Goal: Complete application form: Complete application form

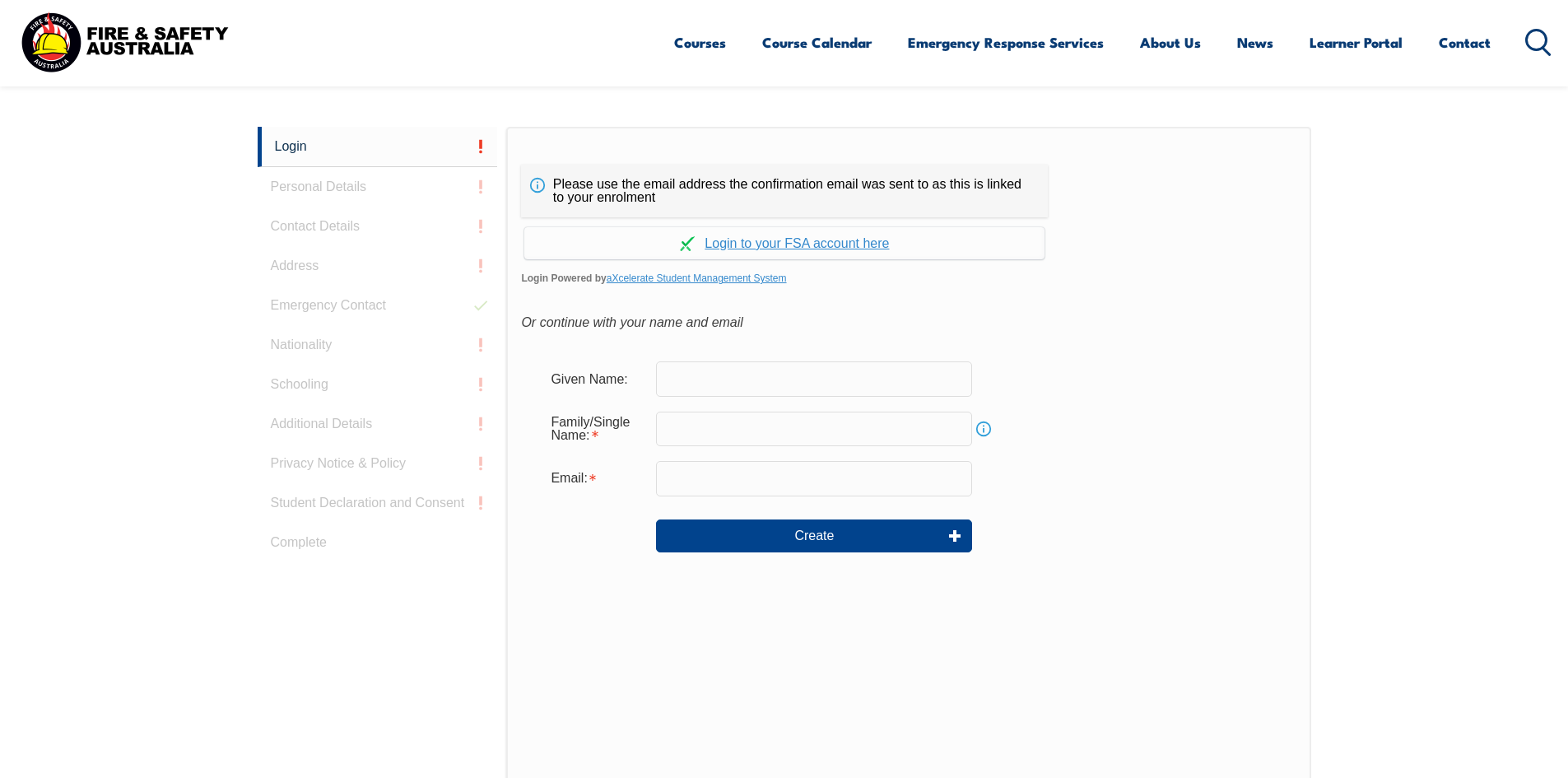
scroll to position [439, 0]
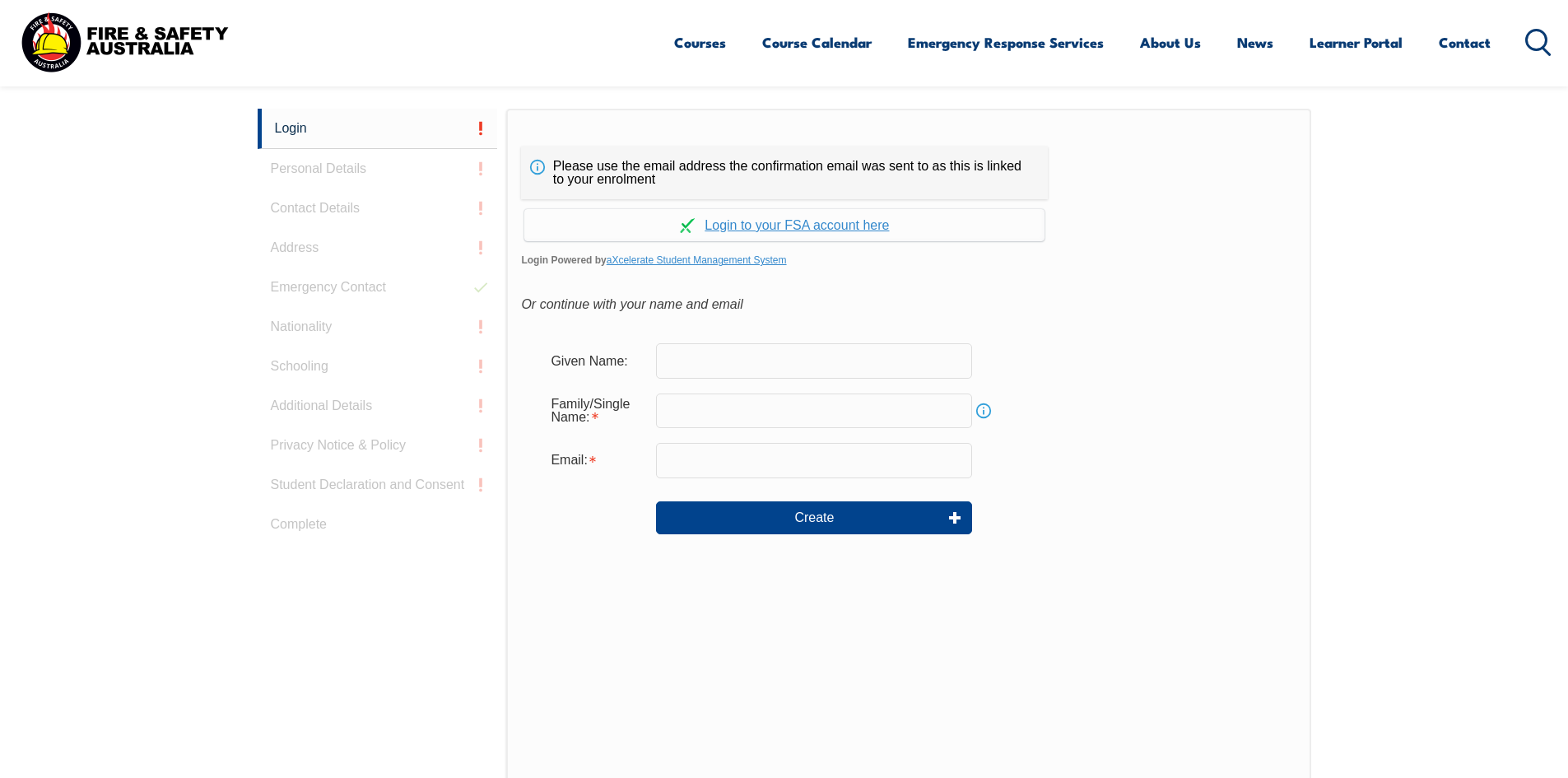
click at [797, 370] on input "text" at bounding box center [814, 361] width 316 height 35
type input "E"
type input "Elisangela"
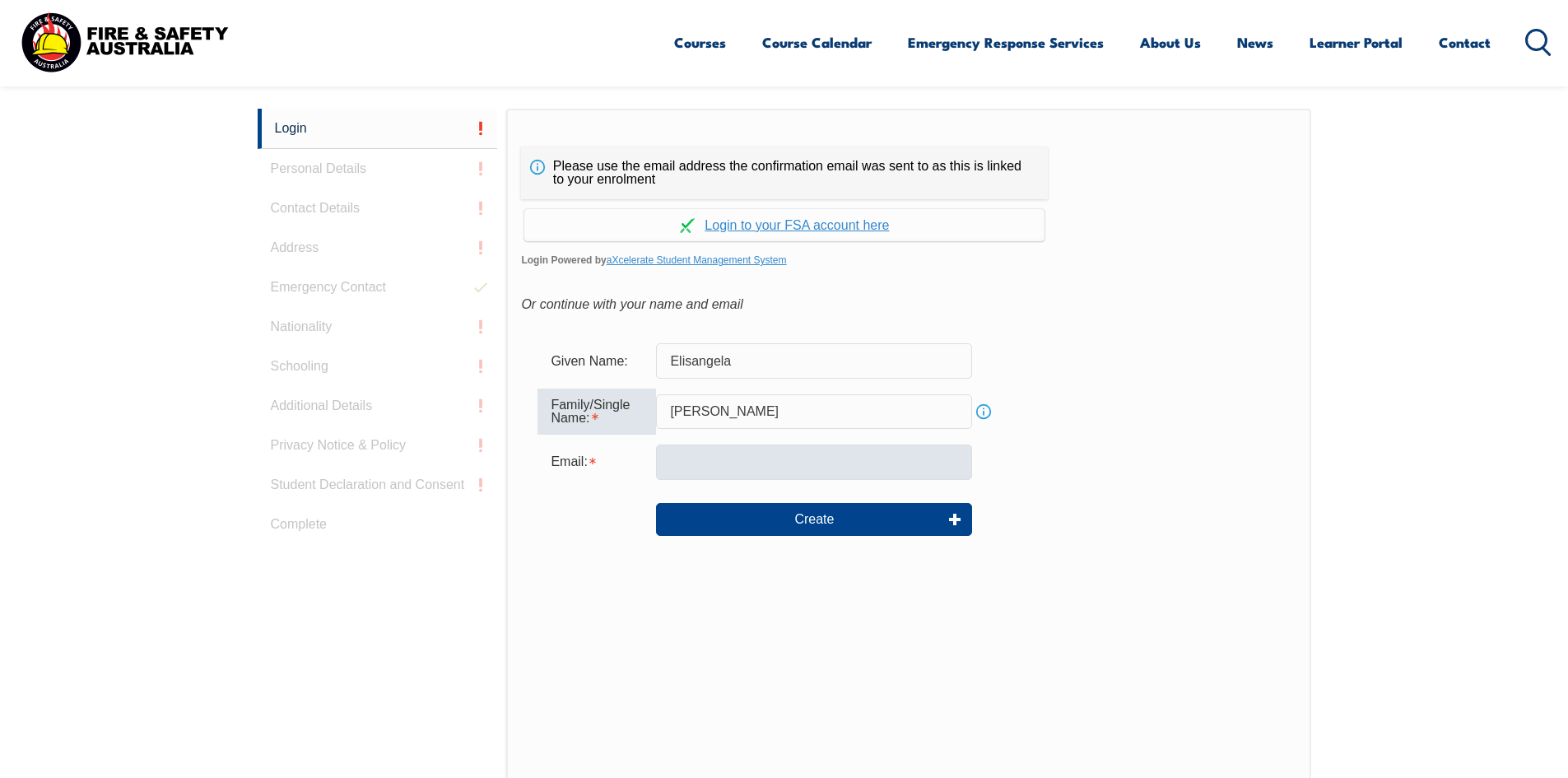
type input "Tavares Da silva"
click at [699, 468] on input "email" at bounding box center [814, 462] width 316 height 35
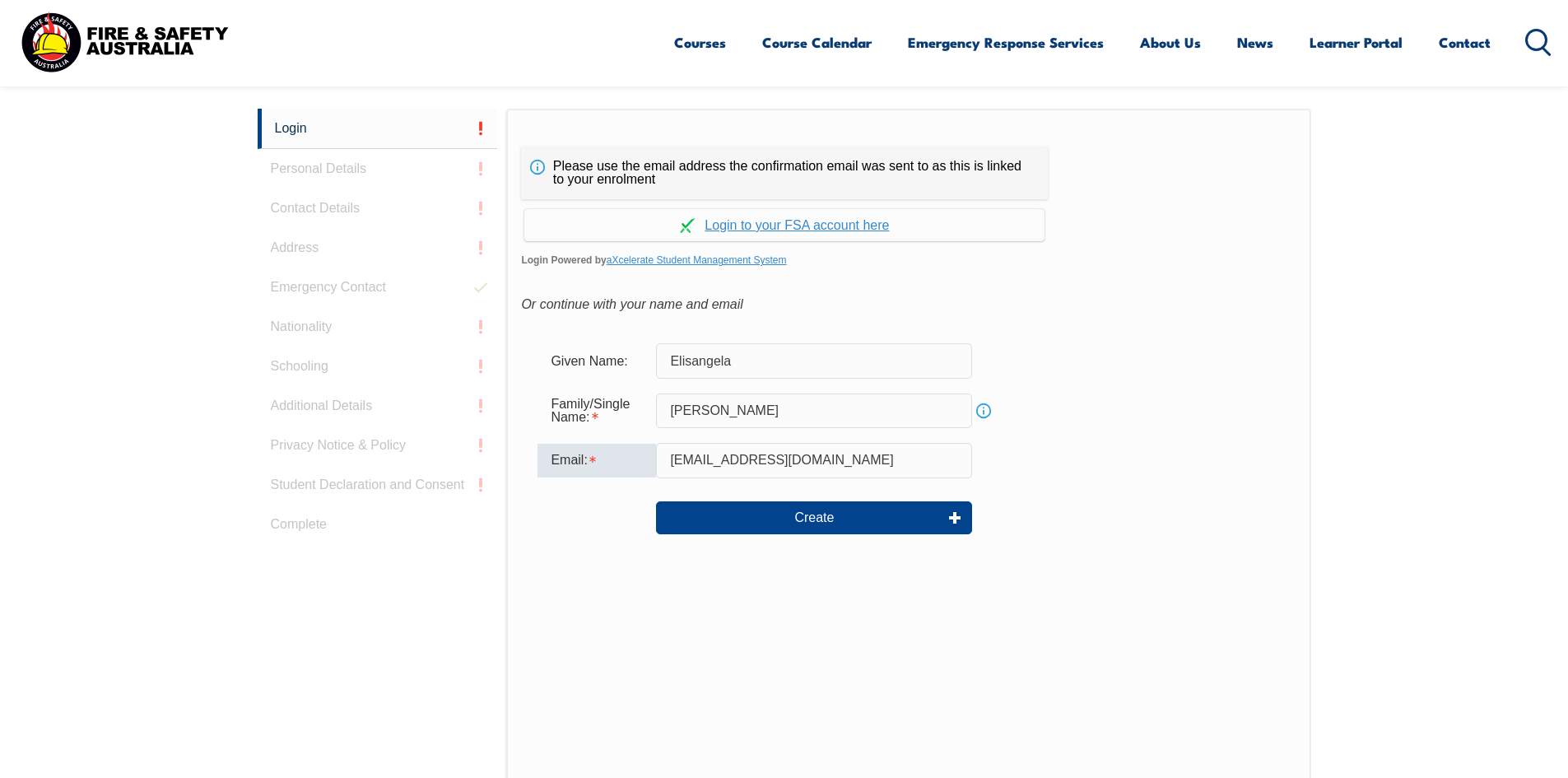
click at [711, 457] on input "ETavarresdasilva@delawarenorth.com" at bounding box center [814, 460] width 316 height 35
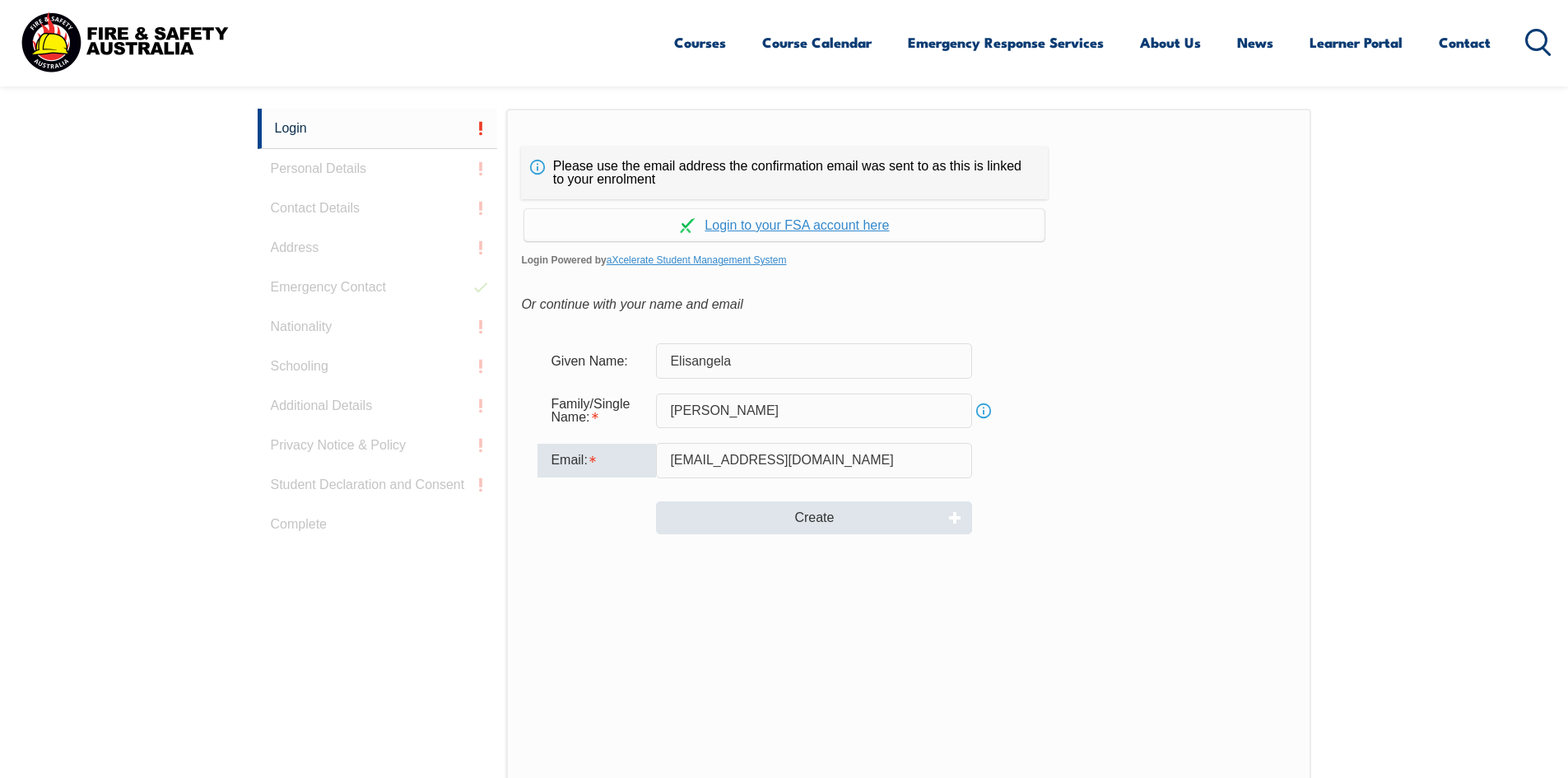
type input "ETavaresdasilva@delawarenorth.com"
click at [841, 524] on button "Create" at bounding box center [814, 518] width 316 height 33
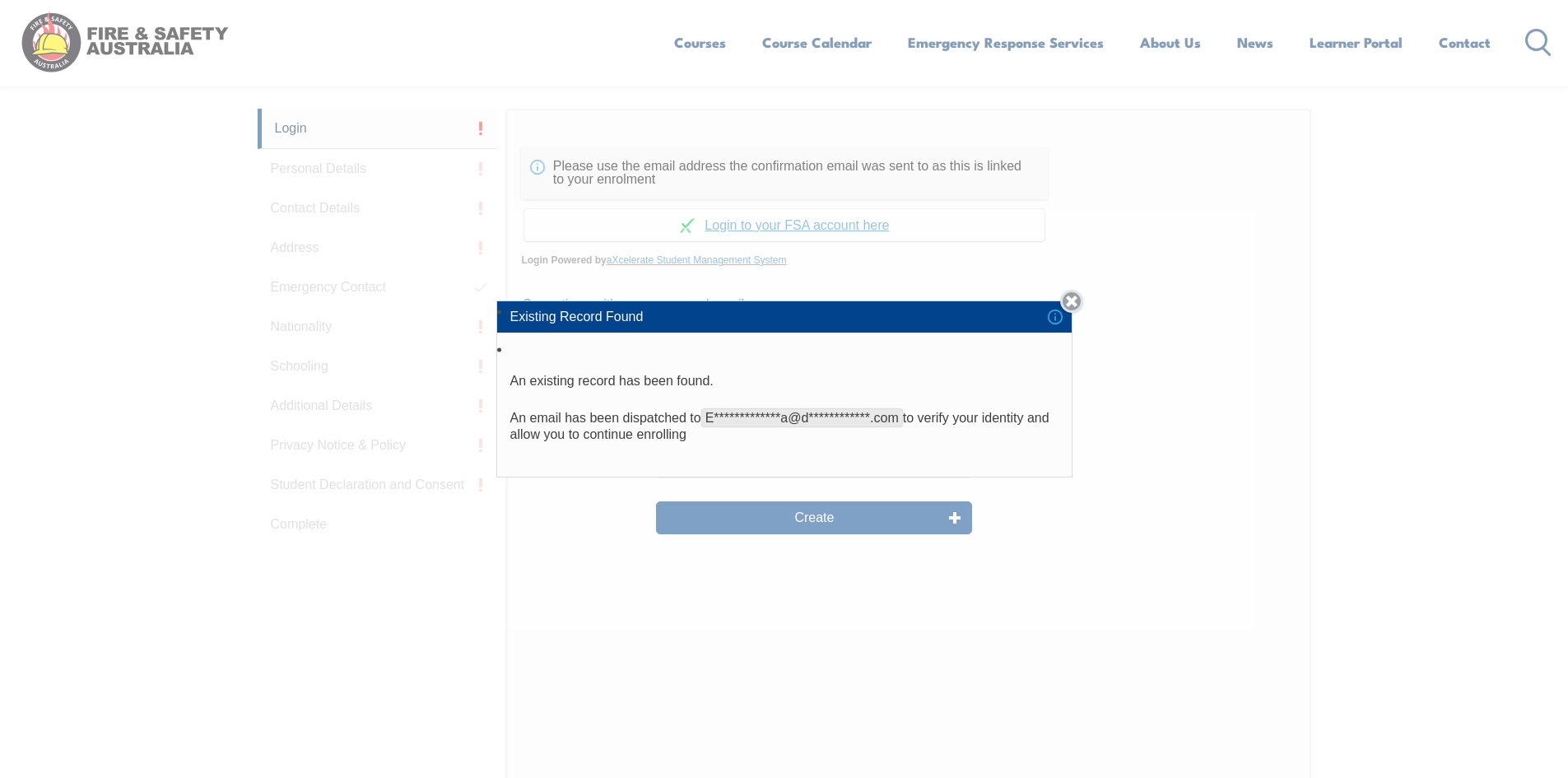
click at [1071, 307] on link "Close" at bounding box center [1071, 301] width 23 height 23
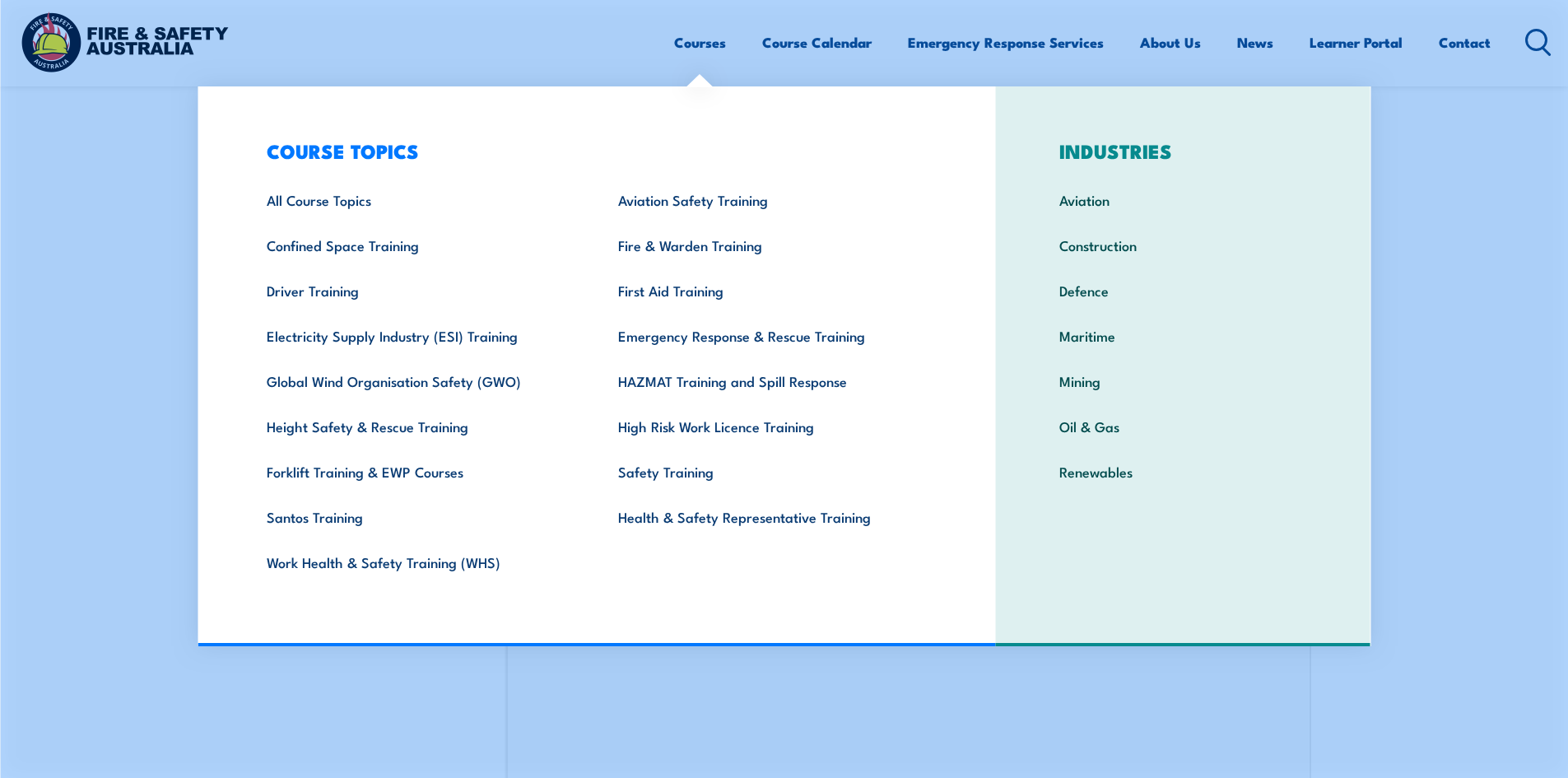
click at [696, 49] on link "Courses" at bounding box center [700, 42] width 52 height 44
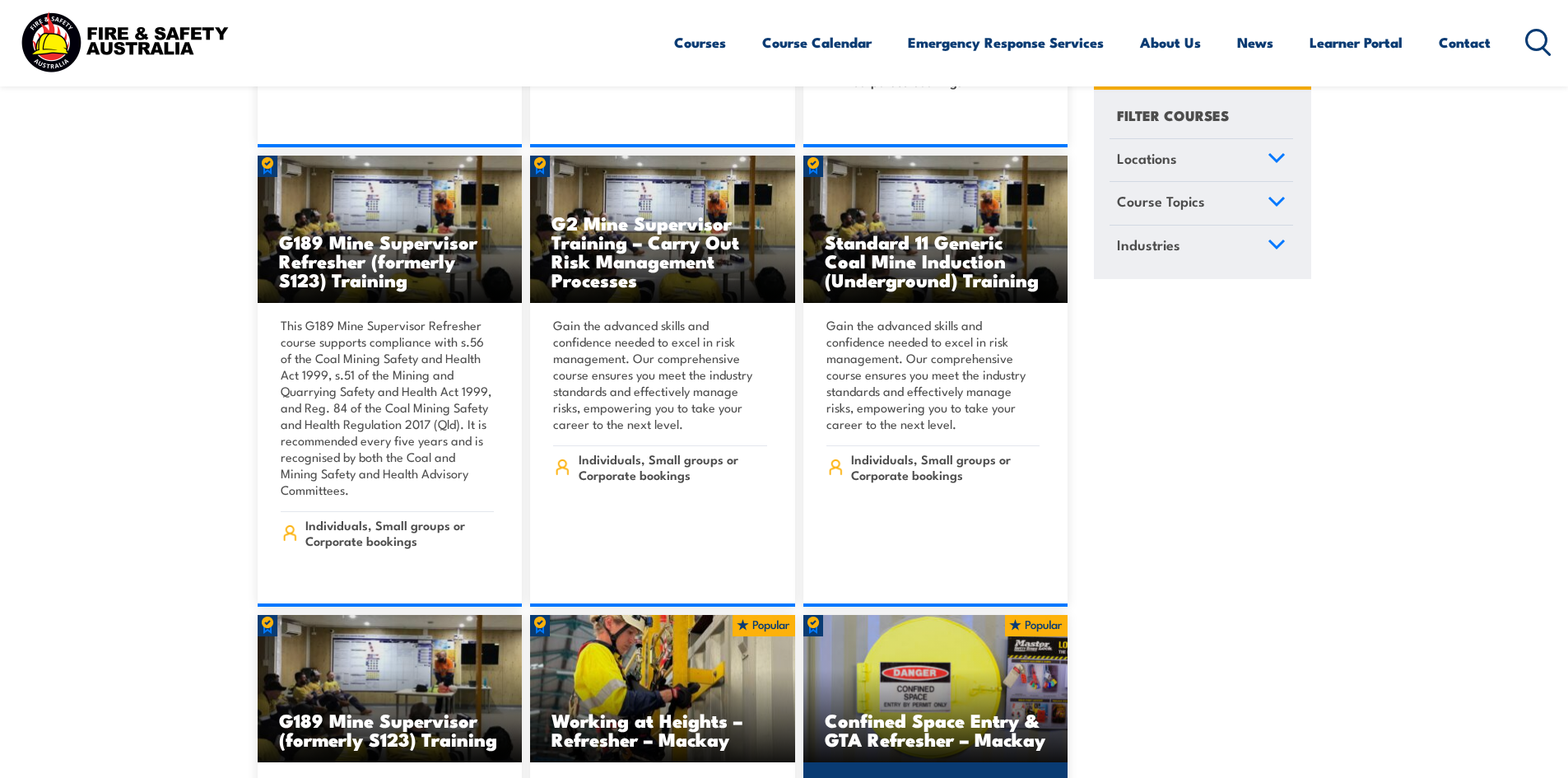
scroll to position [494, 0]
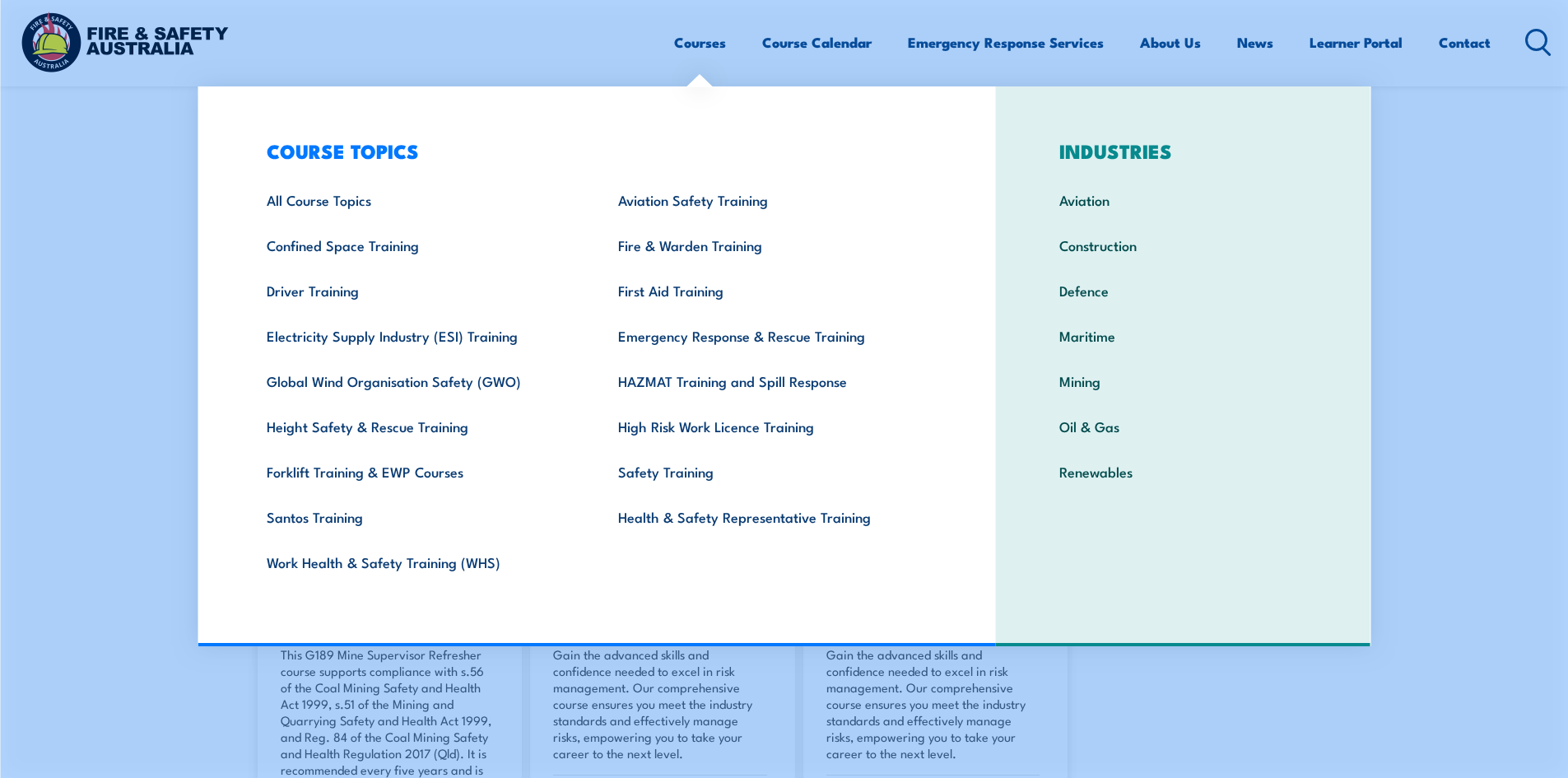
click at [679, 47] on link "Courses" at bounding box center [700, 42] width 52 height 44
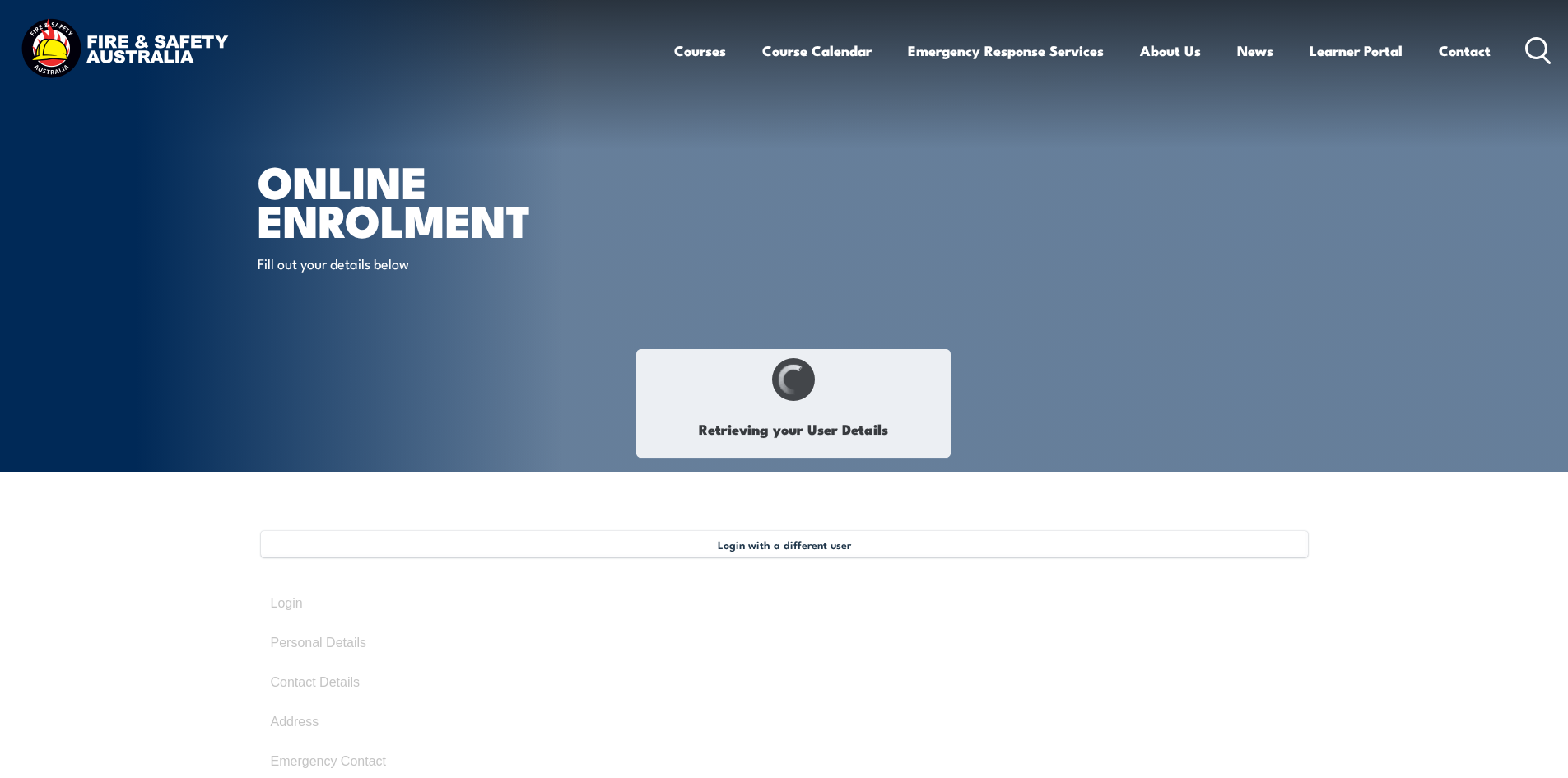
type input "Elisangela"
type input "TAVARES"
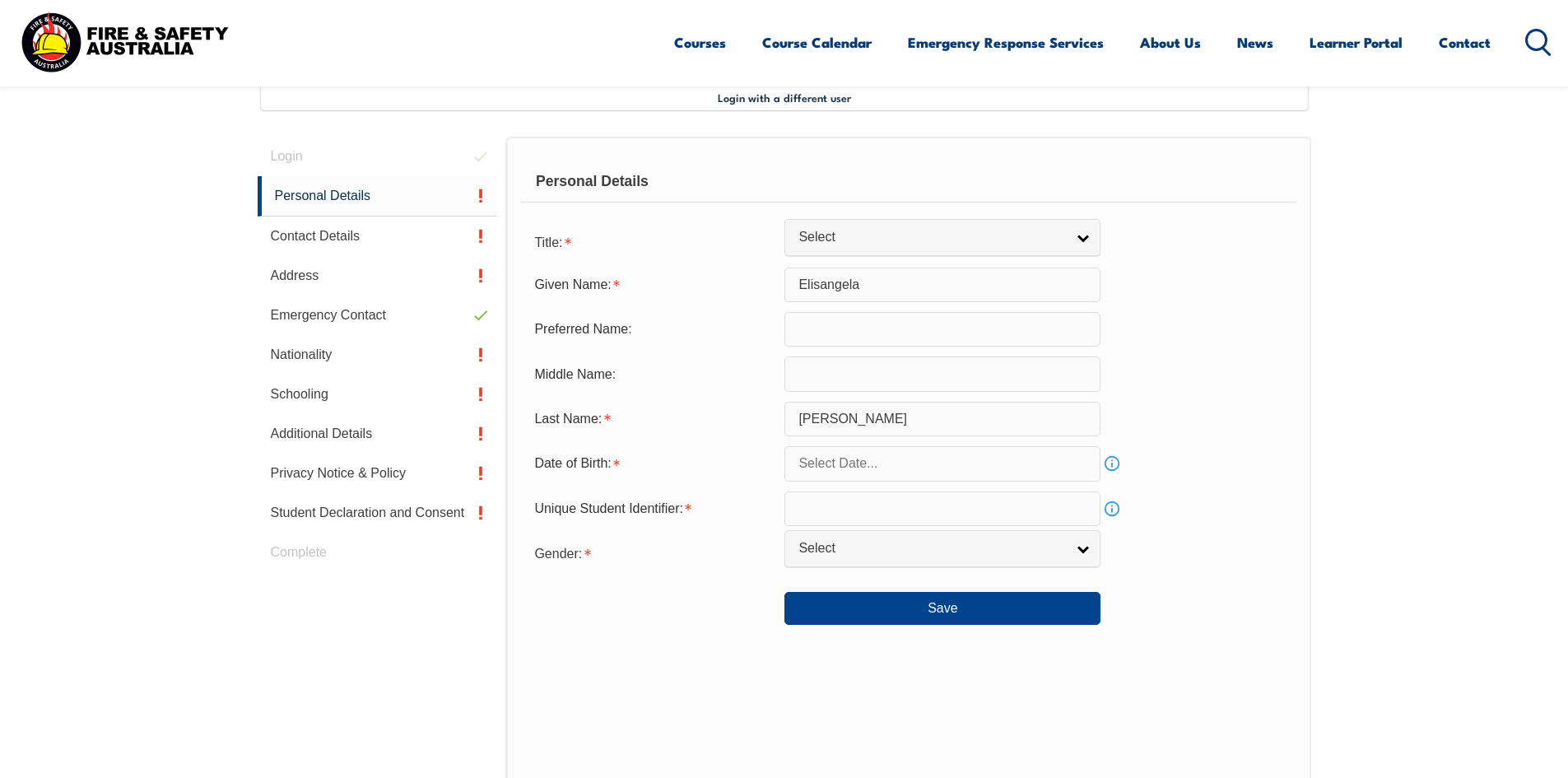
scroll to position [449, 0]
click at [822, 338] on input "text" at bounding box center [942, 328] width 316 height 35
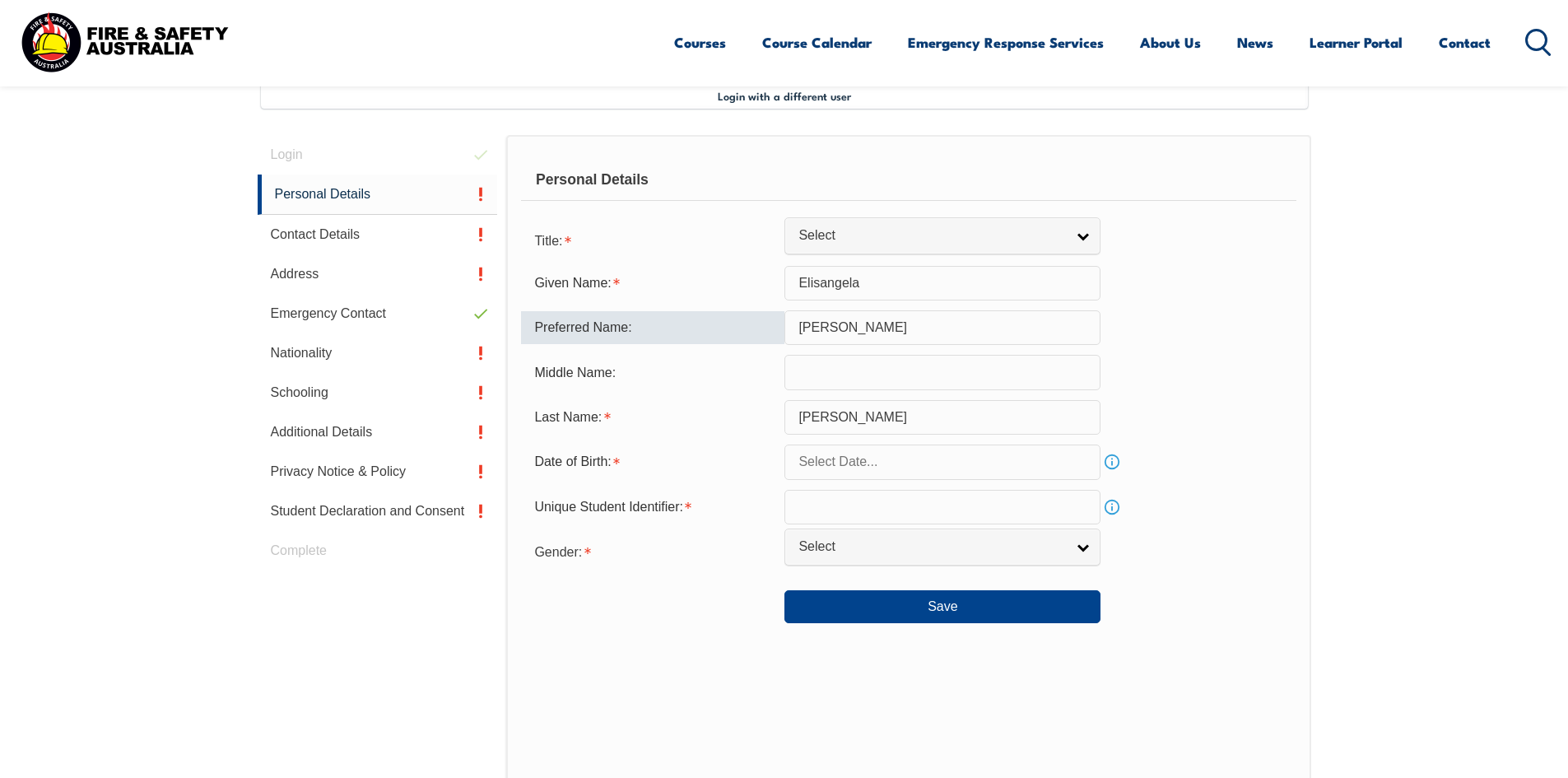
type input "Eli"
click at [599, 618] on div "Save" at bounding box center [909, 600] width 775 height 46
click at [890, 417] on input "TAVARES" at bounding box center [942, 418] width 316 height 35
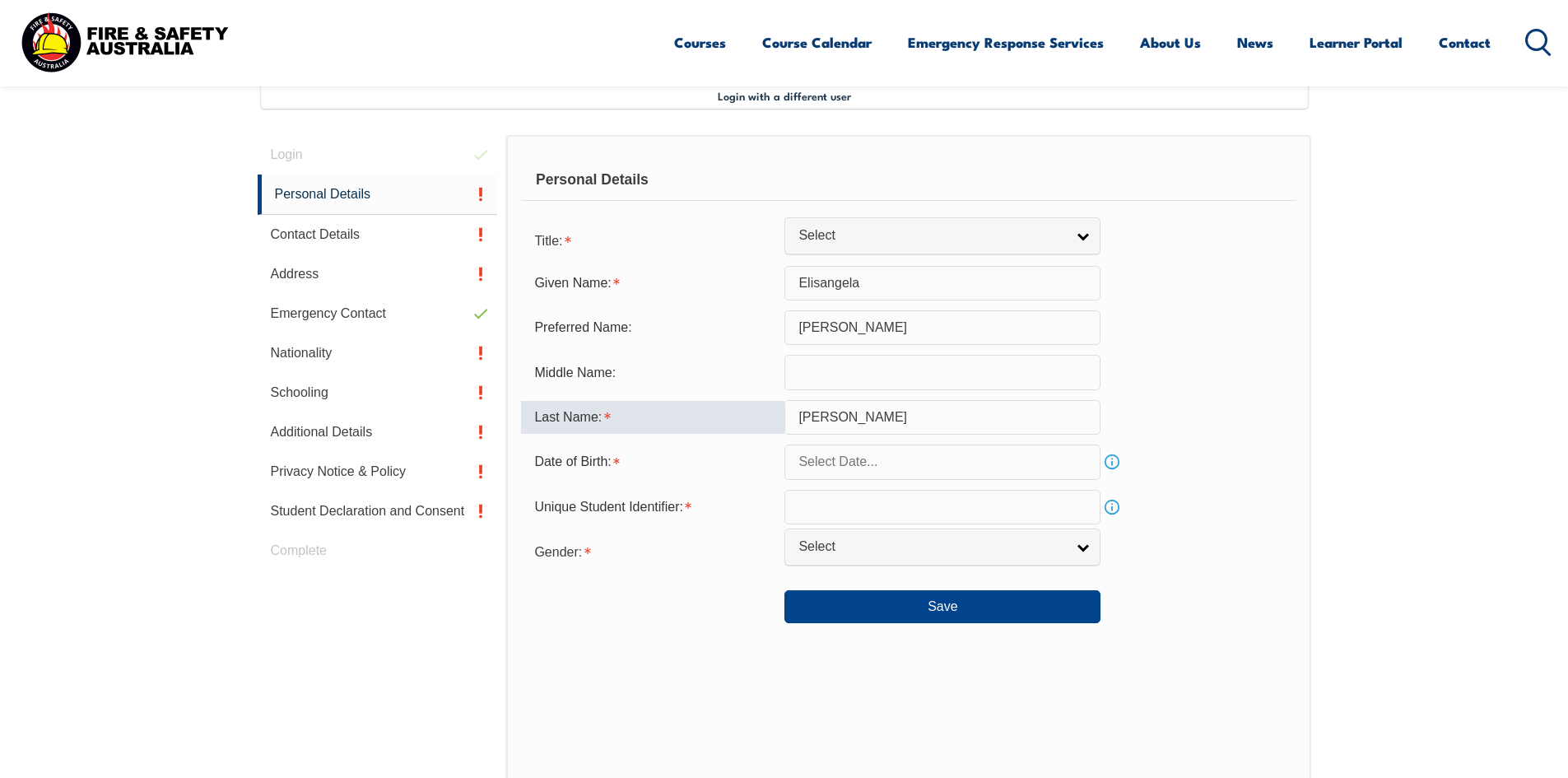
drag, startPoint x: 923, startPoint y: 415, endPoint x: 863, endPoint y: 419, distance: 60.1
click at [863, 419] on input "TAVARES Da silva" at bounding box center [942, 418] width 316 height 35
click at [970, 418] on input "TAVARES Da silva" at bounding box center [942, 418] width 316 height 35
drag, startPoint x: 970, startPoint y: 418, endPoint x: 860, endPoint y: 417, distance: 110.0
click at [860, 417] on input "TAVARES Da silva" at bounding box center [942, 418] width 316 height 35
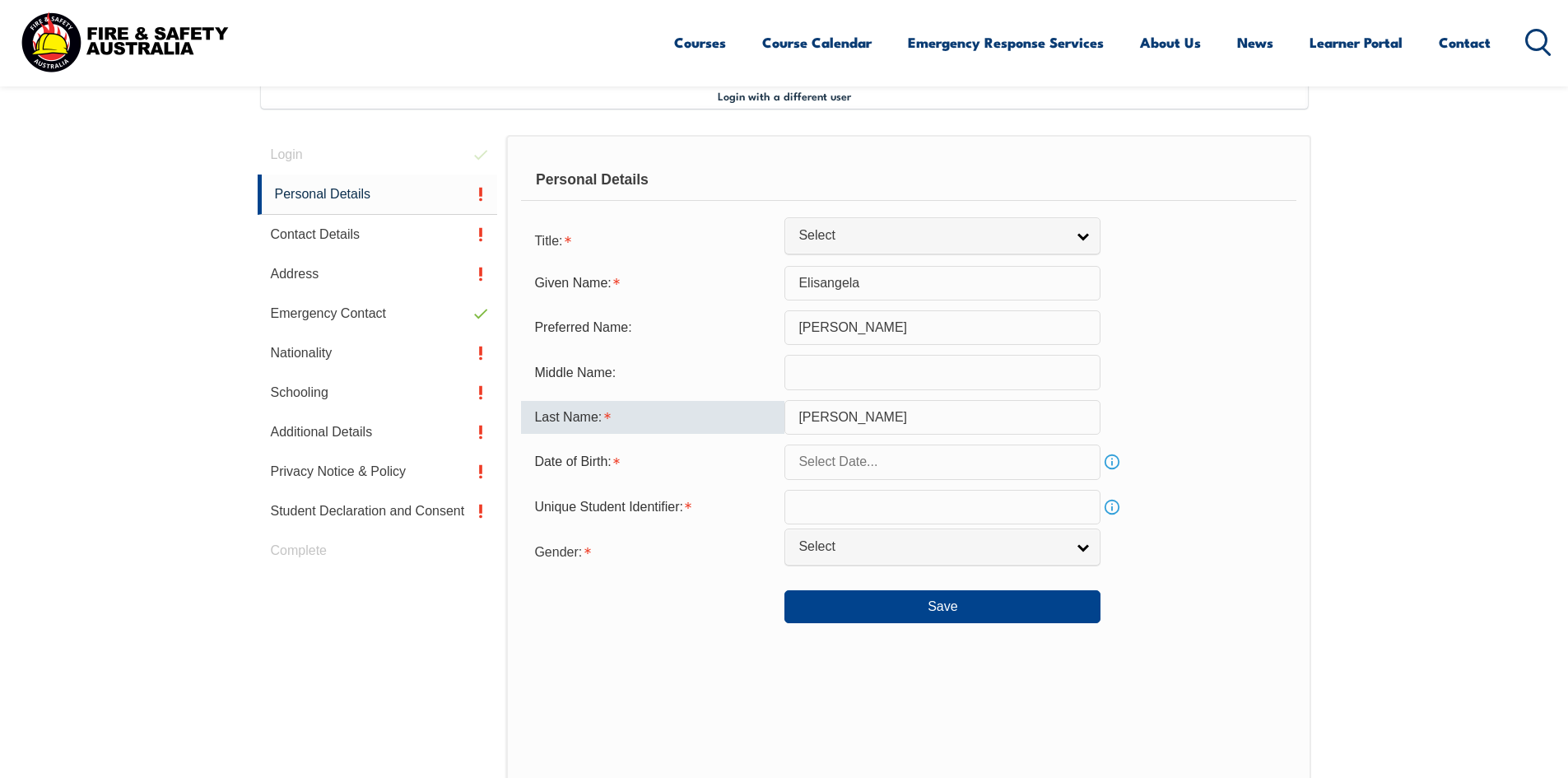
click at [882, 417] on input "TAVARES DASILVA" at bounding box center [942, 418] width 316 height 35
type input "TAVARES DA SILVA"
click at [908, 464] on input "text" at bounding box center [942, 462] width 316 height 35
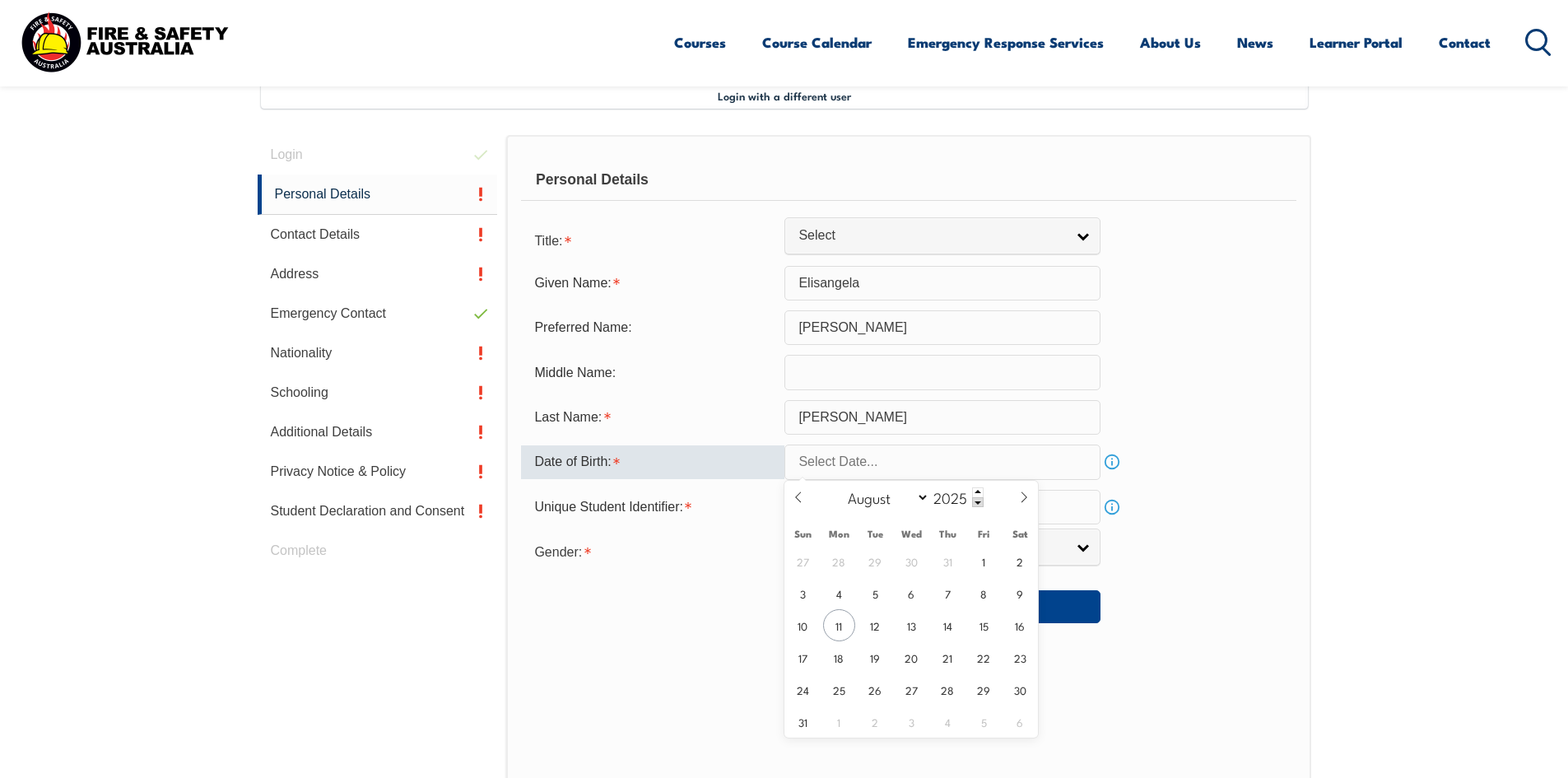
click at [712, 598] on form "Title: Mr Mrs Ms Miss Other Select Given Name: Elisangela Preferred Name: Eli M…" at bounding box center [909, 423] width 775 height 401
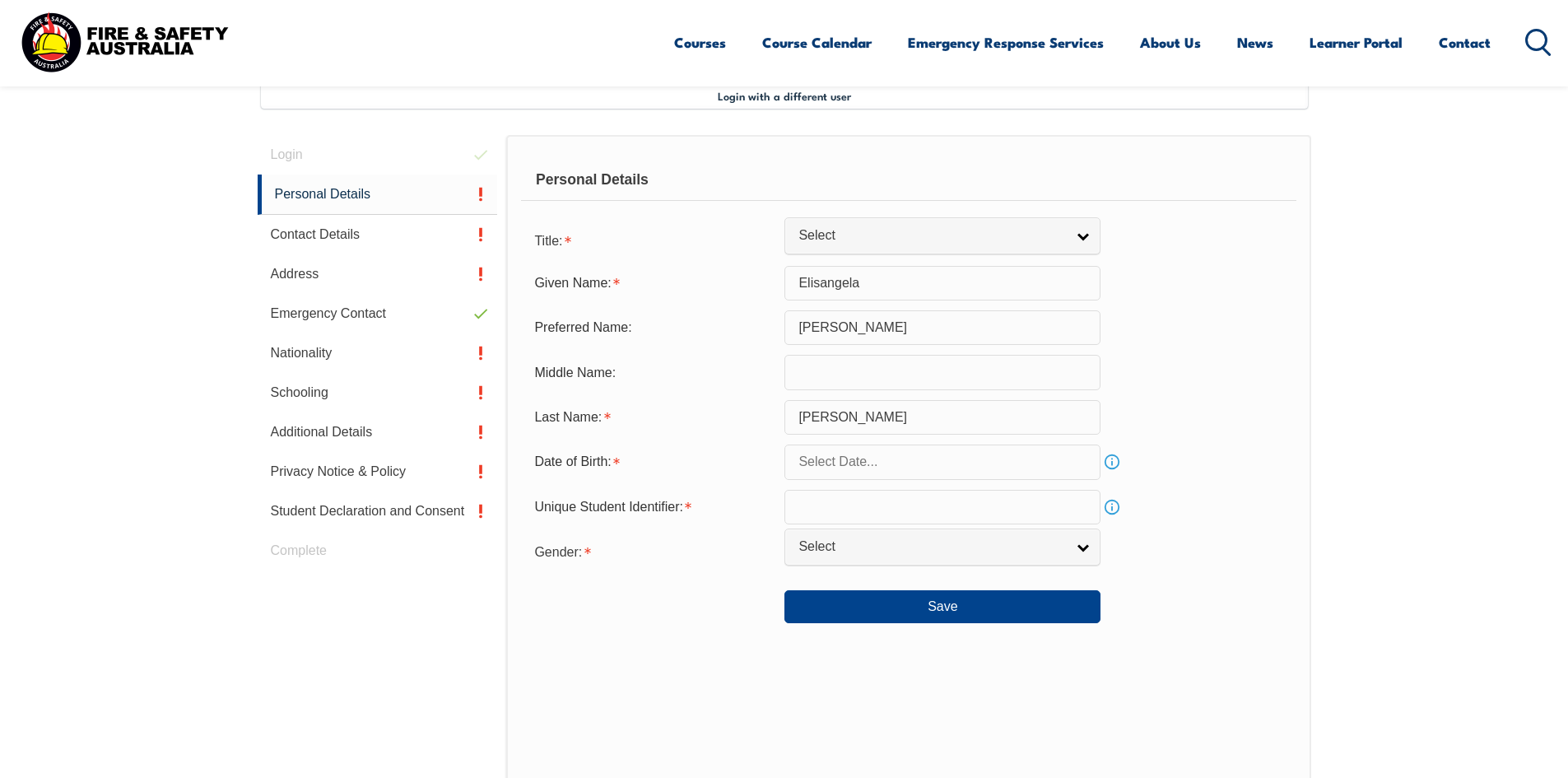
click at [817, 473] on input "text" at bounding box center [942, 462] width 316 height 35
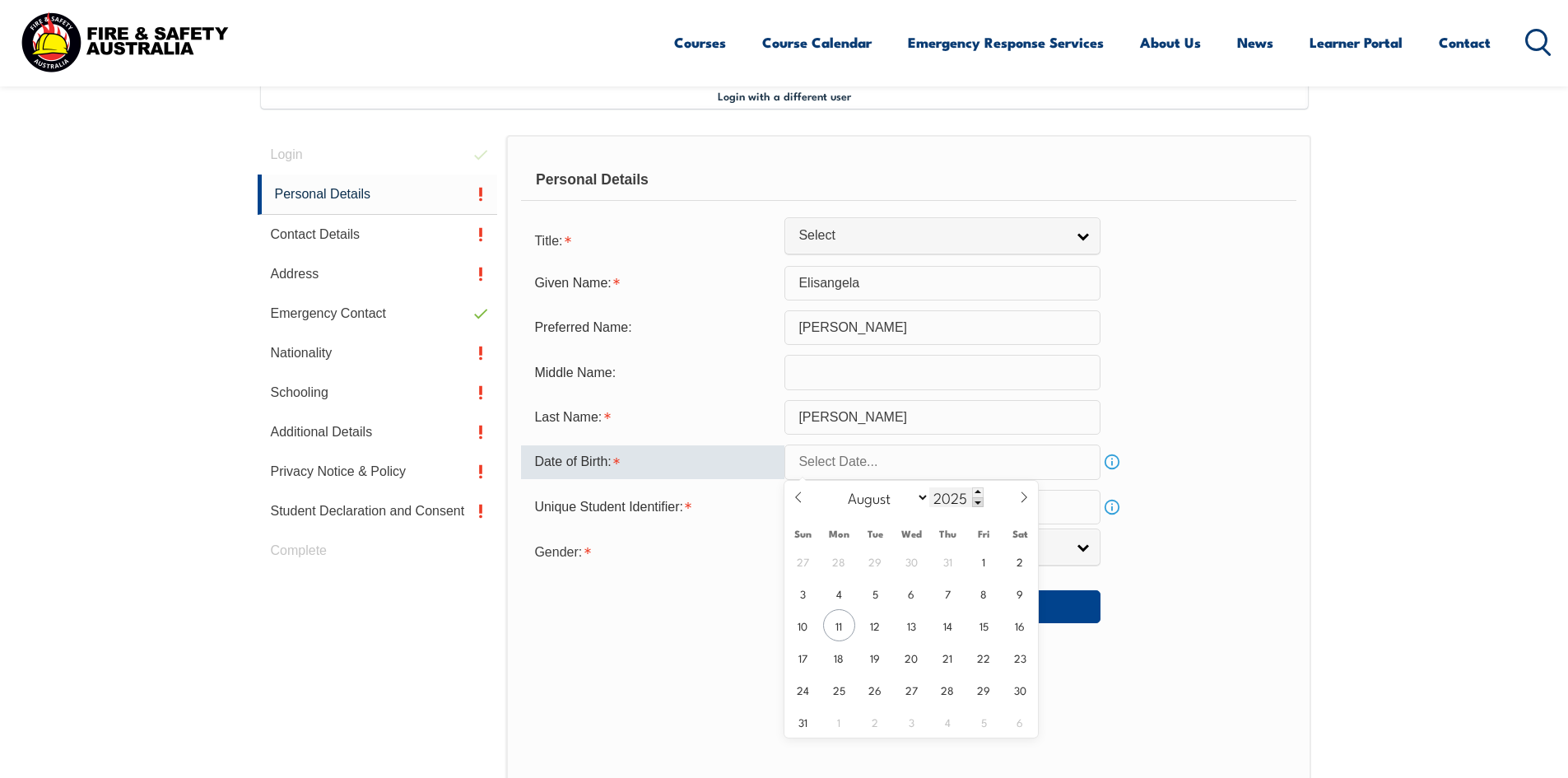
click at [954, 498] on input "2025" at bounding box center [956, 497] width 54 height 20
click at [979, 502] on span at bounding box center [977, 502] width 11 height 9
click at [973, 505] on span at bounding box center [977, 502] width 11 height 9
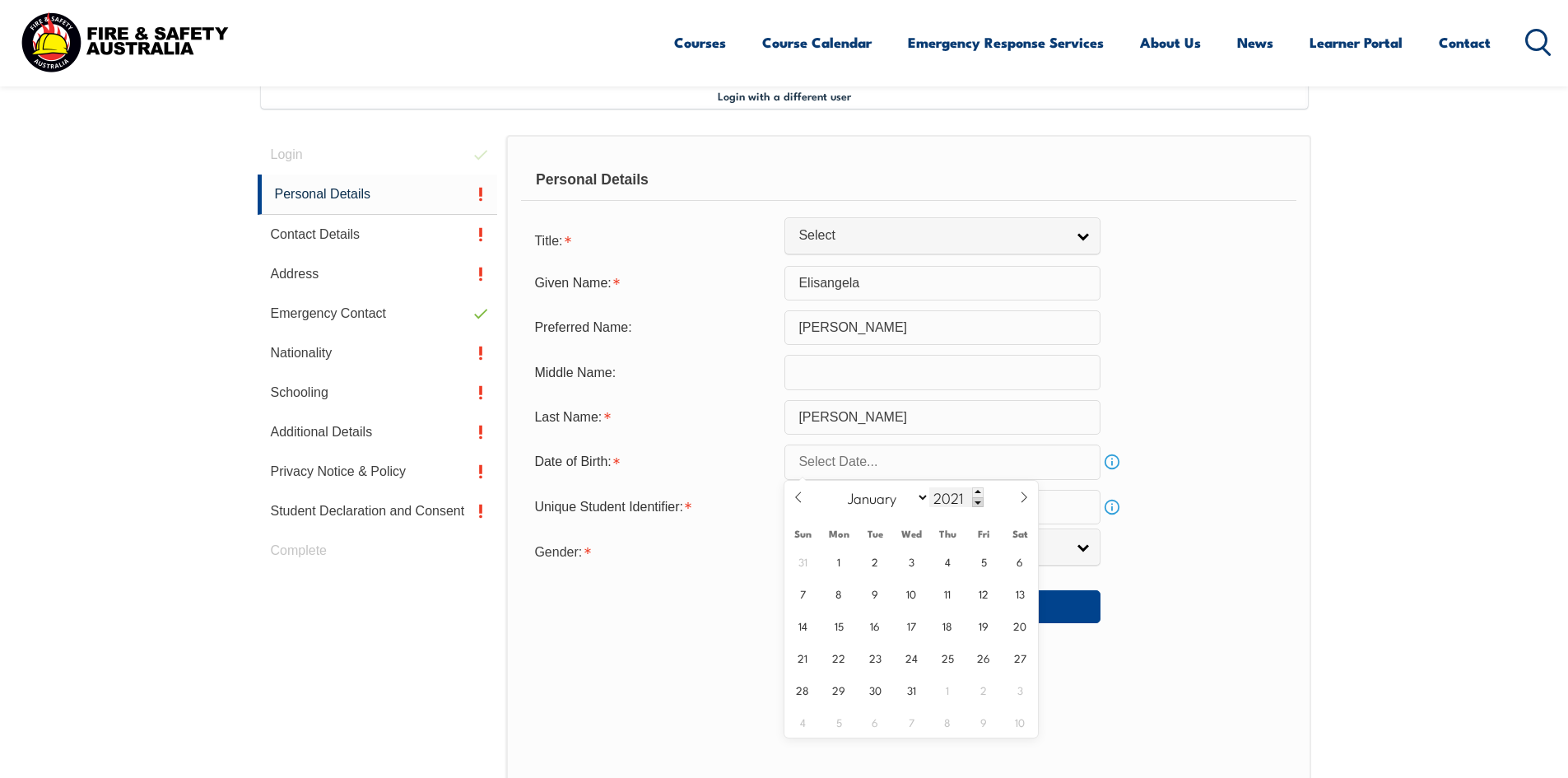
click at [973, 505] on span at bounding box center [977, 502] width 11 height 9
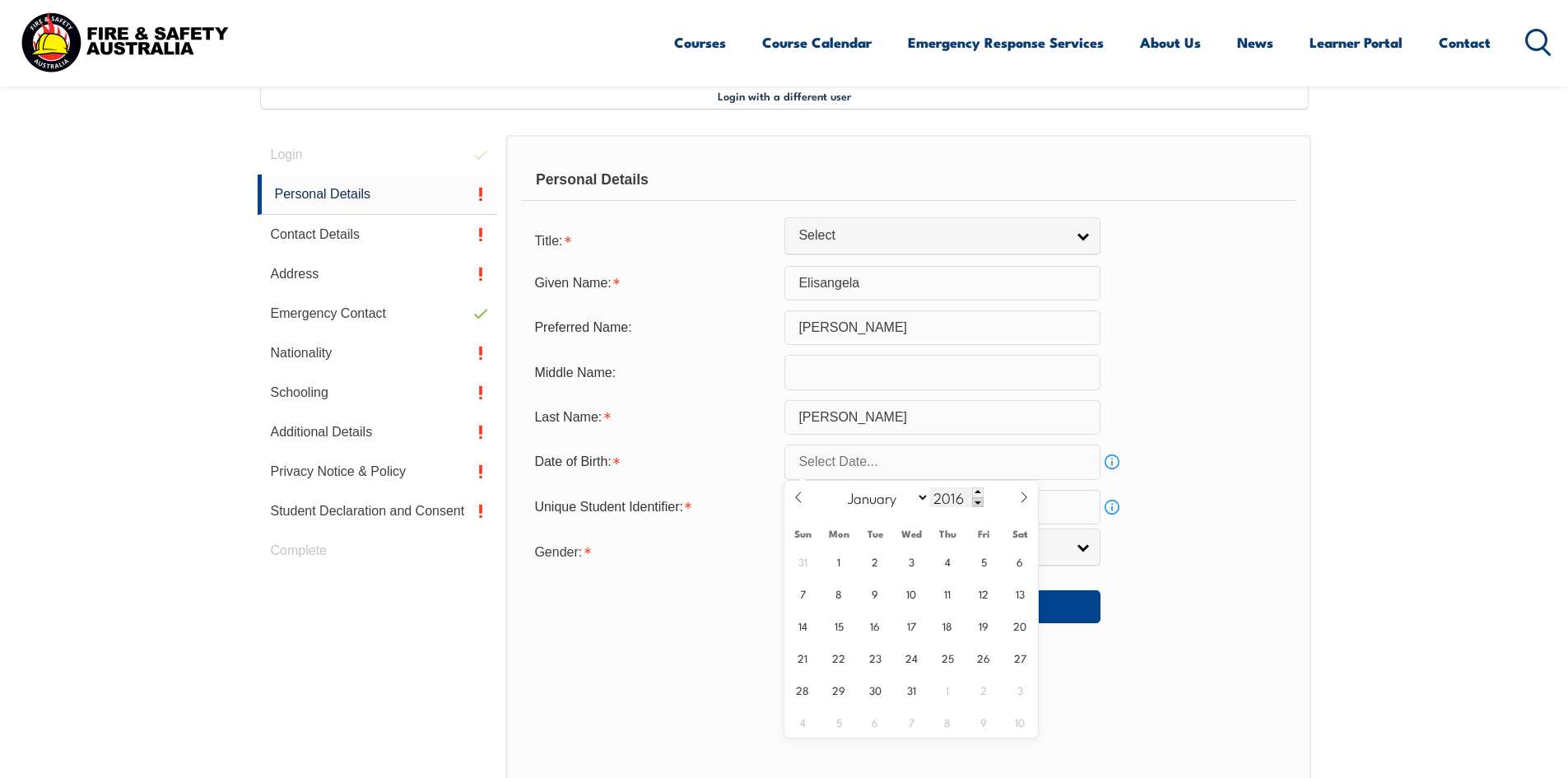
click at [973, 505] on span at bounding box center [977, 502] width 11 height 9
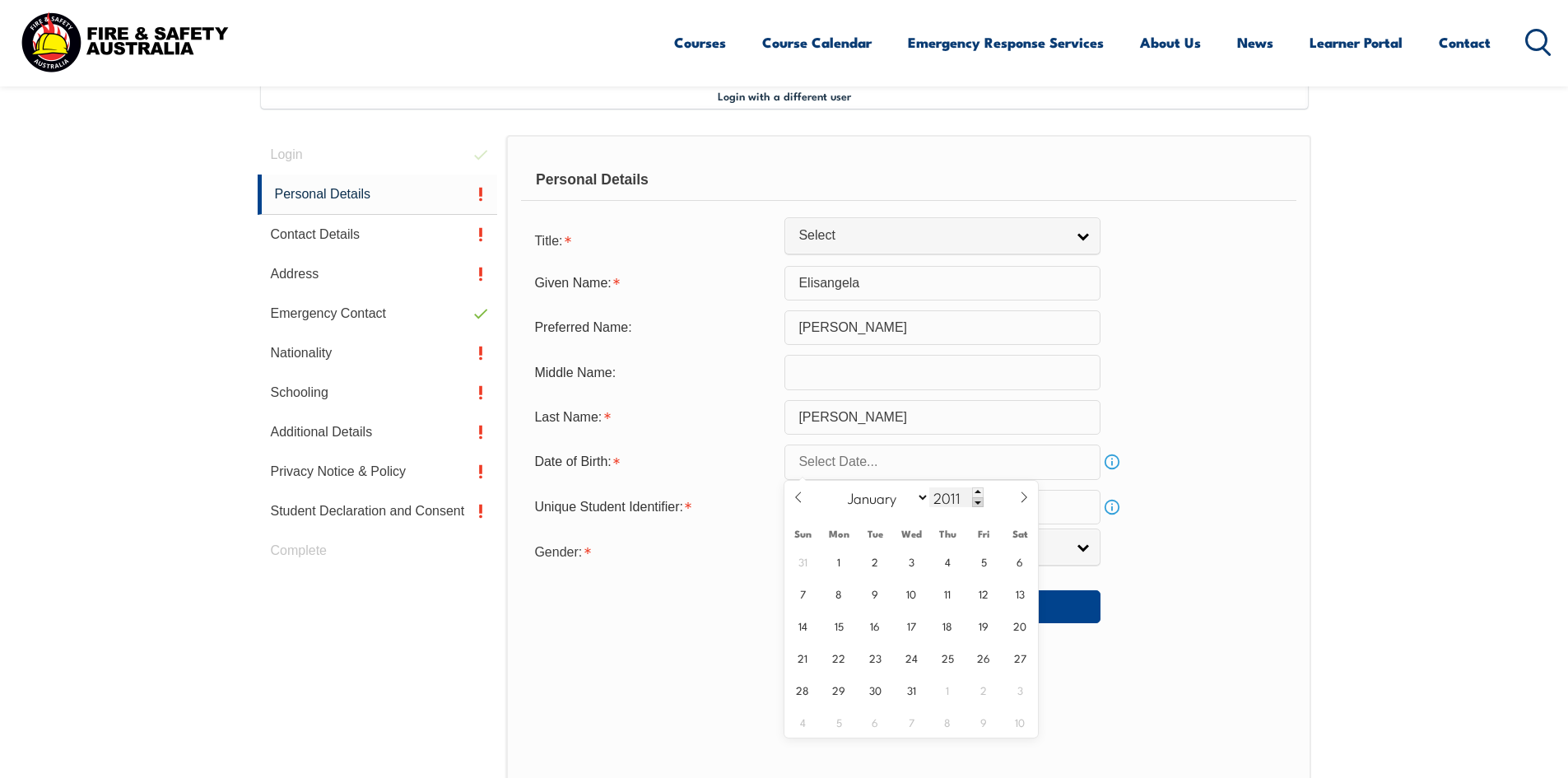
click at [973, 505] on span at bounding box center [977, 502] width 11 height 9
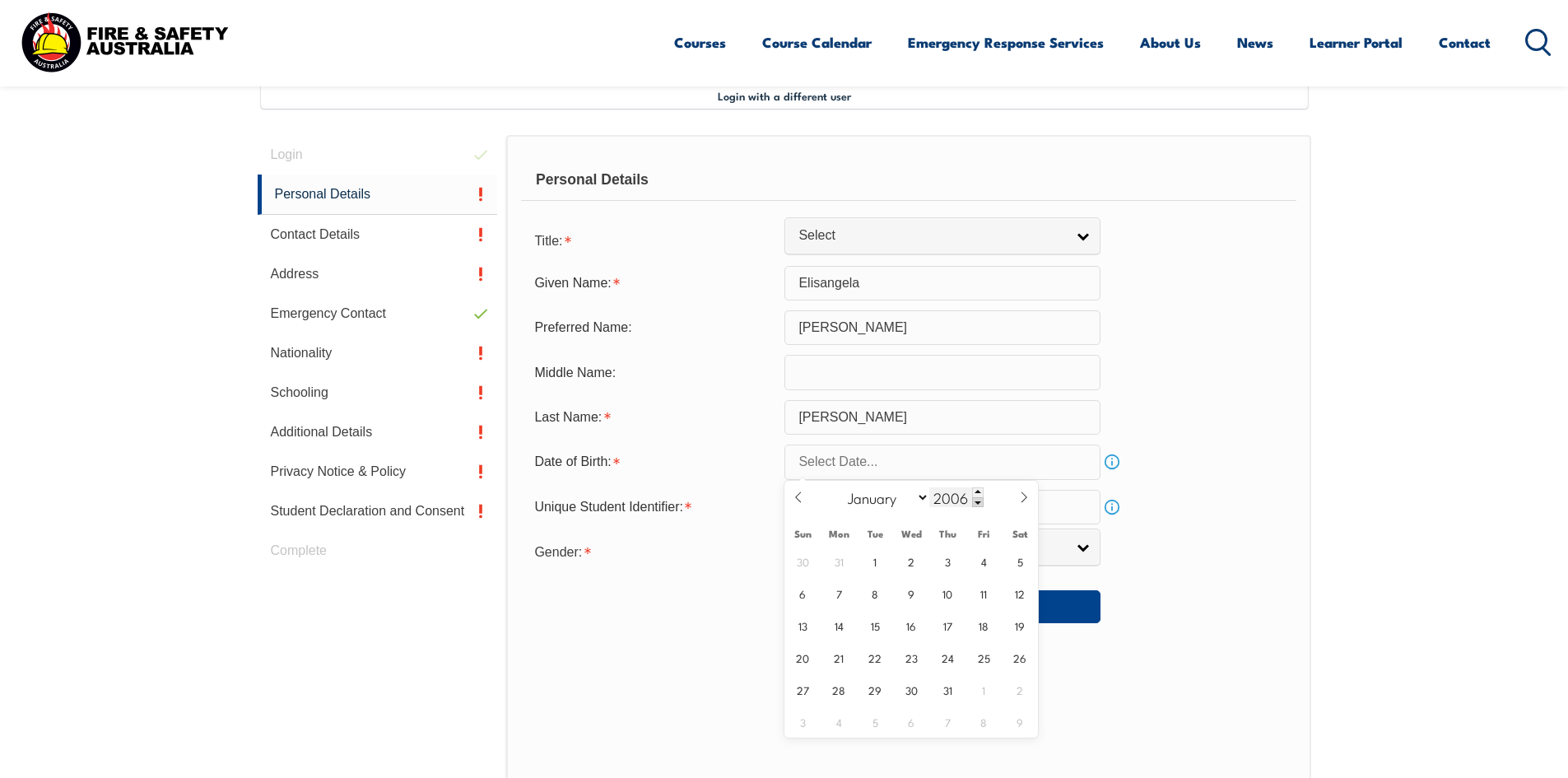
click at [973, 505] on span at bounding box center [977, 502] width 11 height 9
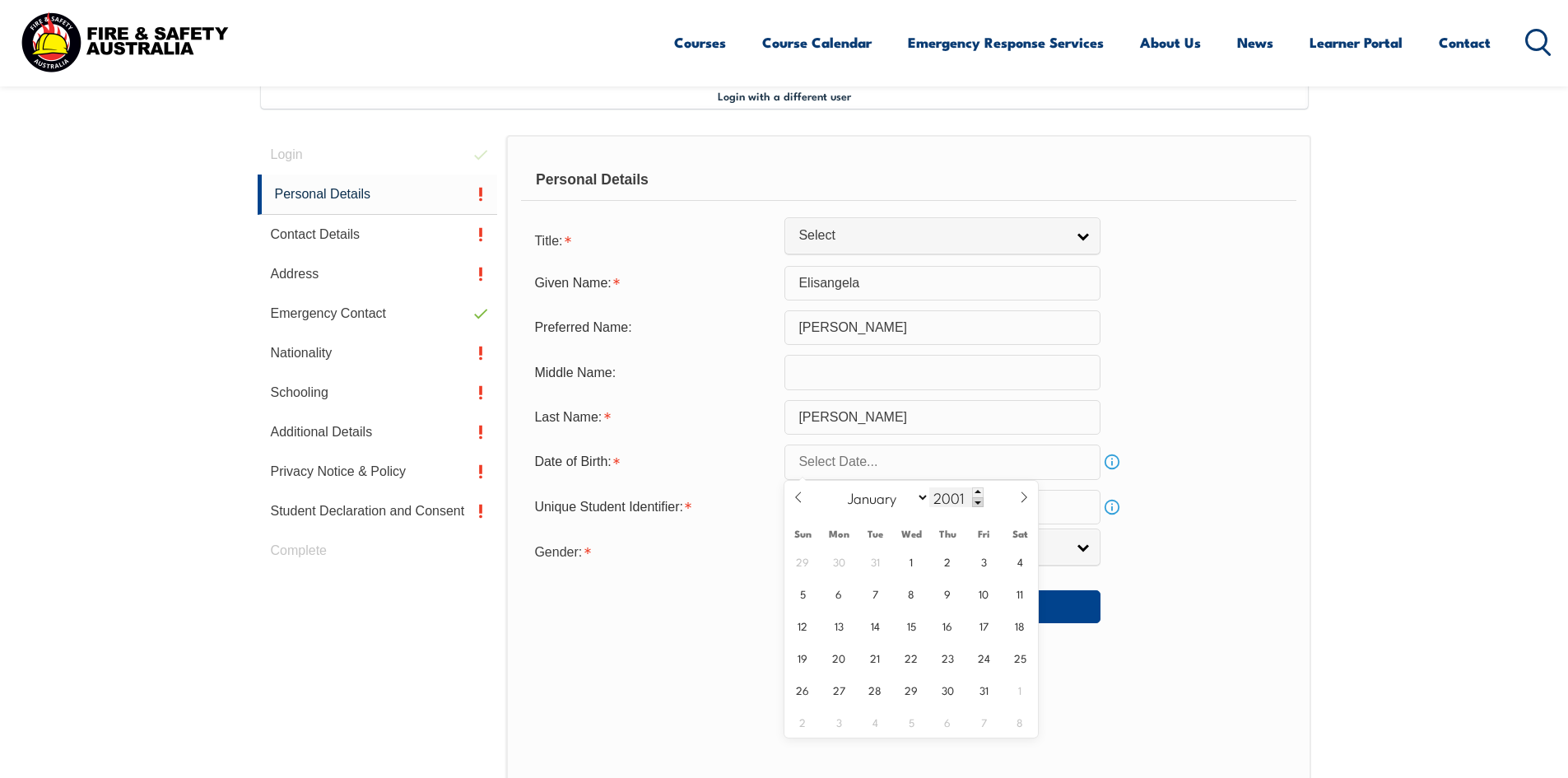
click at [973, 505] on span at bounding box center [977, 502] width 11 height 9
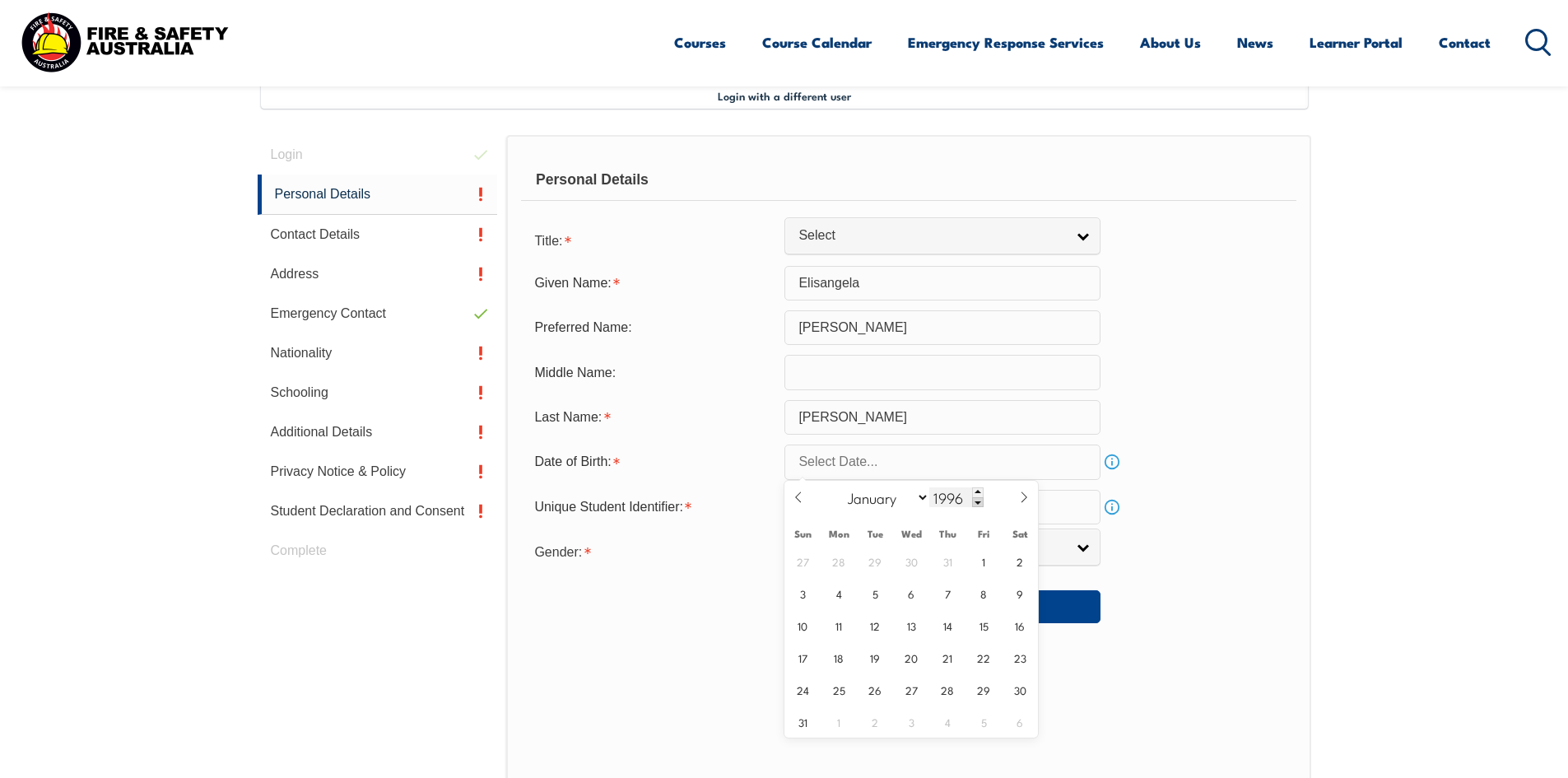
click at [973, 505] on span at bounding box center [977, 502] width 11 height 9
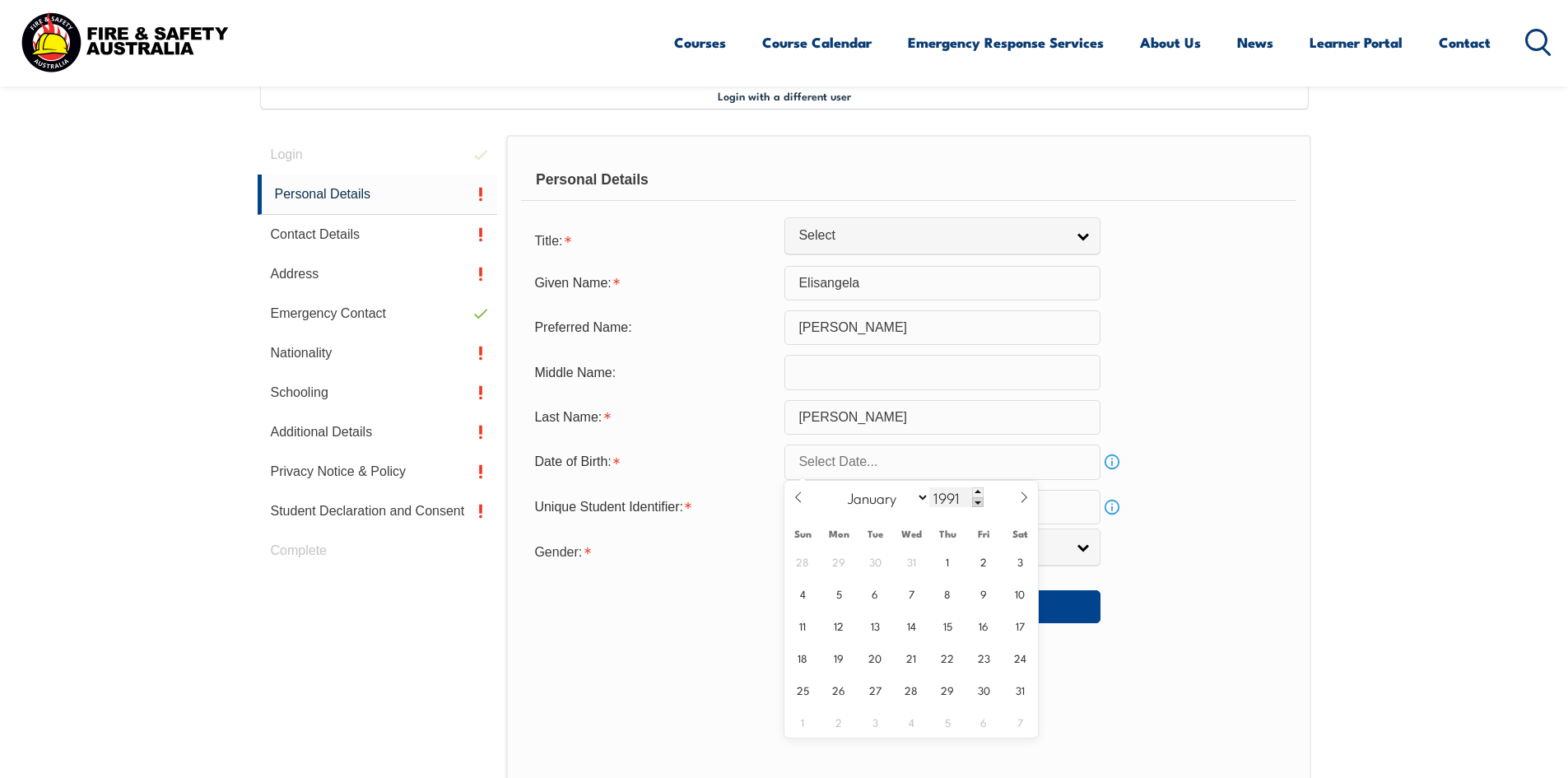
click at [973, 505] on span at bounding box center [977, 502] width 11 height 9
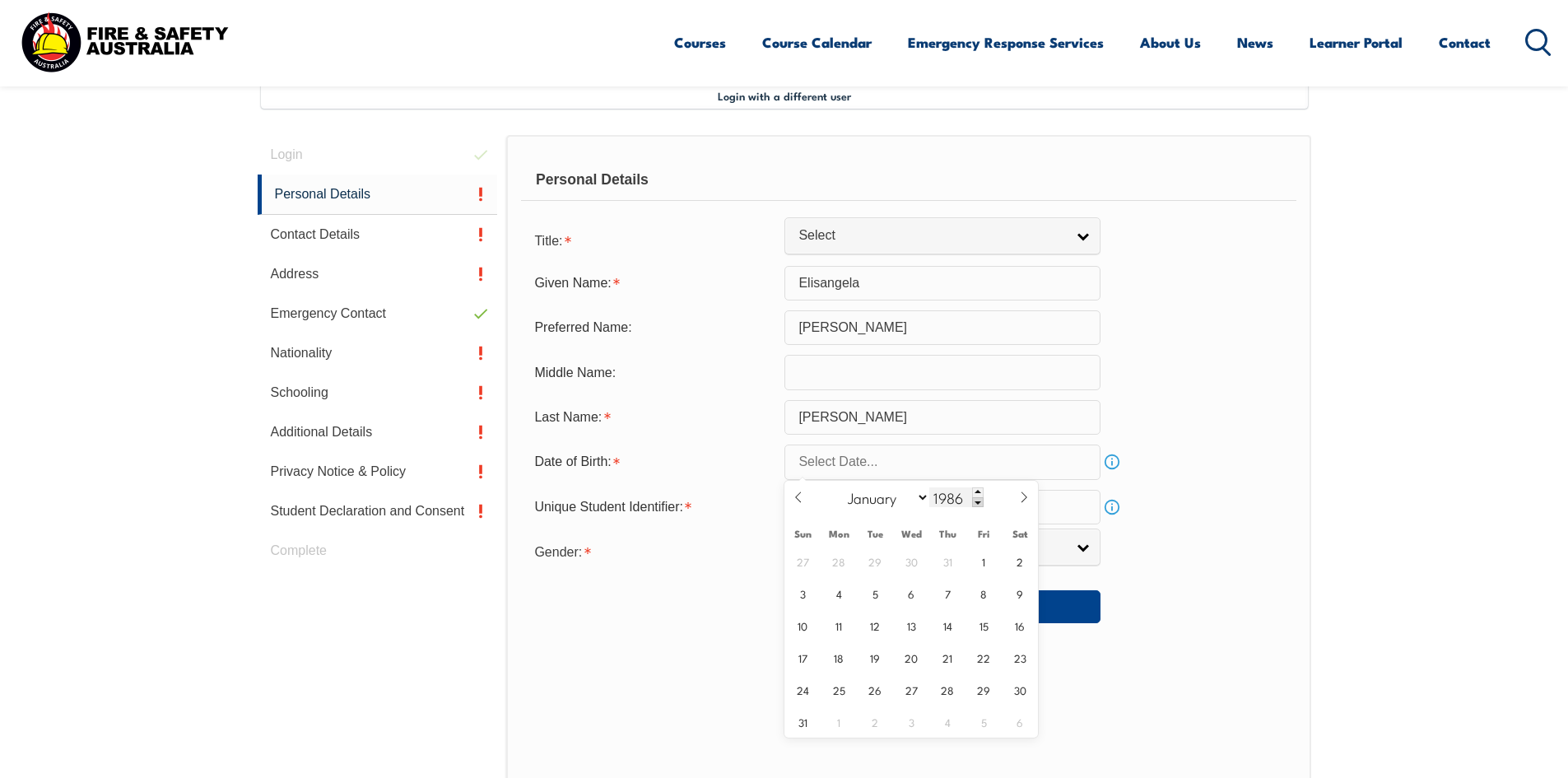
click at [973, 505] on span at bounding box center [977, 502] width 11 height 9
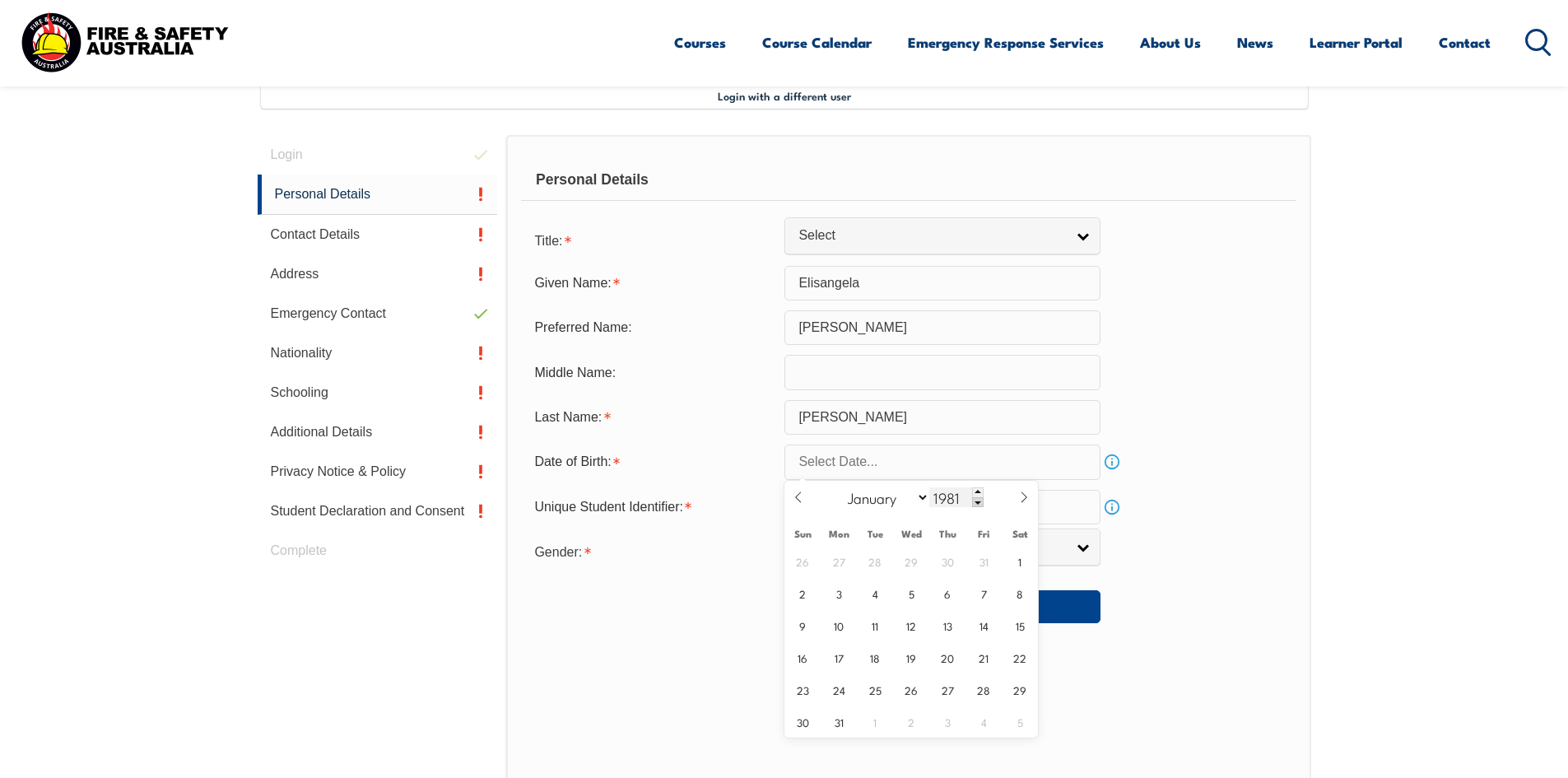
click at [973, 505] on span at bounding box center [977, 502] width 11 height 9
click at [973, 490] on span at bounding box center [977, 492] width 11 height 9
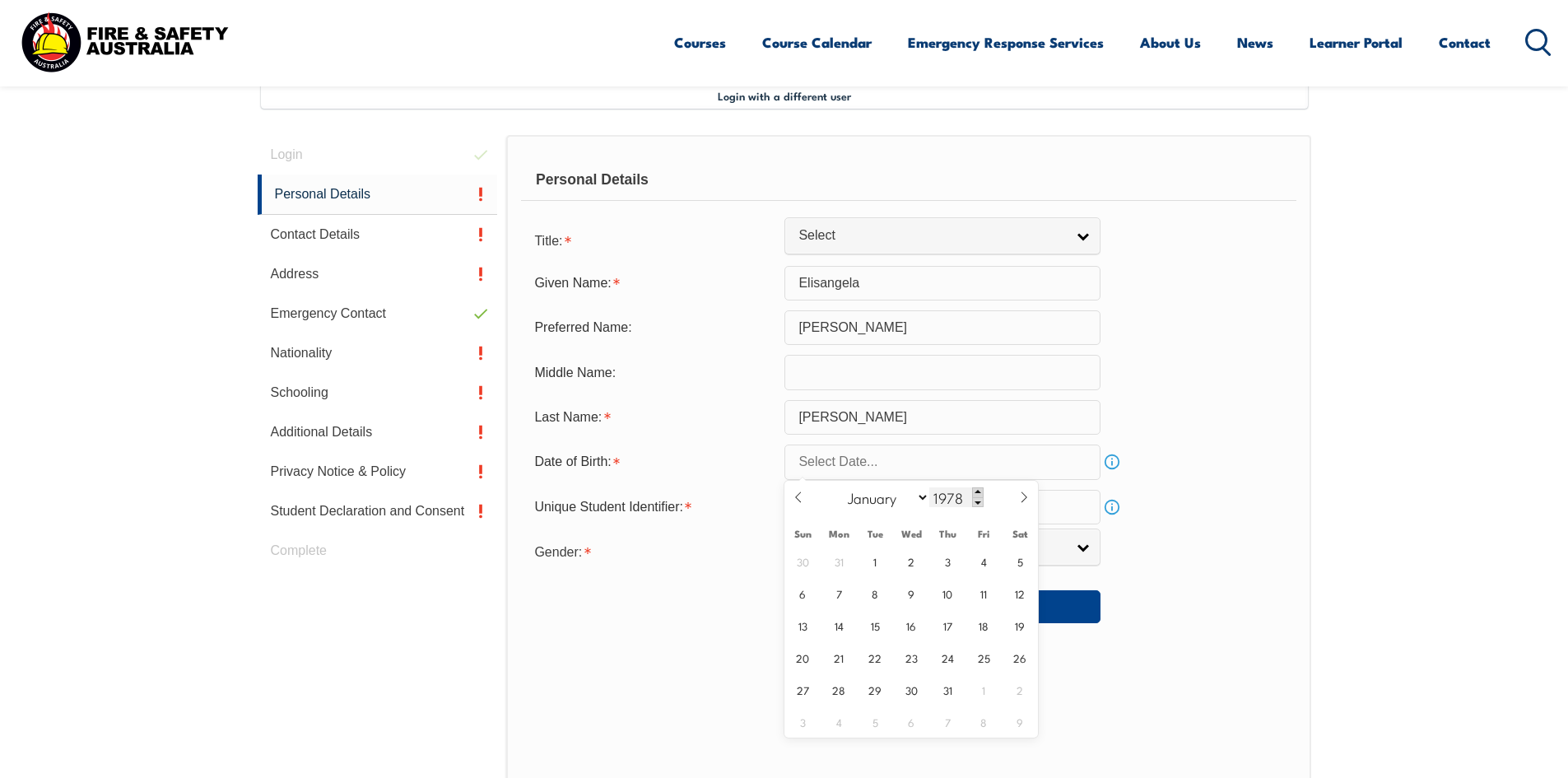
click at [973, 490] on span at bounding box center [977, 492] width 11 height 9
type input "1979"
click at [883, 502] on select "January February March April May June July August September October November De…" at bounding box center [885, 497] width 90 height 22
select select "9"
click at [841, 487] on select "January February March April May June July August September October November De…" at bounding box center [885, 497] width 90 height 22
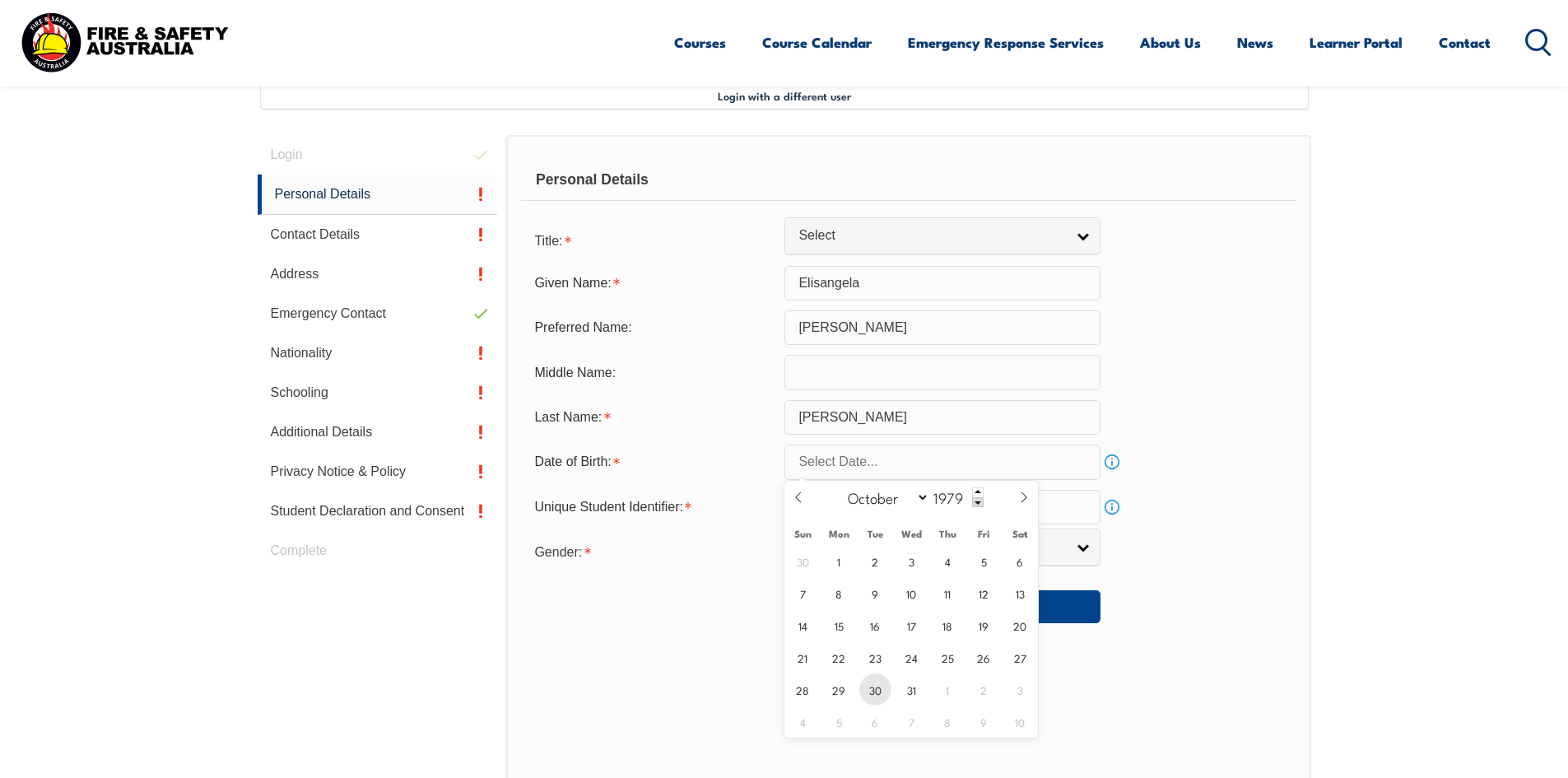
click at [877, 695] on span "30" at bounding box center [875, 689] width 32 height 32
type input "October 30, 1979"
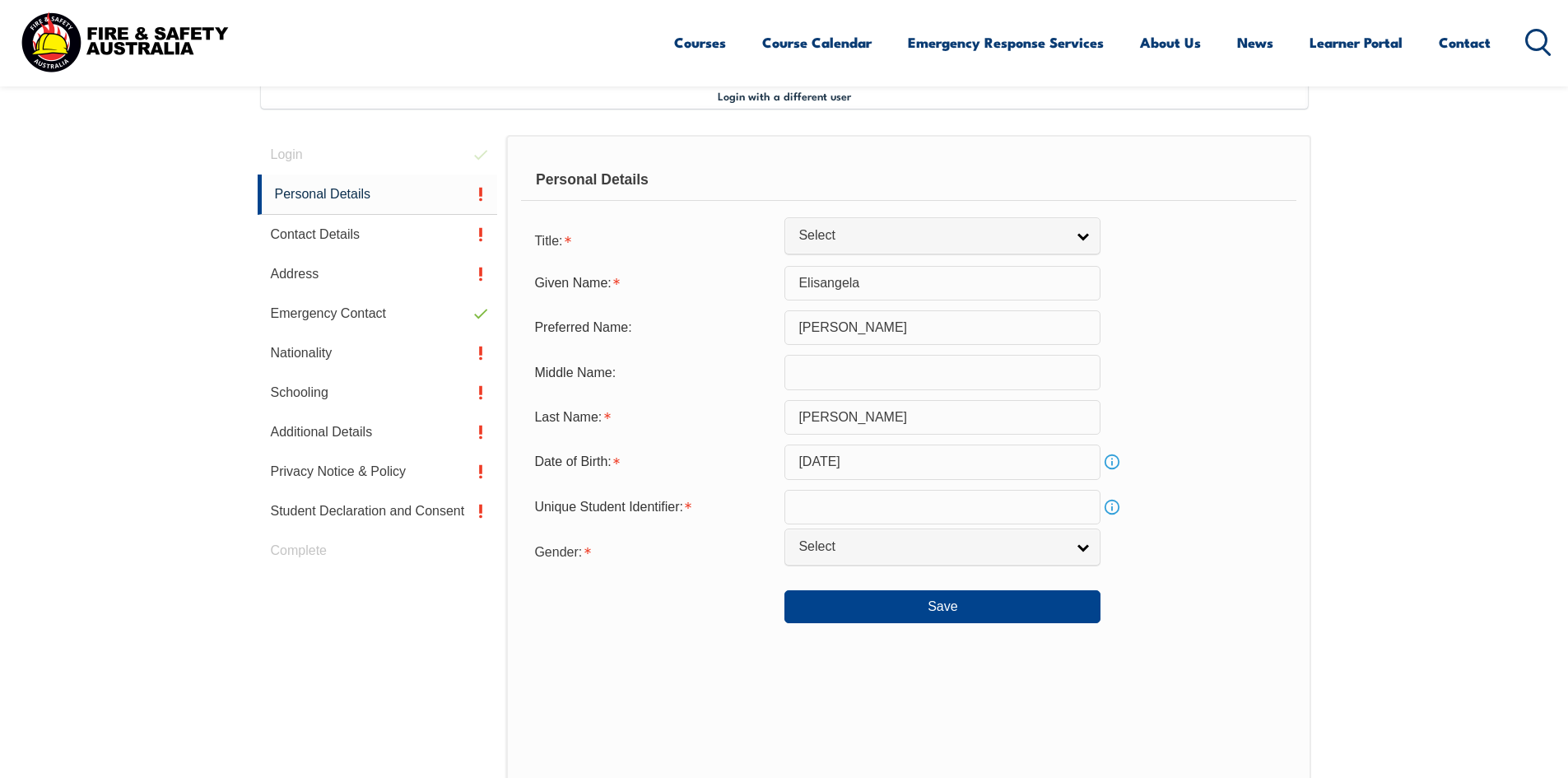
click at [653, 629] on div "Personal Details Title: Mr Mrs Ms Miss Other Select Given Name: Elisangela Pref…" at bounding box center [909, 497] width 804 height 724
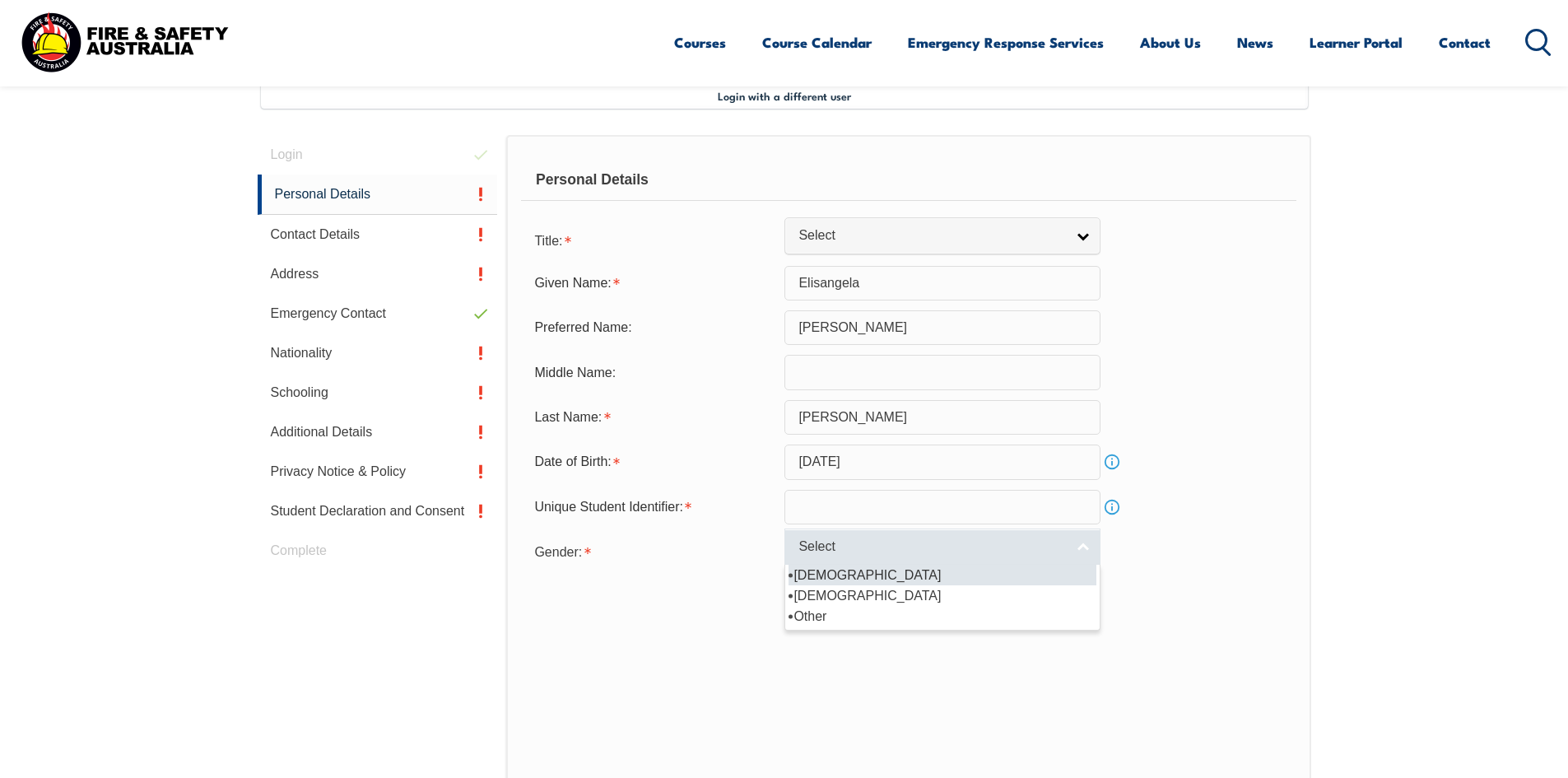
click at [871, 553] on span "Select" at bounding box center [931, 547] width 267 height 17
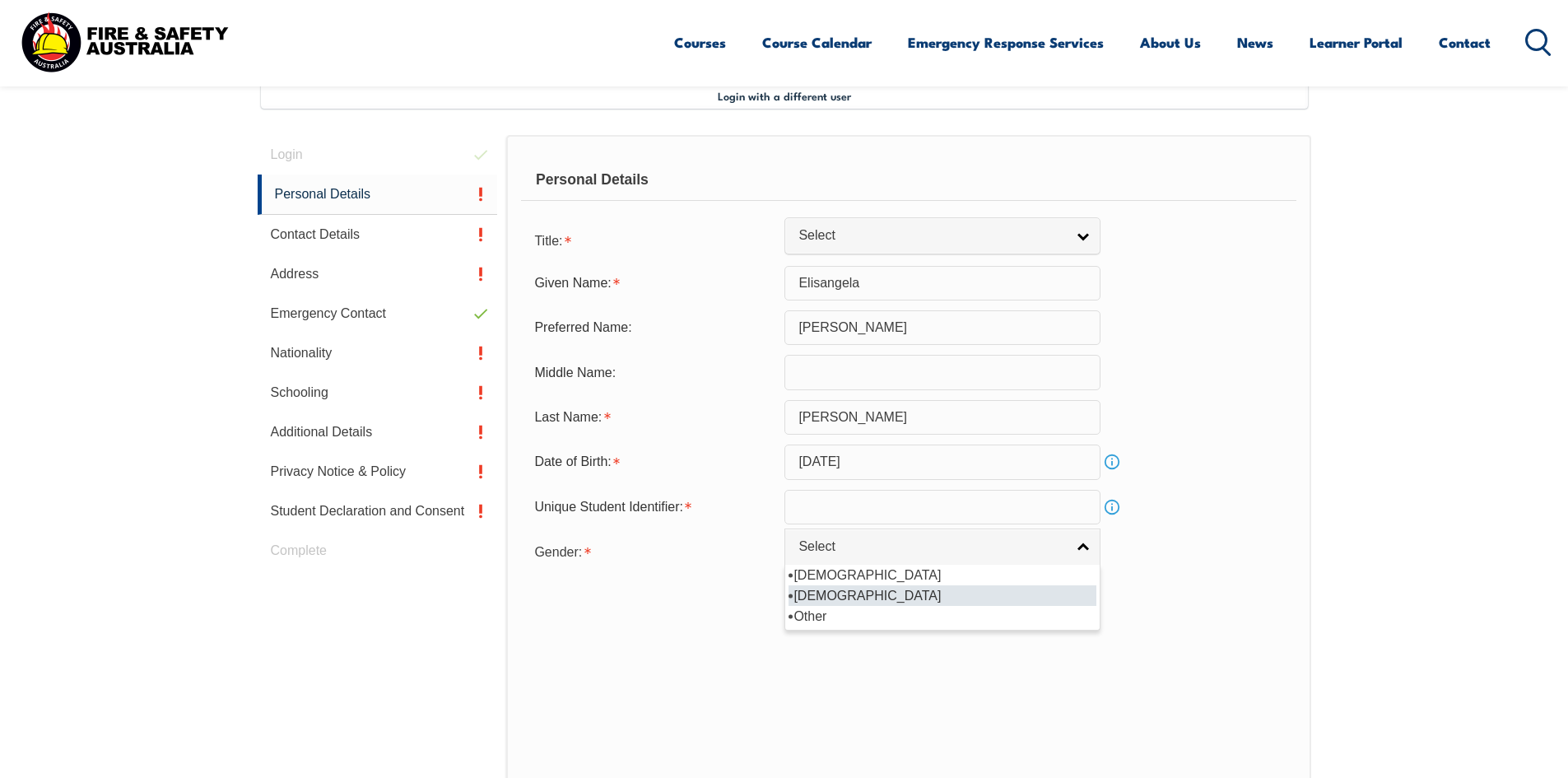
click at [820, 597] on li "Female" at bounding box center [942, 596] width 308 height 21
select select "F"
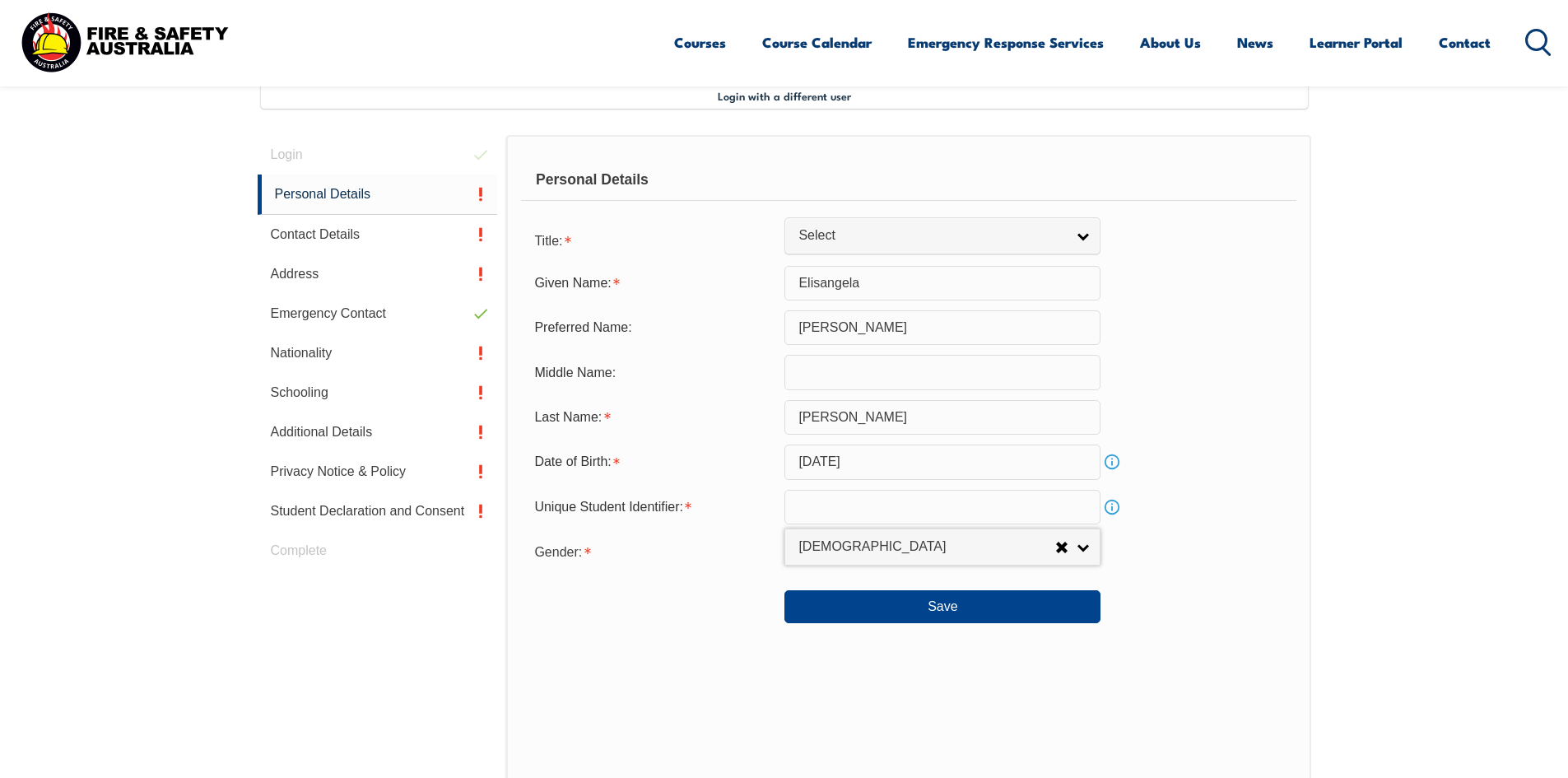
click at [1110, 508] on link "Info" at bounding box center [1111, 507] width 23 height 23
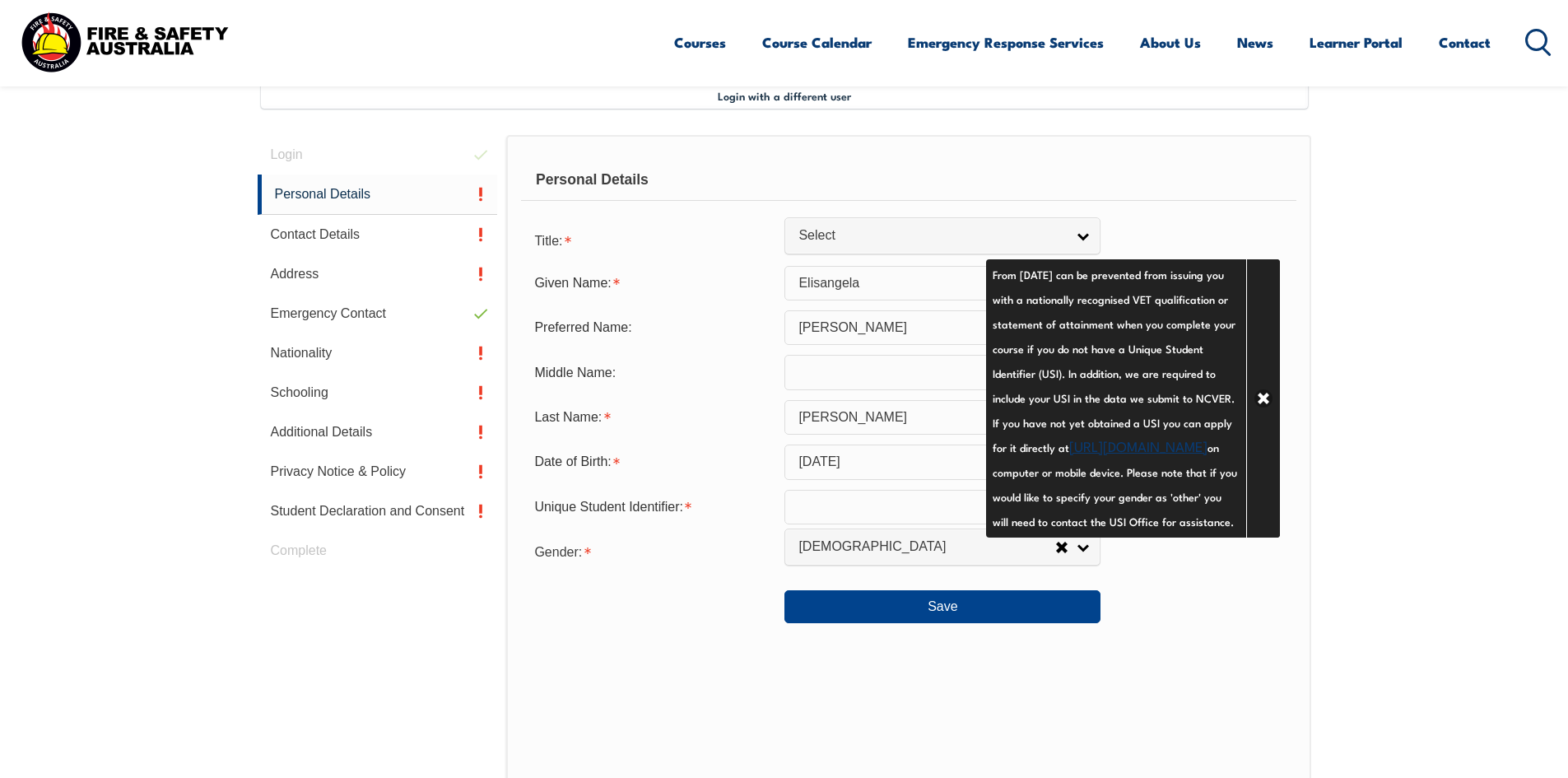
click at [871, 508] on input "text" at bounding box center [942, 507] width 316 height 35
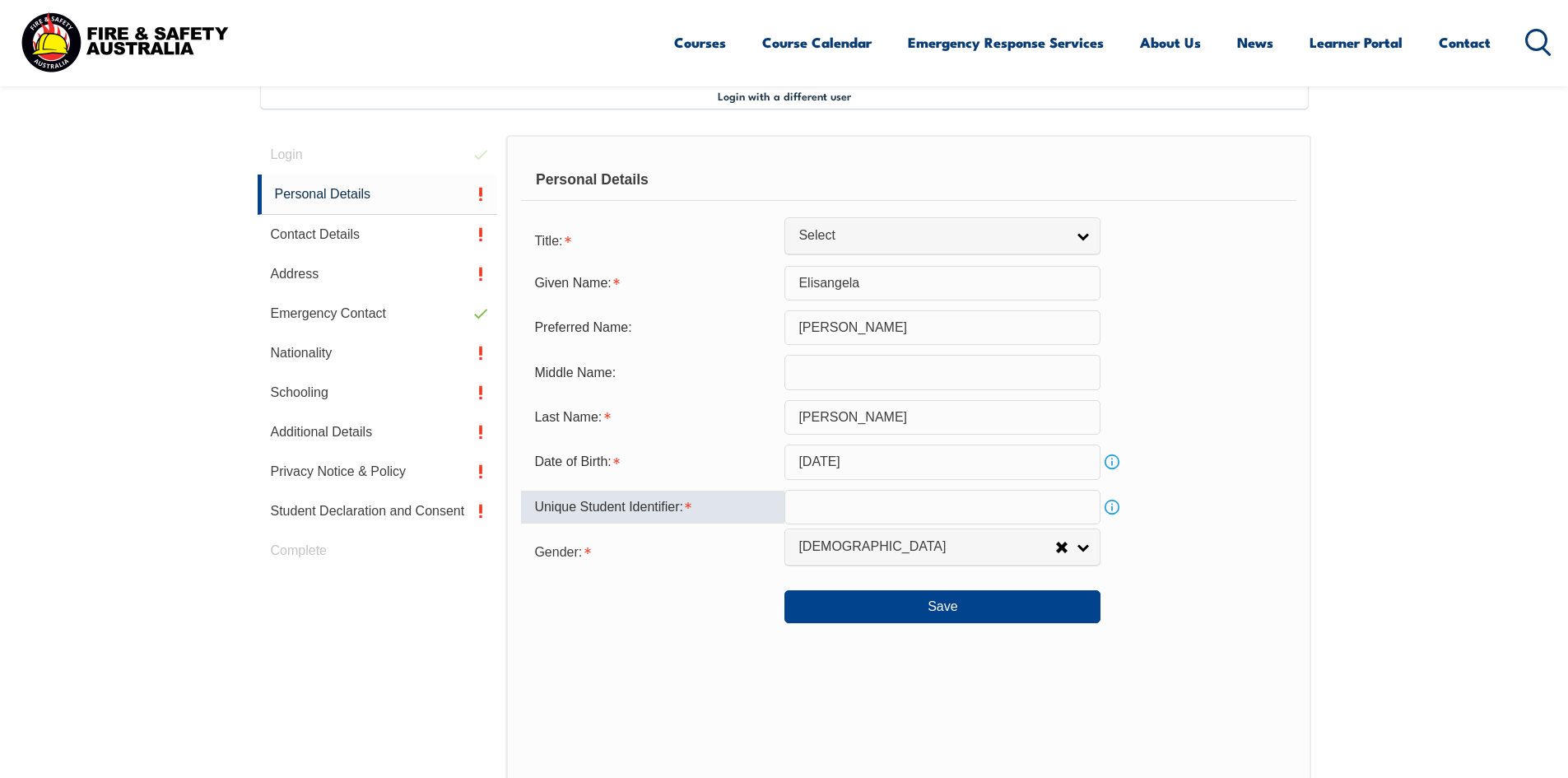
type input "A"
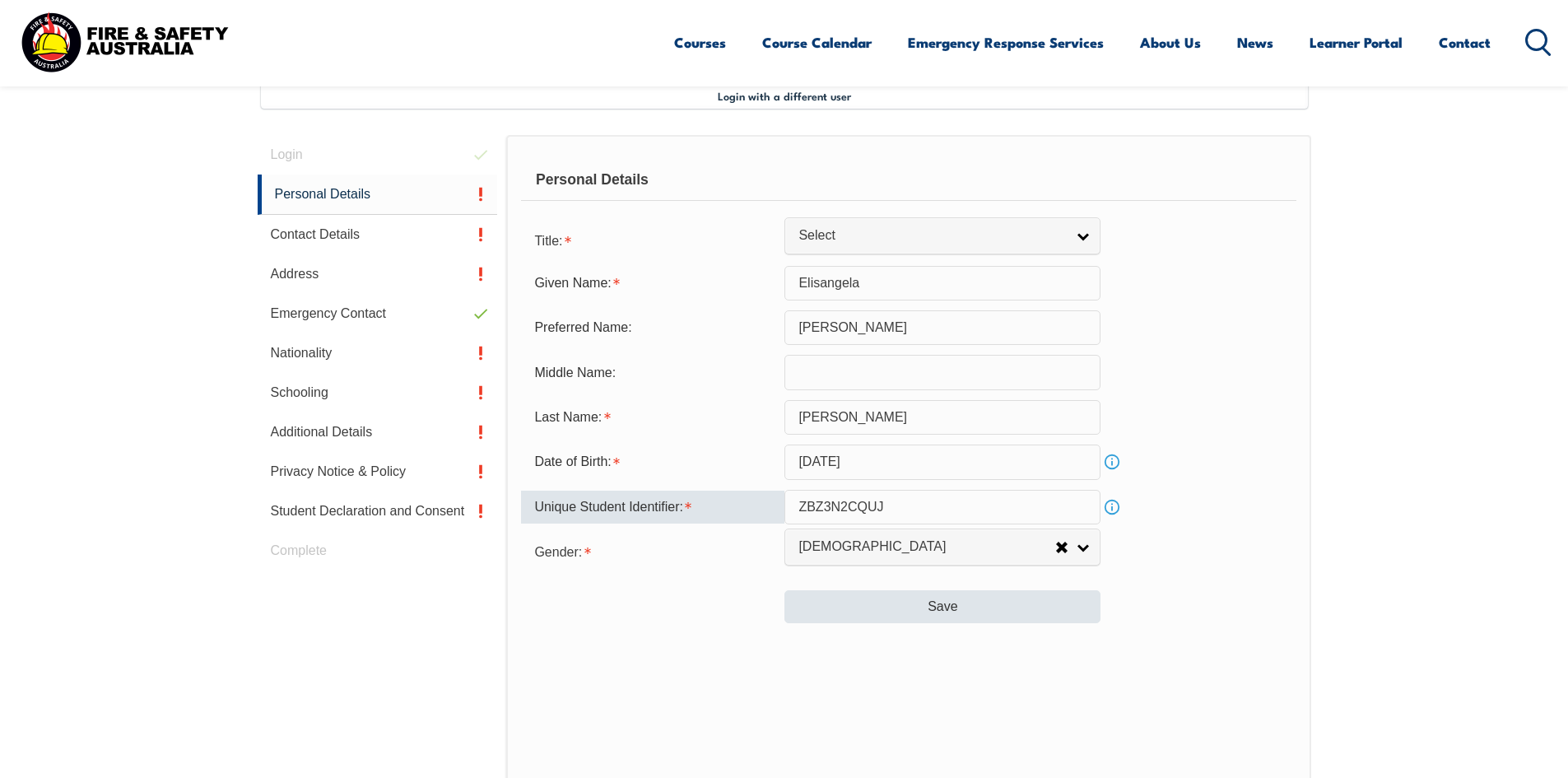
type input "ZBZ3N2CQUJ"
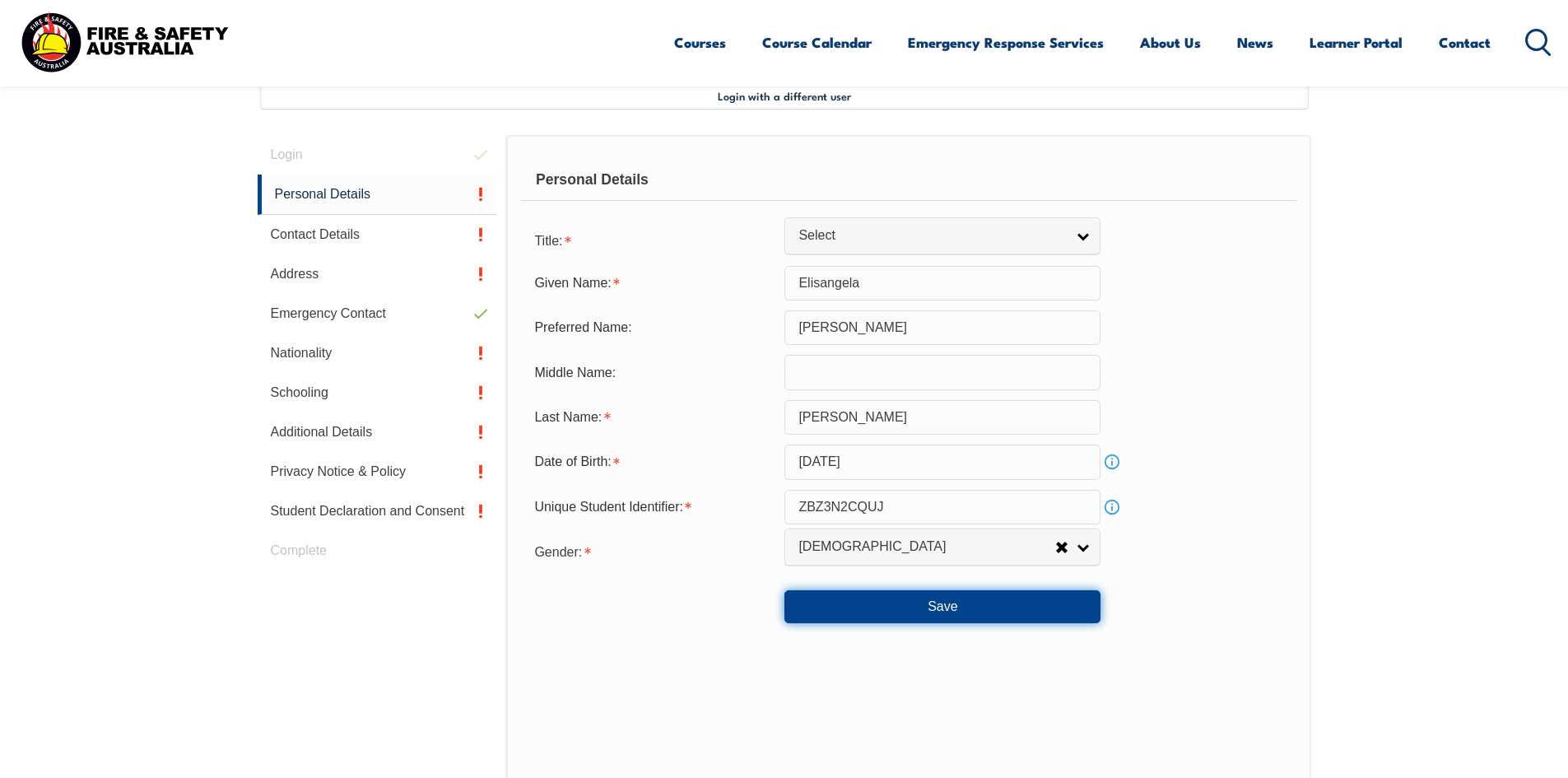
click at [1023, 612] on button "Save" at bounding box center [942, 607] width 316 height 33
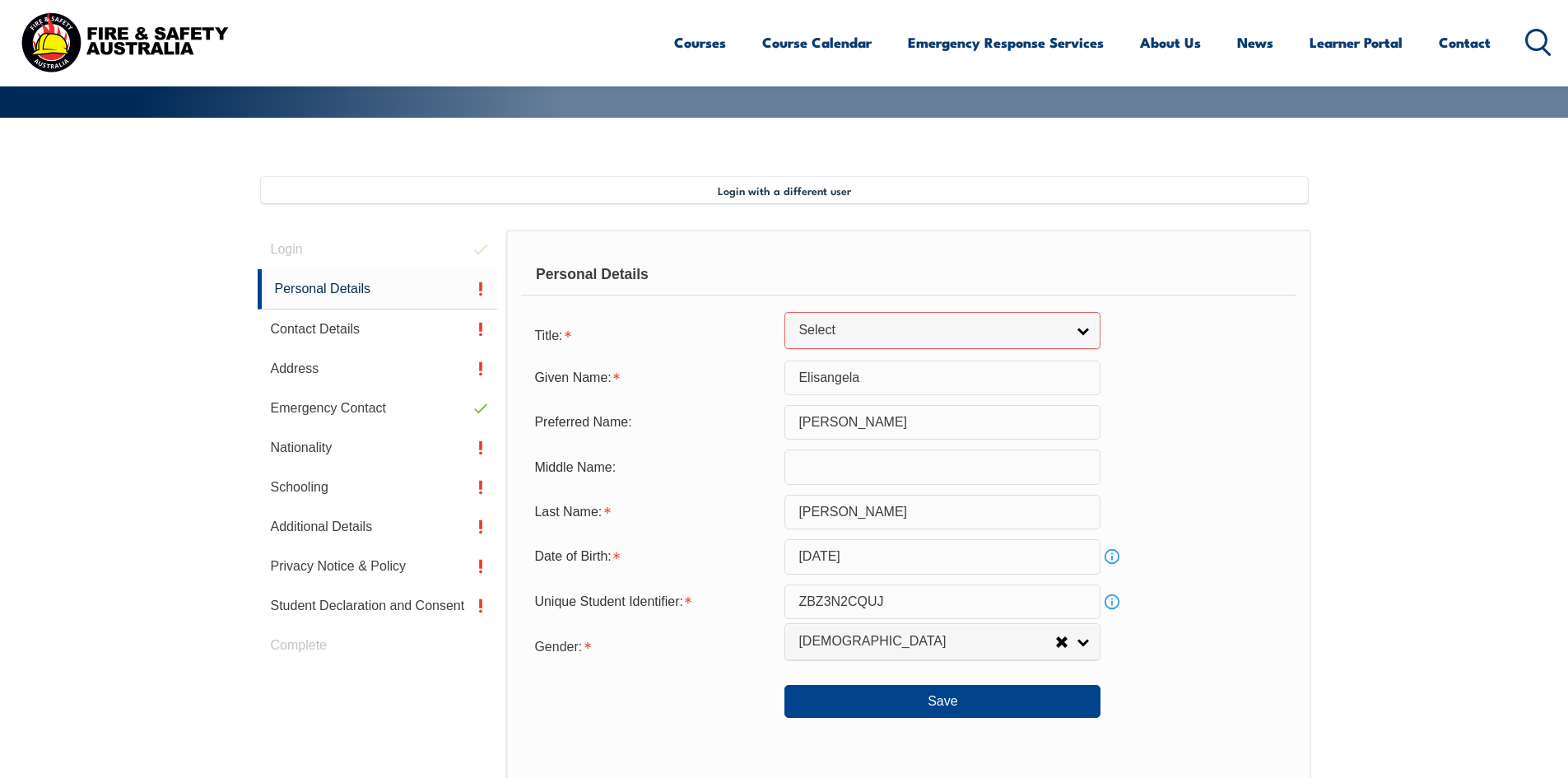
scroll to position [335, 0]
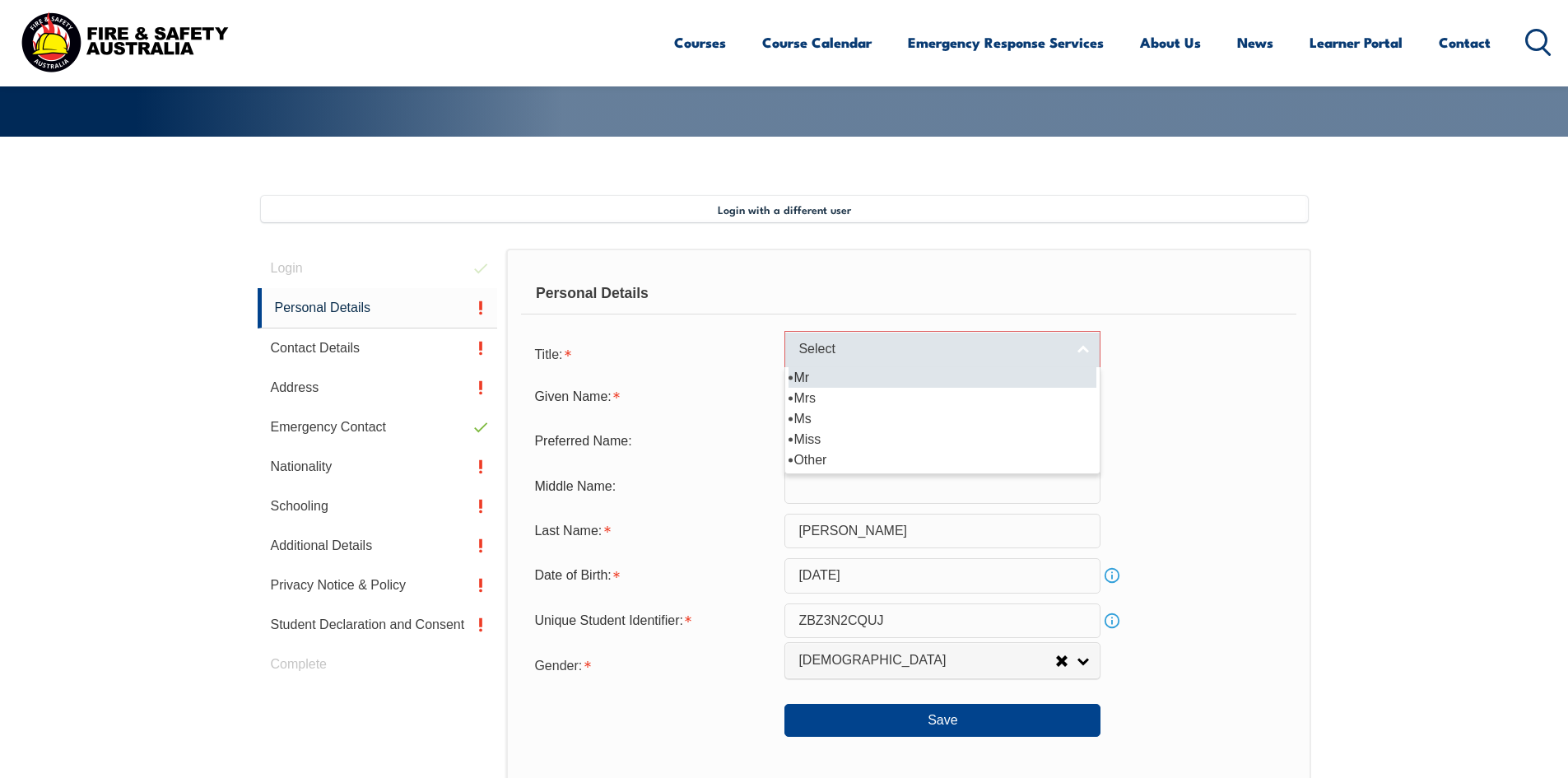
click at [1082, 345] on link "Select" at bounding box center [942, 349] width 316 height 37
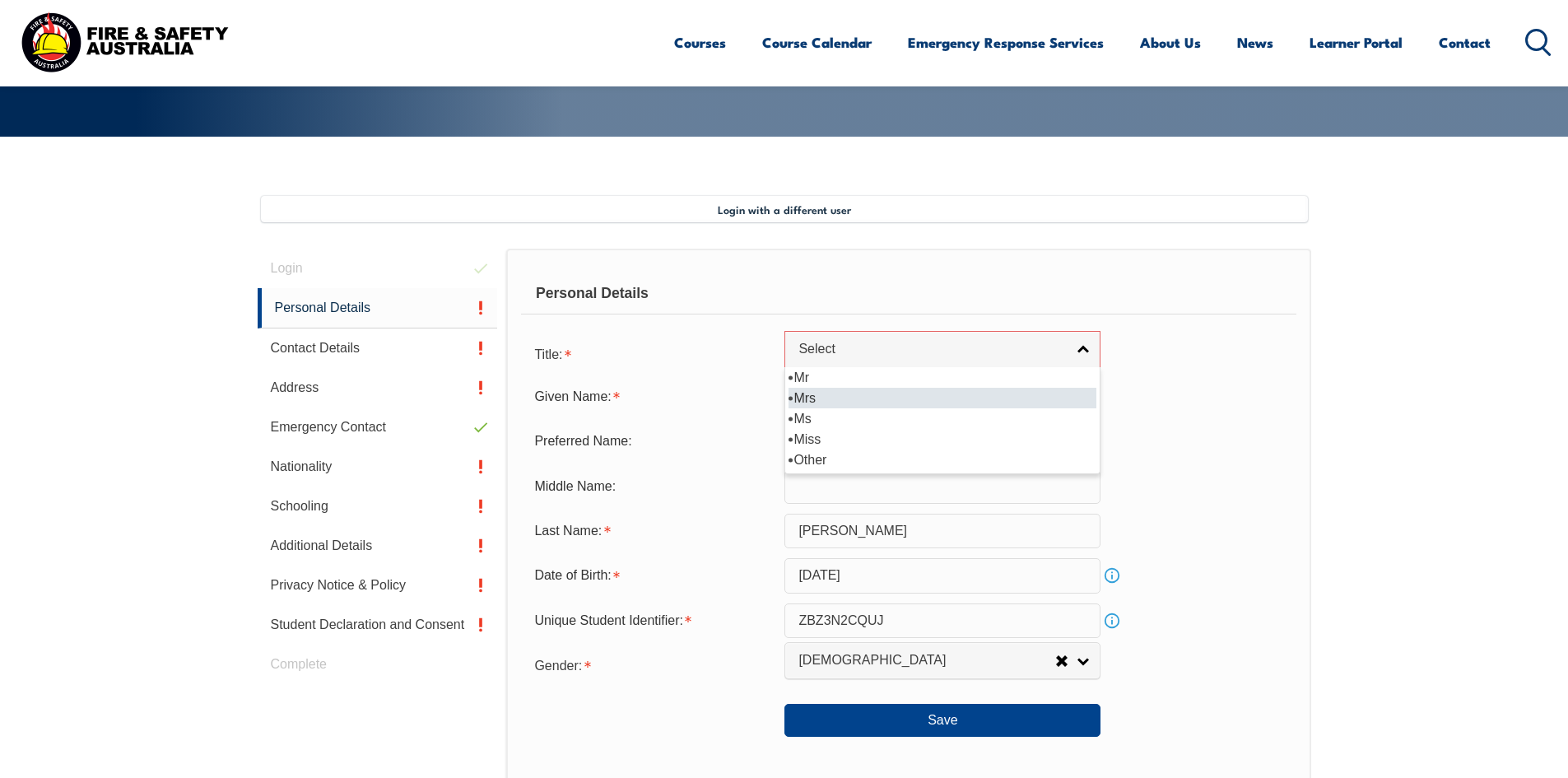
click at [894, 401] on li "Mrs" at bounding box center [942, 398] width 308 height 21
select select "Mrs"
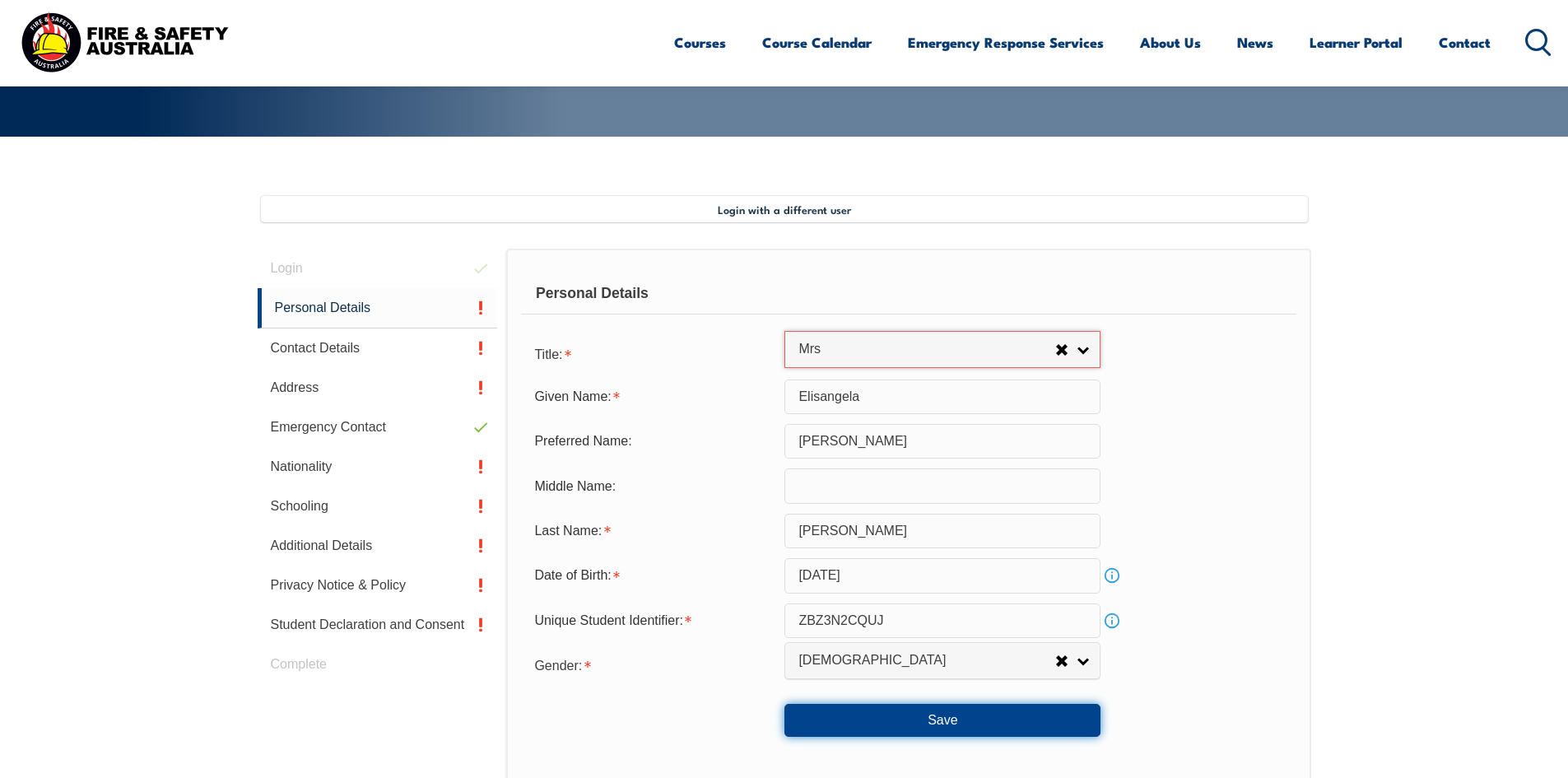
click at [998, 722] on button "Save" at bounding box center [942, 720] width 316 height 33
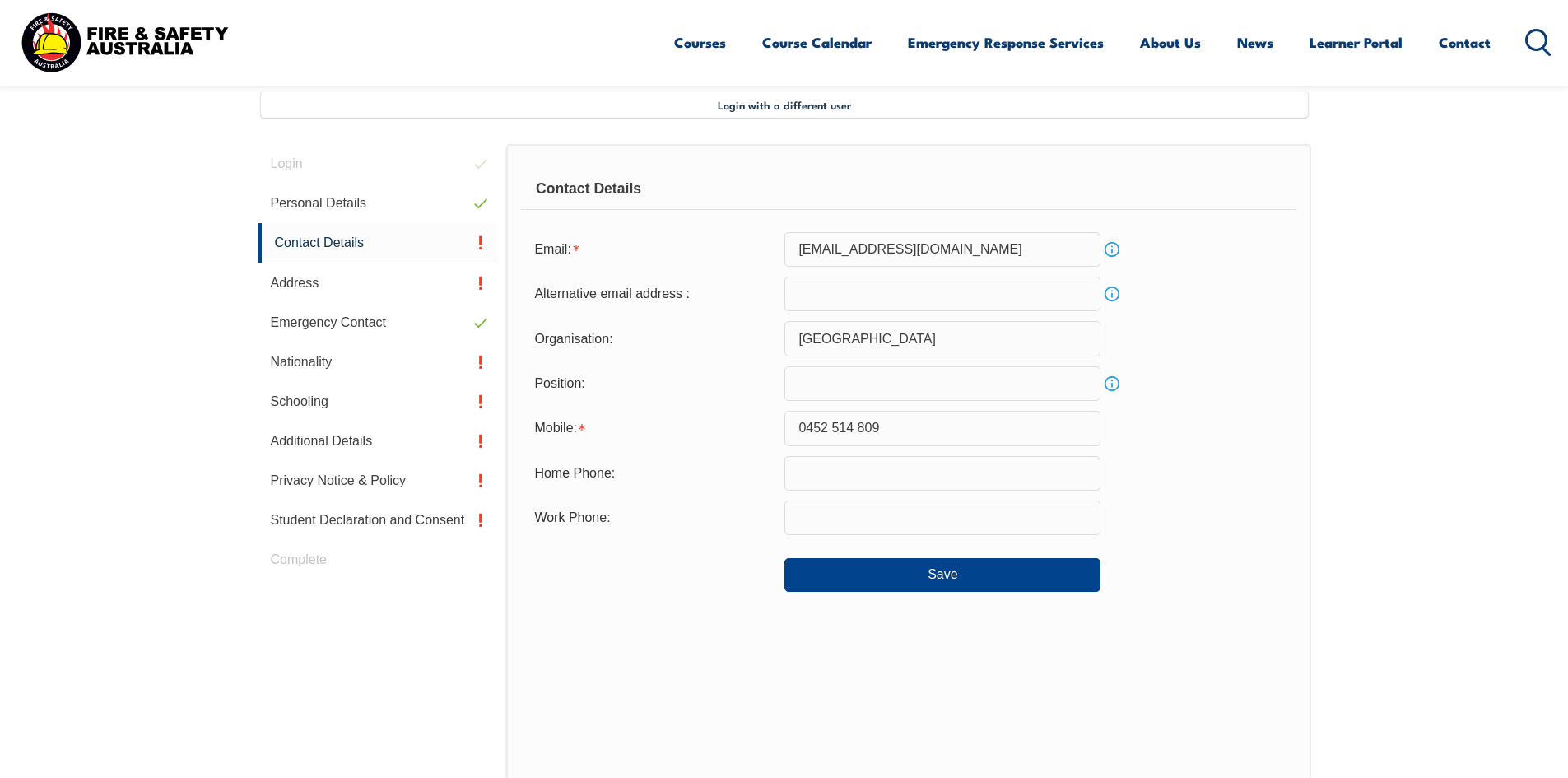
scroll to position [449, 0]
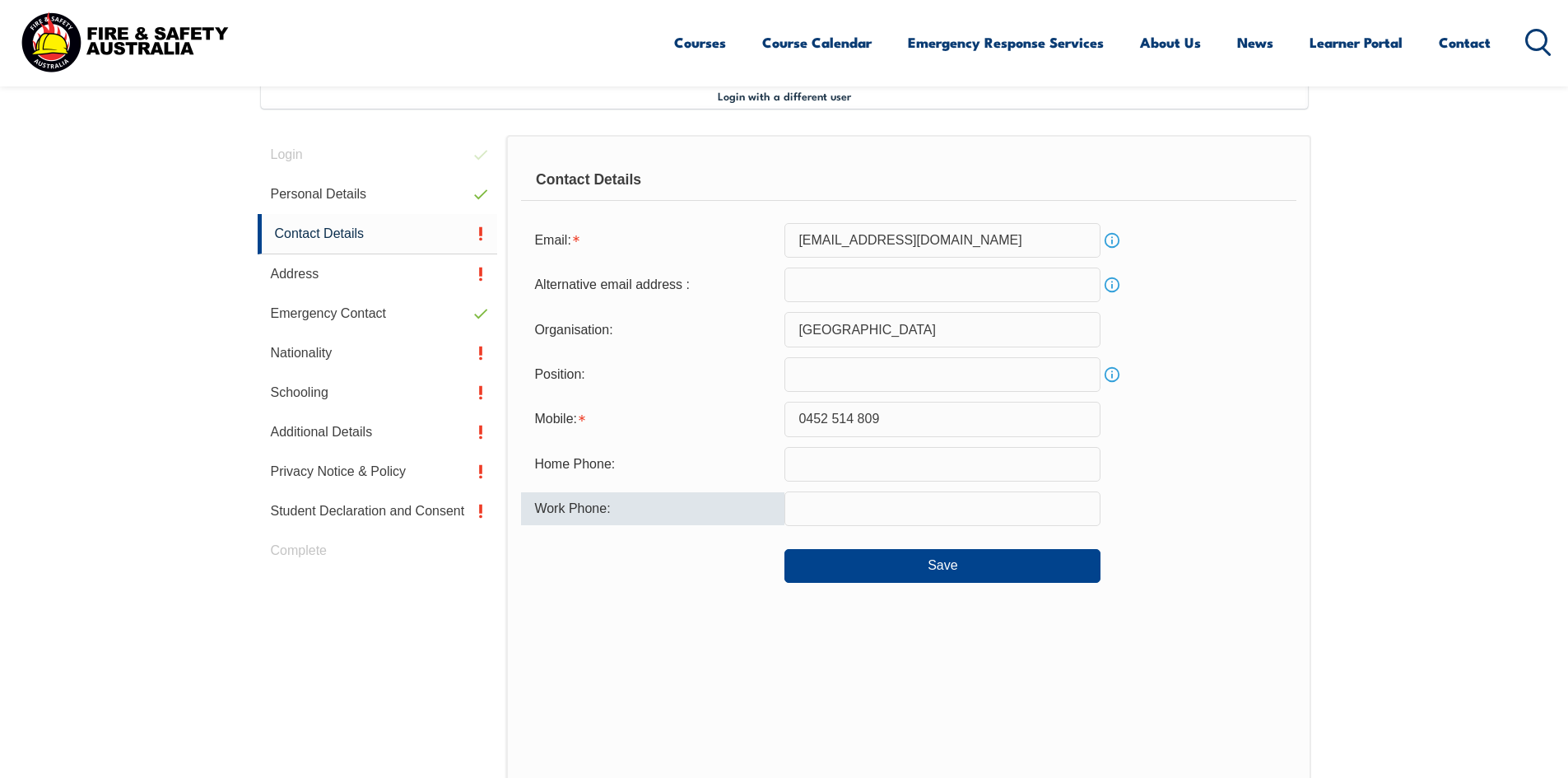
click at [813, 509] on input "text" at bounding box center [942, 509] width 316 height 35
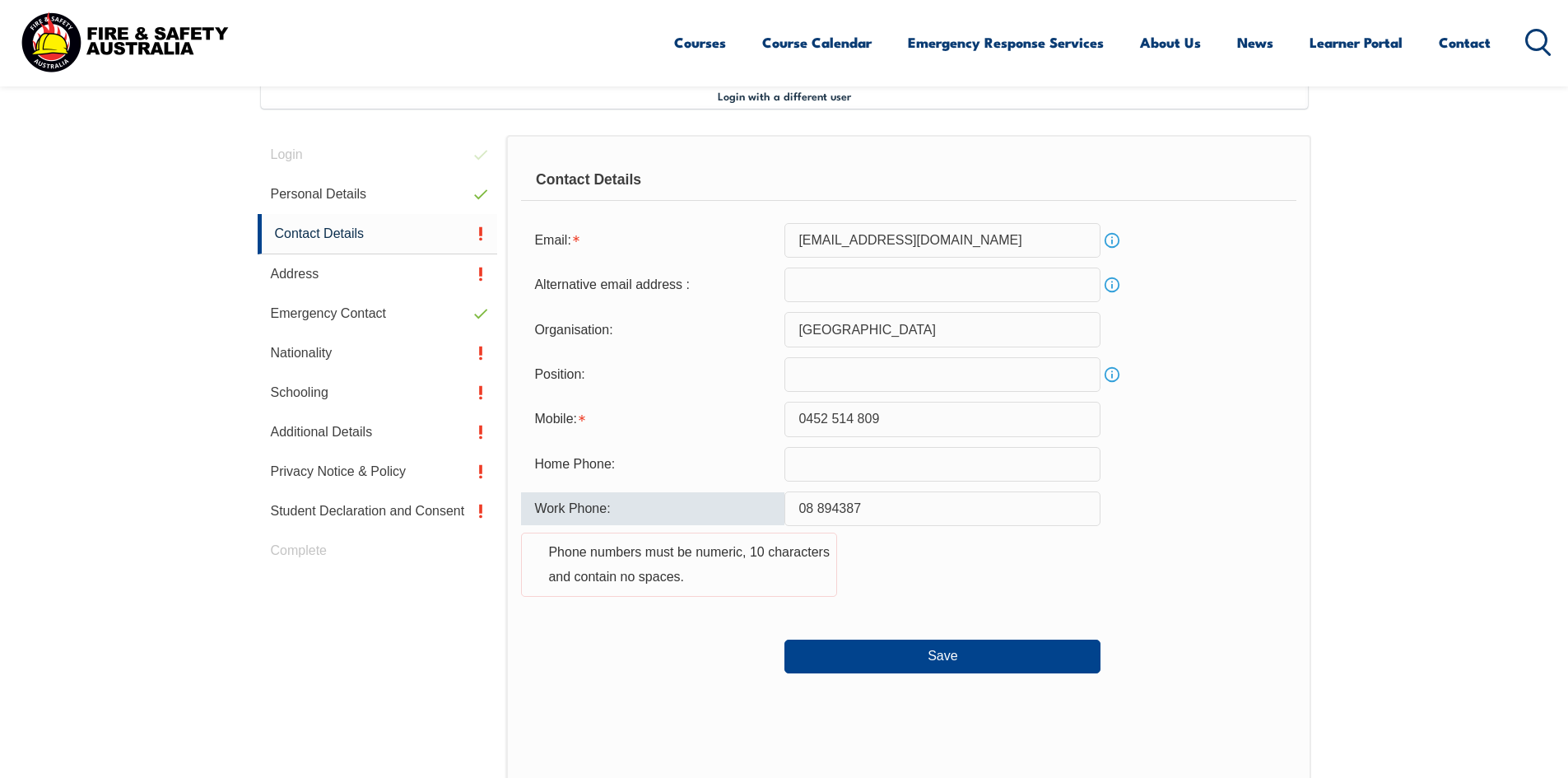
type input "08 8943877"
drag, startPoint x: 872, startPoint y: 506, endPoint x: 773, endPoint y: 505, distance: 99.0
click at [773, 507] on div "Work Phone: 08 8943877 Phone numbers must be numeric, 10 characters and contain…" at bounding box center [909, 553] width 775 height 125
click at [1017, 596] on div "Work Phone: Phone numbers must be numeric, 10 characters and contain no spaces." at bounding box center [909, 553] width 775 height 125
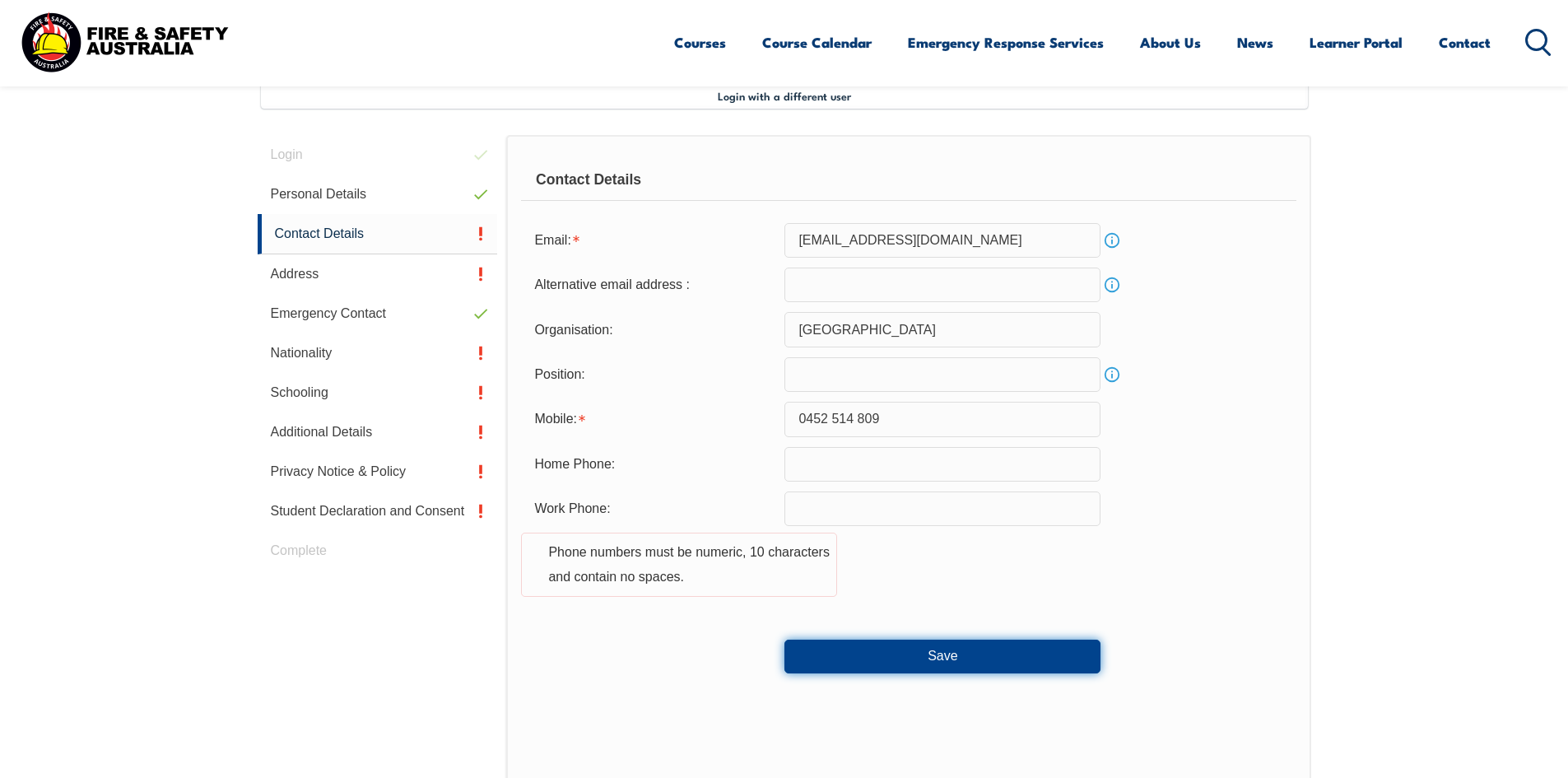
click at [942, 669] on button "Save" at bounding box center [942, 656] width 316 height 33
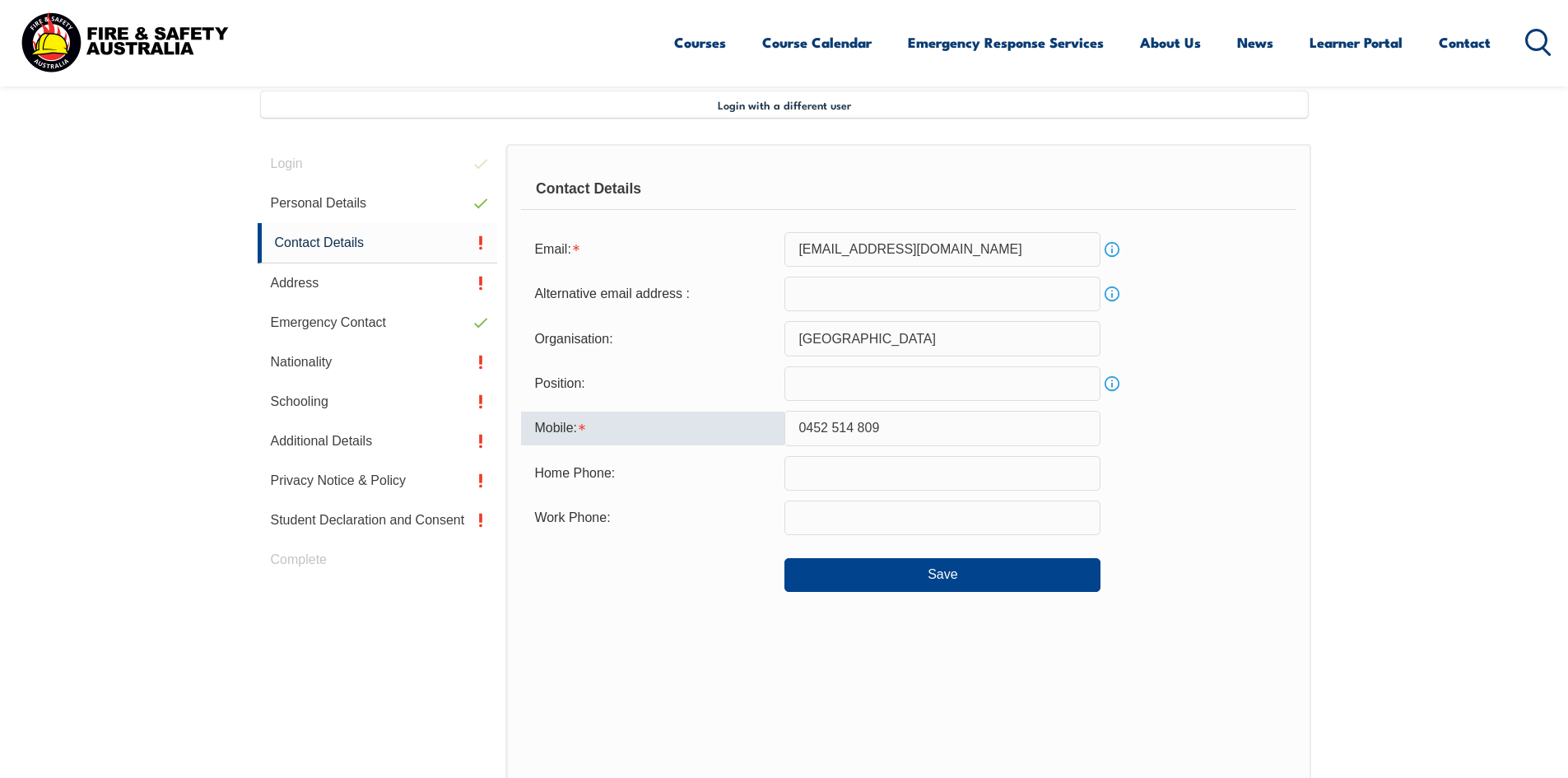
scroll to position [439, 0]
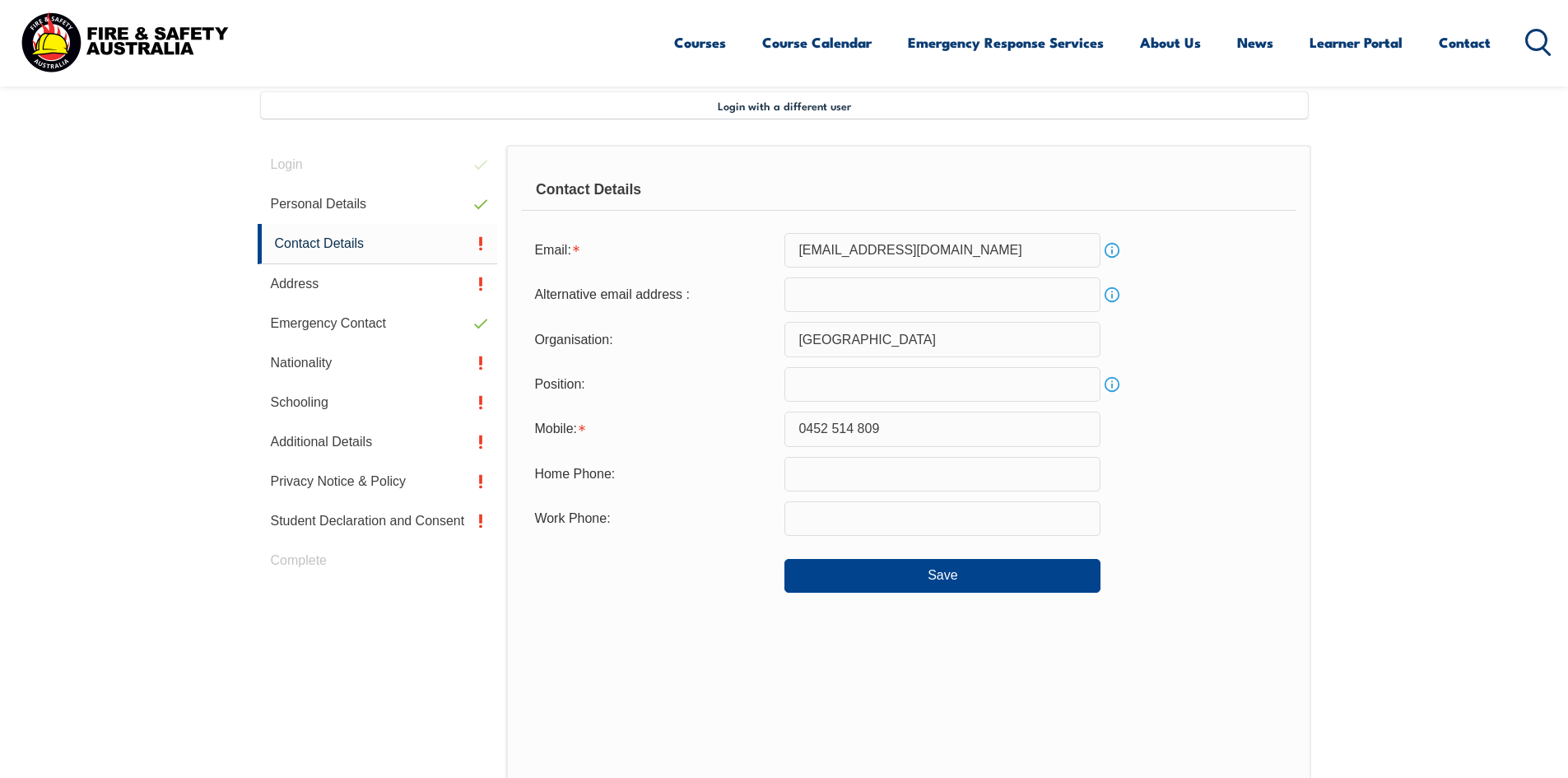
click at [851, 636] on div "Contact Details Email: ETavaresDaSilva@delawarenorth.com Info Alternative email…" at bounding box center [909, 487] width 804 height 684
click at [914, 424] on input "0452 514 809" at bounding box center [942, 429] width 316 height 35
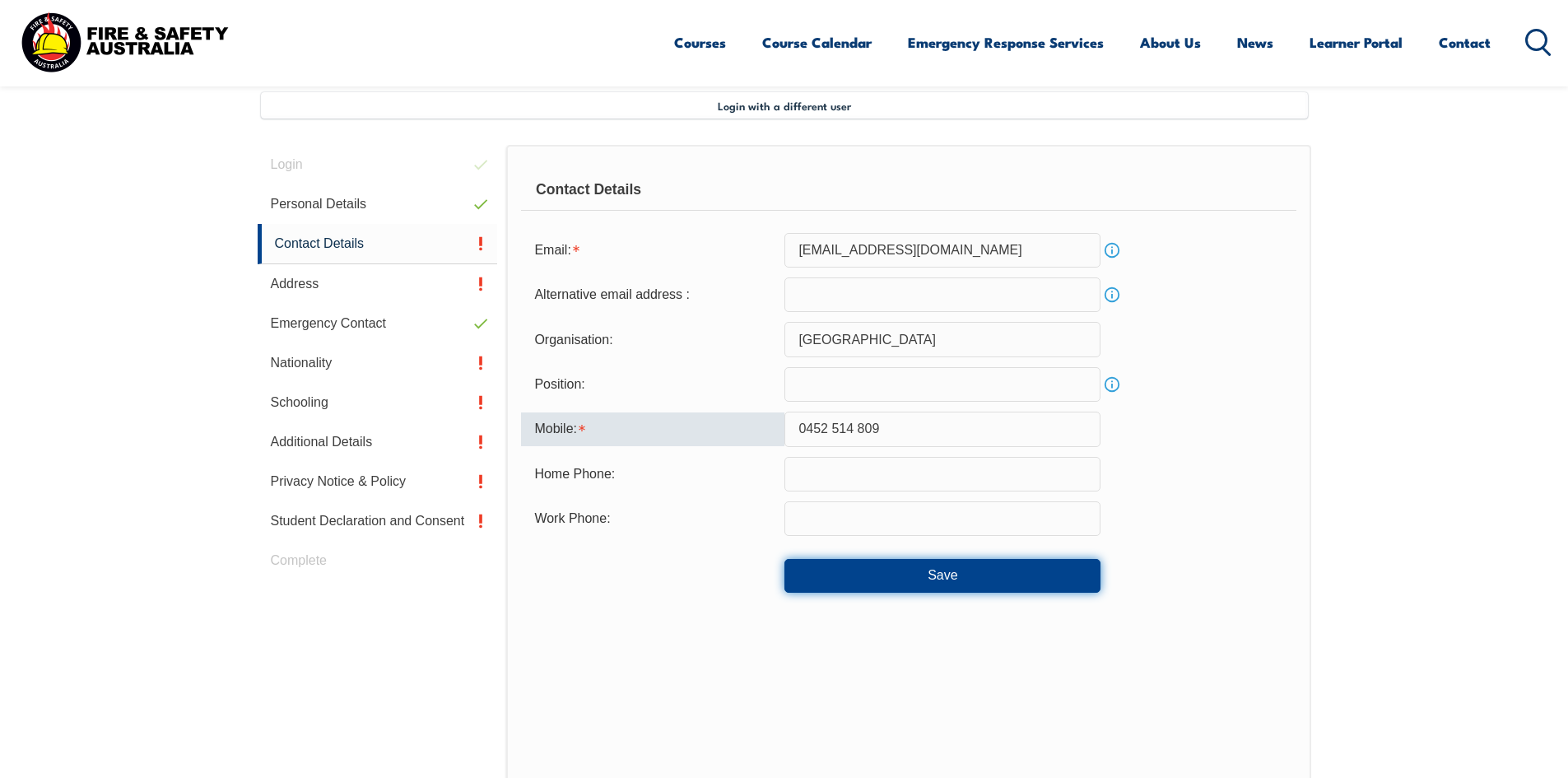
click at [973, 579] on button "Save" at bounding box center [942, 576] width 316 height 33
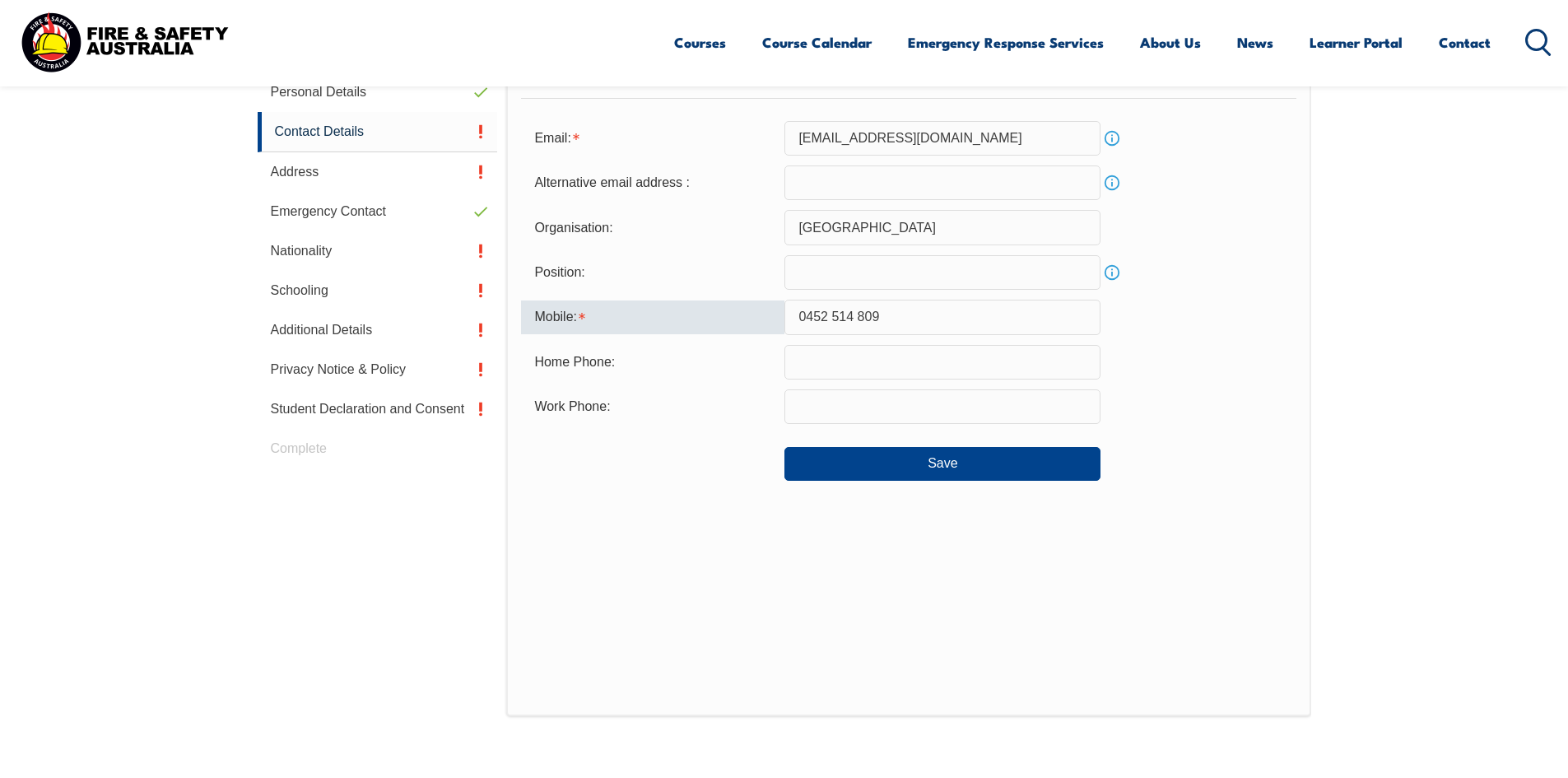
scroll to position [522, 0]
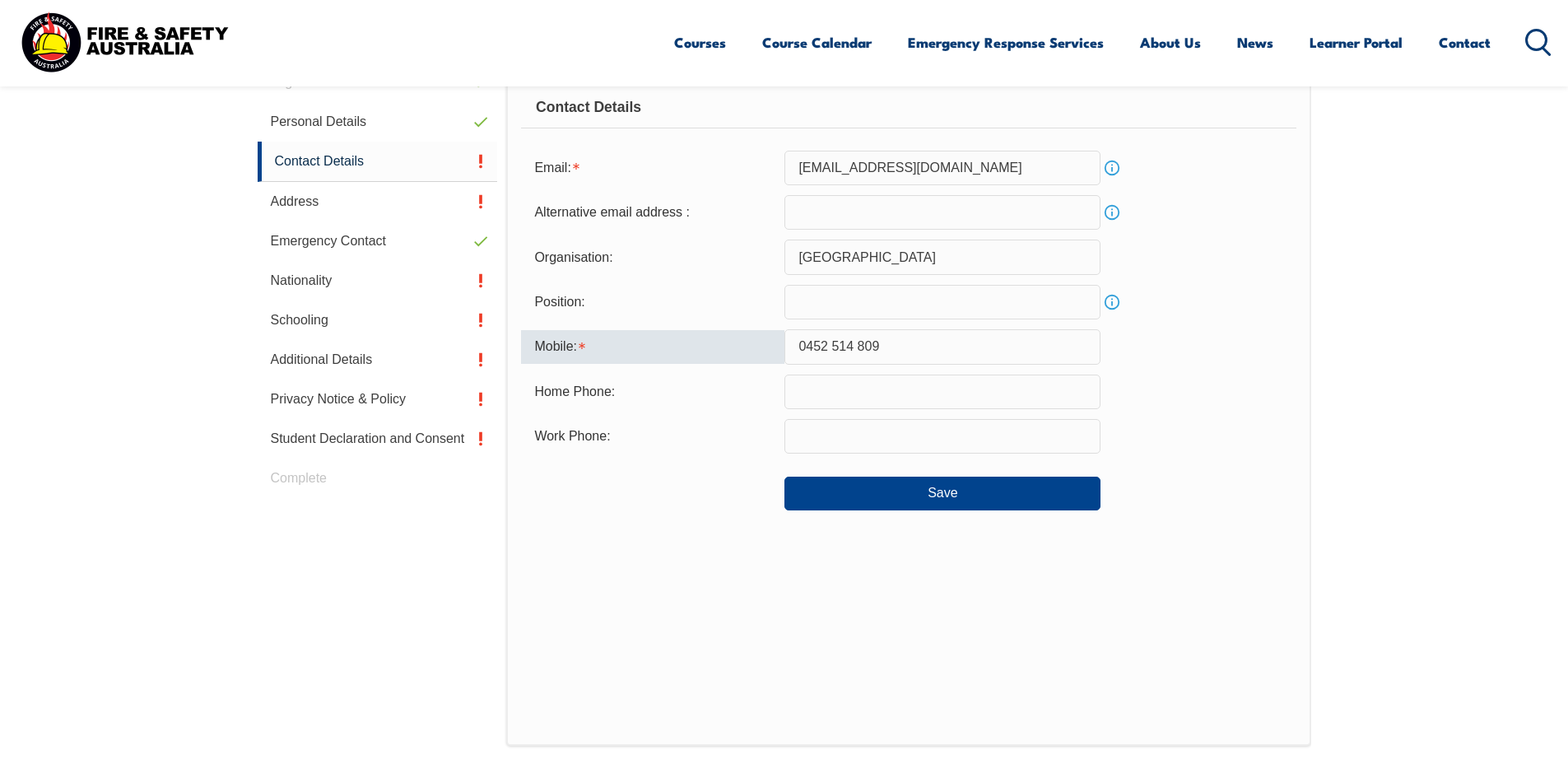
click at [872, 343] on input "0452 514 809" at bounding box center [942, 347] width 316 height 35
drag, startPoint x: 790, startPoint y: 345, endPoint x: 1579, endPoint y: 210, distance: 800.5
click at [765, 342] on div "Mobile: 0452 514 809" at bounding box center [909, 347] width 775 height 35
type input "0452514809"
click at [981, 490] on button "Save" at bounding box center [942, 493] width 316 height 33
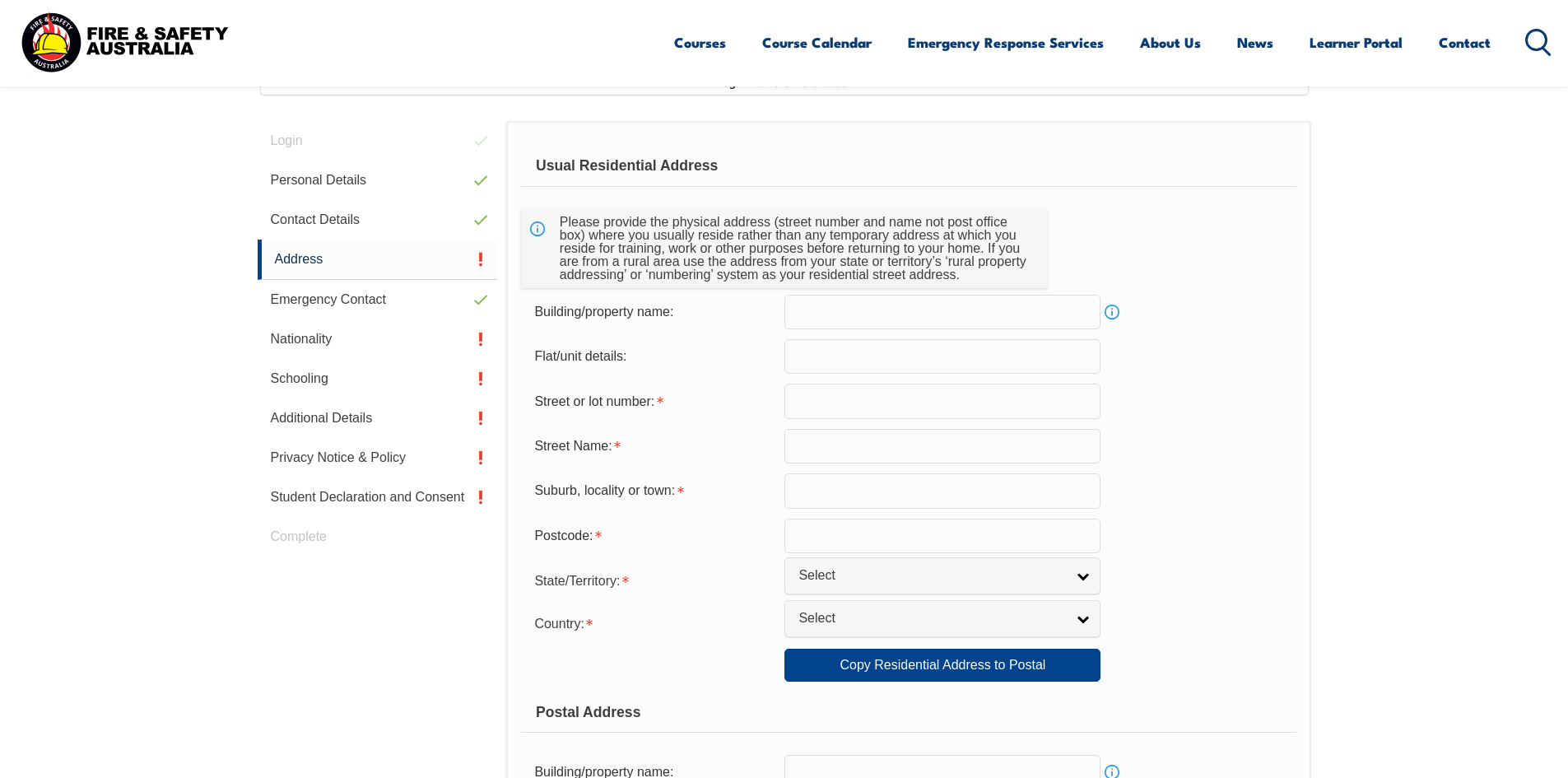
scroll to position [449, 0]
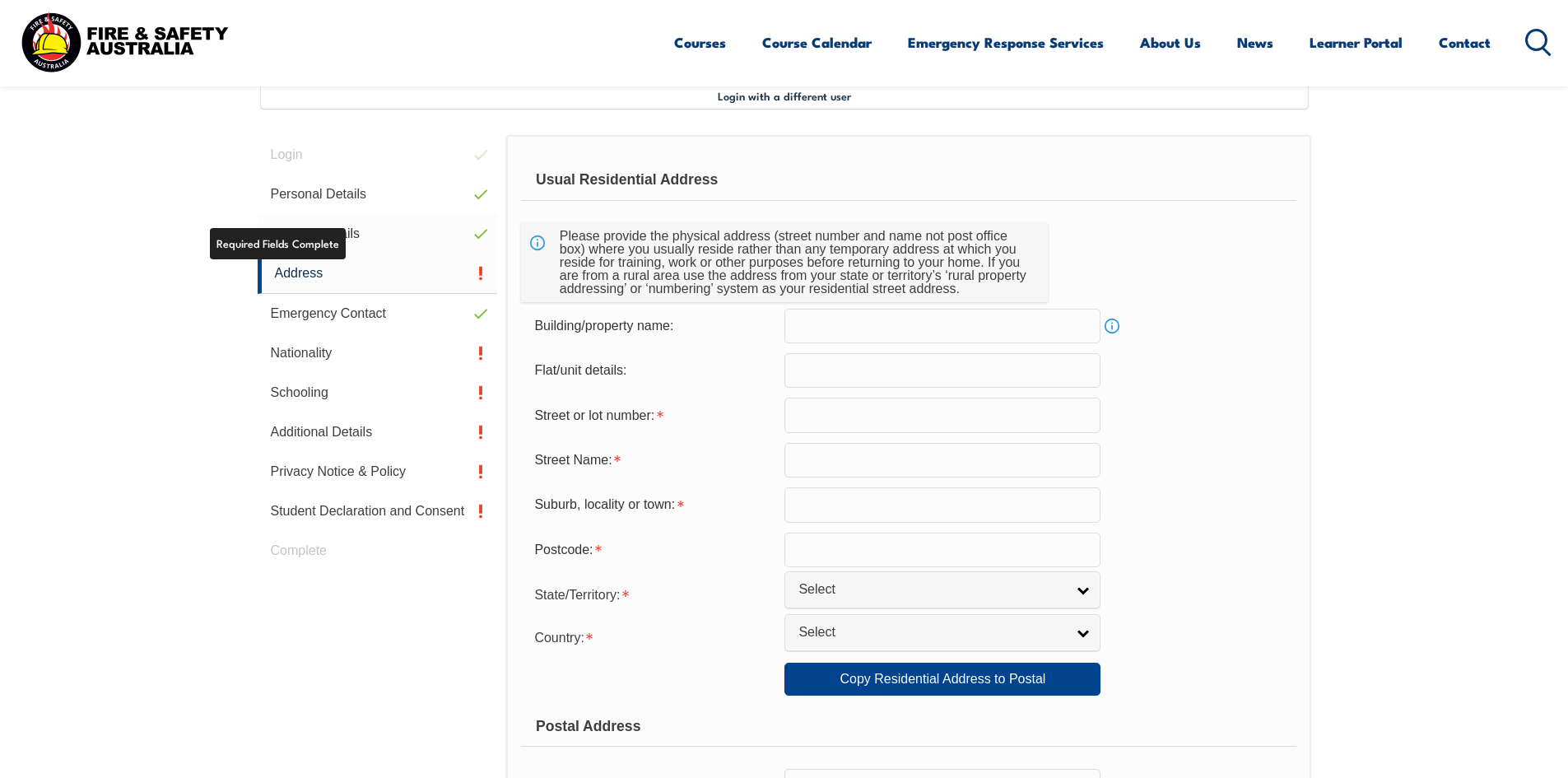
click at [335, 243] on link "Contact Details" at bounding box center [378, 234] width 241 height 40
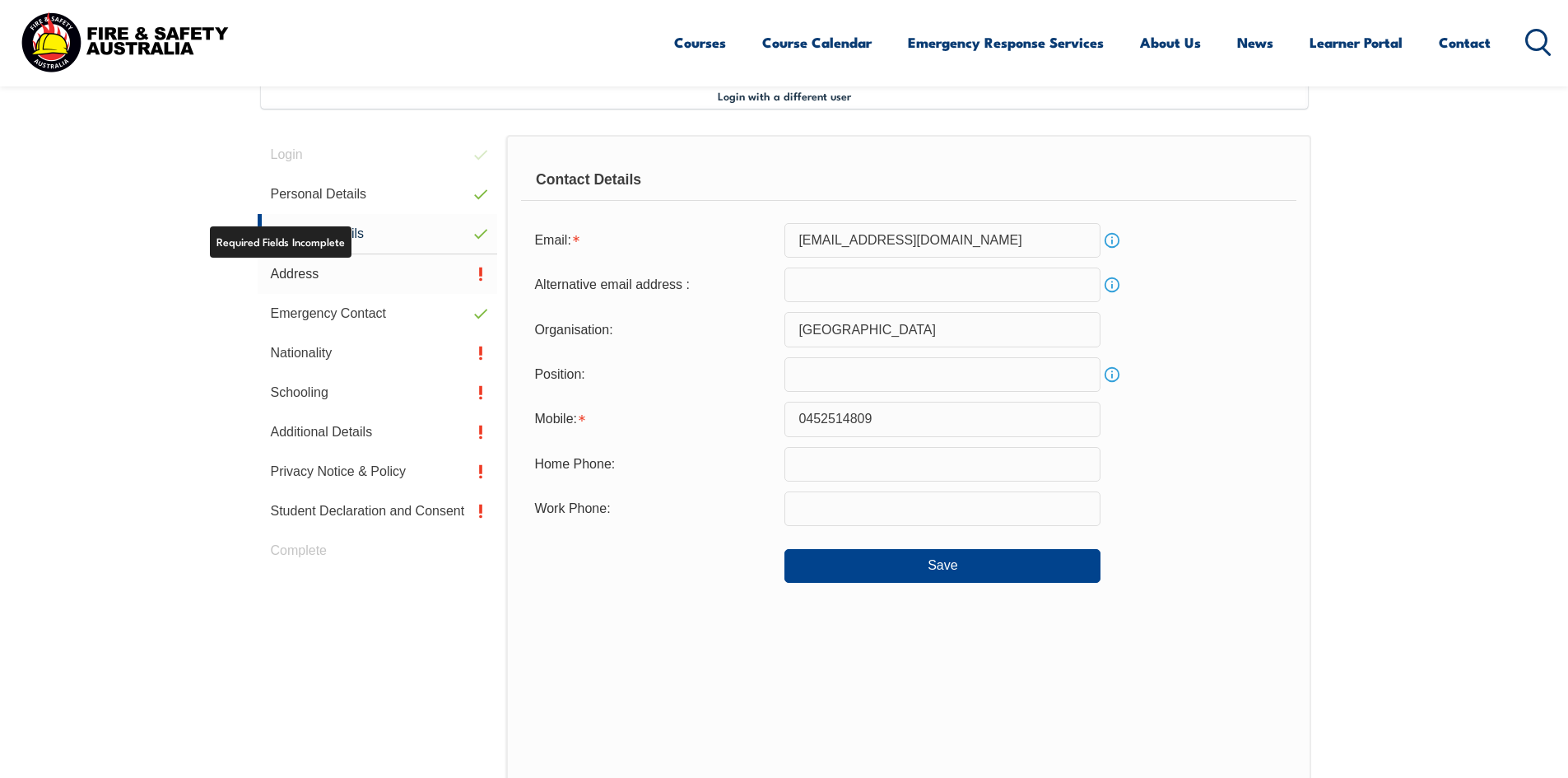
click at [324, 274] on link "Address" at bounding box center [378, 275] width 241 height 40
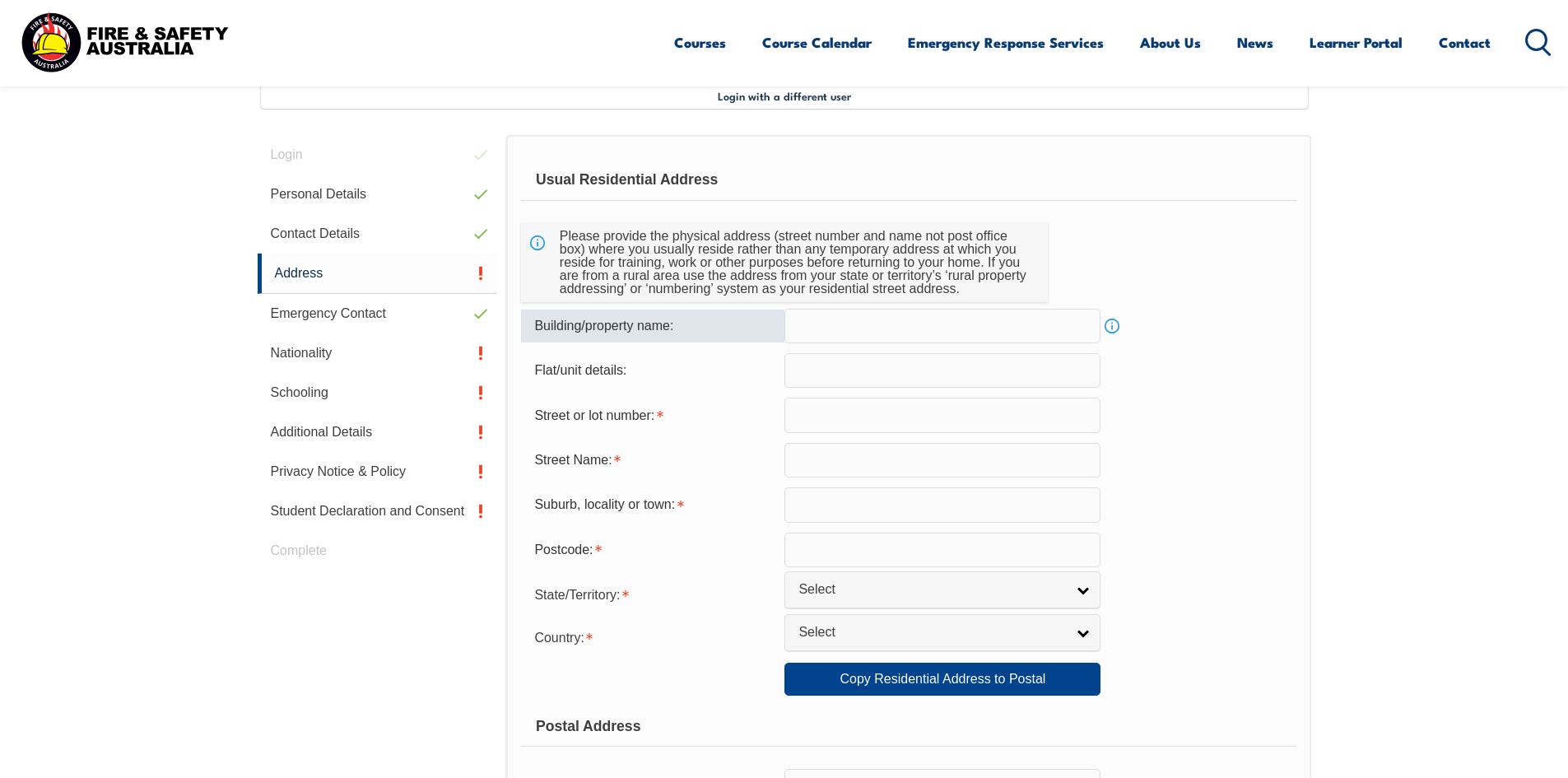
click at [872, 326] on input "text" at bounding box center [942, 326] width 316 height 35
type input "mYILLY tCE"
drag, startPoint x: 886, startPoint y: 328, endPoint x: 701, endPoint y: 330, distance: 185.0
click at [694, 329] on div "Building/property name: mYILLY tCE Info" at bounding box center [909, 326] width 775 height 35
type input "Myilly Tce"
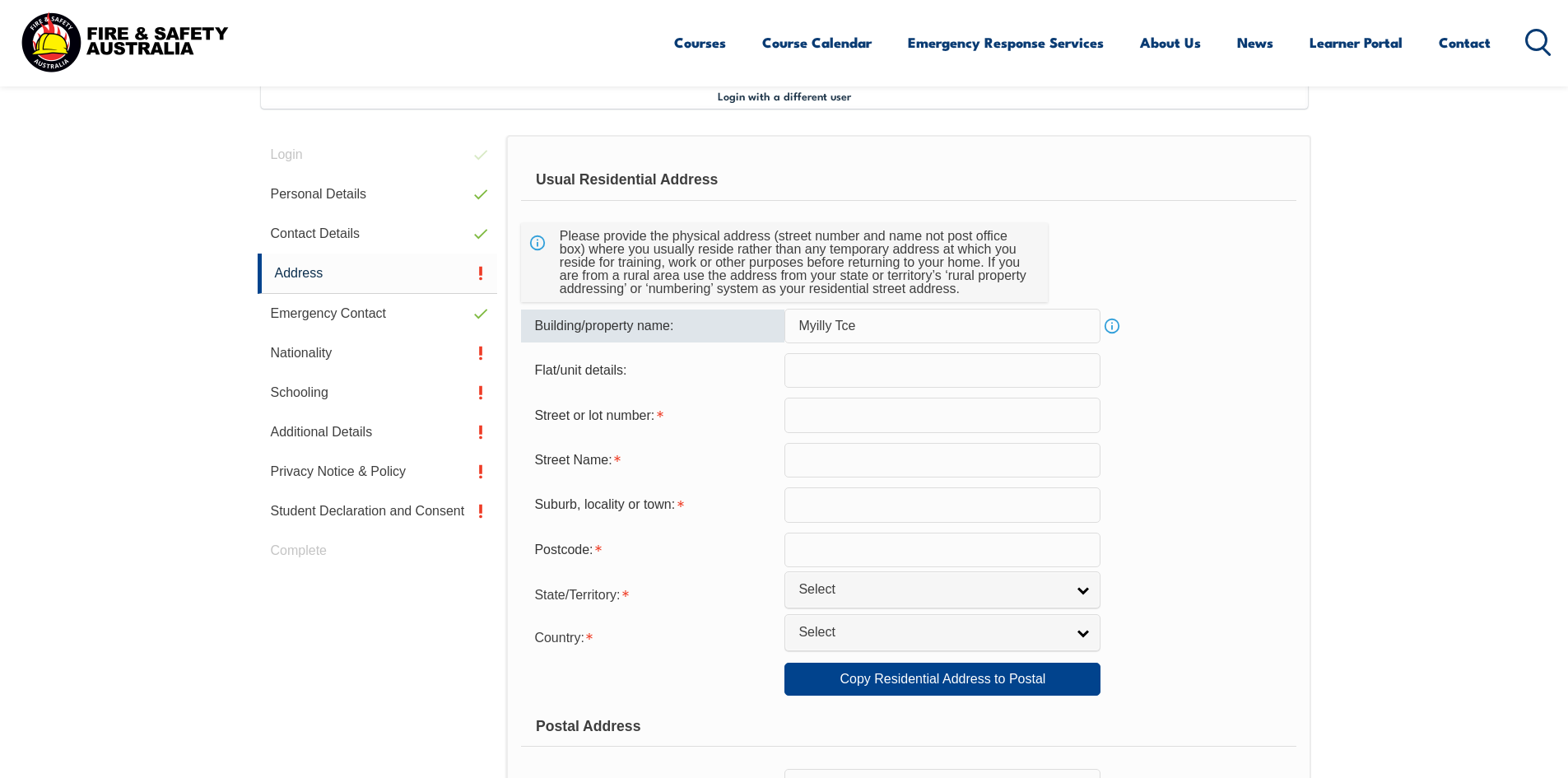
click at [813, 365] on input "text" at bounding box center [942, 370] width 316 height 35
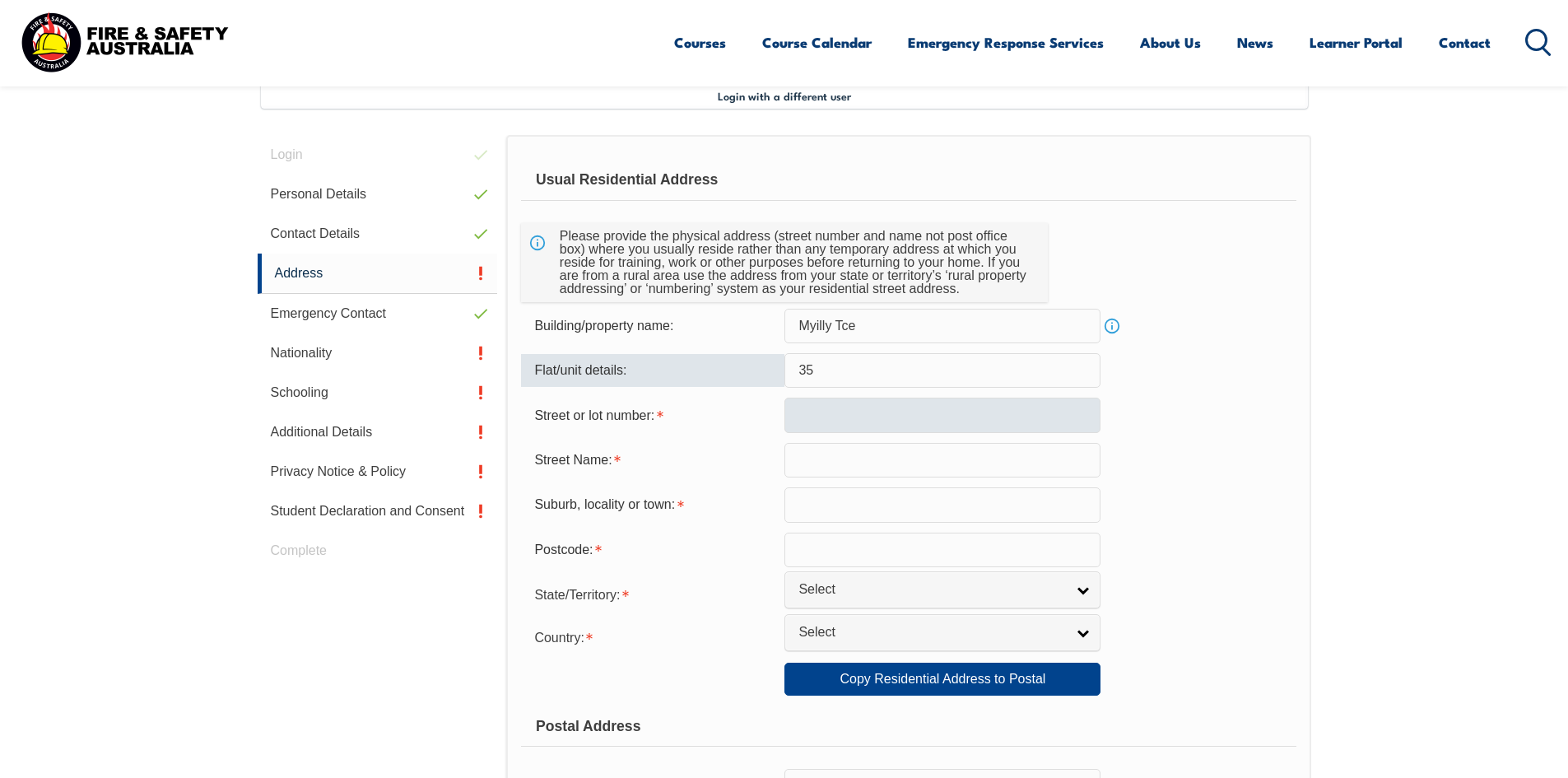
type input "35"
click at [806, 419] on input "text" at bounding box center [942, 415] width 316 height 35
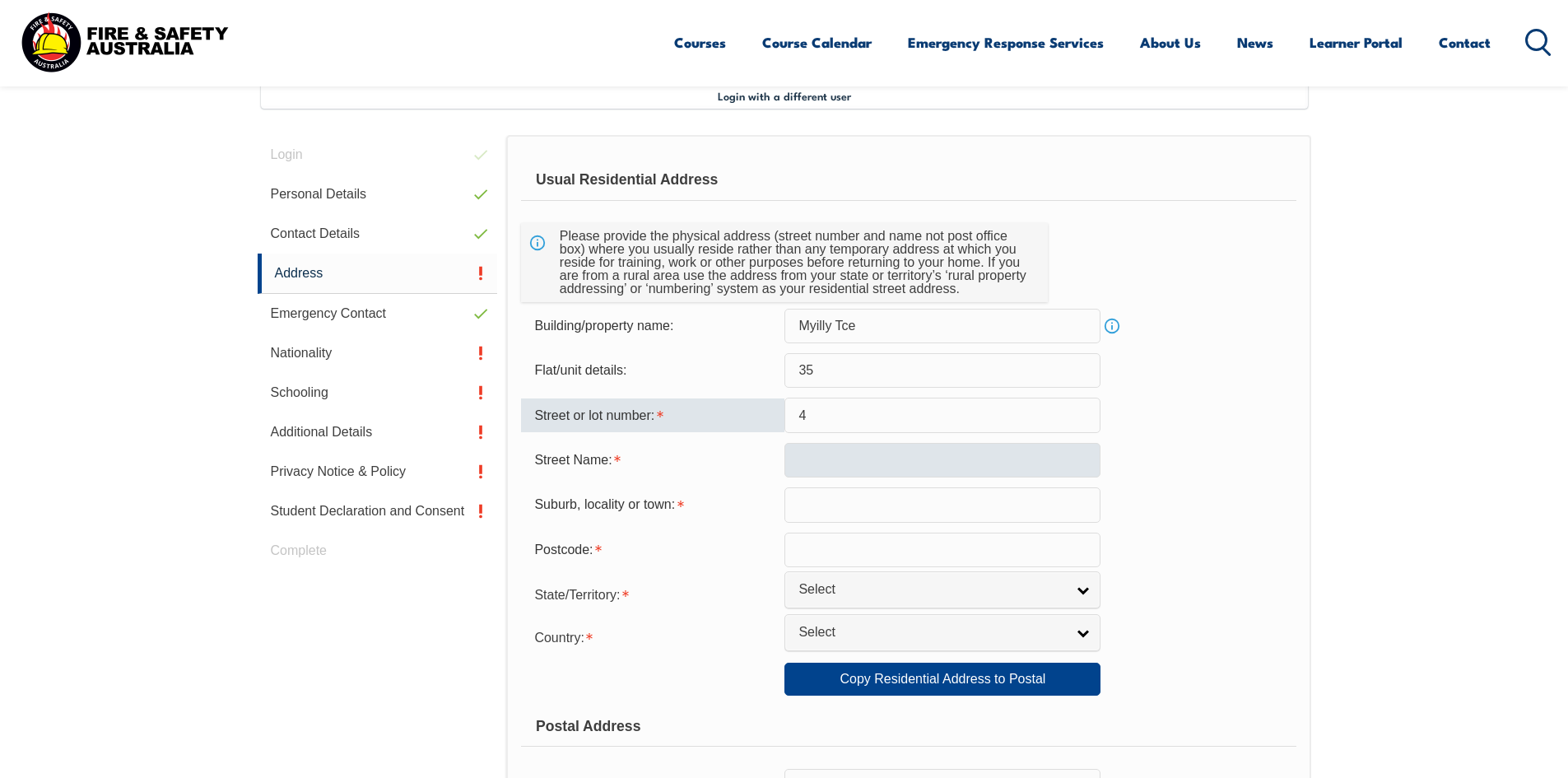
type input "4"
click at [816, 464] on input "text" at bounding box center [942, 460] width 316 height 35
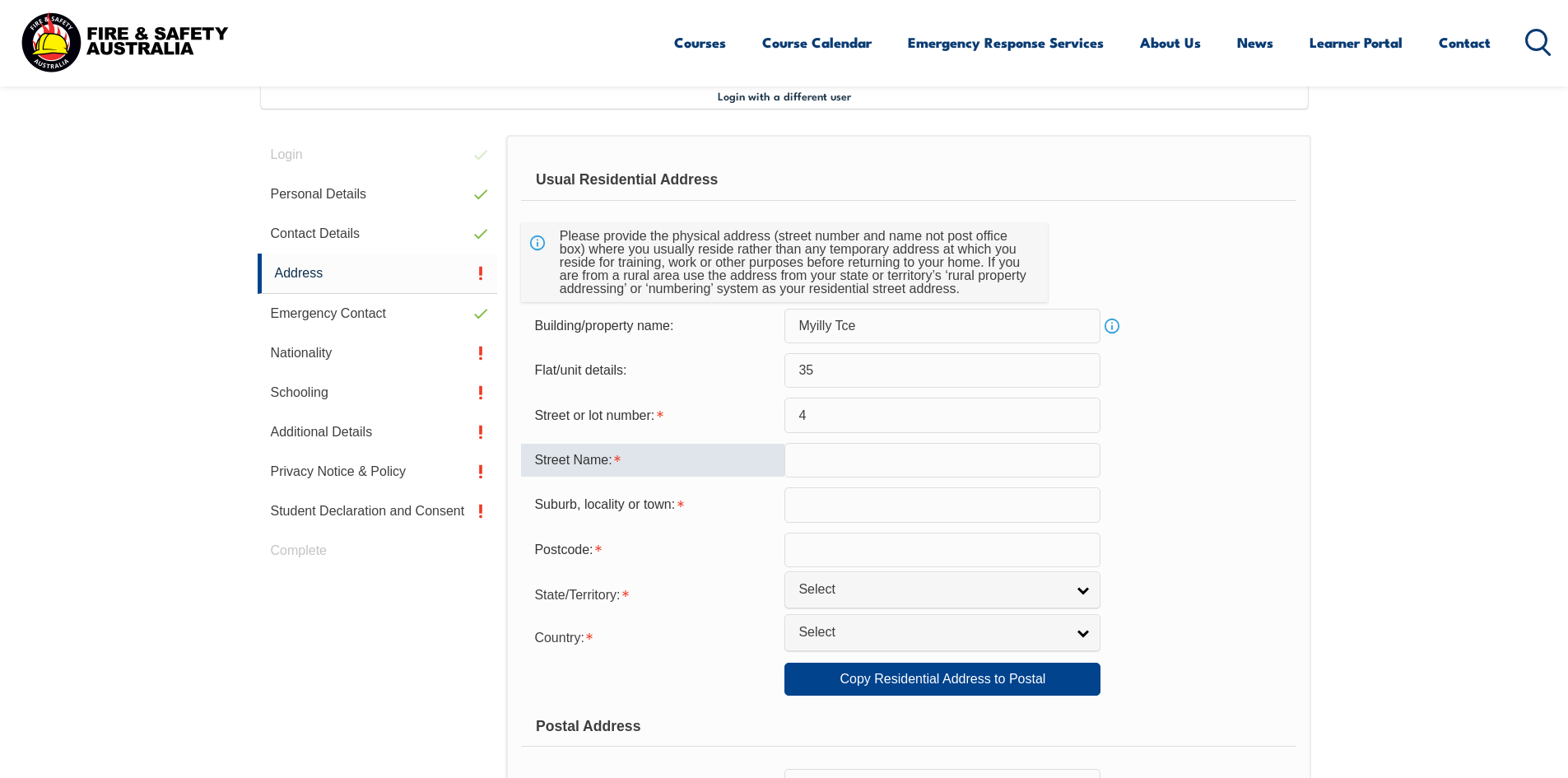
click at [879, 446] on input "text" at bounding box center [942, 460] width 316 height 35
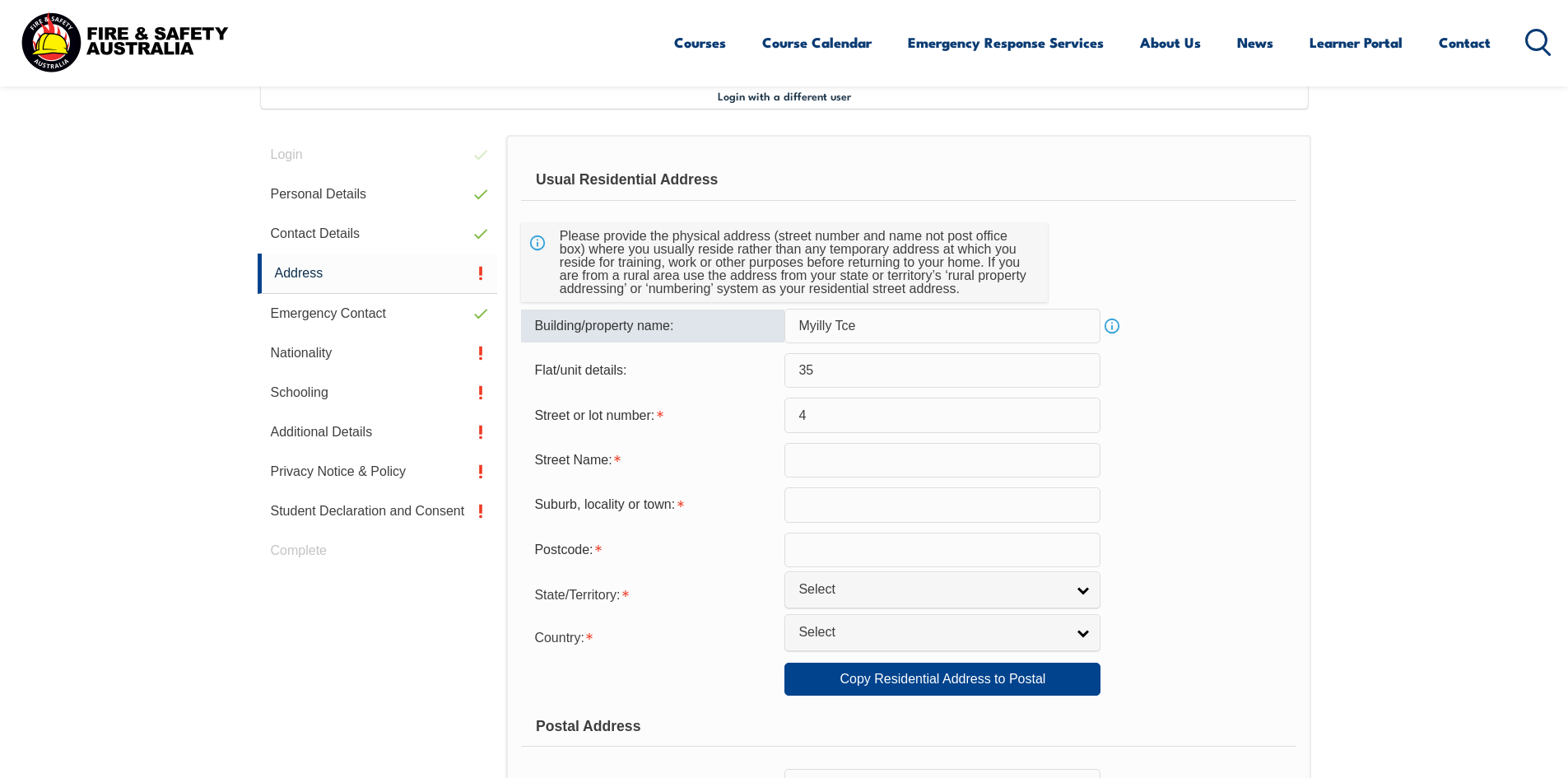
drag, startPoint x: 885, startPoint y: 330, endPoint x: 828, endPoint y: 327, distance: 57.1
click at [828, 327] on input "Myilly Tce" at bounding box center [942, 326] width 316 height 35
click at [1113, 317] on link "Info" at bounding box center [1111, 326] width 23 height 23
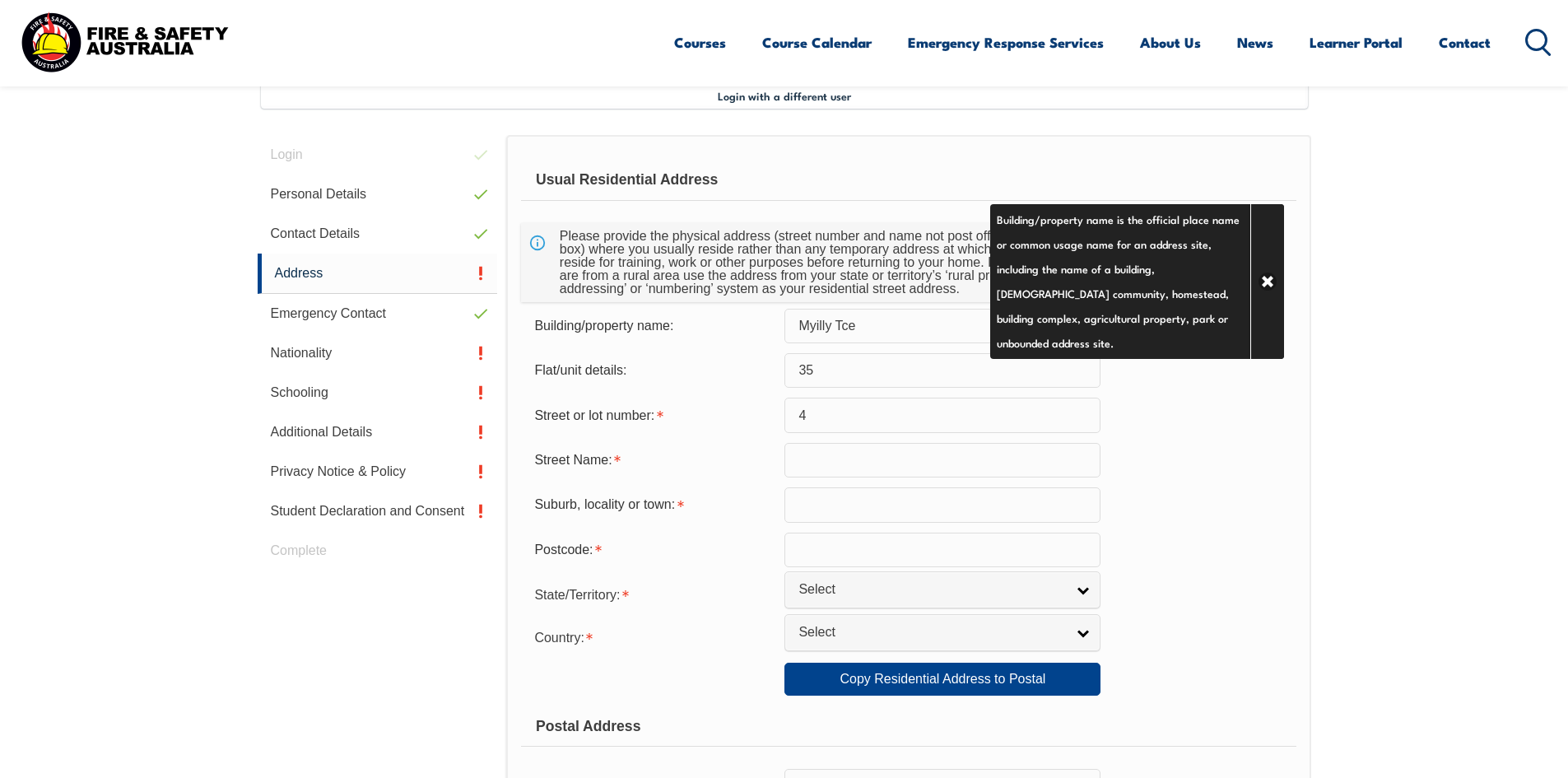
click at [935, 370] on input "35" at bounding box center [942, 370] width 316 height 35
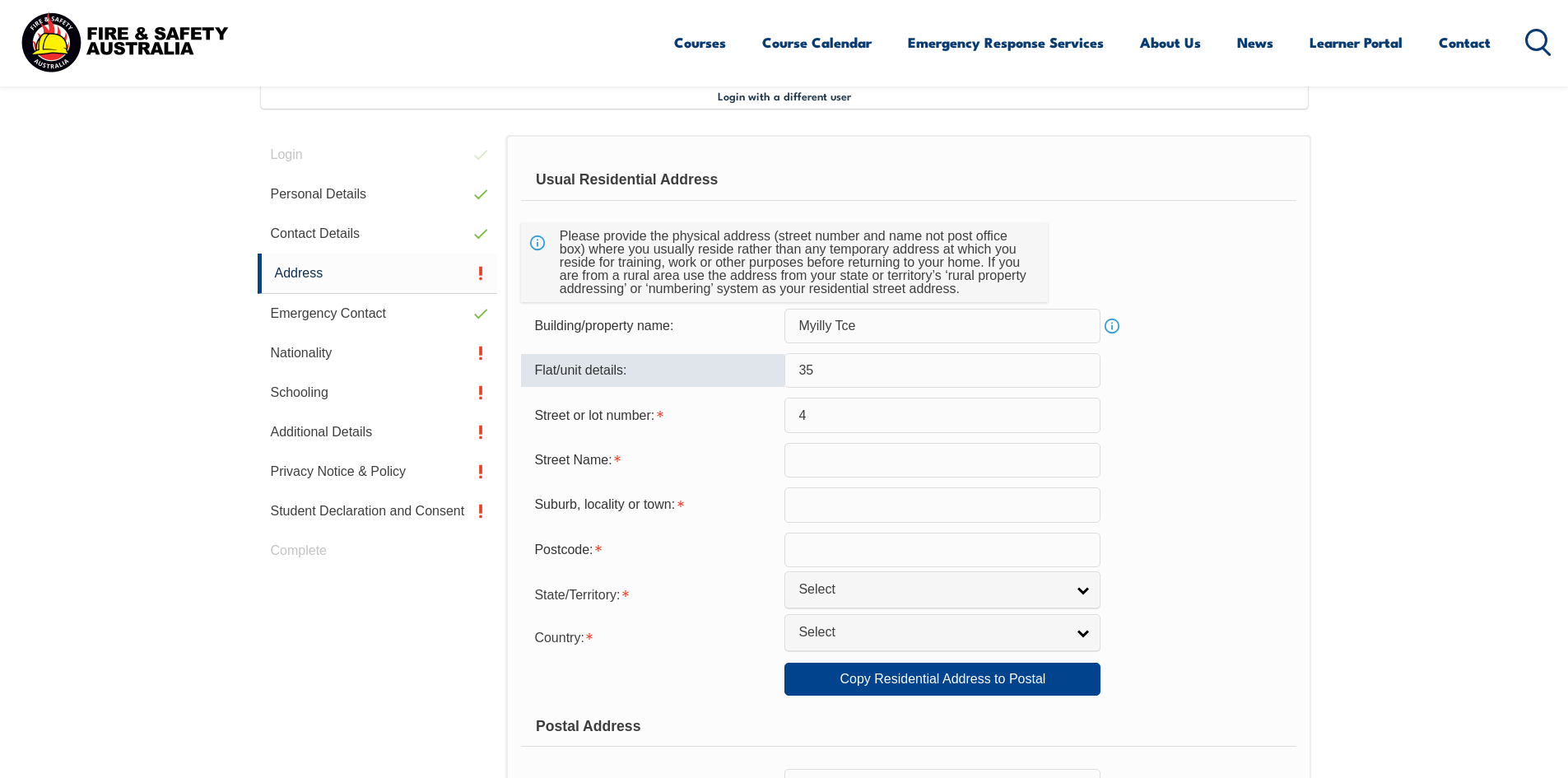
drag, startPoint x: 858, startPoint y: 376, endPoint x: 795, endPoint y: 373, distance: 63.1
click at [795, 373] on input "35" at bounding box center [942, 370] width 316 height 35
type input "3"
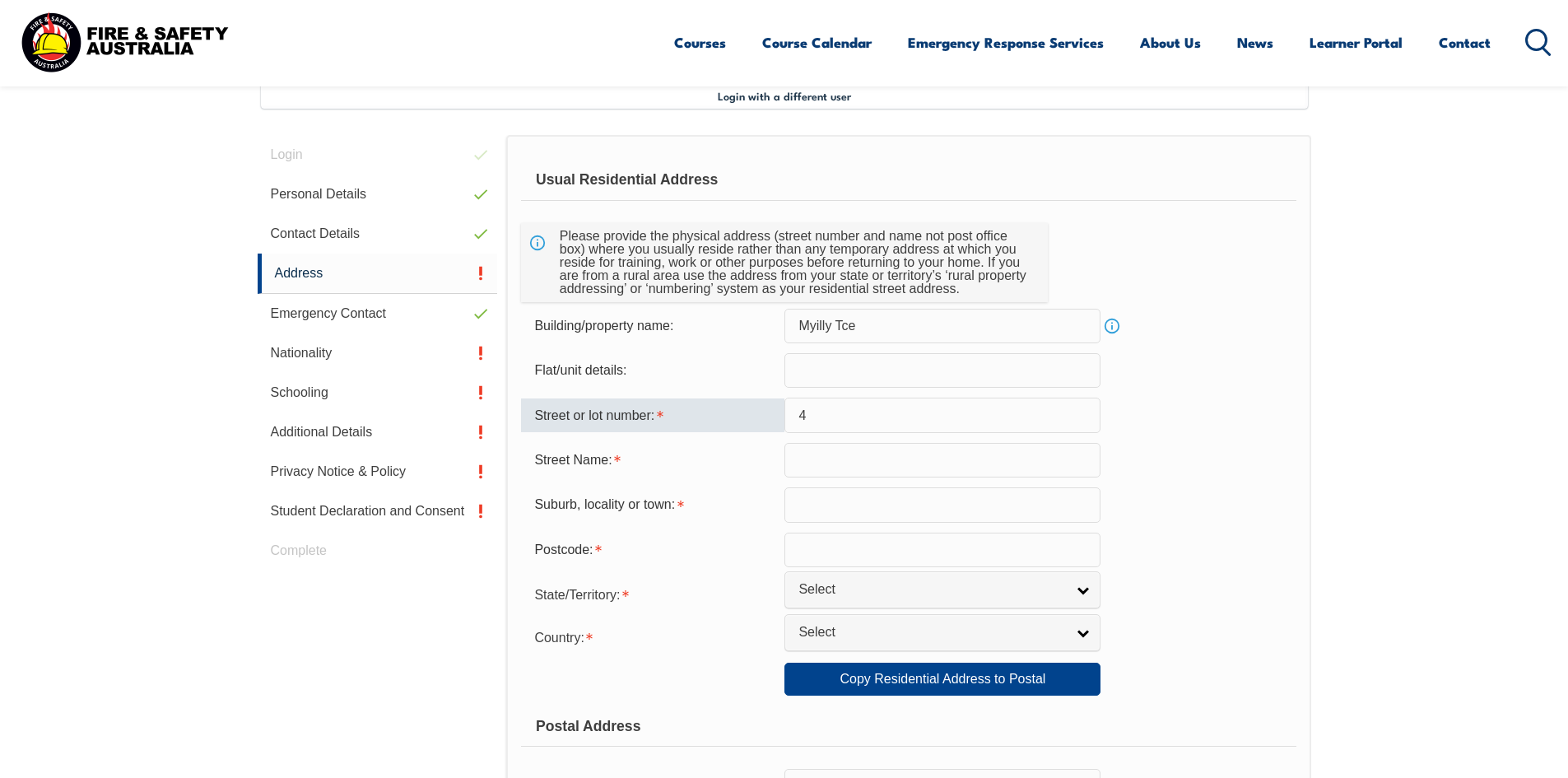
click at [903, 412] on input "4" at bounding box center [942, 415] width 316 height 35
drag, startPoint x: 901, startPoint y: 412, endPoint x: 712, endPoint y: 413, distance: 189.0
click at [712, 413] on div "Street or lot number: 4" at bounding box center [909, 415] width 775 height 35
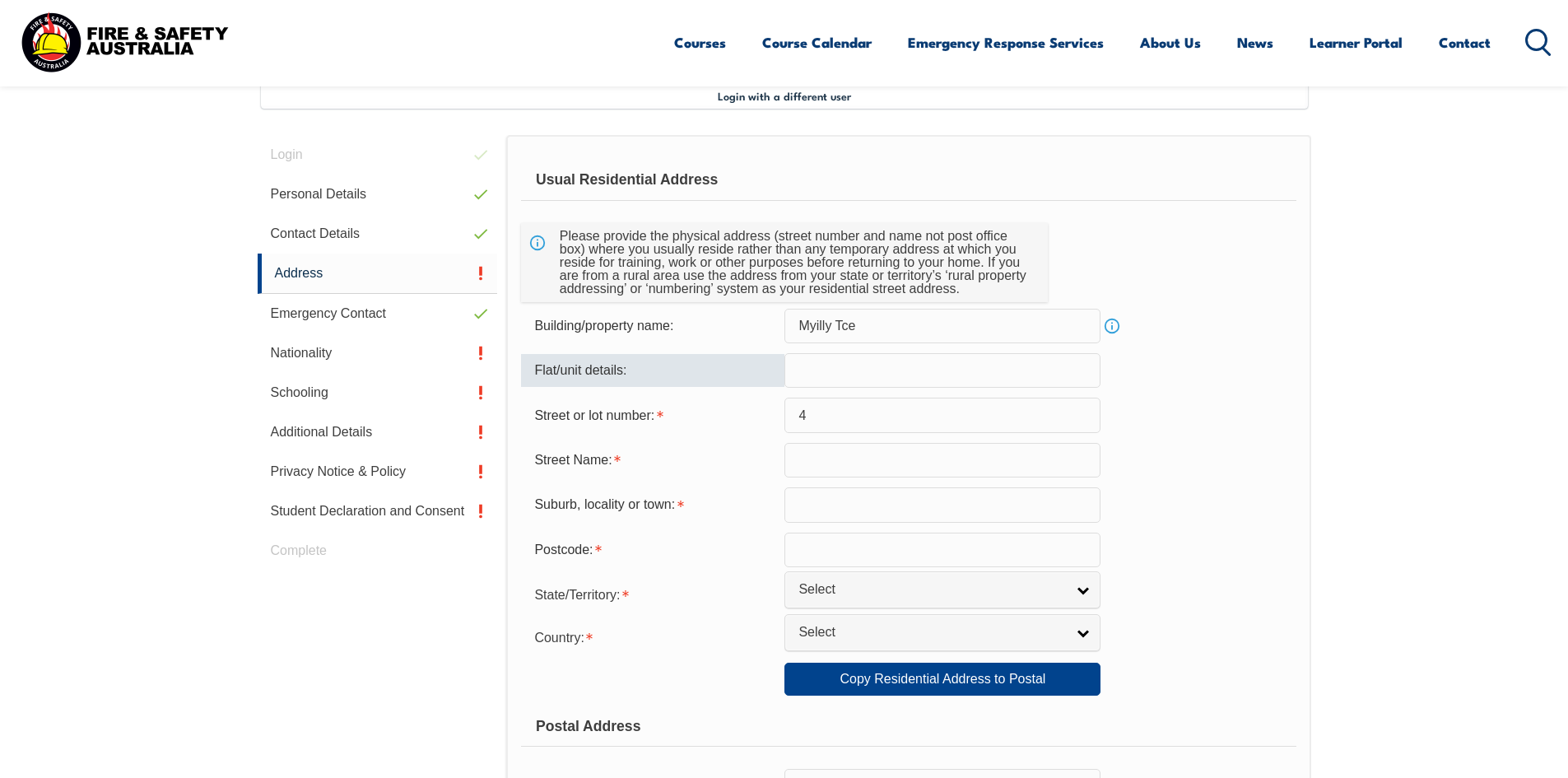
click at [848, 371] on input "text" at bounding box center [942, 370] width 316 height 35
type input "35"
click at [898, 487] on form "Usual Residential Address Please provide the physical address (street number an…" at bounding box center [909, 687] width 775 height 1055
click at [883, 454] on input "text" at bounding box center [942, 460] width 316 height 35
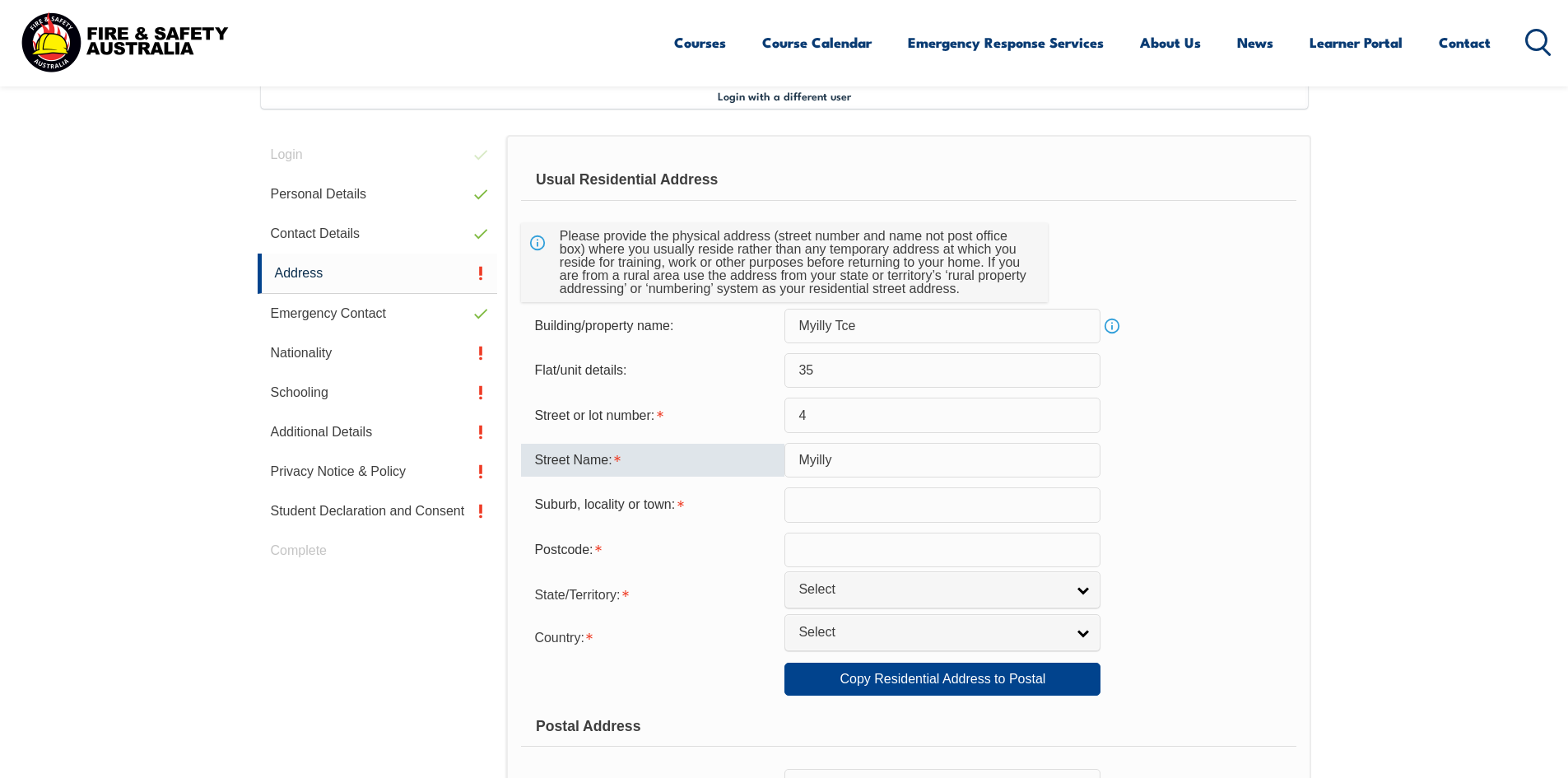
type input "Myilly"
click at [893, 483] on form "Usual Residential Address Please provide the physical address (street number an…" at bounding box center [909, 687] width 775 height 1055
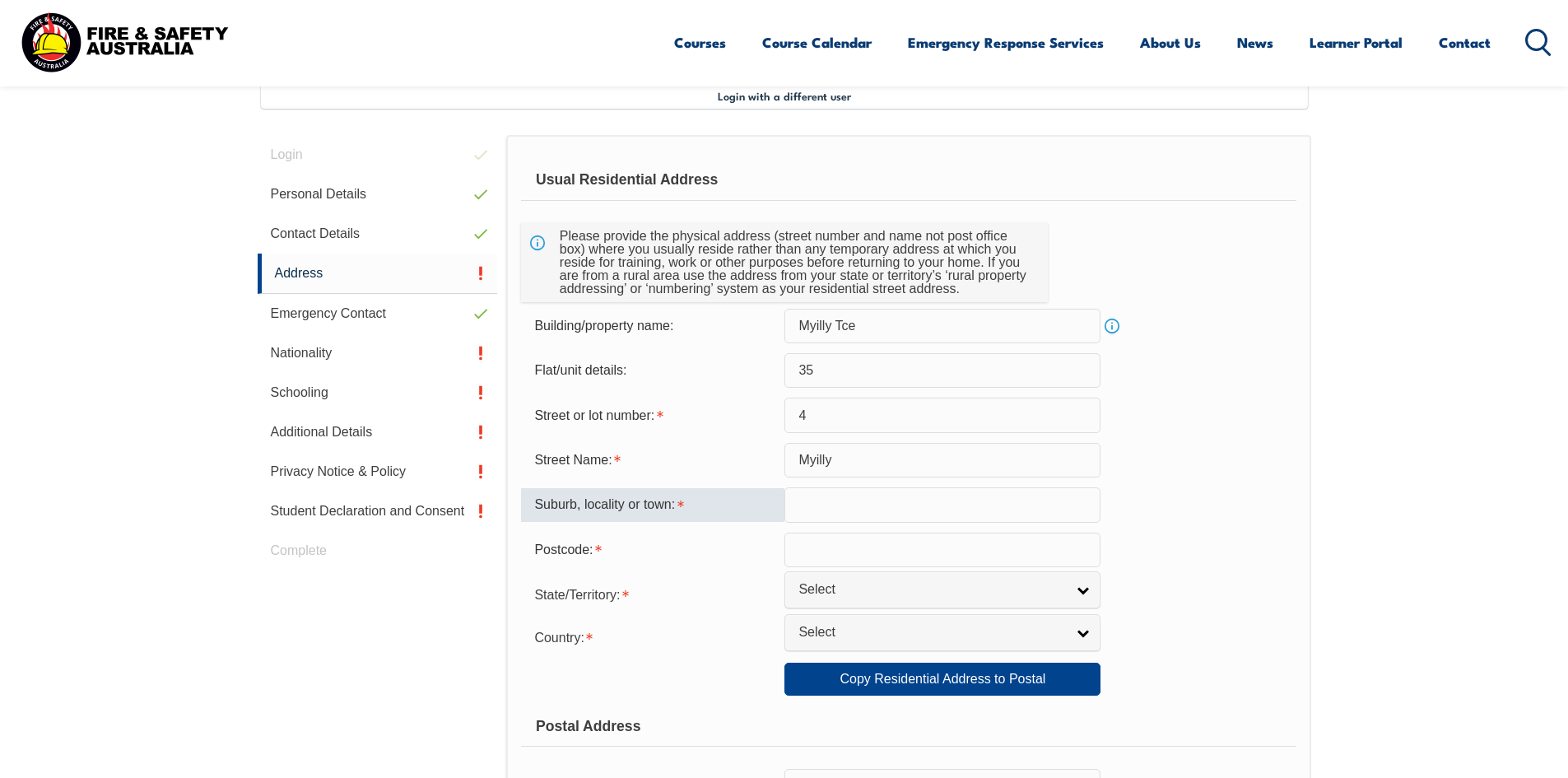
click at [832, 510] on input "text" at bounding box center [942, 505] width 316 height 35
click at [851, 503] on input "Larrakeayah" at bounding box center [942, 505] width 316 height 35
type input "Larrakeyah"
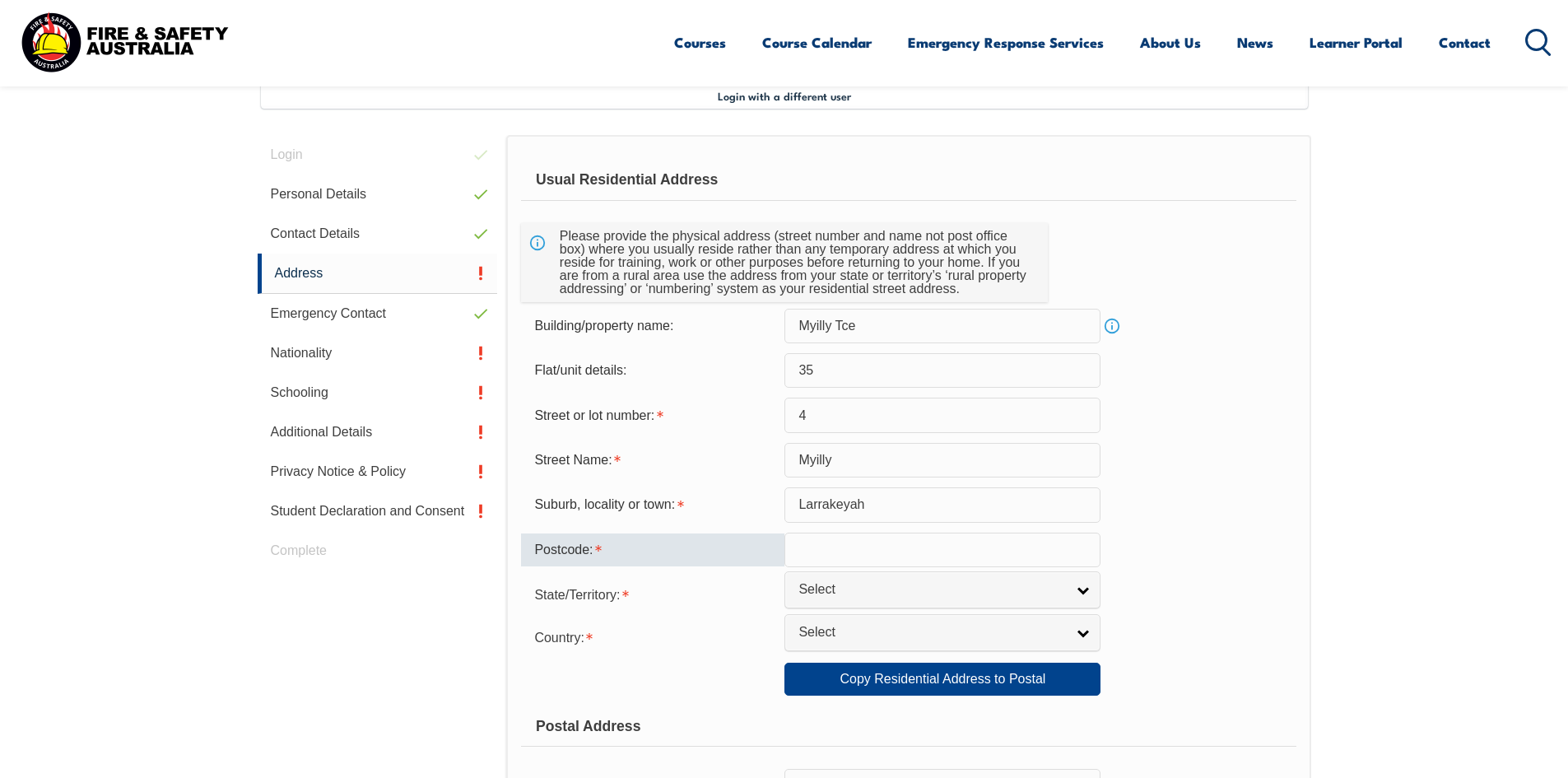
click at [853, 543] on input "text" at bounding box center [942, 550] width 316 height 35
type input "0820"
click at [902, 572] on link "Select" at bounding box center [942, 590] width 316 height 37
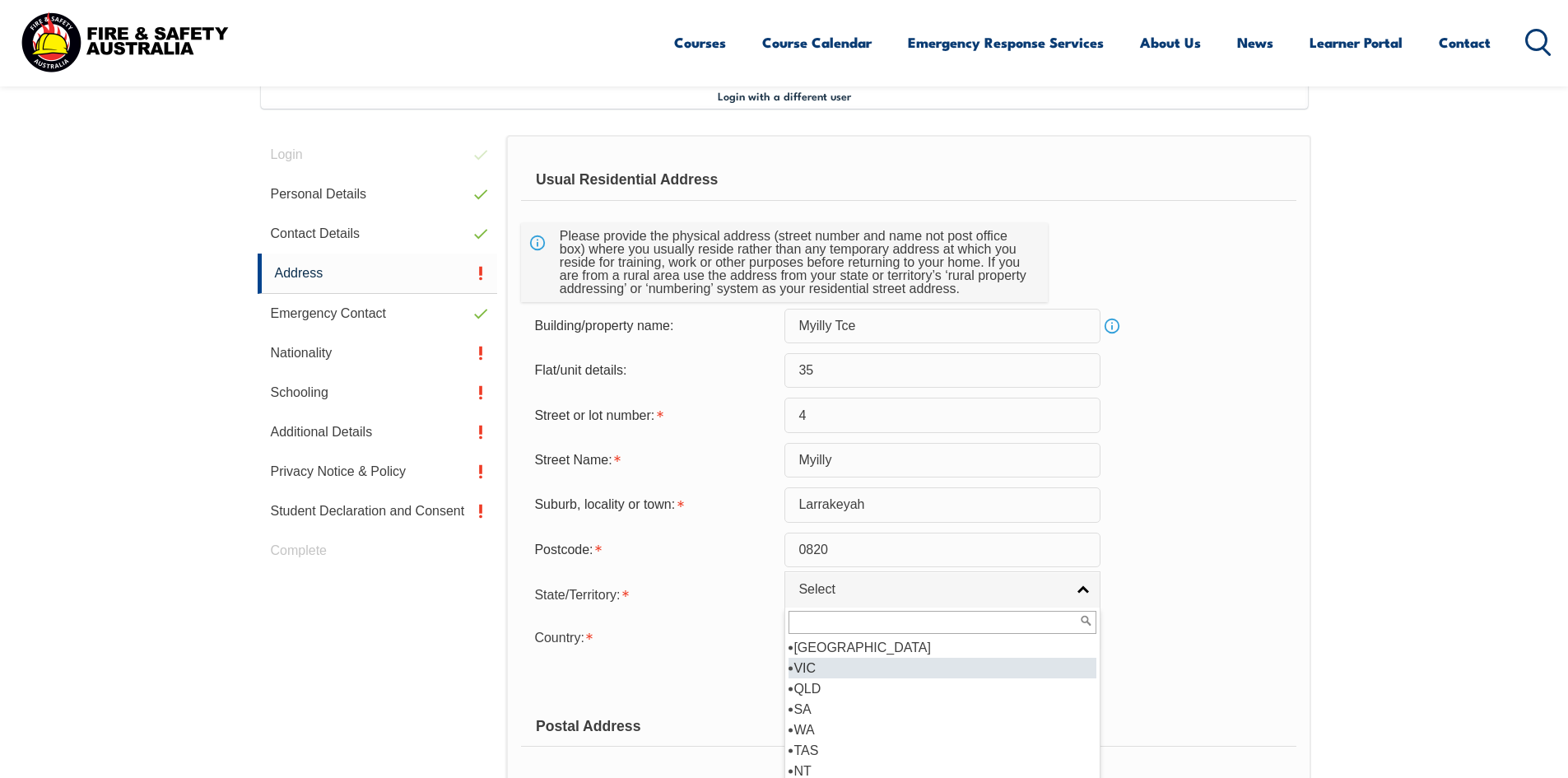
scroll to position [9, 0]
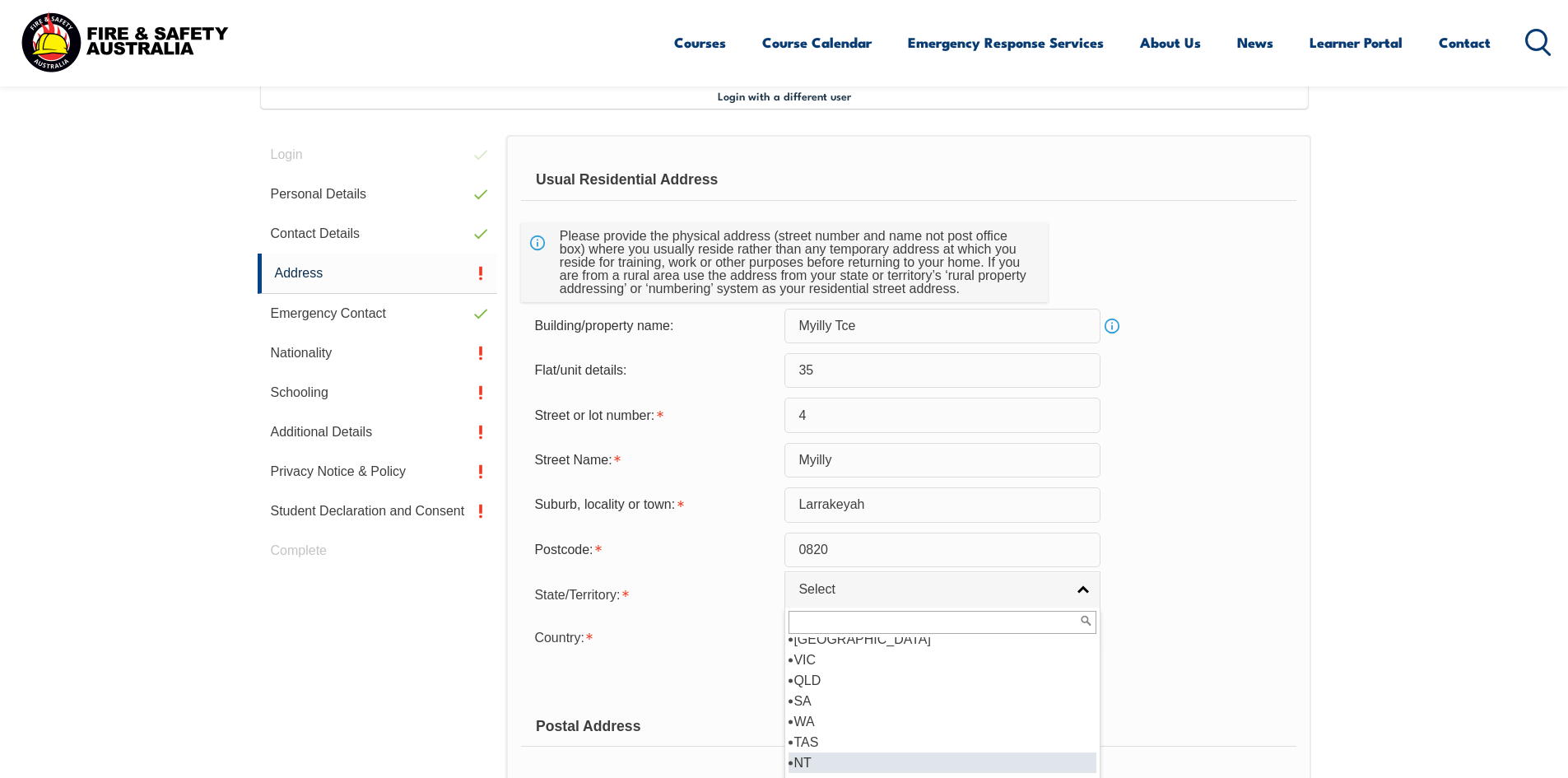
click at [794, 762] on li "NT" at bounding box center [942, 763] width 308 height 21
select select "NT"
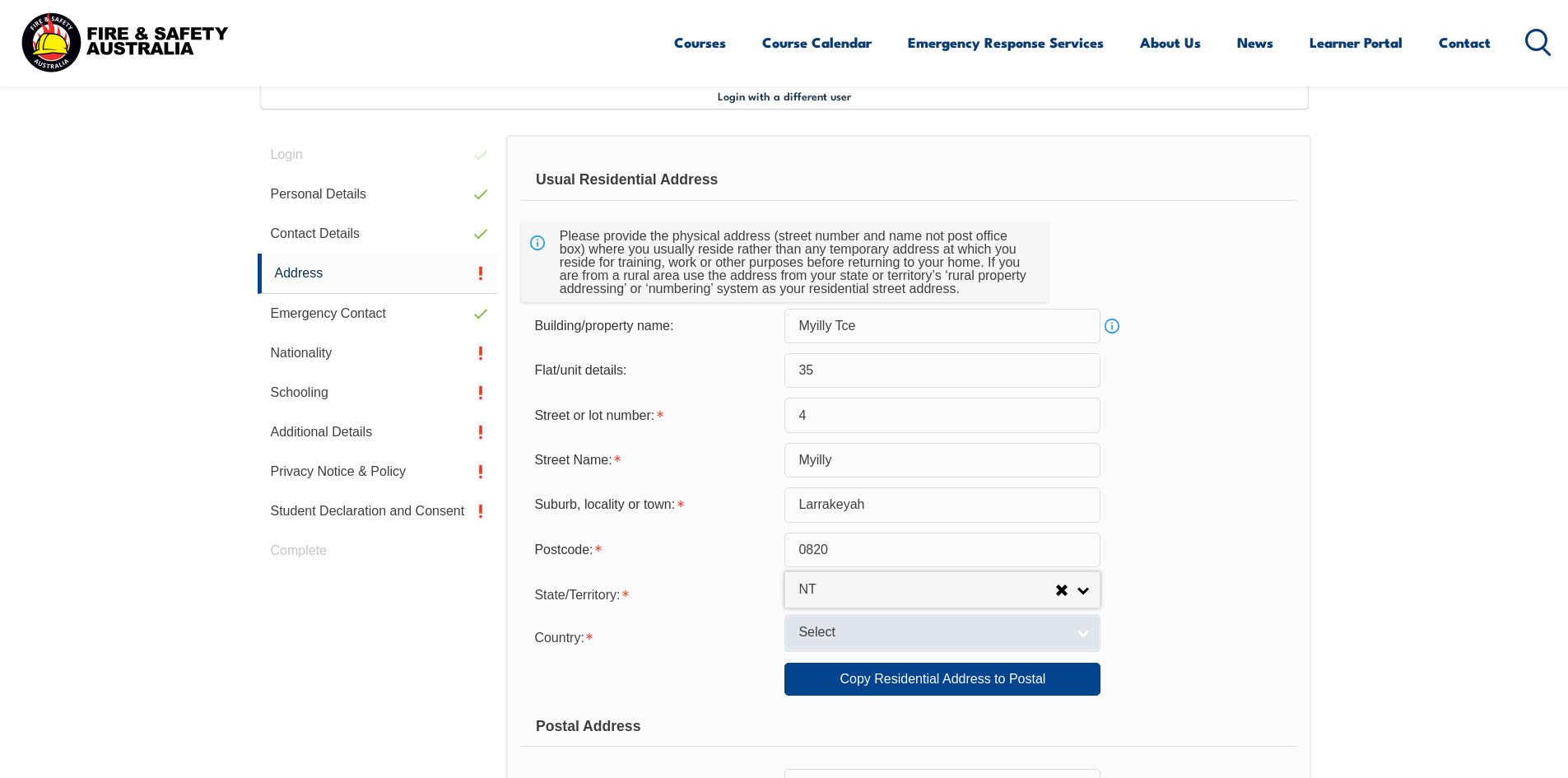
click at [832, 624] on span "Select" at bounding box center [931, 633] width 267 height 17
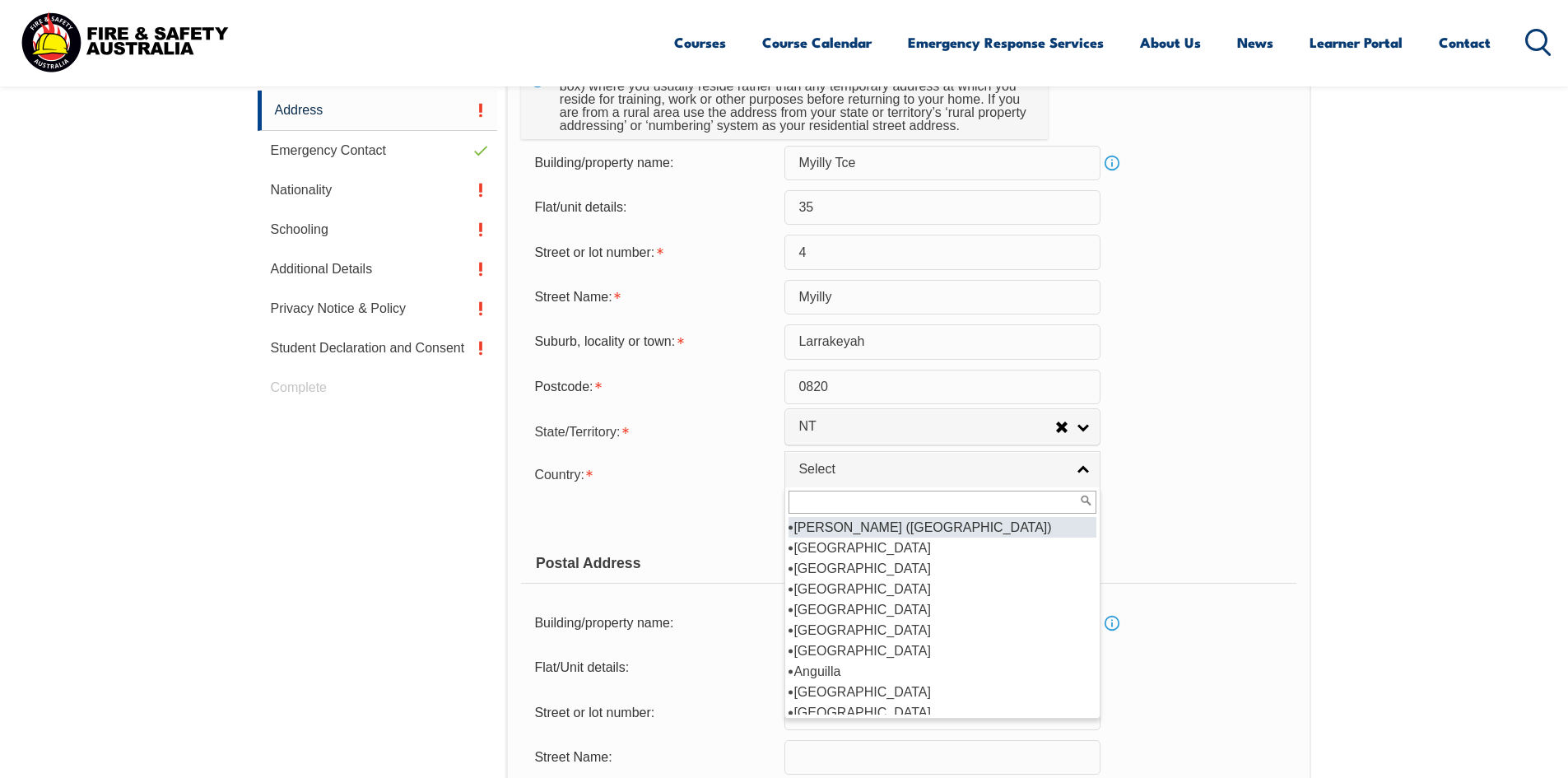
scroll to position [614, 0]
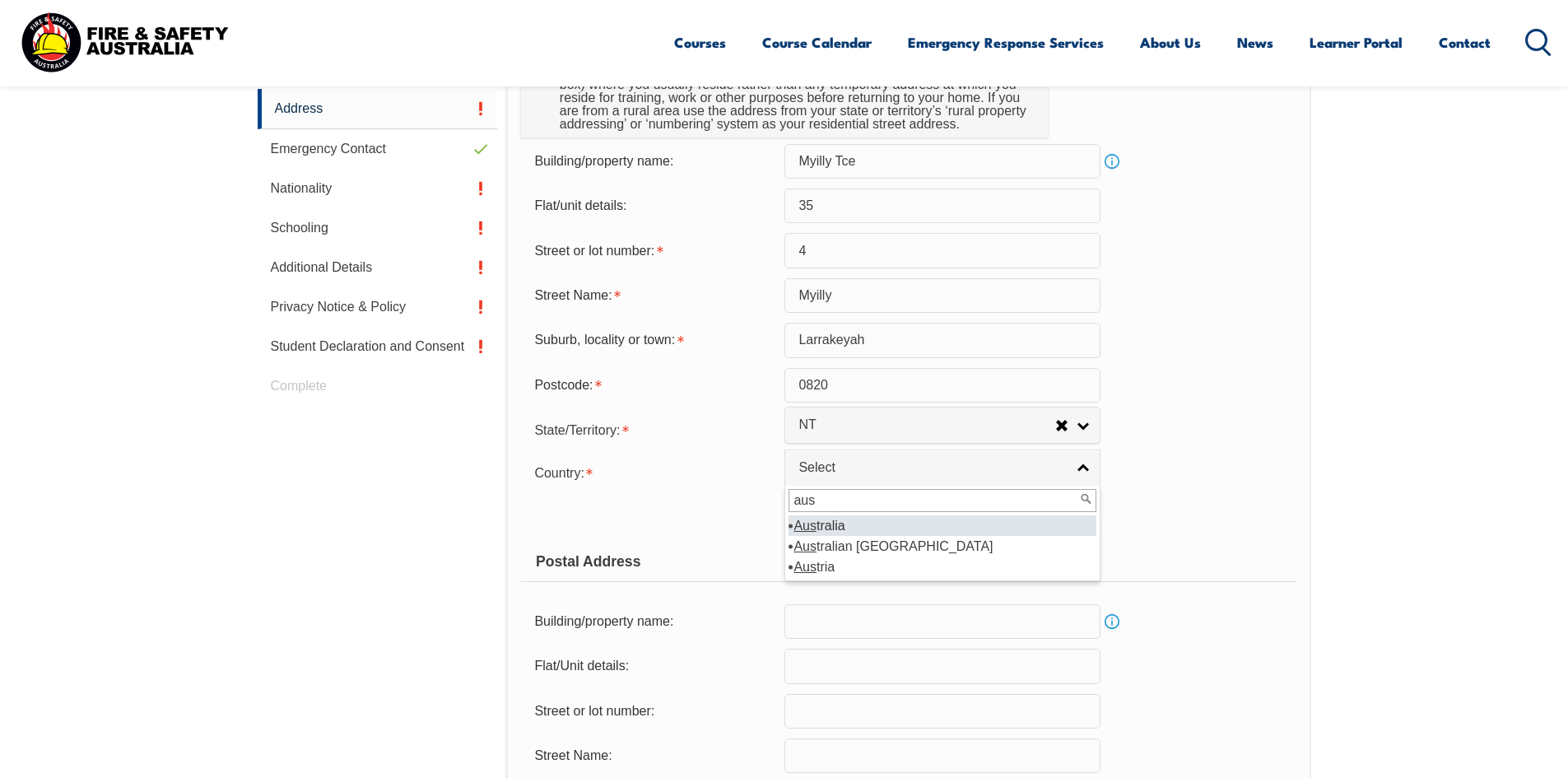
type input "aus"
click at [839, 526] on li "Aus tralia" at bounding box center [942, 526] width 308 height 21
select select "1101"
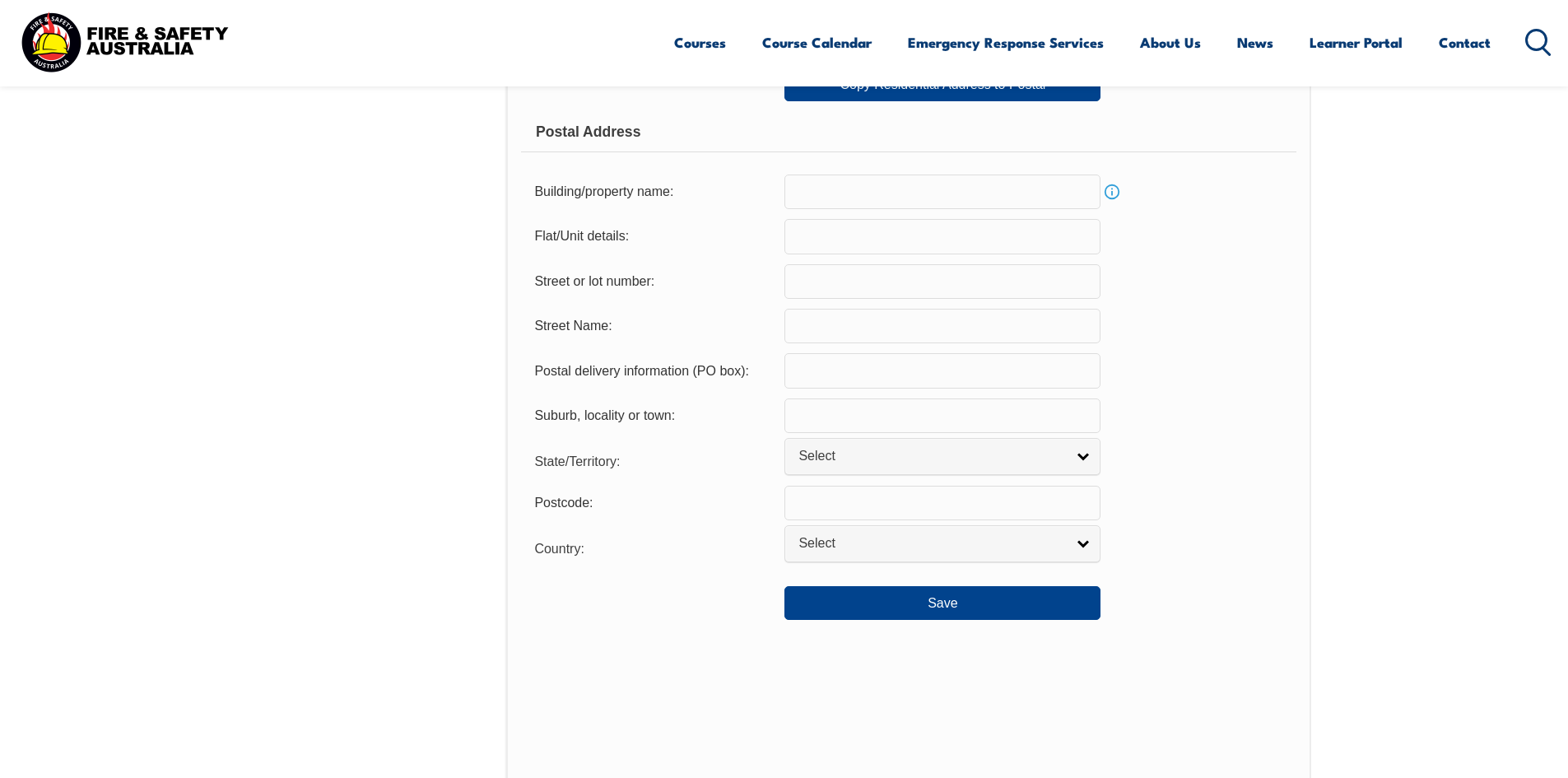
scroll to position [1108, 0]
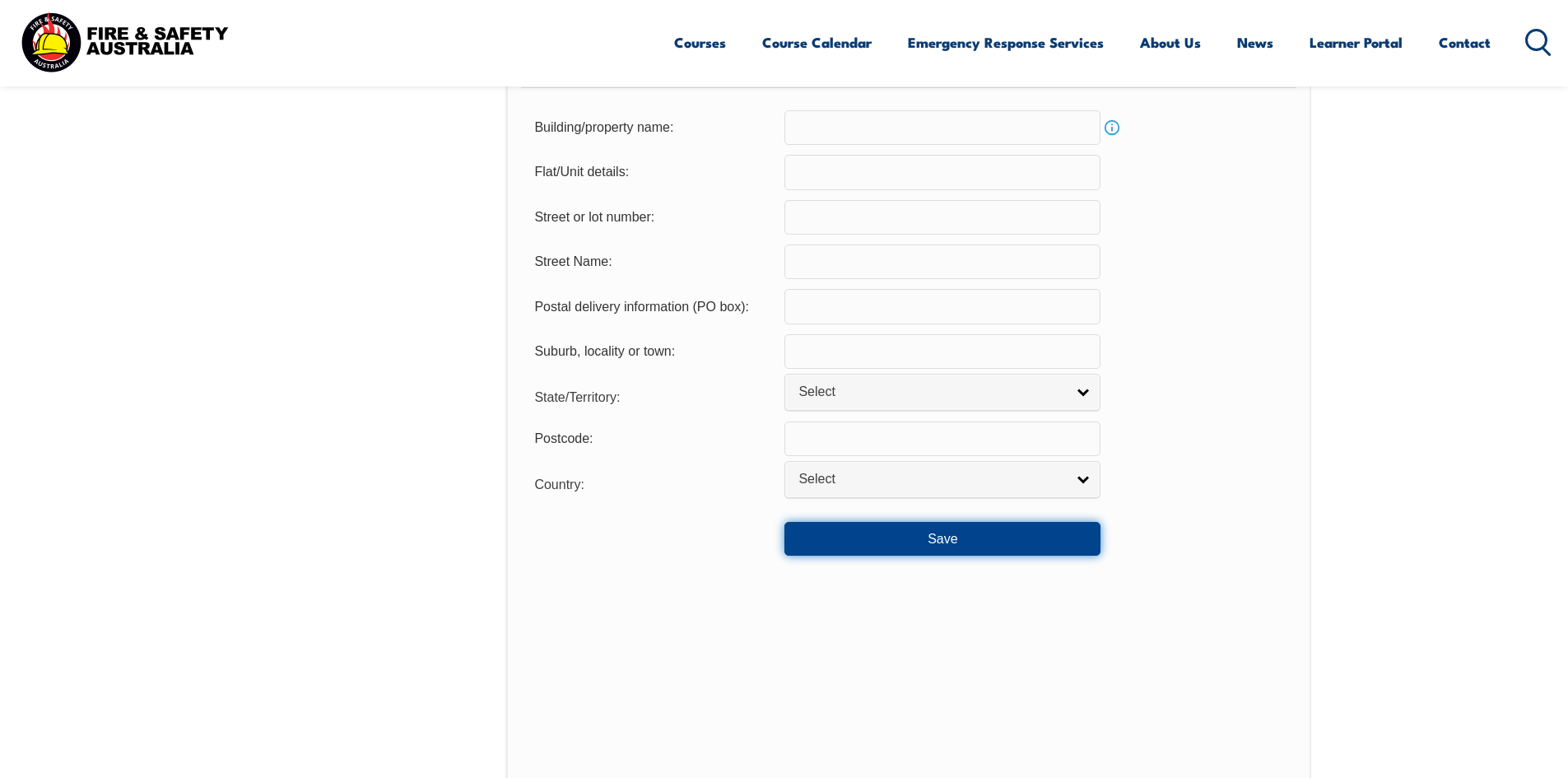
click at [937, 545] on button "Save" at bounding box center [942, 539] width 316 height 33
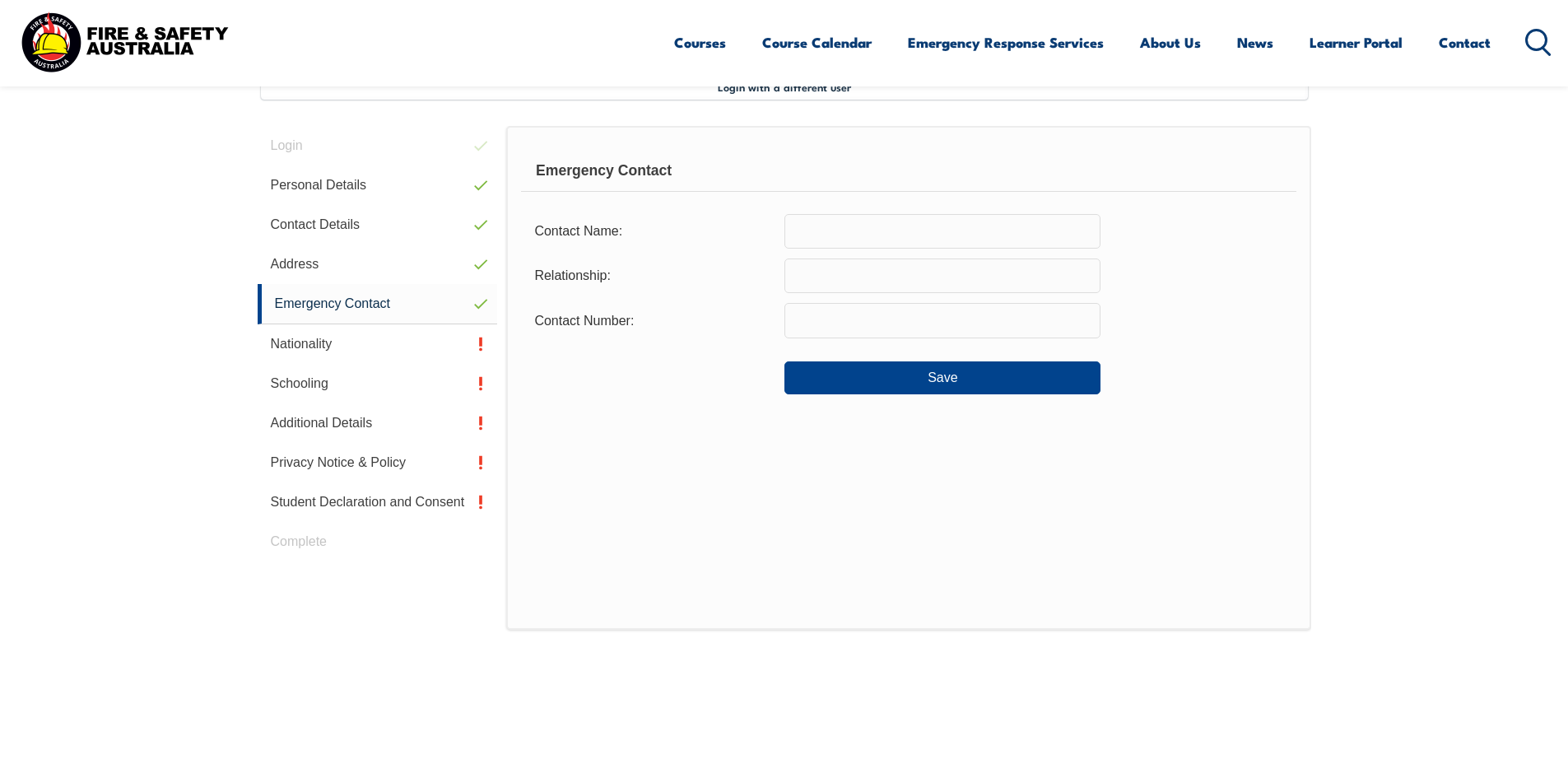
scroll to position [449, 0]
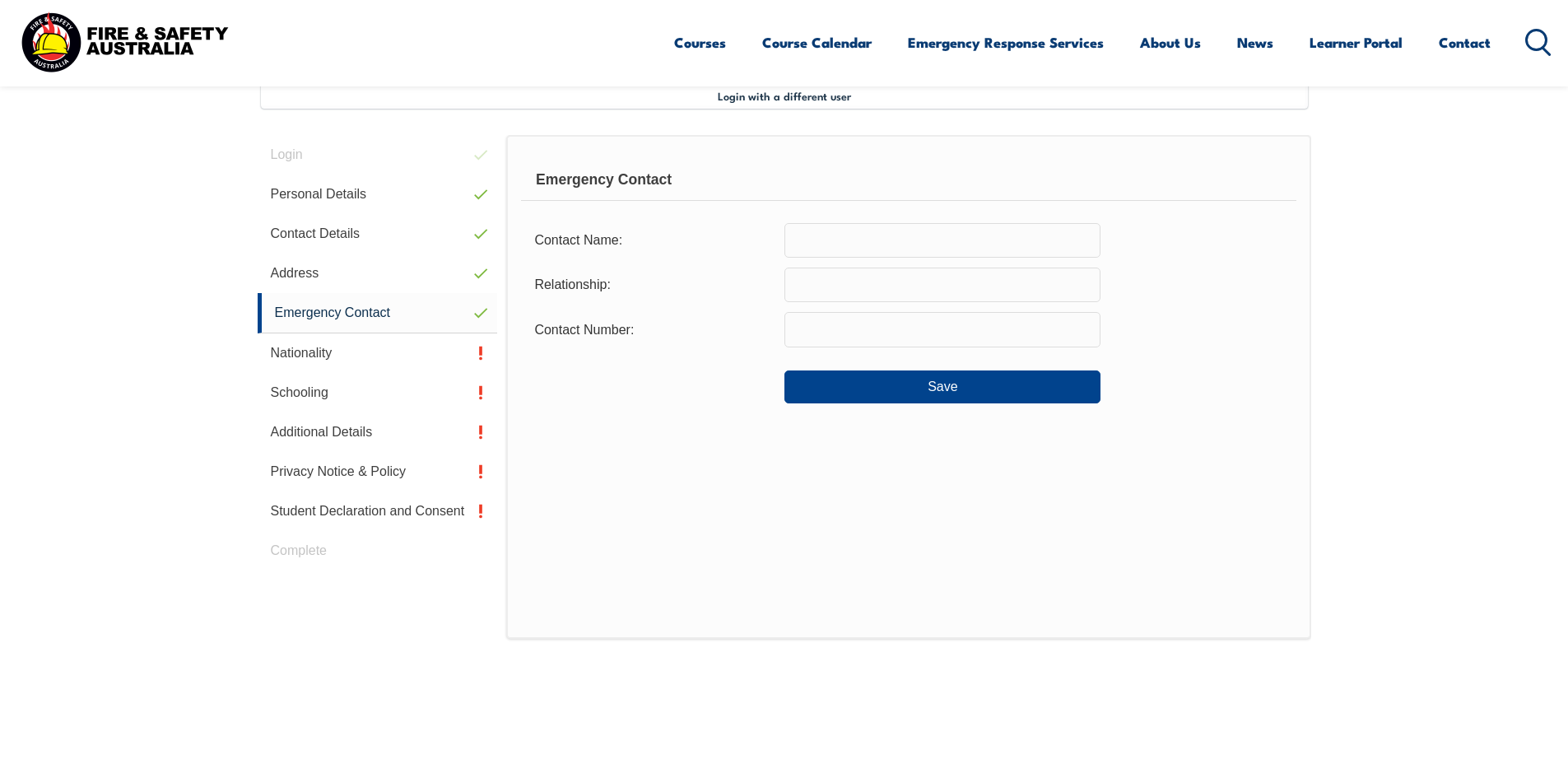
click at [832, 250] on input "text" at bounding box center [942, 240] width 316 height 35
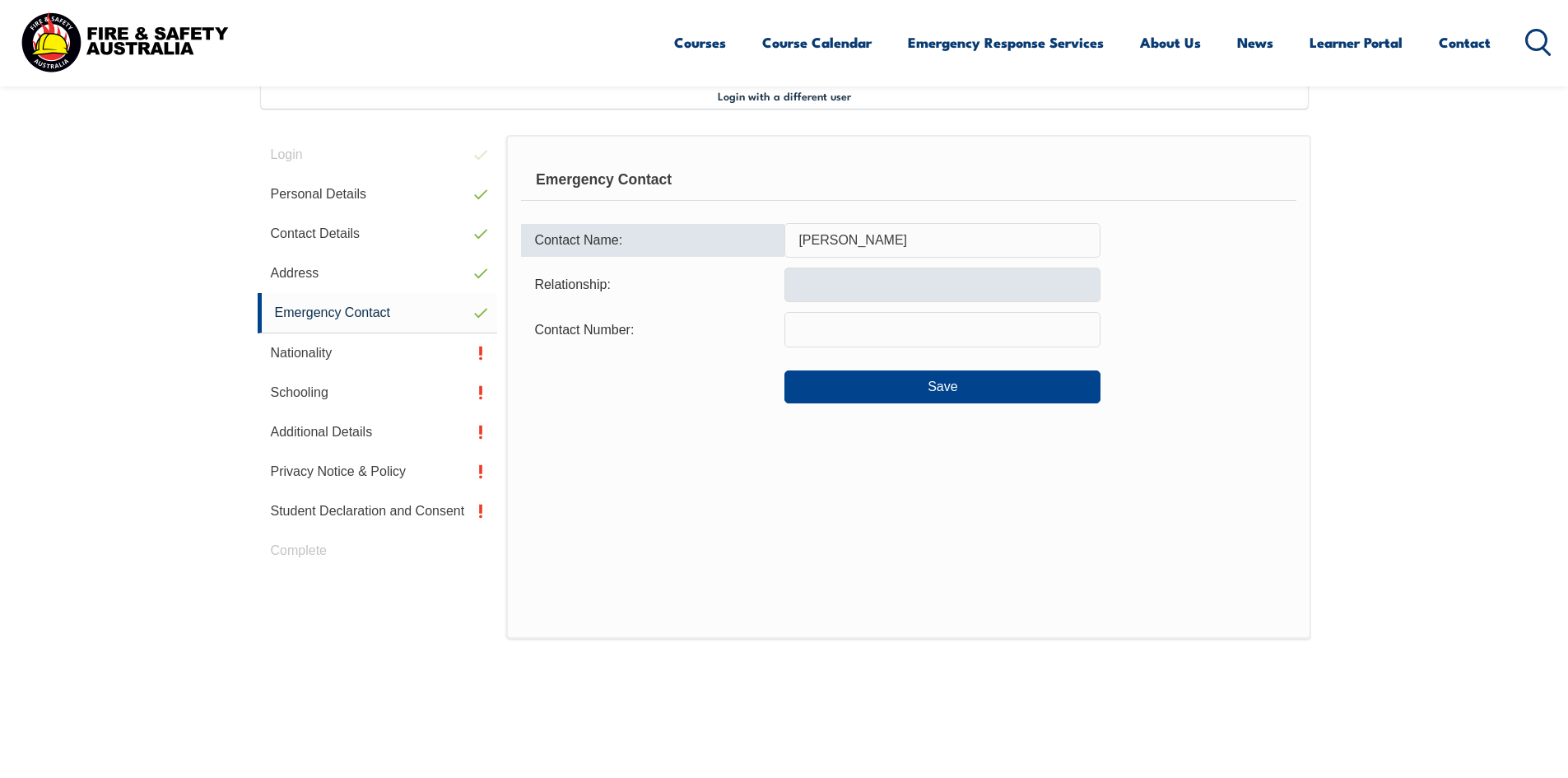
type input "Anthony Green"
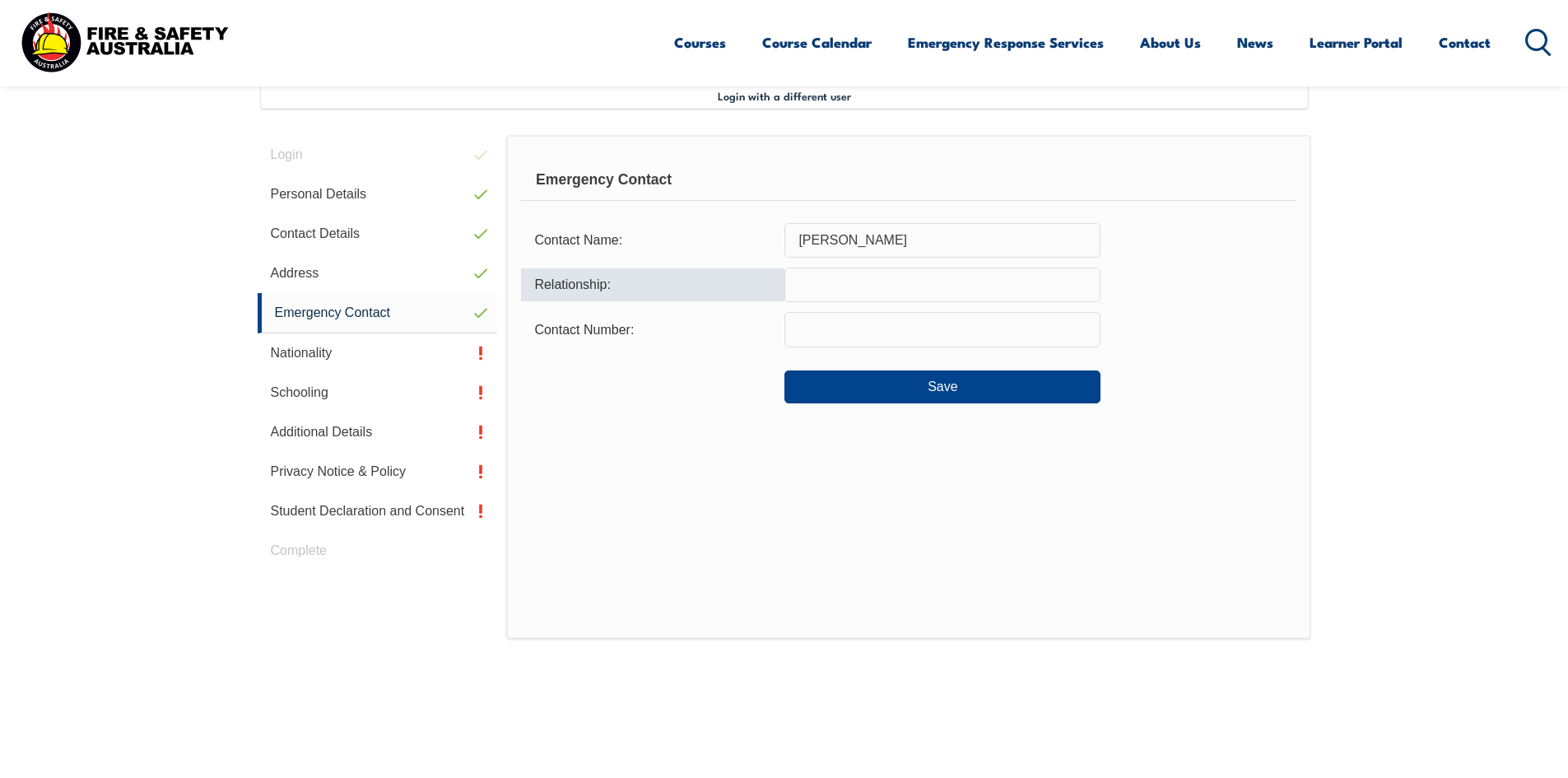
click at [901, 283] on input "text" at bounding box center [942, 285] width 316 height 35
type input "Husband"
click at [872, 325] on input "text" at bounding box center [942, 329] width 316 height 35
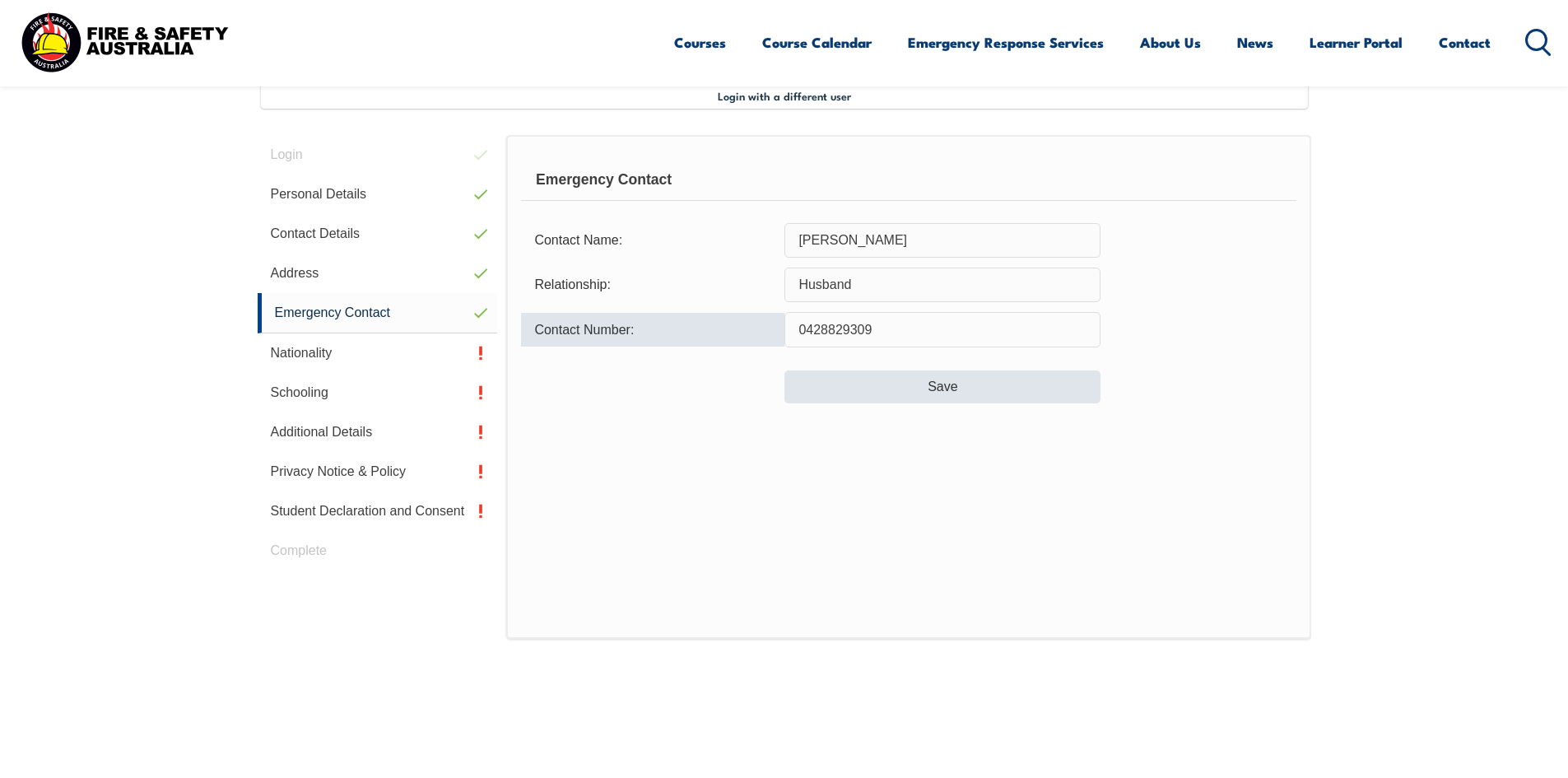
type input "0428829309"
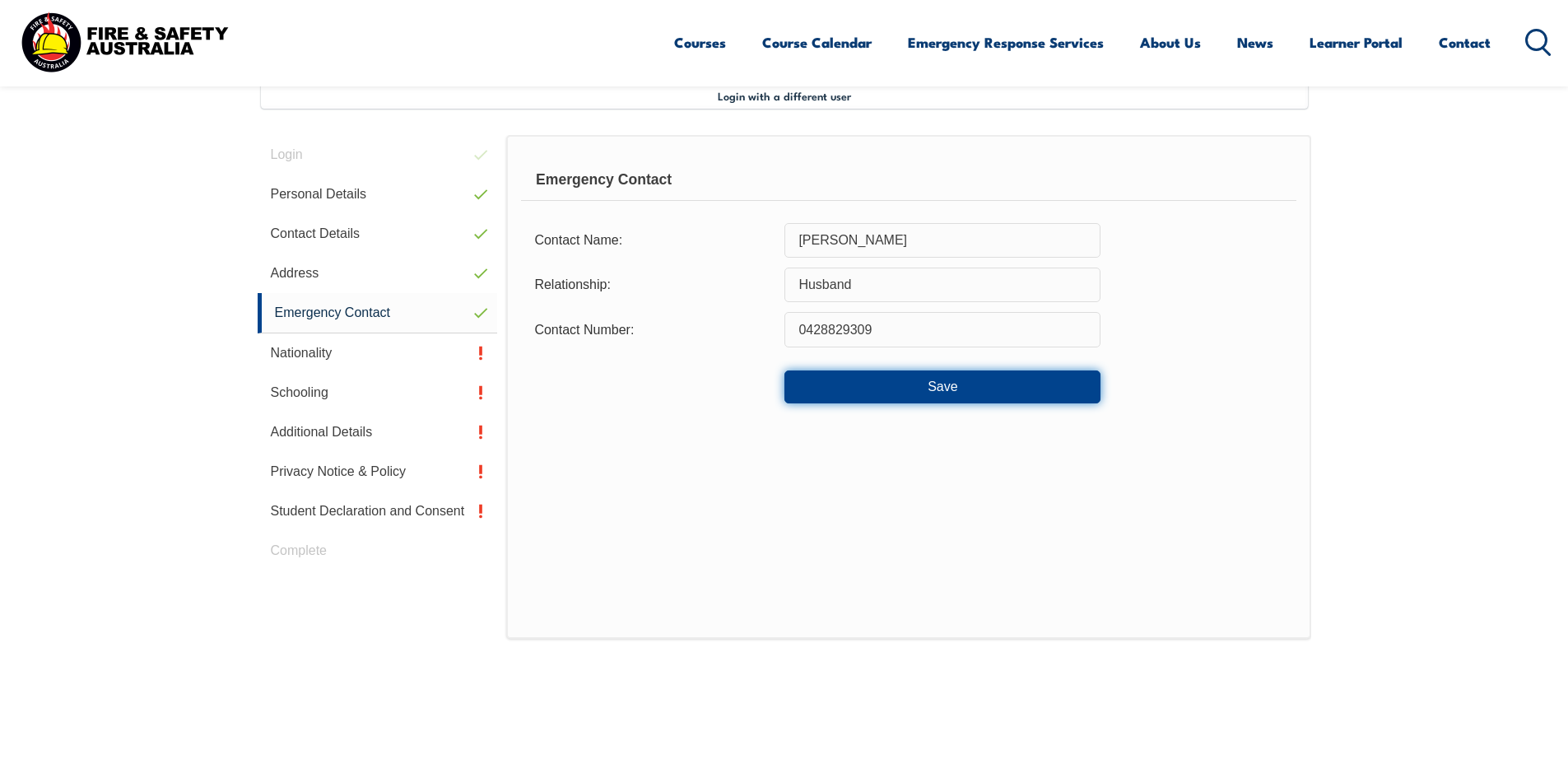
click at [950, 397] on button "Save" at bounding box center [942, 387] width 316 height 33
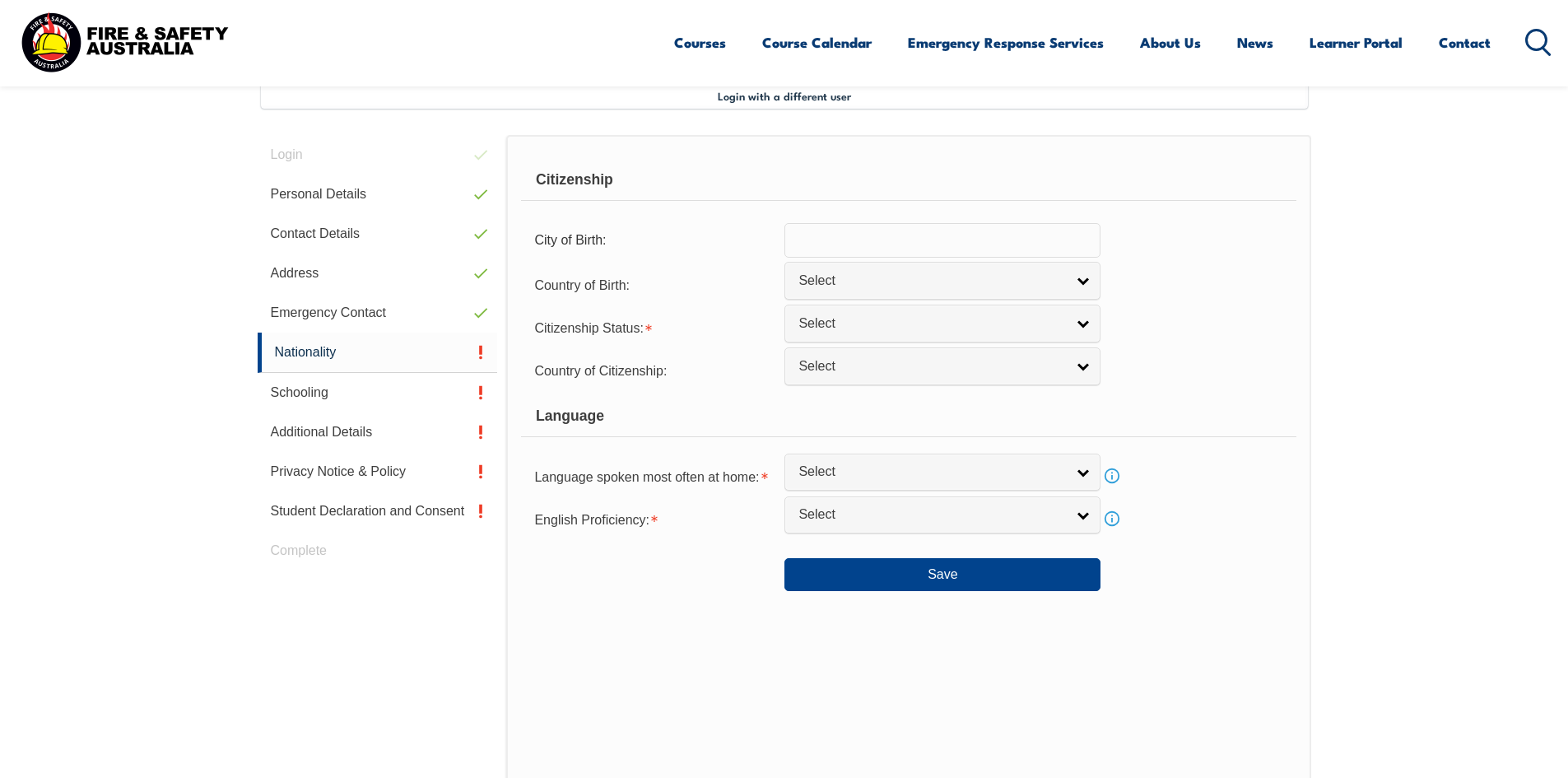
click at [853, 250] on input "text" at bounding box center [942, 240] width 316 height 35
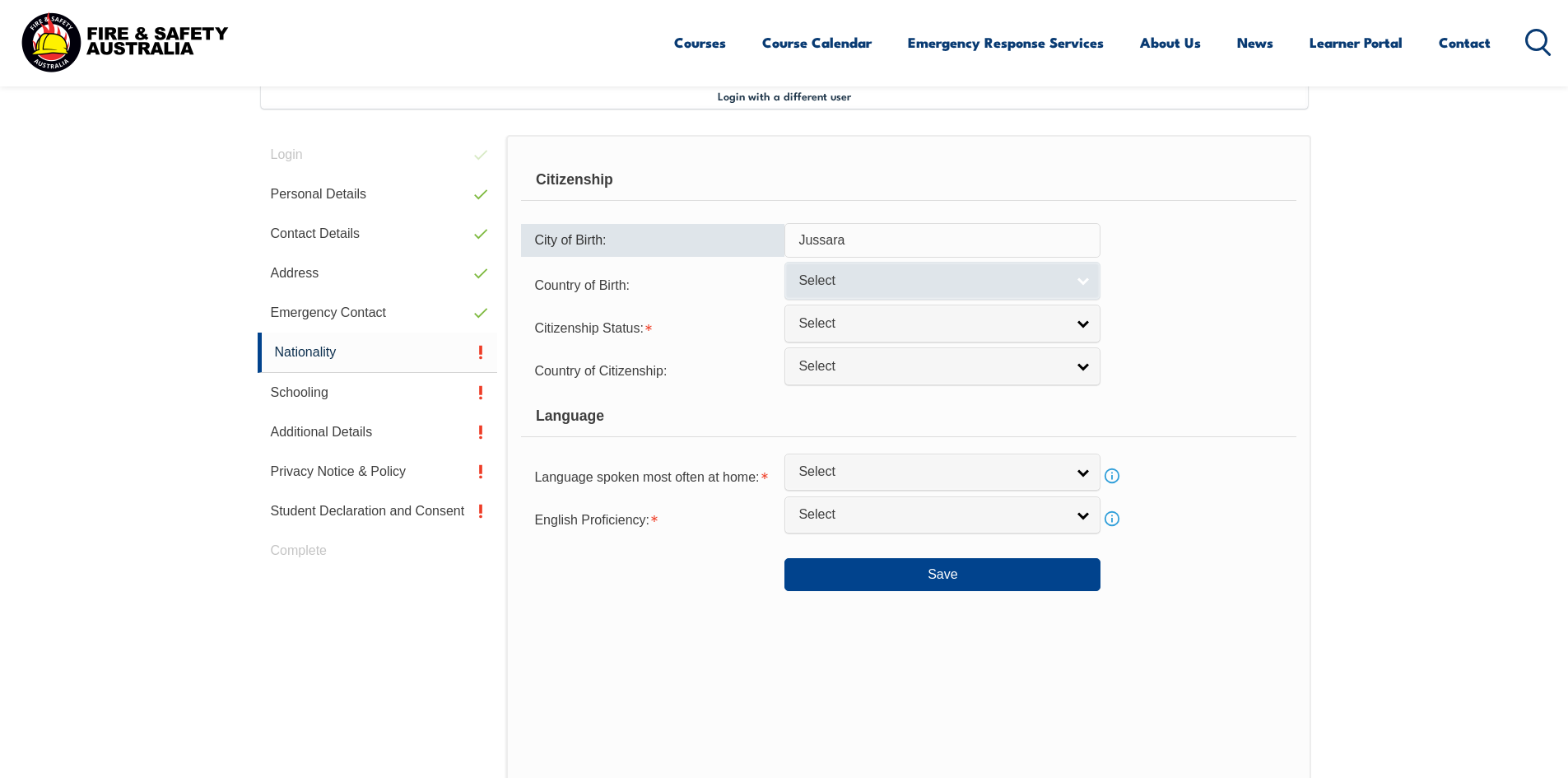
type input "Jussara"
click at [892, 288] on span "Select" at bounding box center [931, 281] width 267 height 17
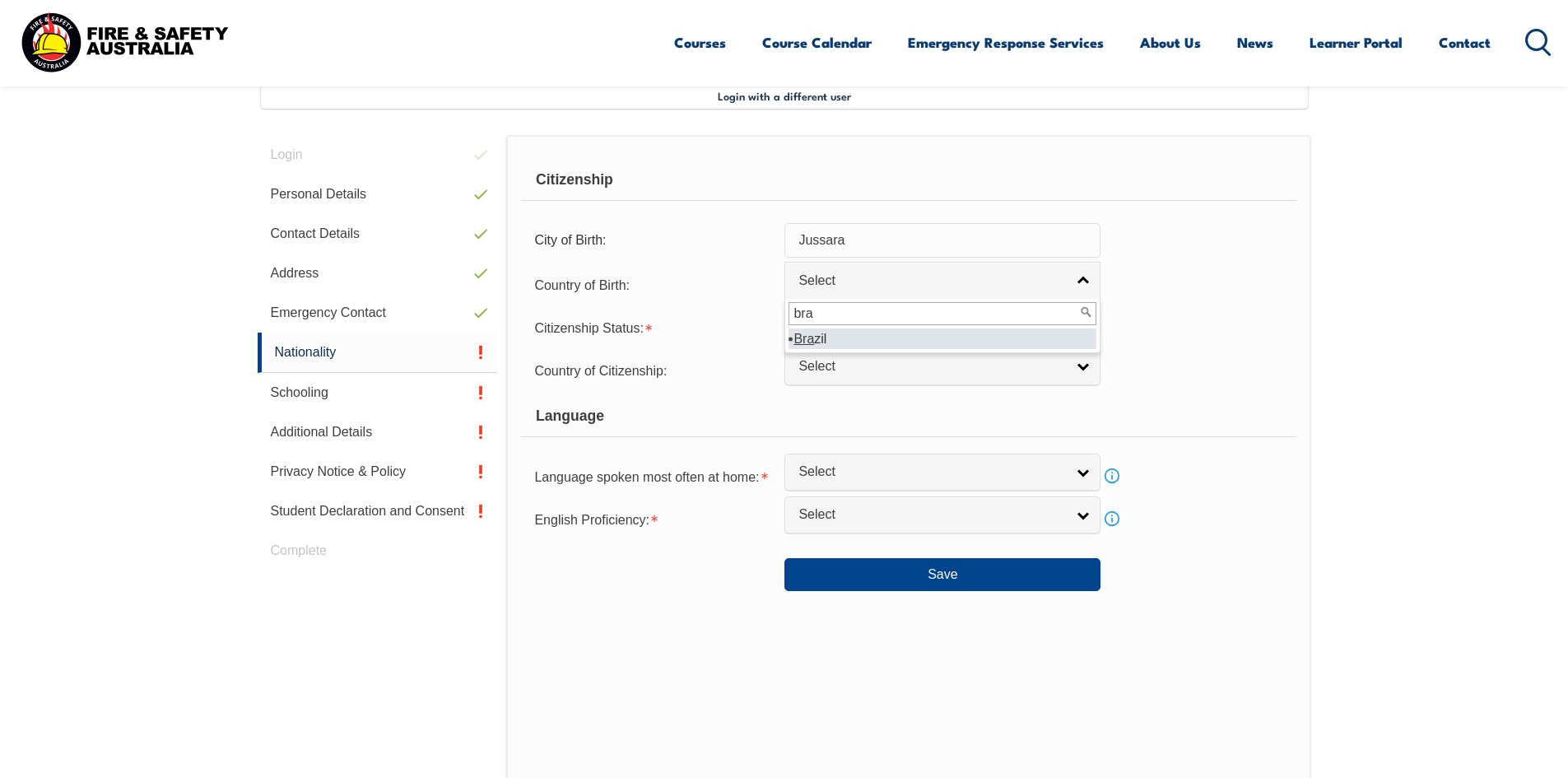
type input "bra"
click at [841, 345] on li "Bra zil" at bounding box center [942, 339] width 308 height 21
select select "8203"
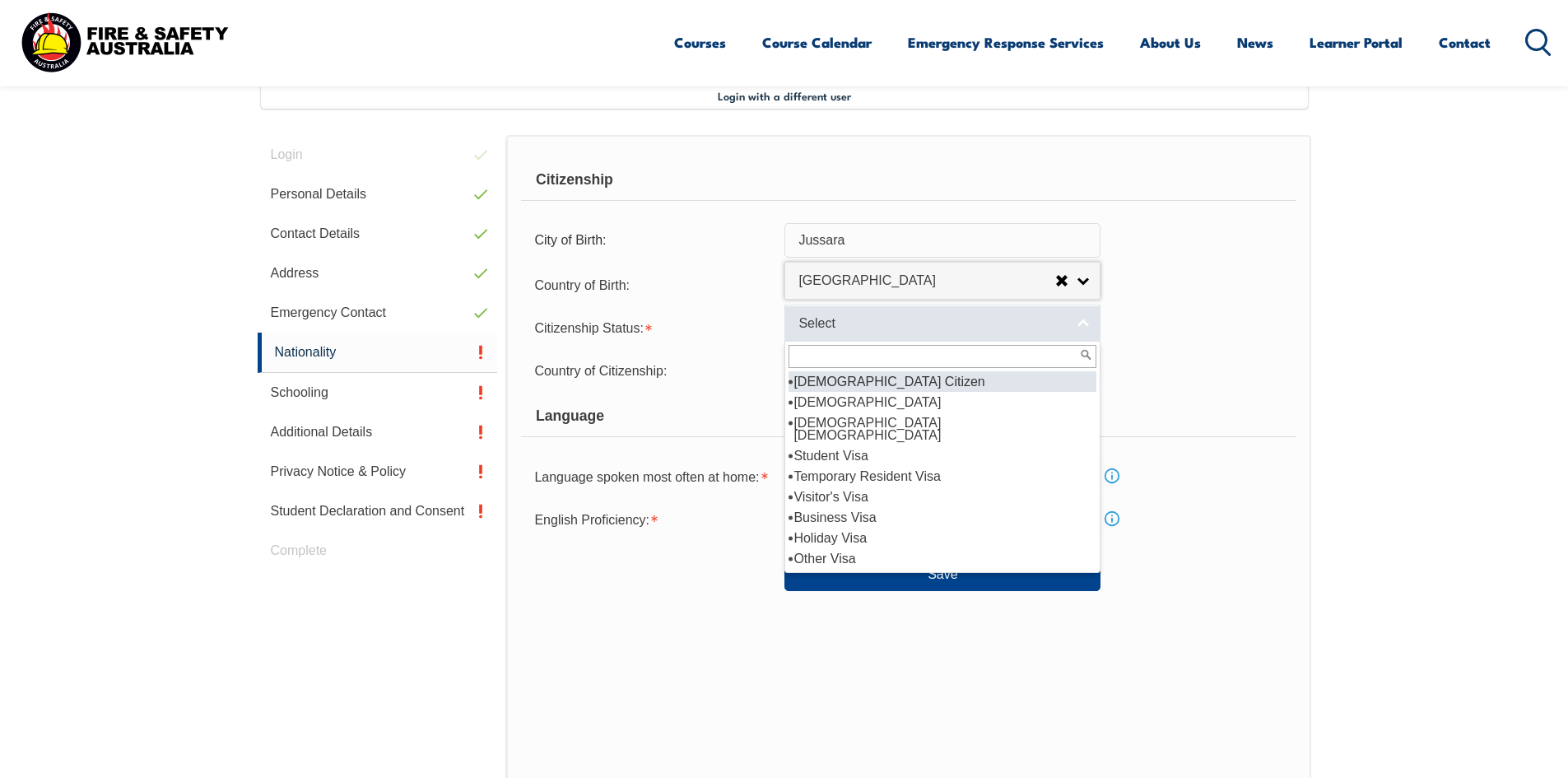
click at [857, 334] on link "Select" at bounding box center [942, 323] width 316 height 37
click at [856, 384] on li "Australian Citizen" at bounding box center [942, 382] width 308 height 21
select select "1"
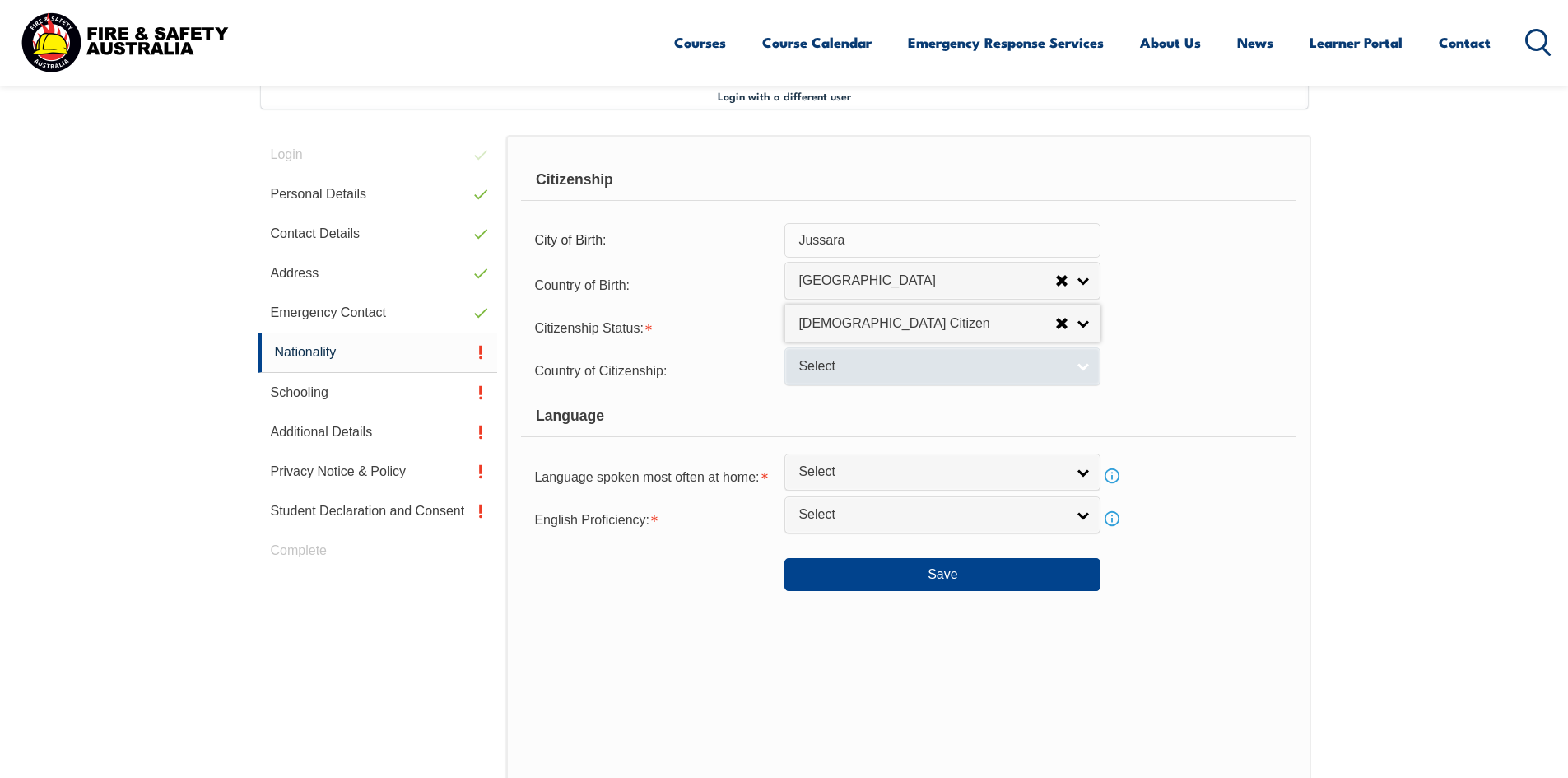
click at [847, 369] on span "Select" at bounding box center [931, 367] width 267 height 17
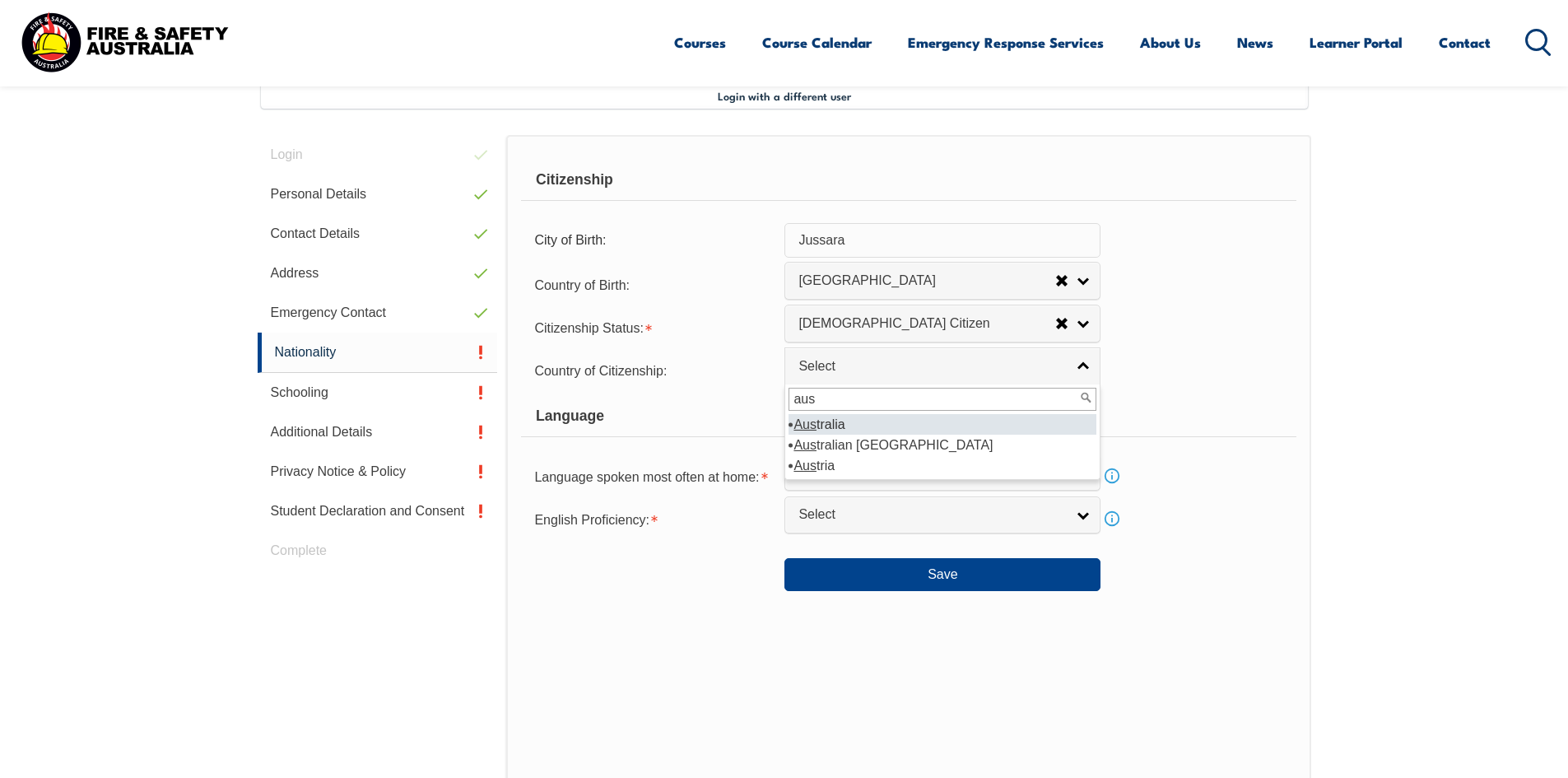
type input "aus"
click at [822, 423] on li "Aus tralia" at bounding box center [942, 425] width 308 height 21
select select "1101"
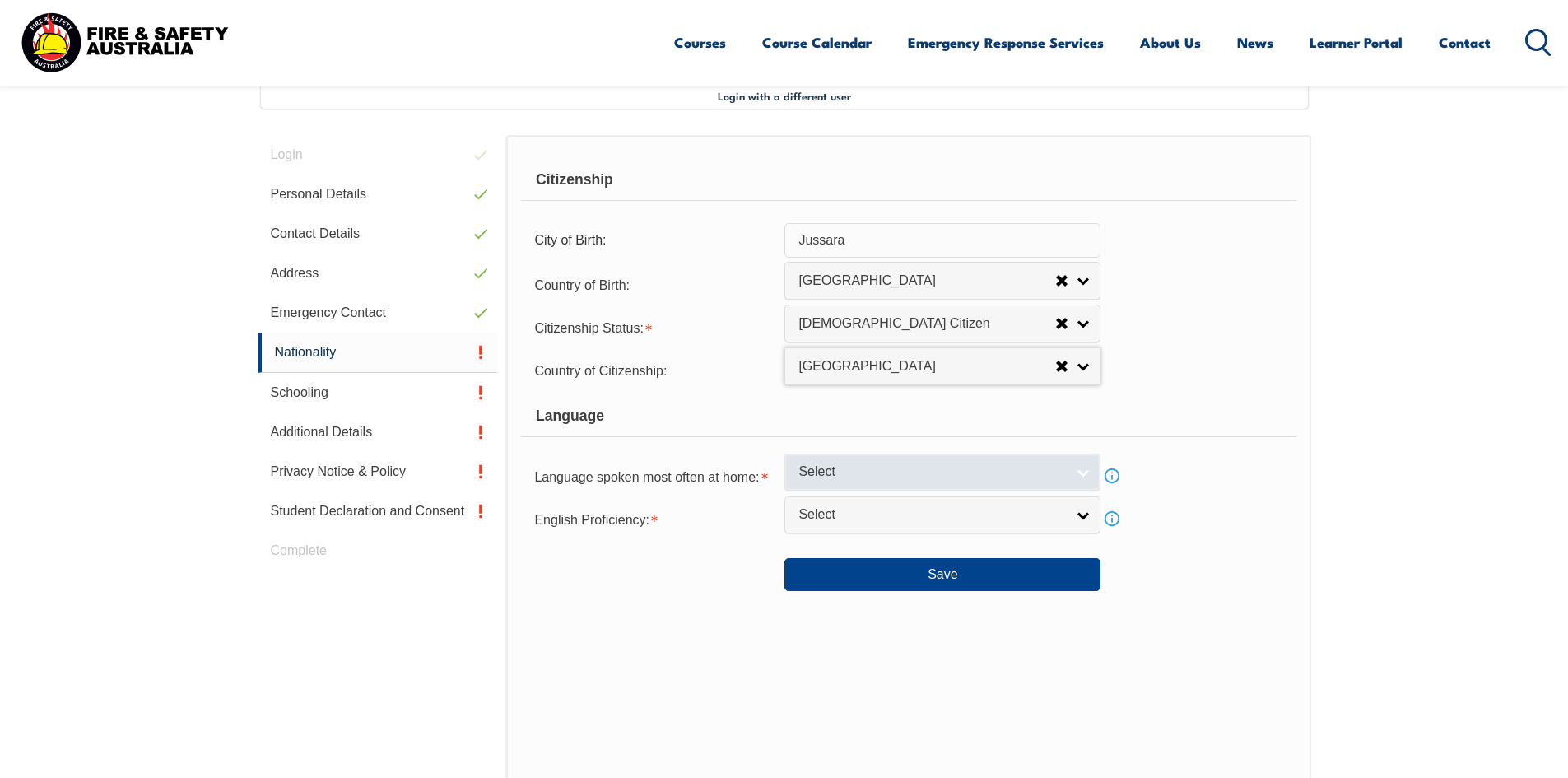
click at [973, 480] on span "Select" at bounding box center [931, 472] width 267 height 17
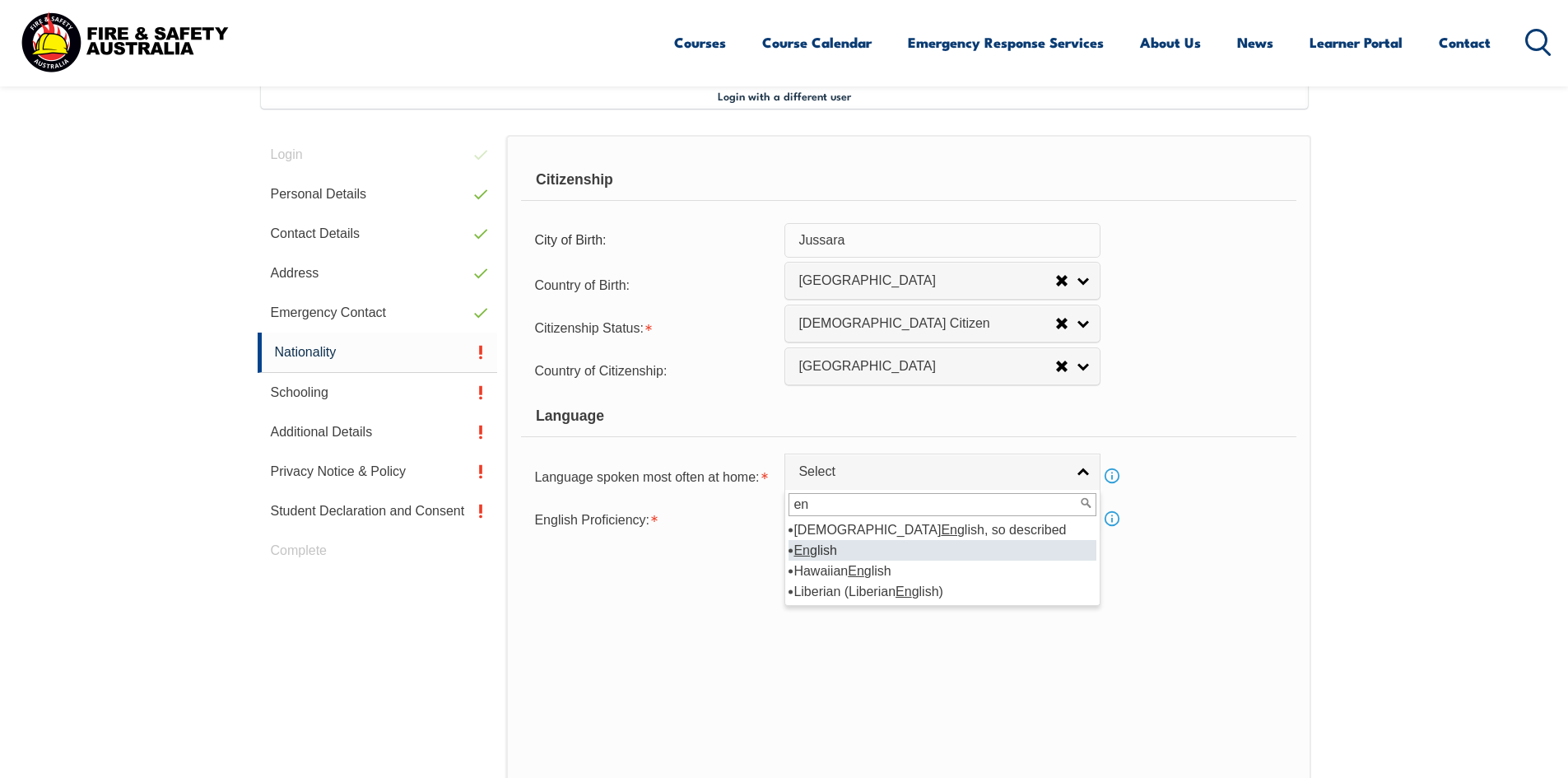
type input "en"
click at [875, 547] on li "En glish" at bounding box center [942, 551] width 308 height 21
select select "1201"
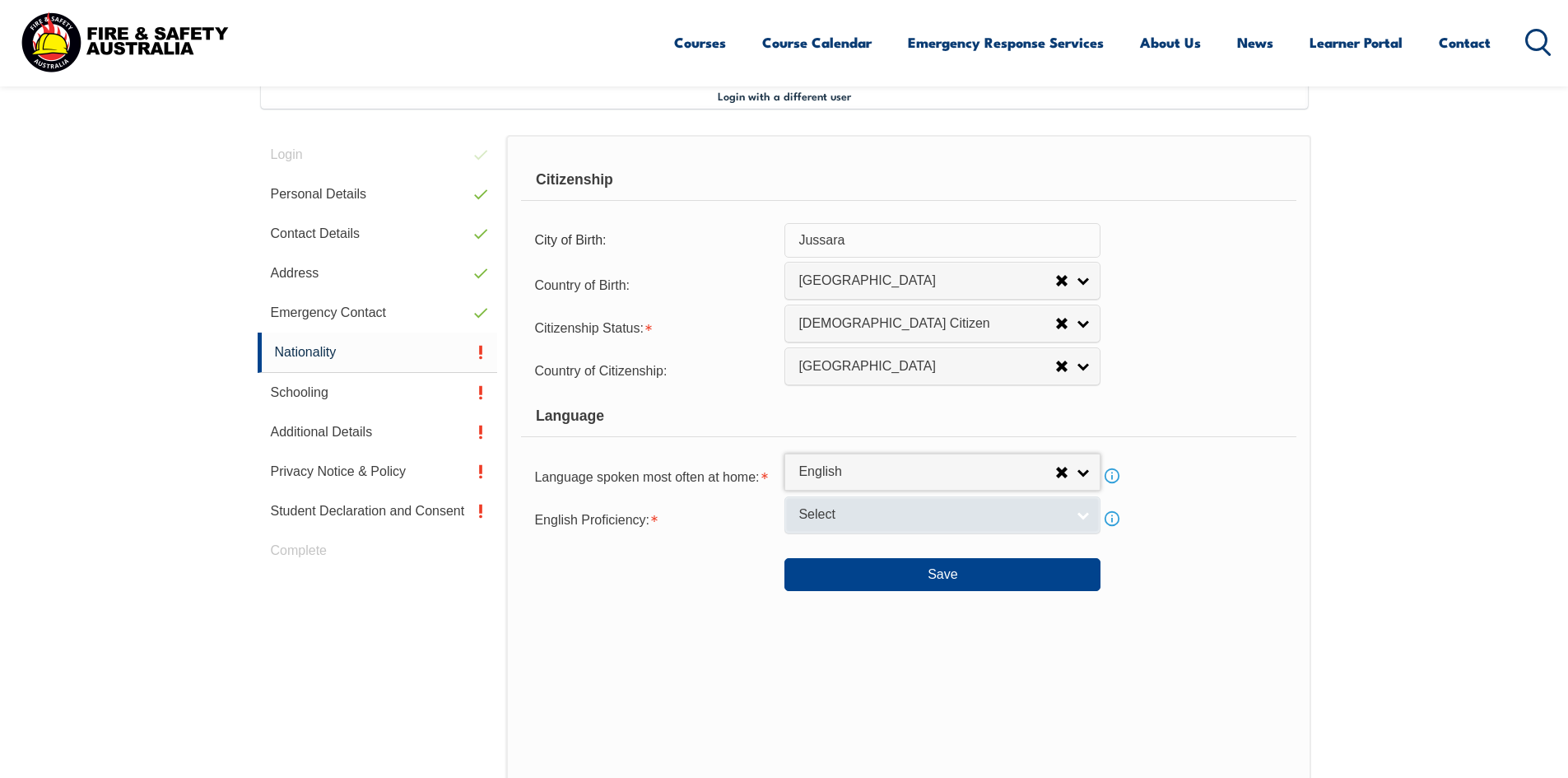
click at [873, 520] on span "Select" at bounding box center [931, 516] width 267 height 17
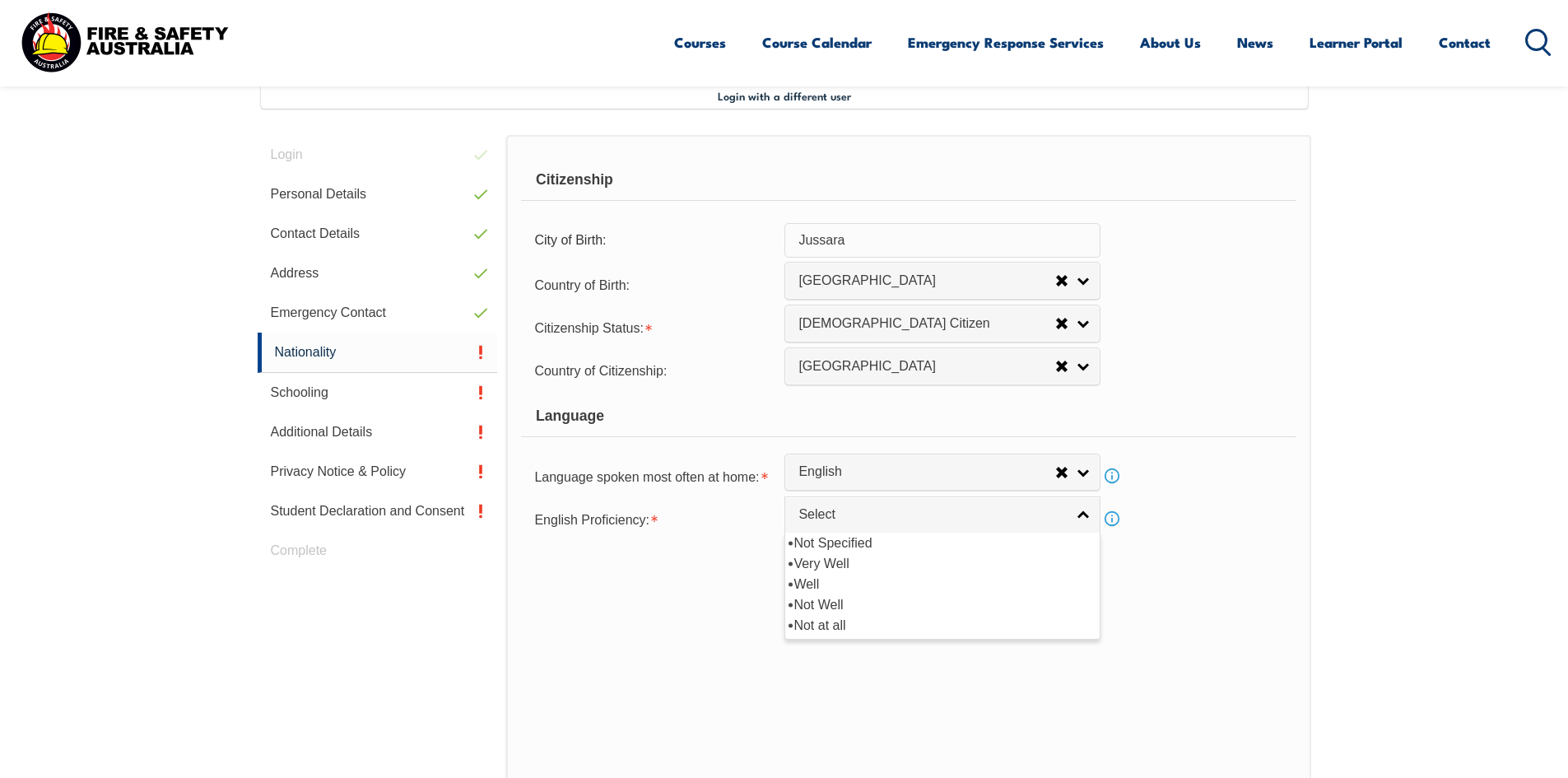
click at [645, 545] on div "Save" at bounding box center [909, 567] width 775 height 46
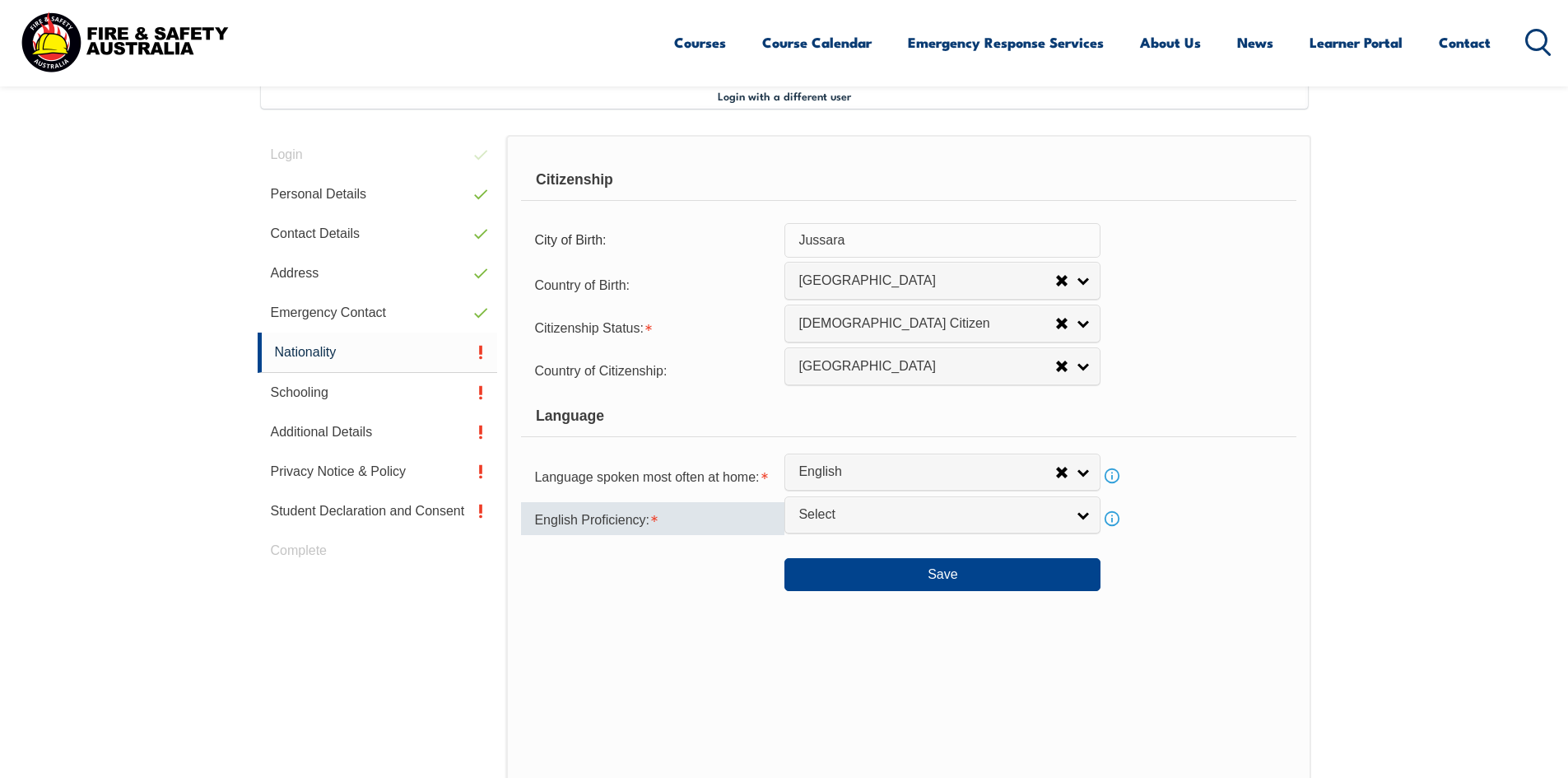
drag, startPoint x: 647, startPoint y: 517, endPoint x: 595, endPoint y: 522, distance: 52.2
click at [595, 522] on span "English Proficiency:" at bounding box center [592, 520] width 116 height 14
click at [1017, 520] on span "Select" at bounding box center [931, 516] width 267 height 17
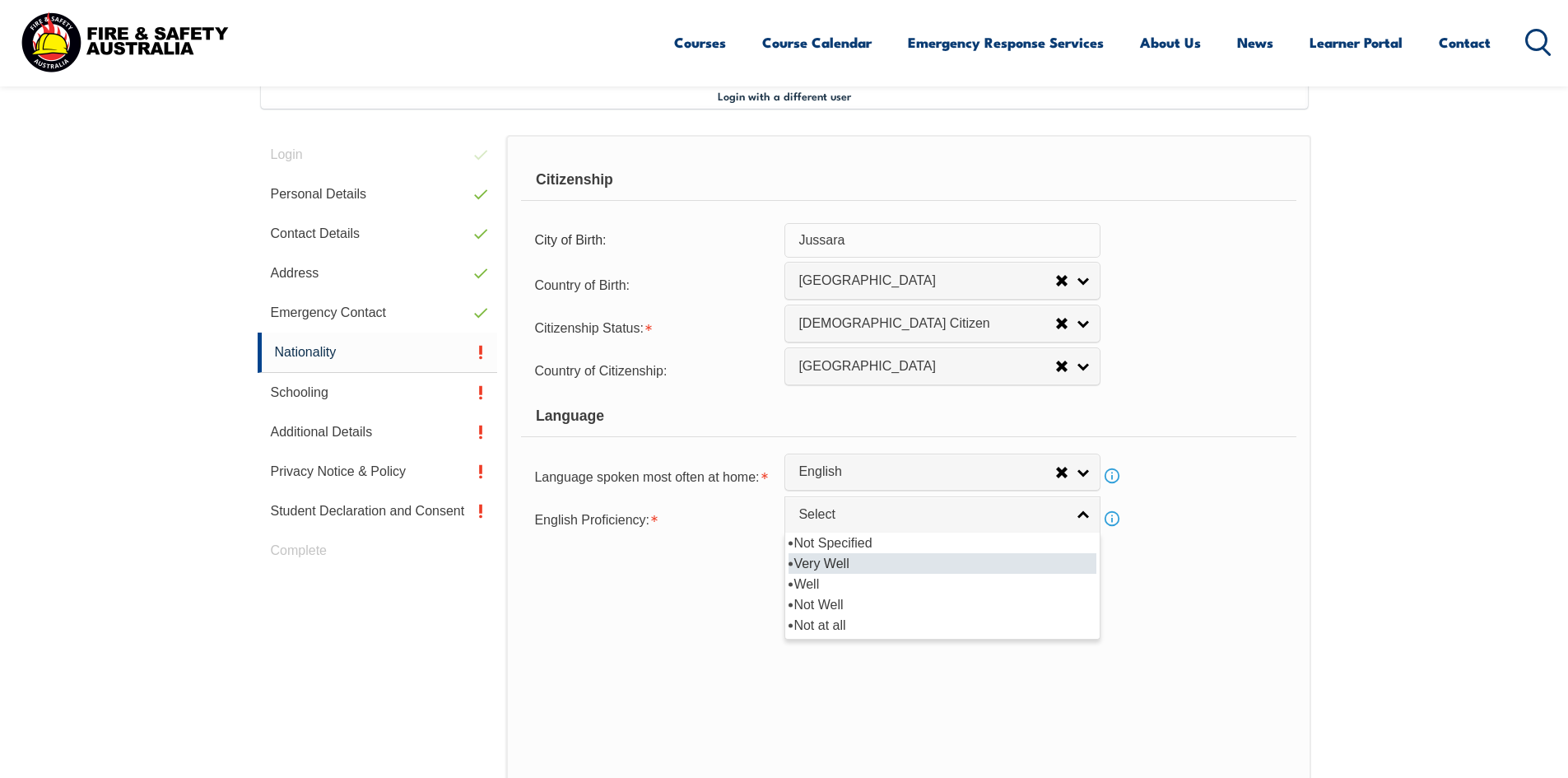
click at [938, 562] on li "Very Well" at bounding box center [942, 564] width 308 height 21
select select "1"
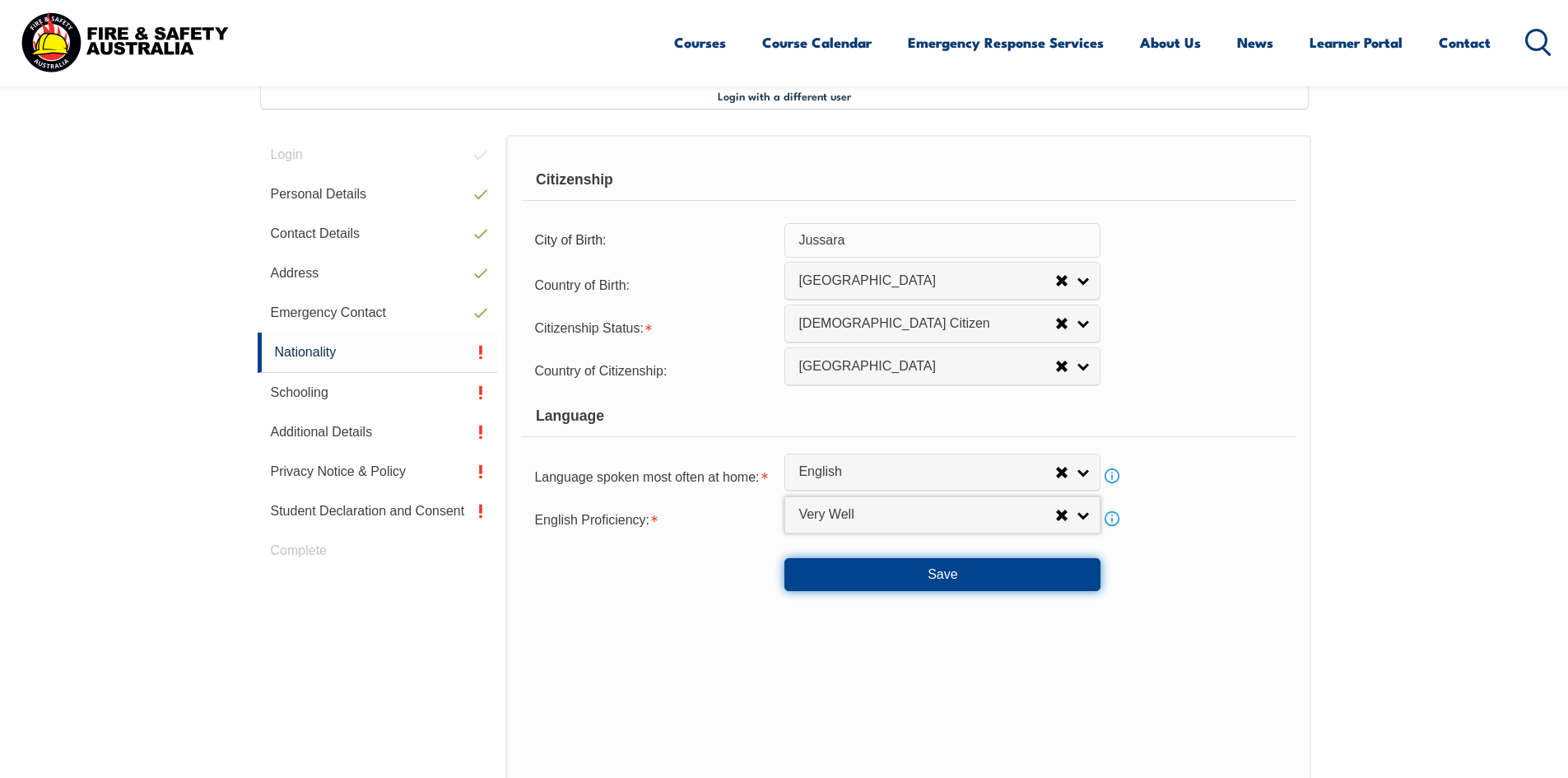
click at [948, 581] on button "Save" at bounding box center [942, 575] width 316 height 33
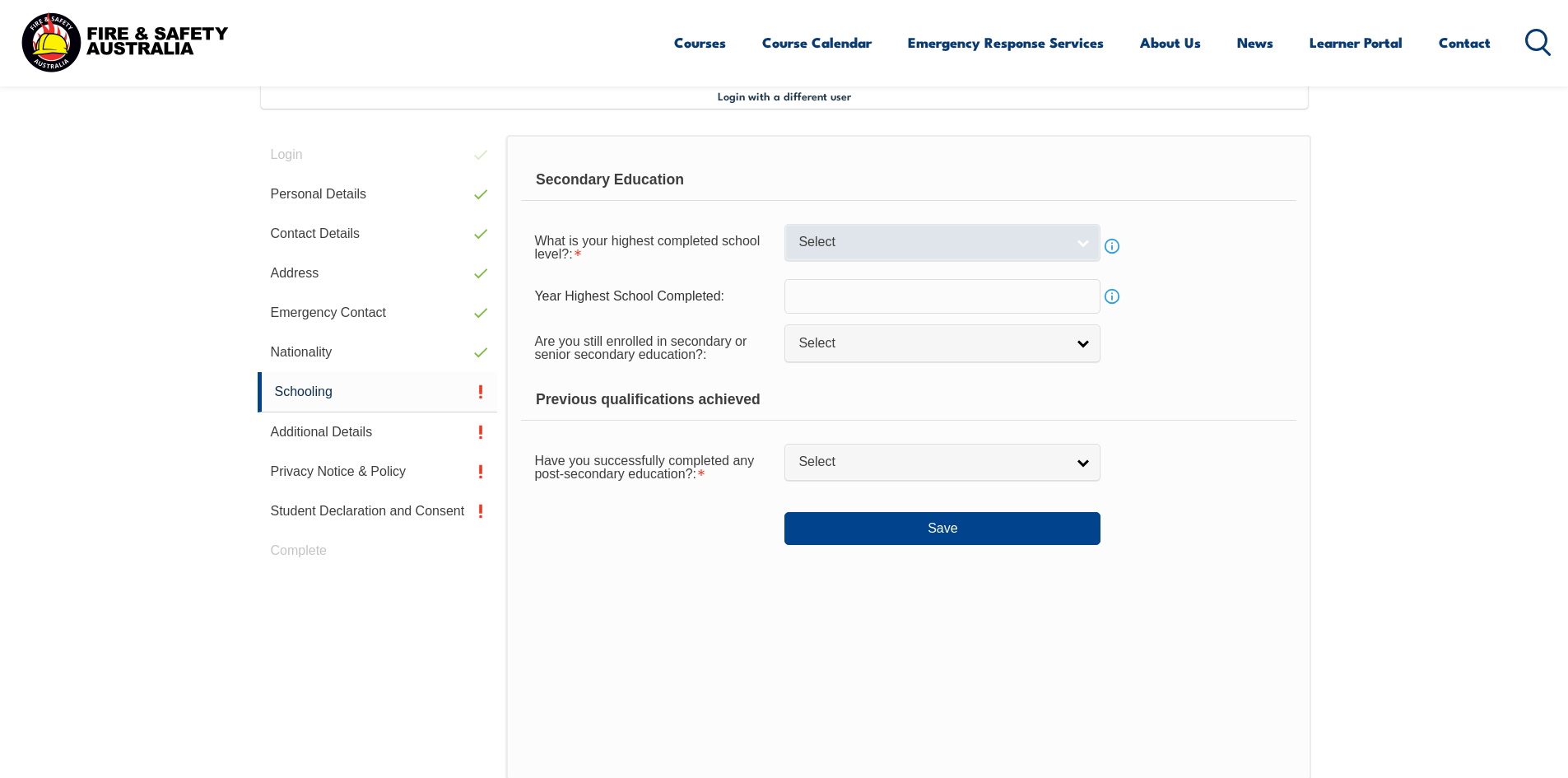
click at [880, 240] on span "Select" at bounding box center [931, 243] width 267 height 17
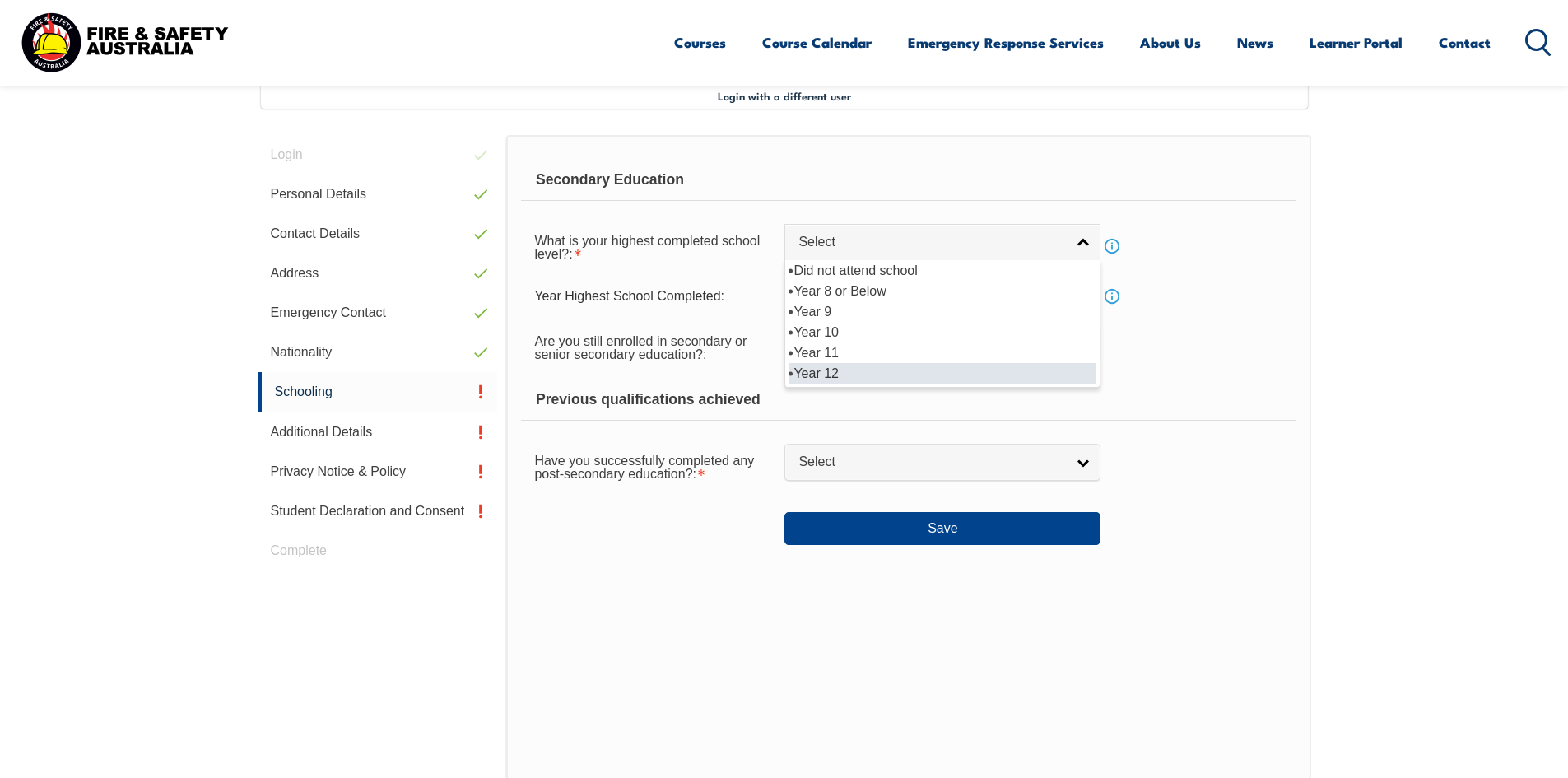
click at [861, 365] on li "Year 12" at bounding box center [942, 374] width 308 height 21
select select "12"
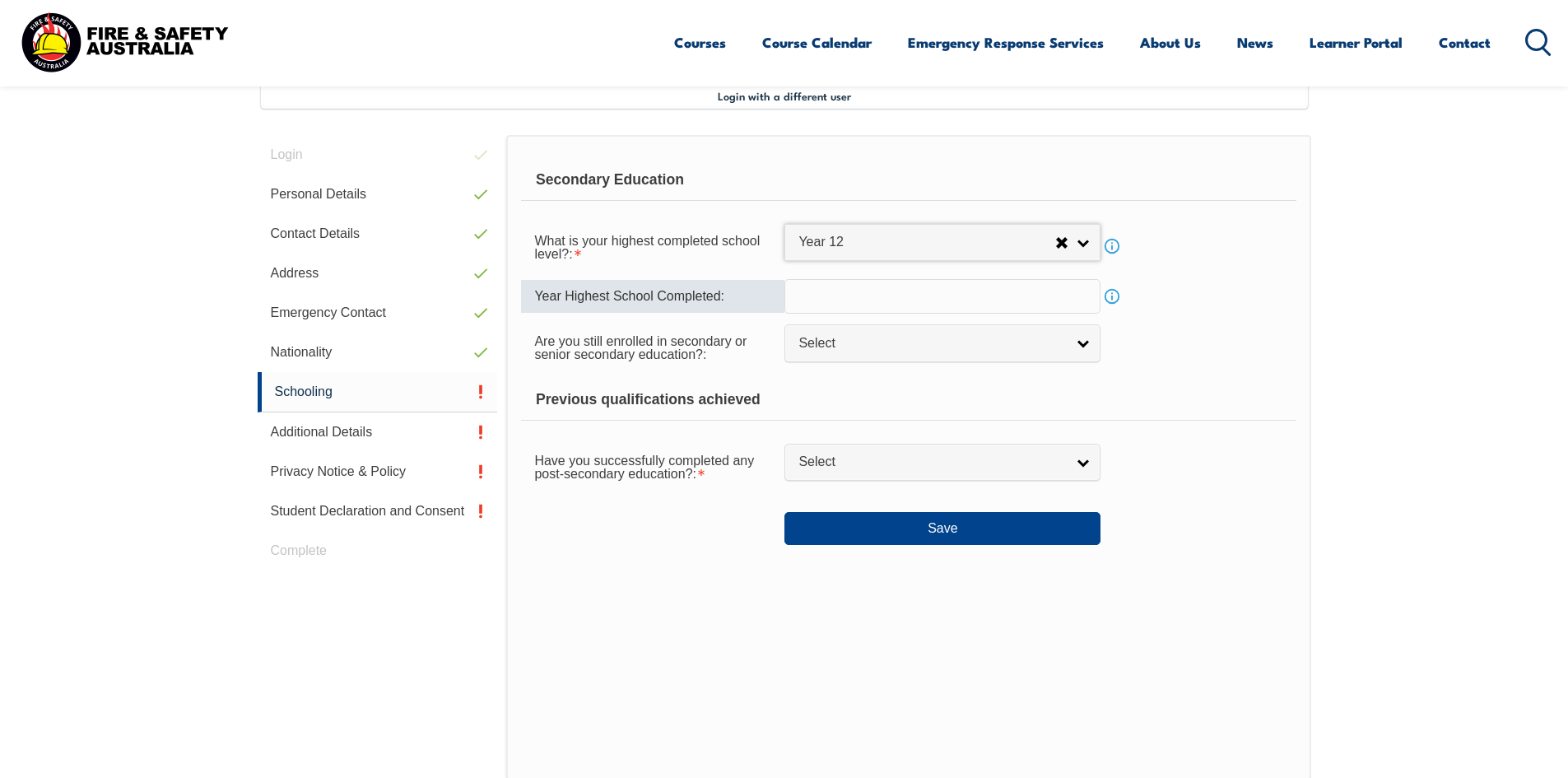
click at [819, 298] on input "text" at bounding box center [942, 296] width 316 height 35
click at [1325, 422] on section "Login with a different user Login Personal Details Contact Details Address Emer…" at bounding box center [784, 492] width 1568 height 939
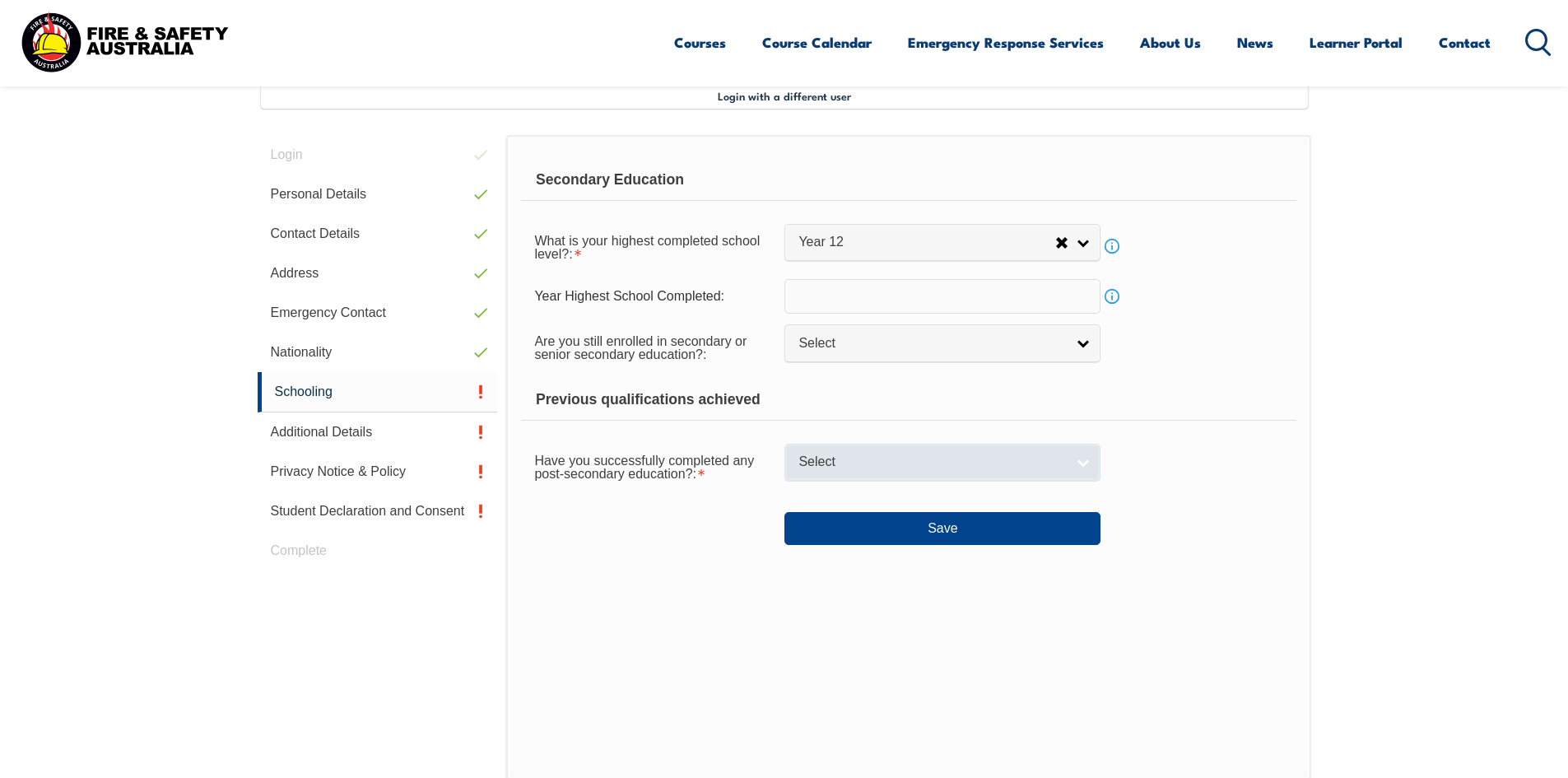
click at [1069, 458] on link "Select" at bounding box center [942, 462] width 316 height 37
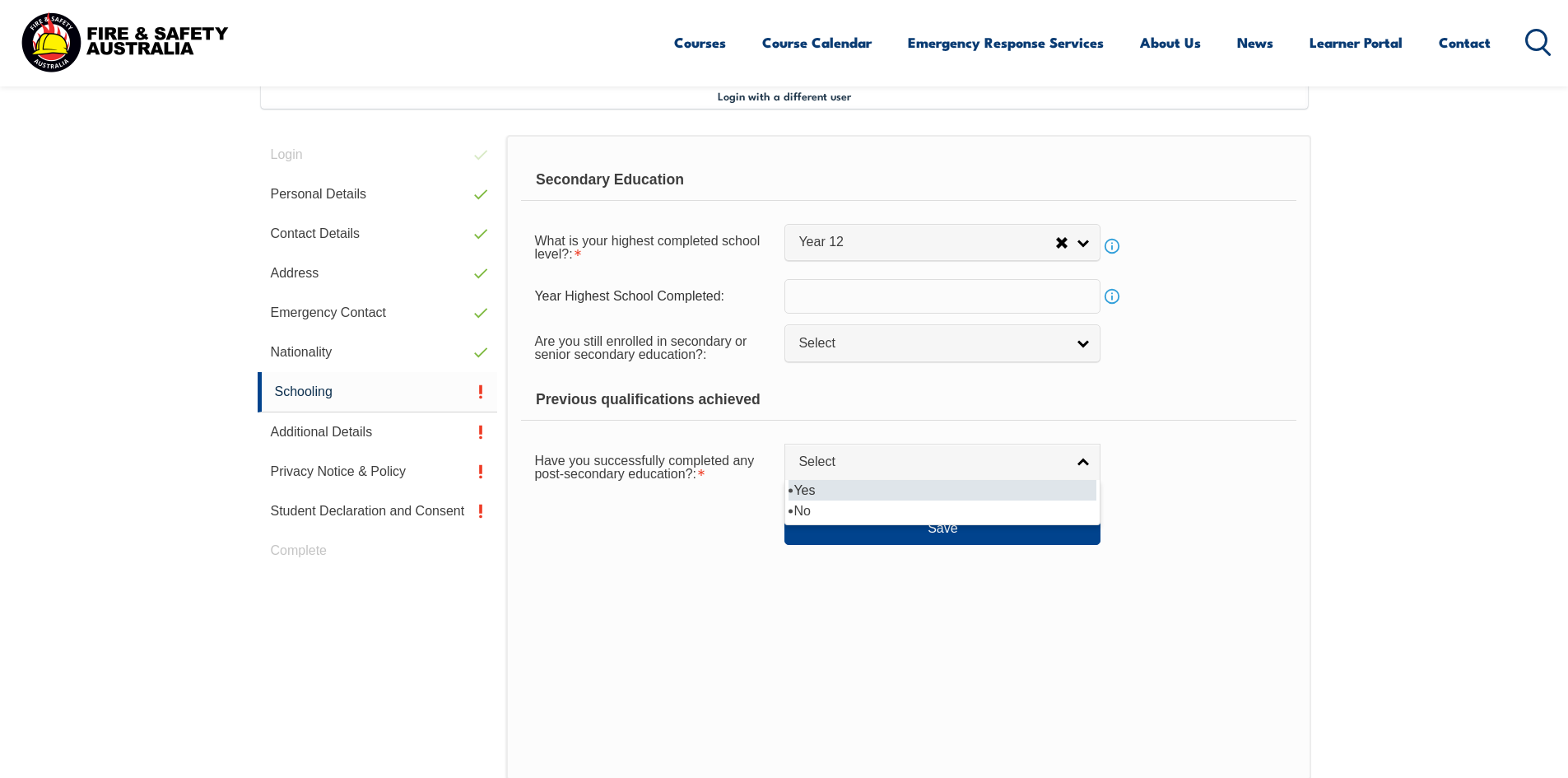
click at [906, 498] on li "Yes" at bounding box center [942, 490] width 308 height 21
select select "true"
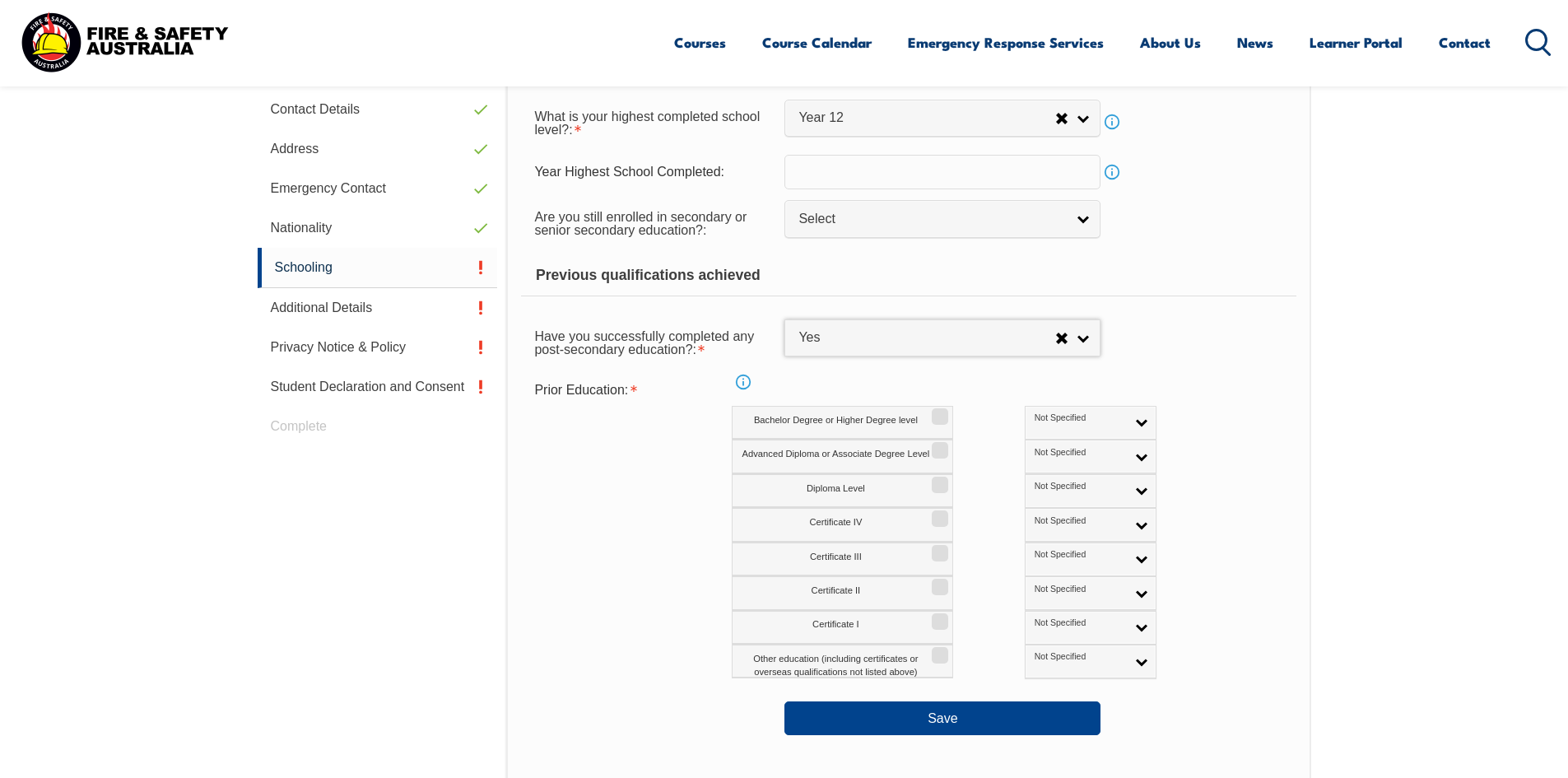
scroll to position [614, 0]
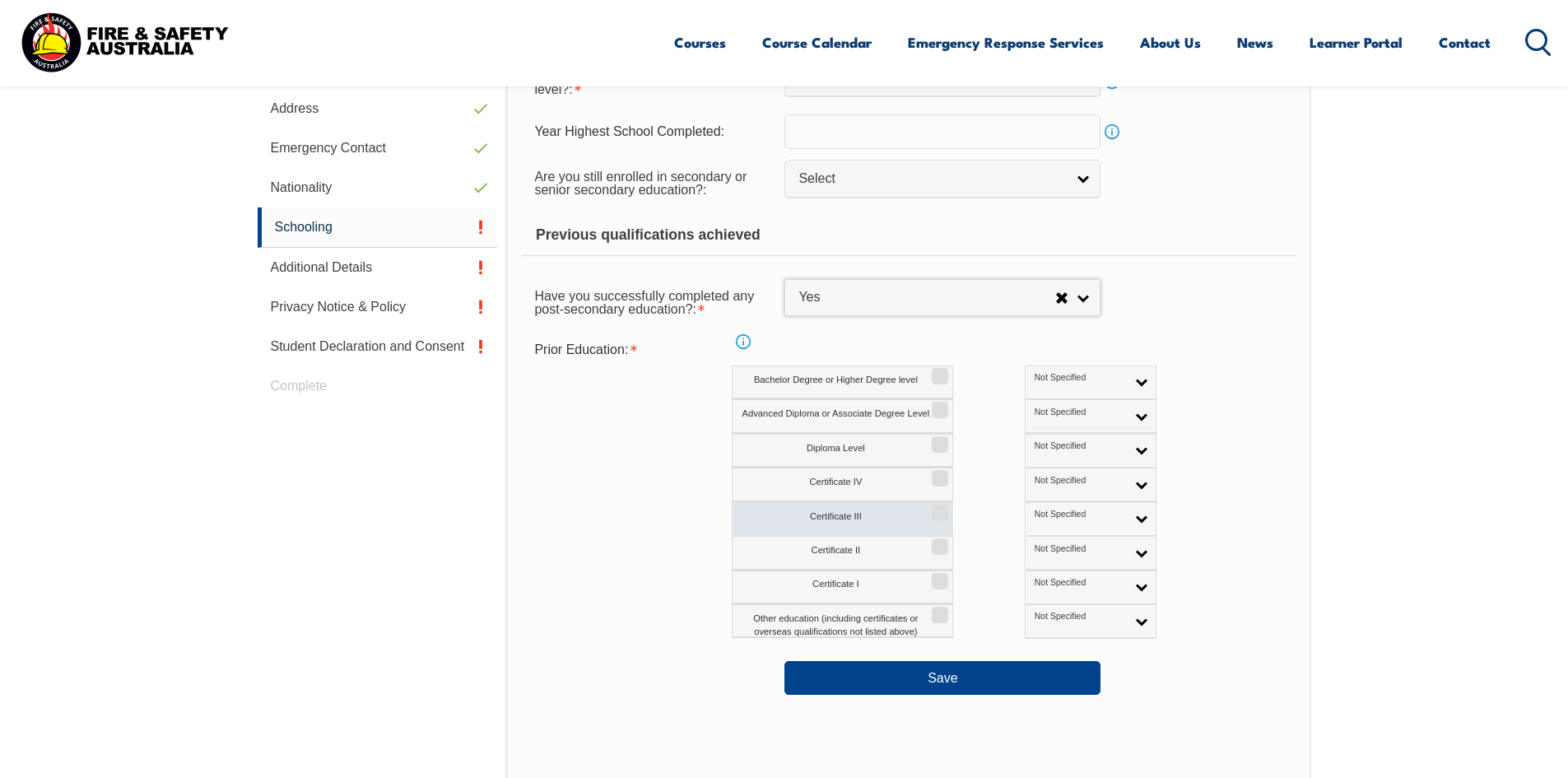
click at [853, 519] on label "Certificate III" at bounding box center [842, 519] width 222 height 34
click at [933, 508] on input "Certificate III" at bounding box center [937, 508] width 9 height 2
checkbox input "true"
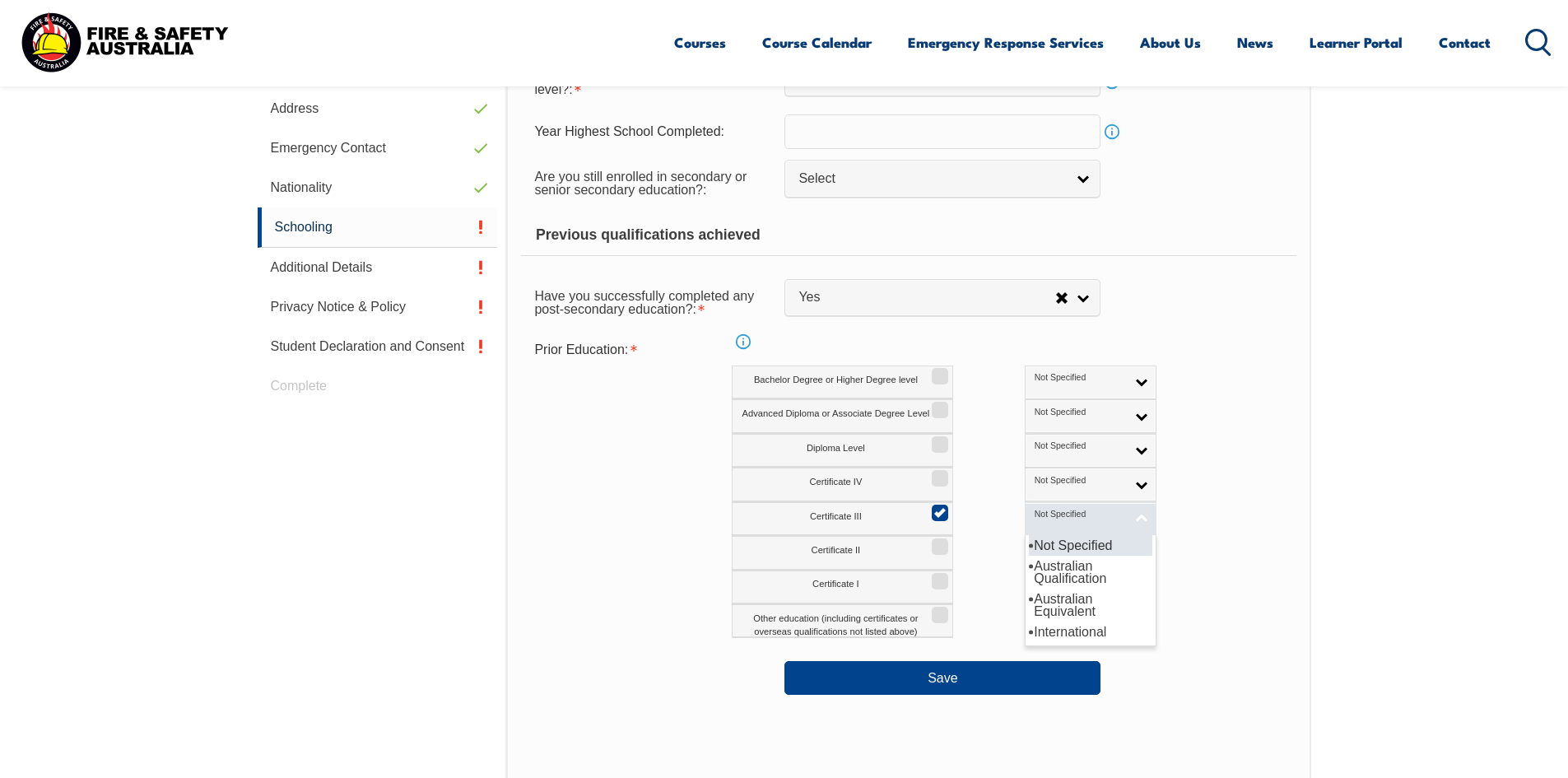
click at [1067, 519] on link "Not Specified" at bounding box center [1090, 519] width 132 height 34
click at [1048, 577] on li "Australian Qualification" at bounding box center [1090, 572] width 123 height 33
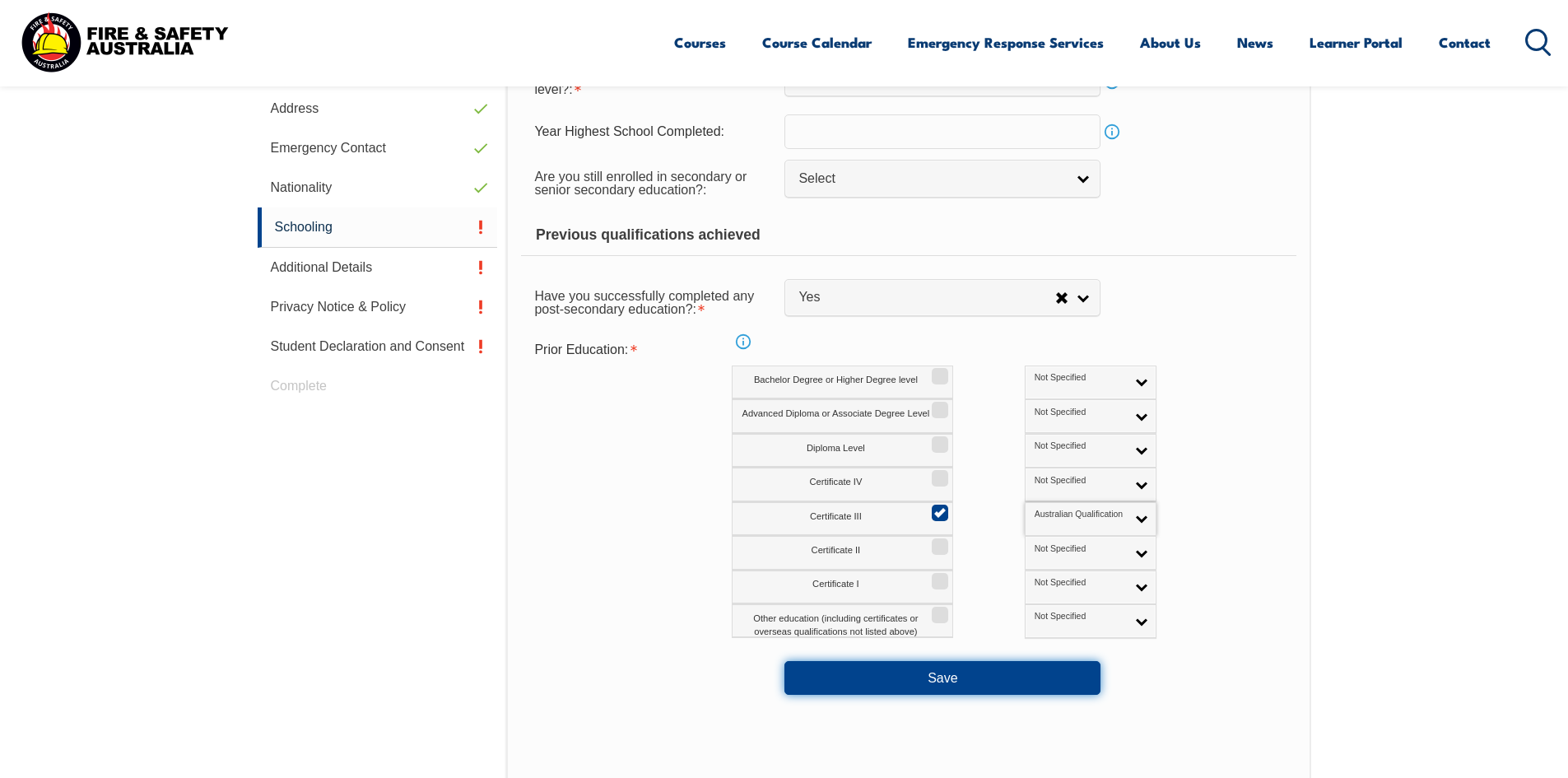
click at [947, 690] on button "Save" at bounding box center [942, 678] width 316 height 33
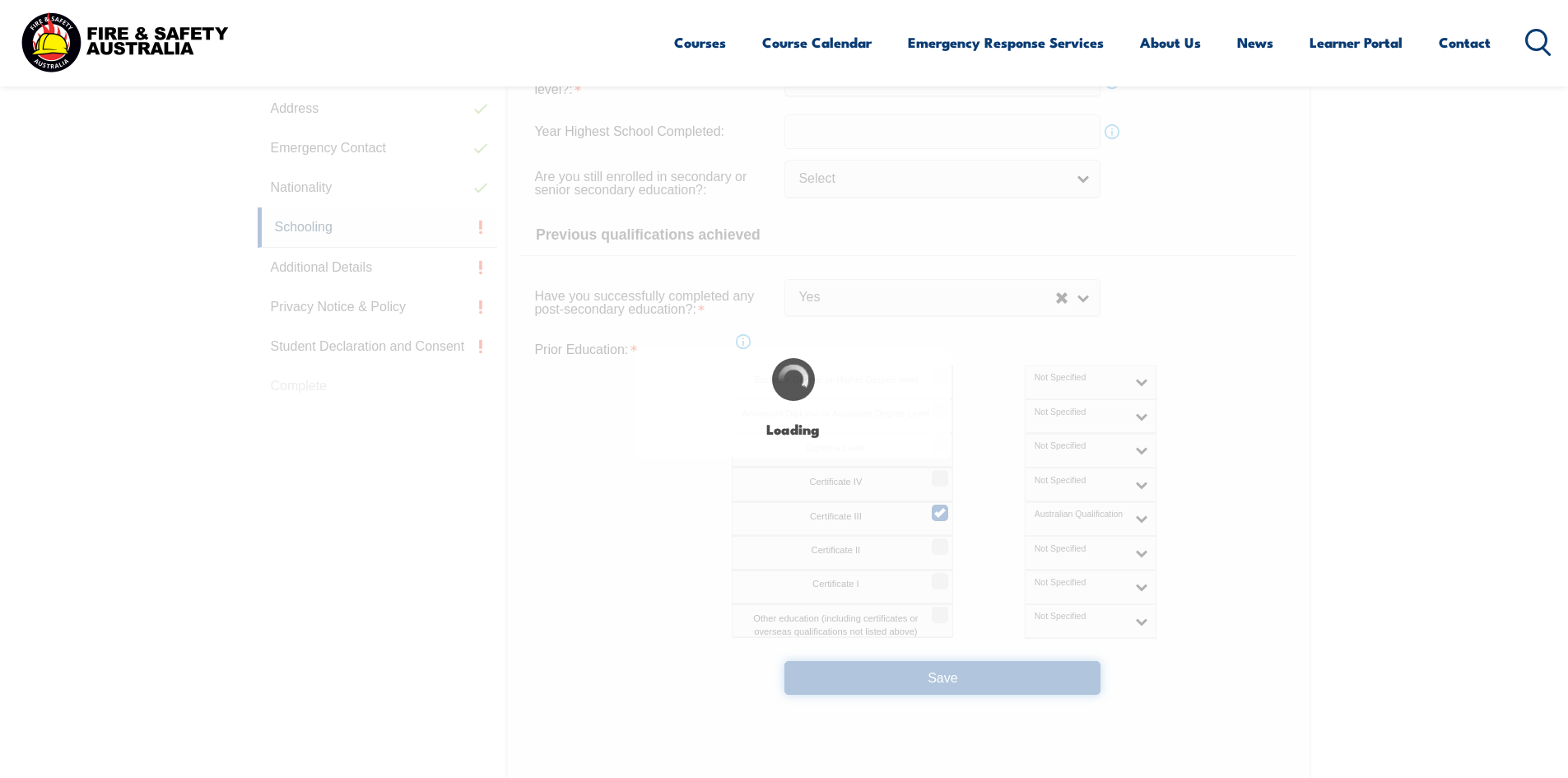
select select
select select "true"
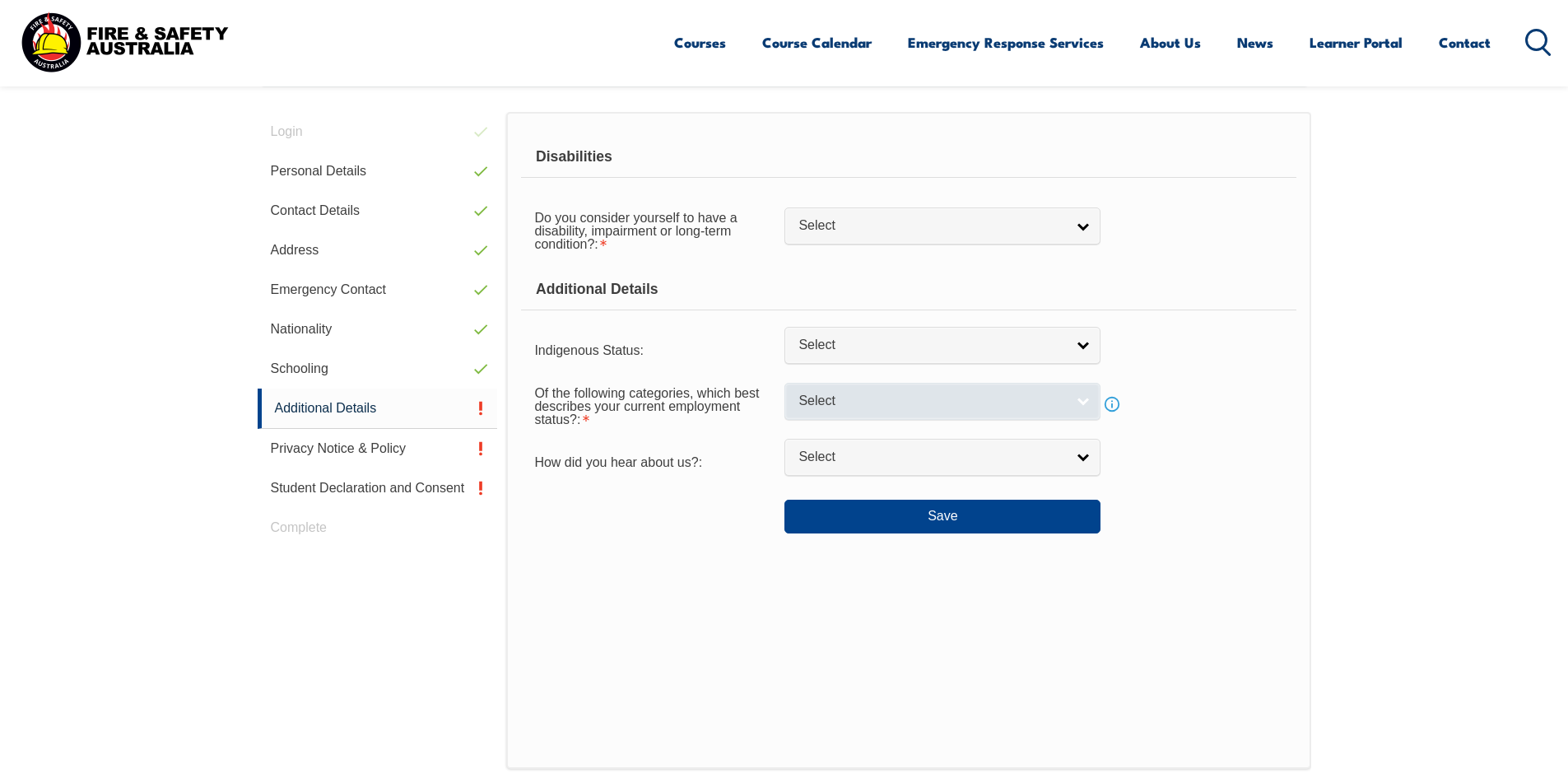
scroll to position [449, 0]
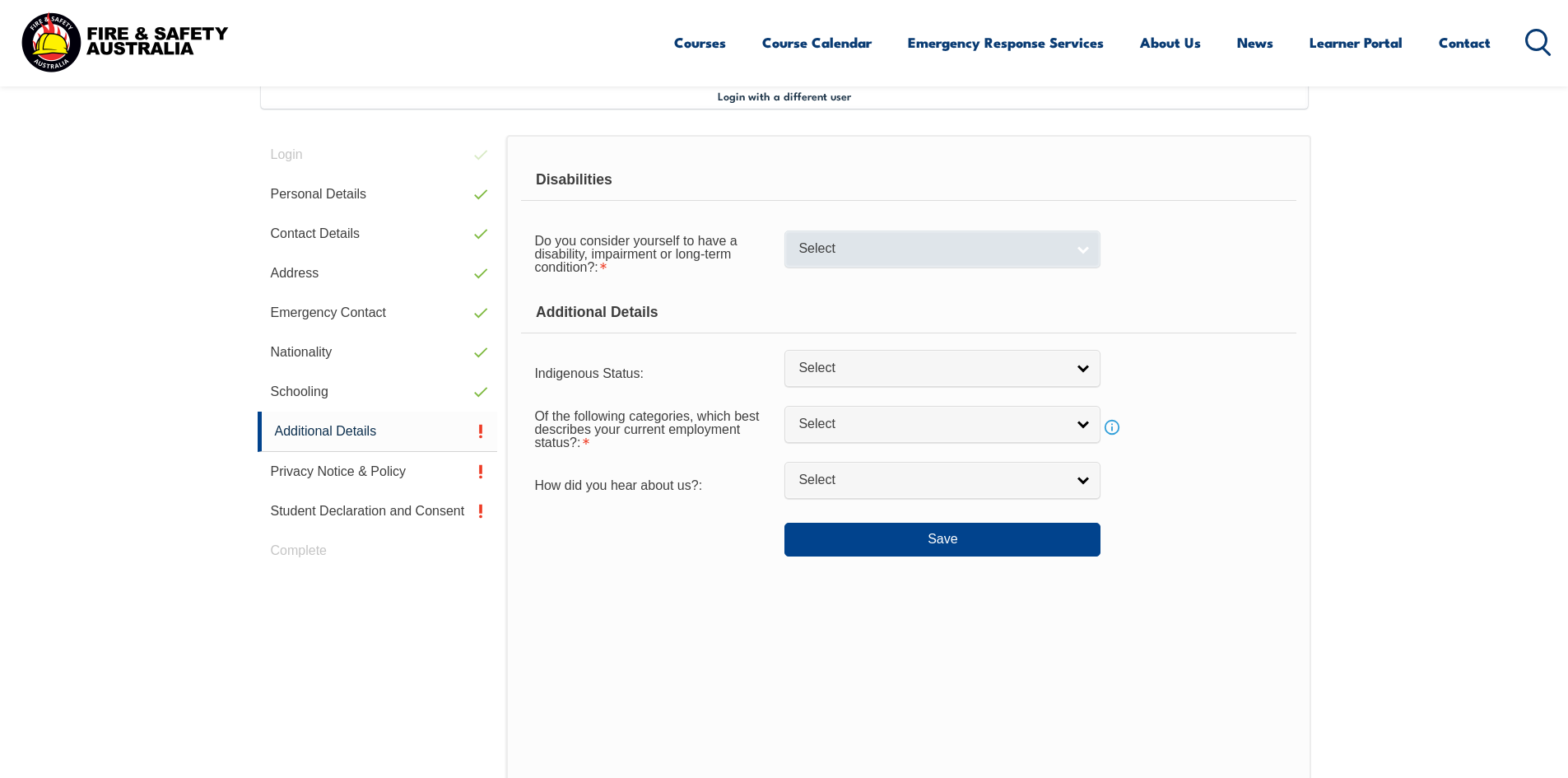
click at [1082, 248] on link "Select" at bounding box center [942, 249] width 316 height 37
click at [991, 283] on li "No" at bounding box center [942, 277] width 308 height 21
select select "false"
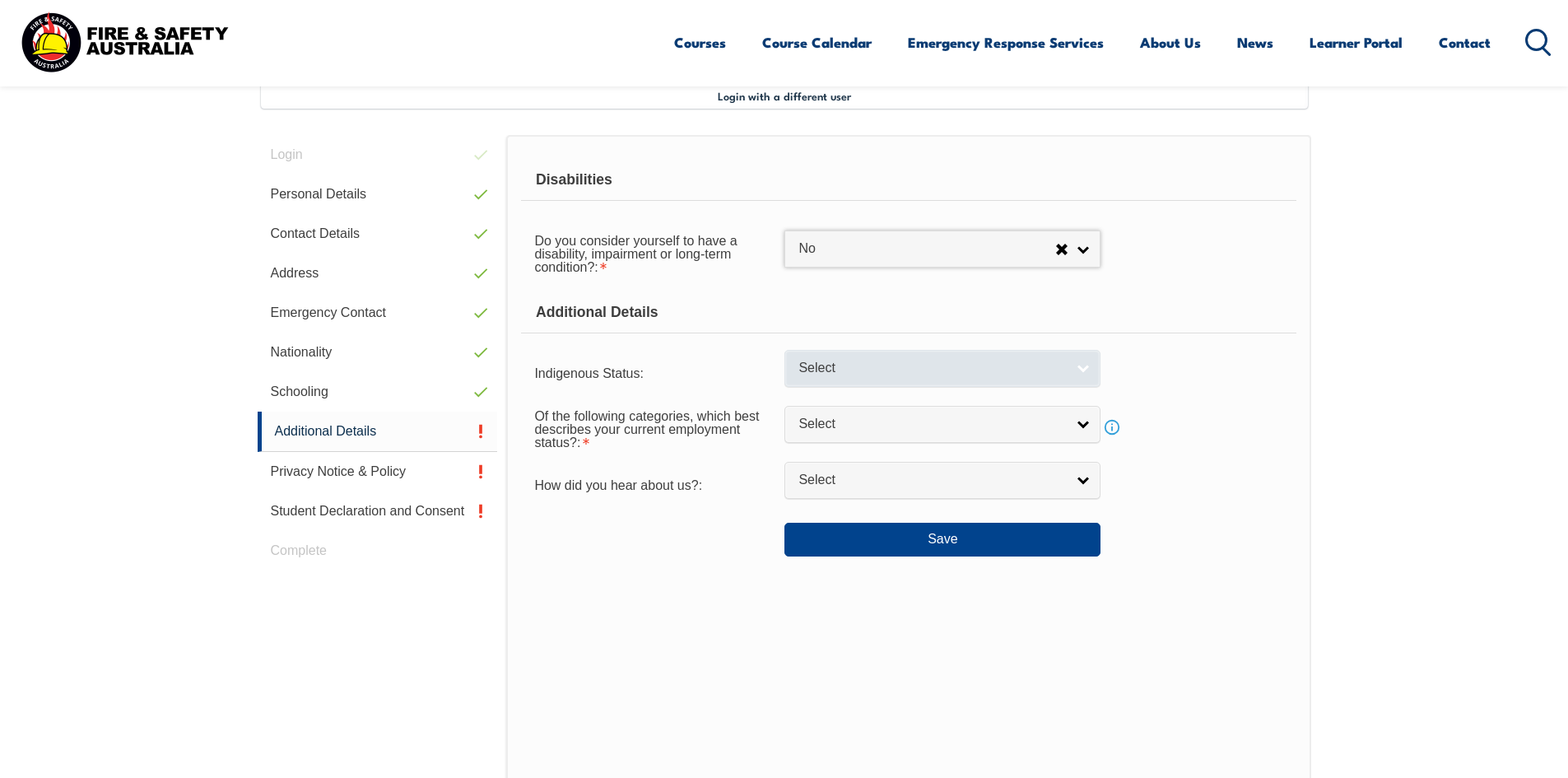
click at [1065, 369] on span "Select" at bounding box center [931, 369] width 267 height 17
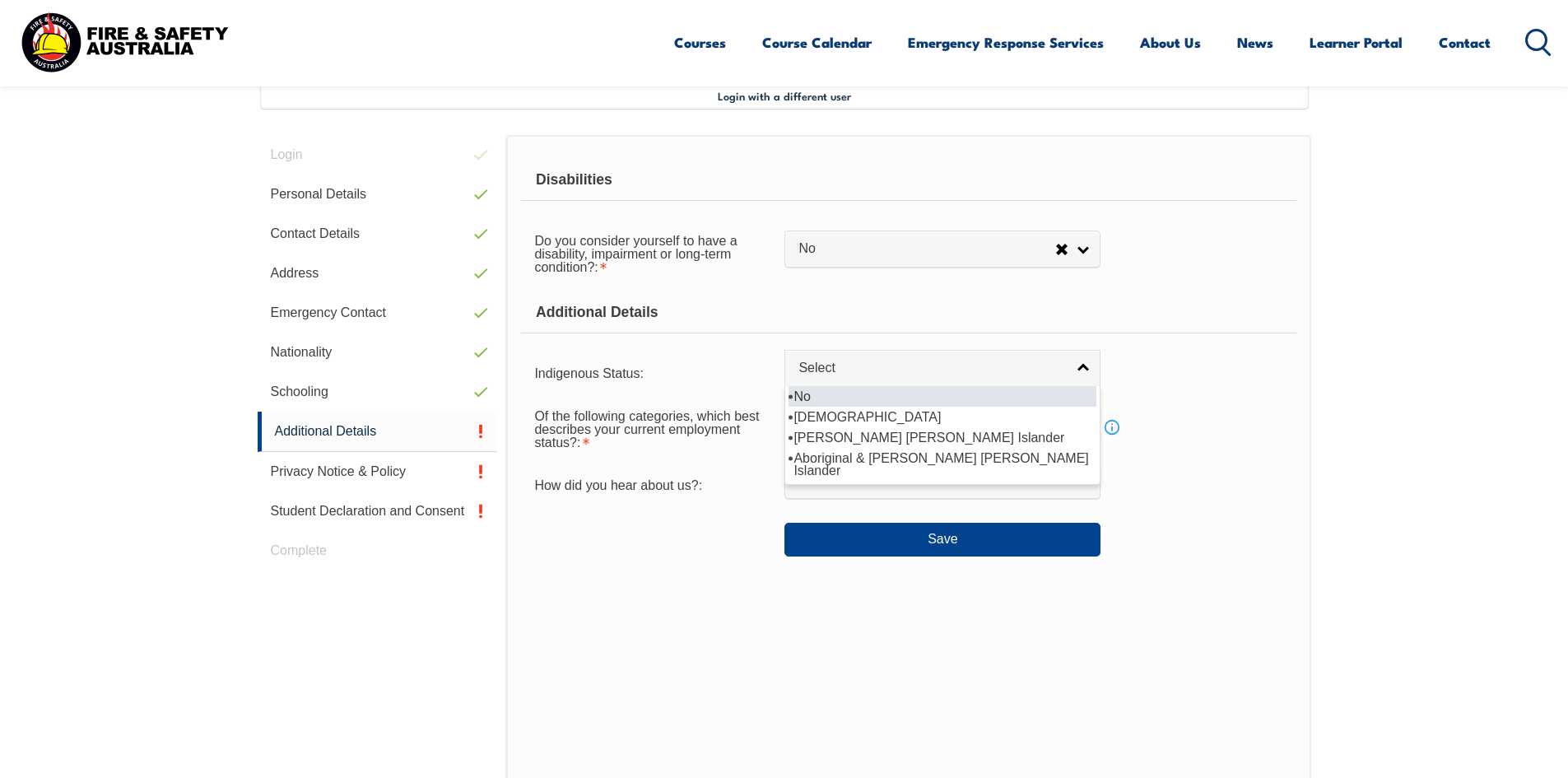
click at [967, 394] on li "No" at bounding box center [942, 396] width 308 height 21
select select "4"
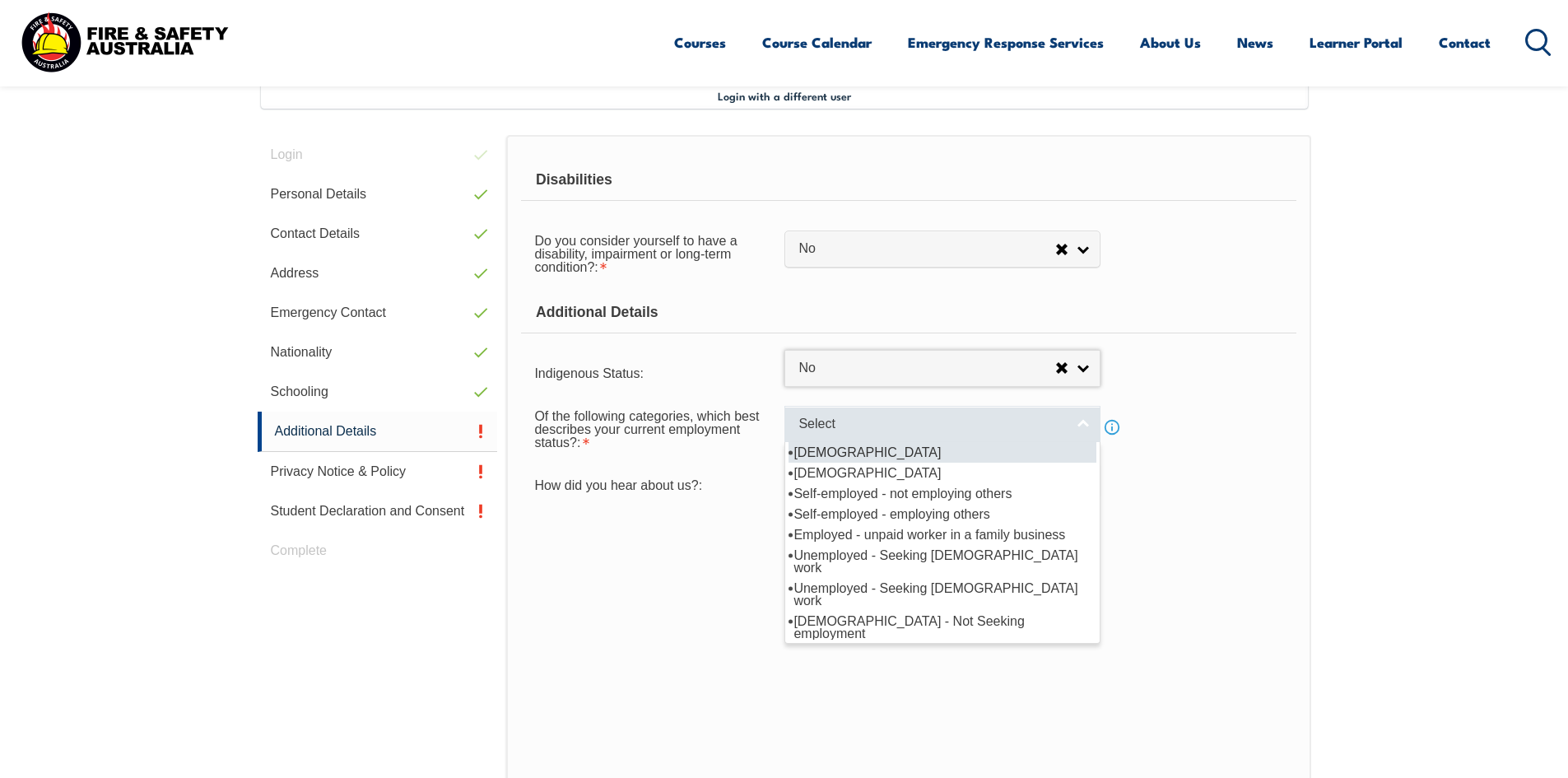
click at [1033, 419] on span "Select" at bounding box center [931, 425] width 267 height 17
click at [933, 456] on li "Full-time employee" at bounding box center [942, 452] width 308 height 21
select select "1"
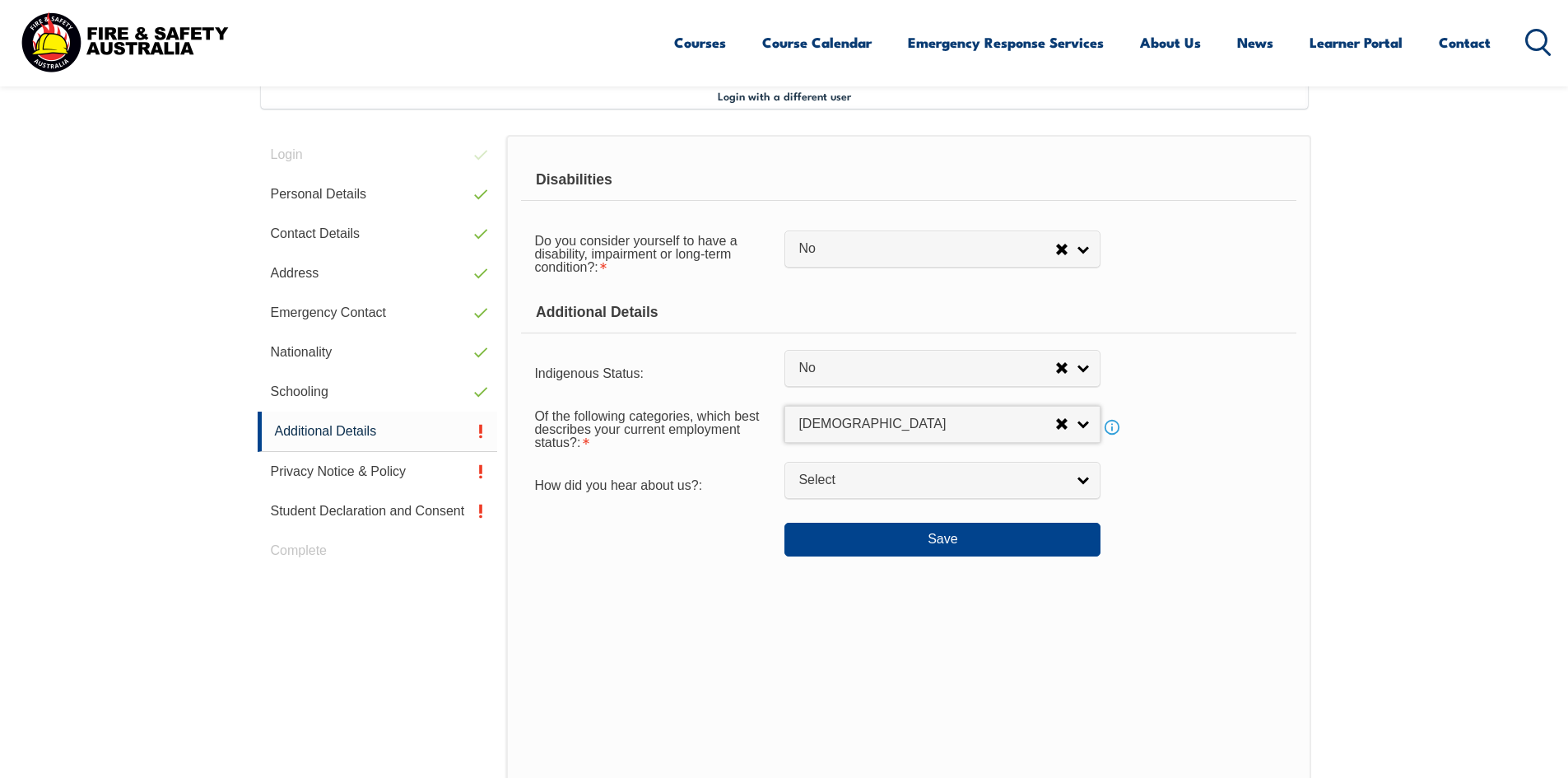
scroll to position [531, 0]
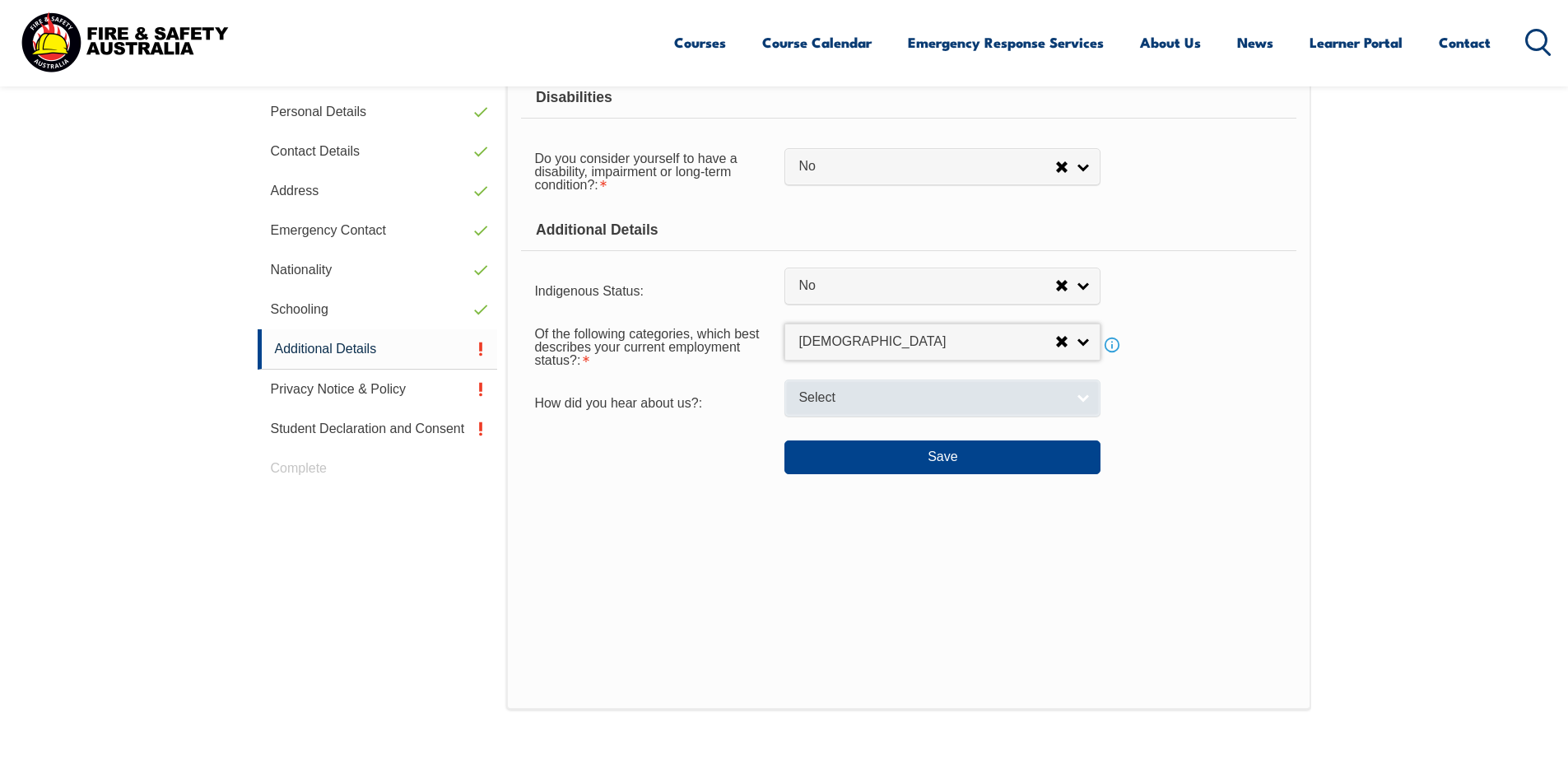
click at [1033, 404] on span "Select" at bounding box center [931, 398] width 267 height 17
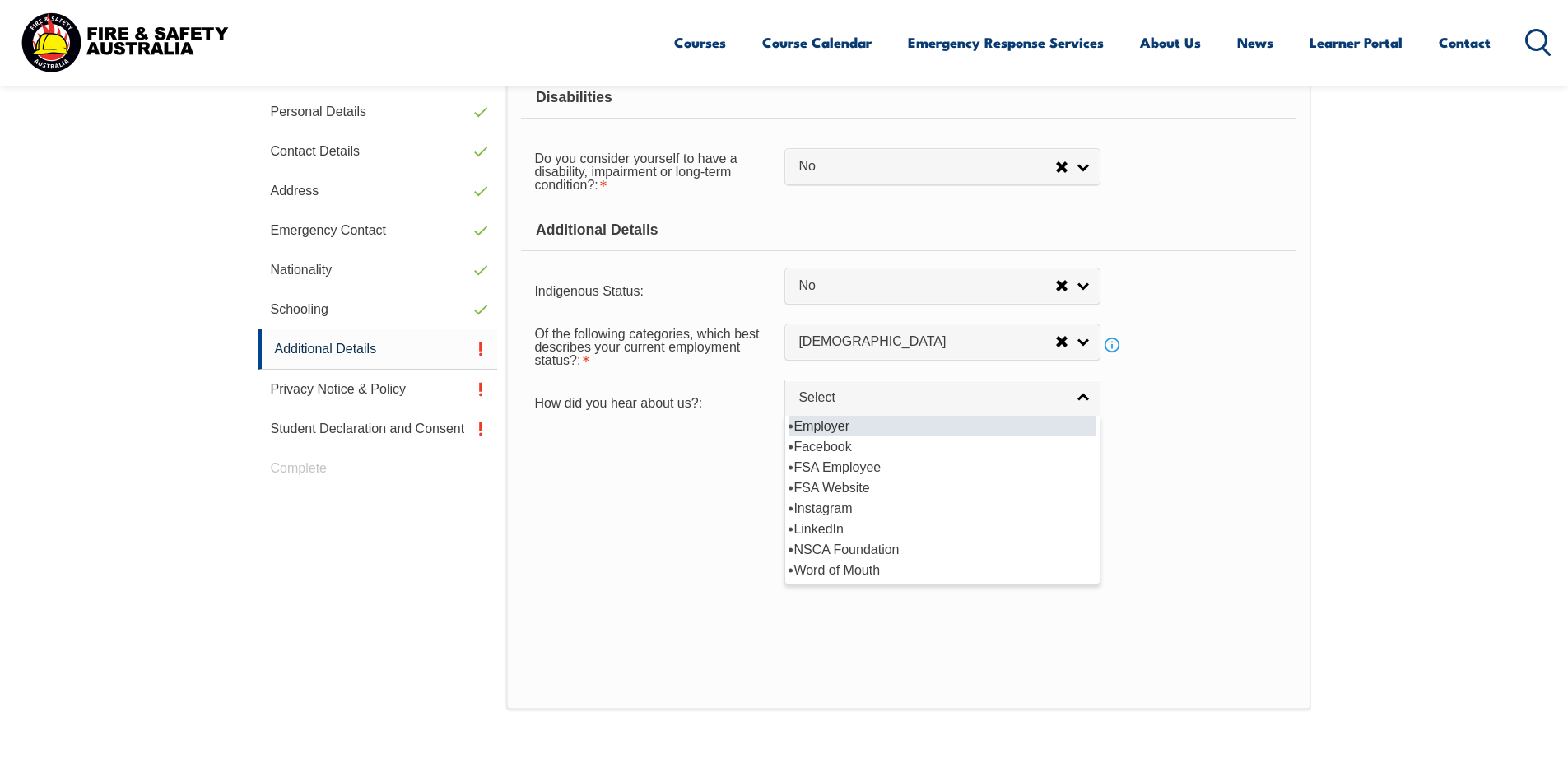
click at [948, 420] on li "Employer" at bounding box center [942, 427] width 308 height 21
select select "8019"
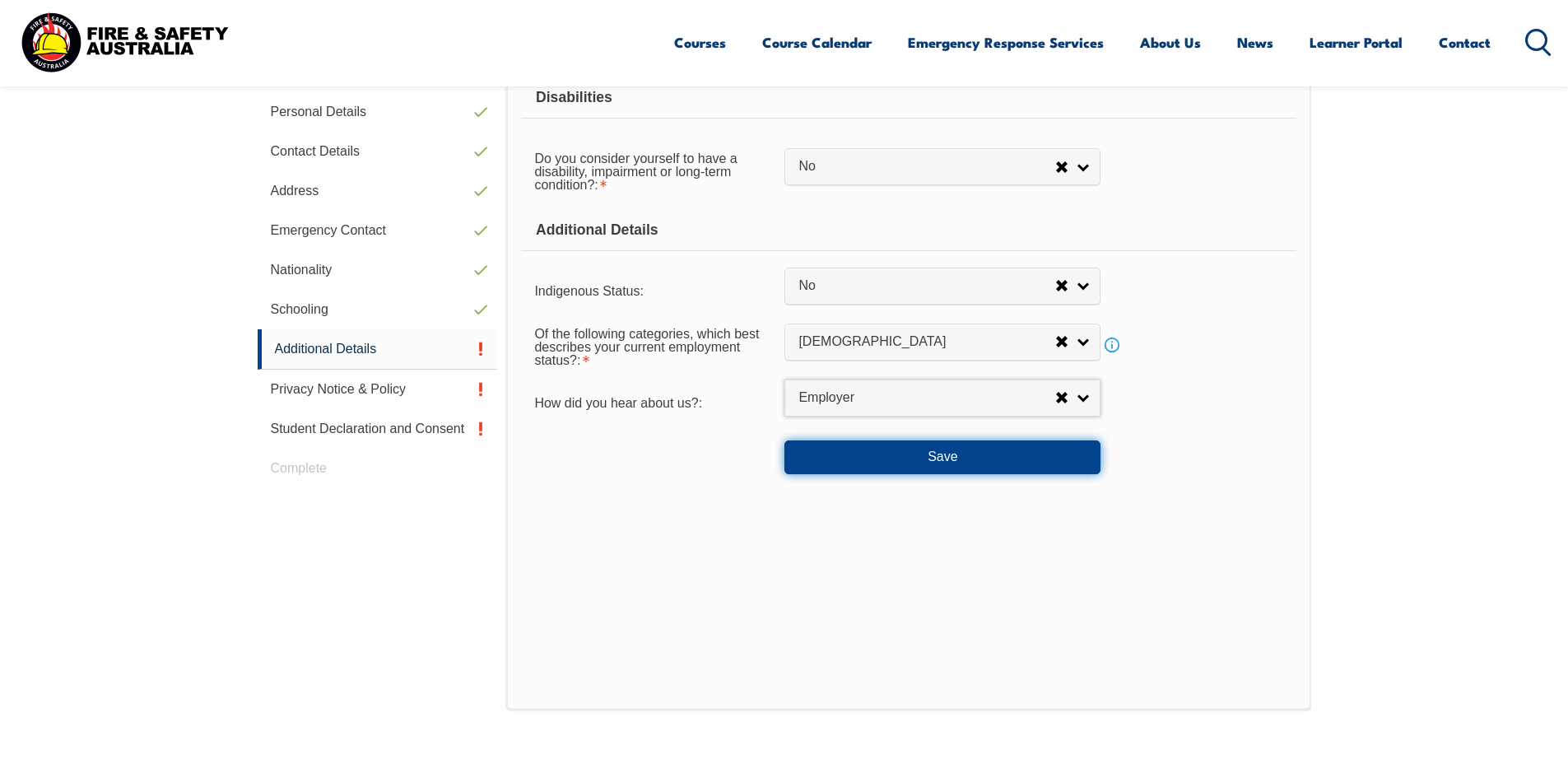
click at [1044, 446] on button "Save" at bounding box center [942, 457] width 316 height 33
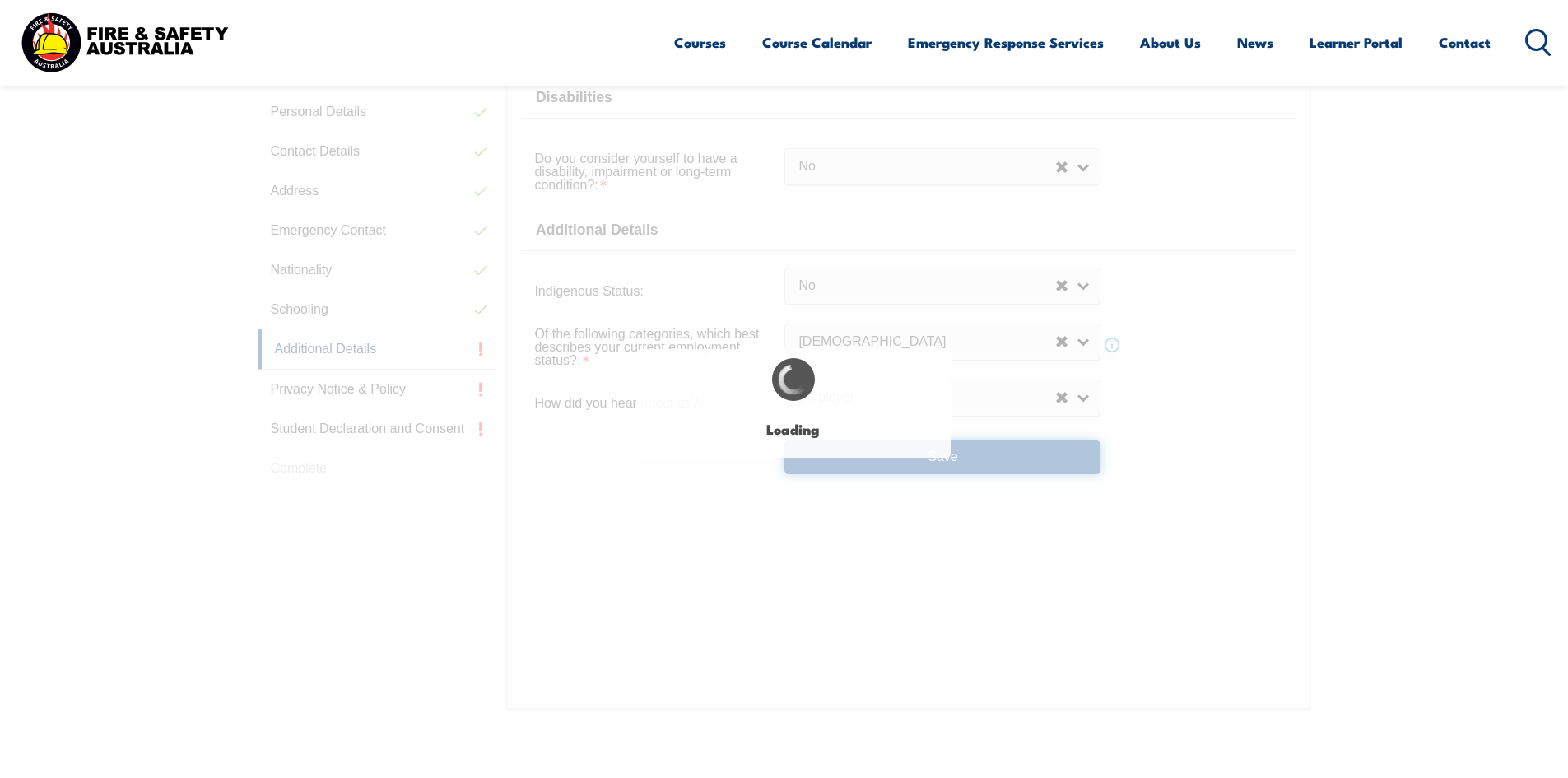
select select "false"
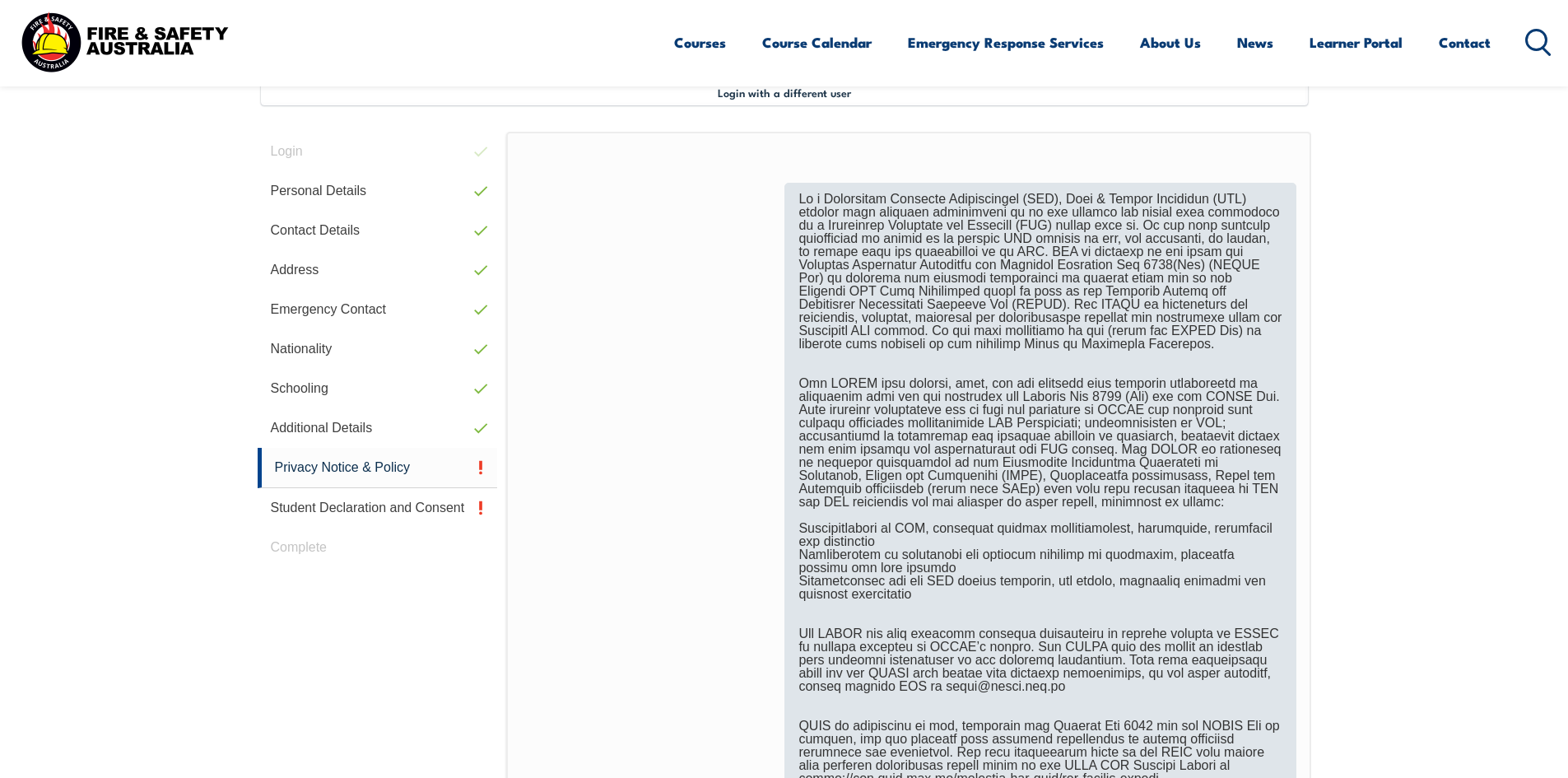
scroll to position [449, 0]
click at [1214, 435] on div at bounding box center [1040, 565] width 511 height 757
drag, startPoint x: 800, startPoint y: 202, endPoint x: 924, endPoint y: 246, distance: 131.6
click at [924, 246] on div at bounding box center [1040, 565] width 511 height 757
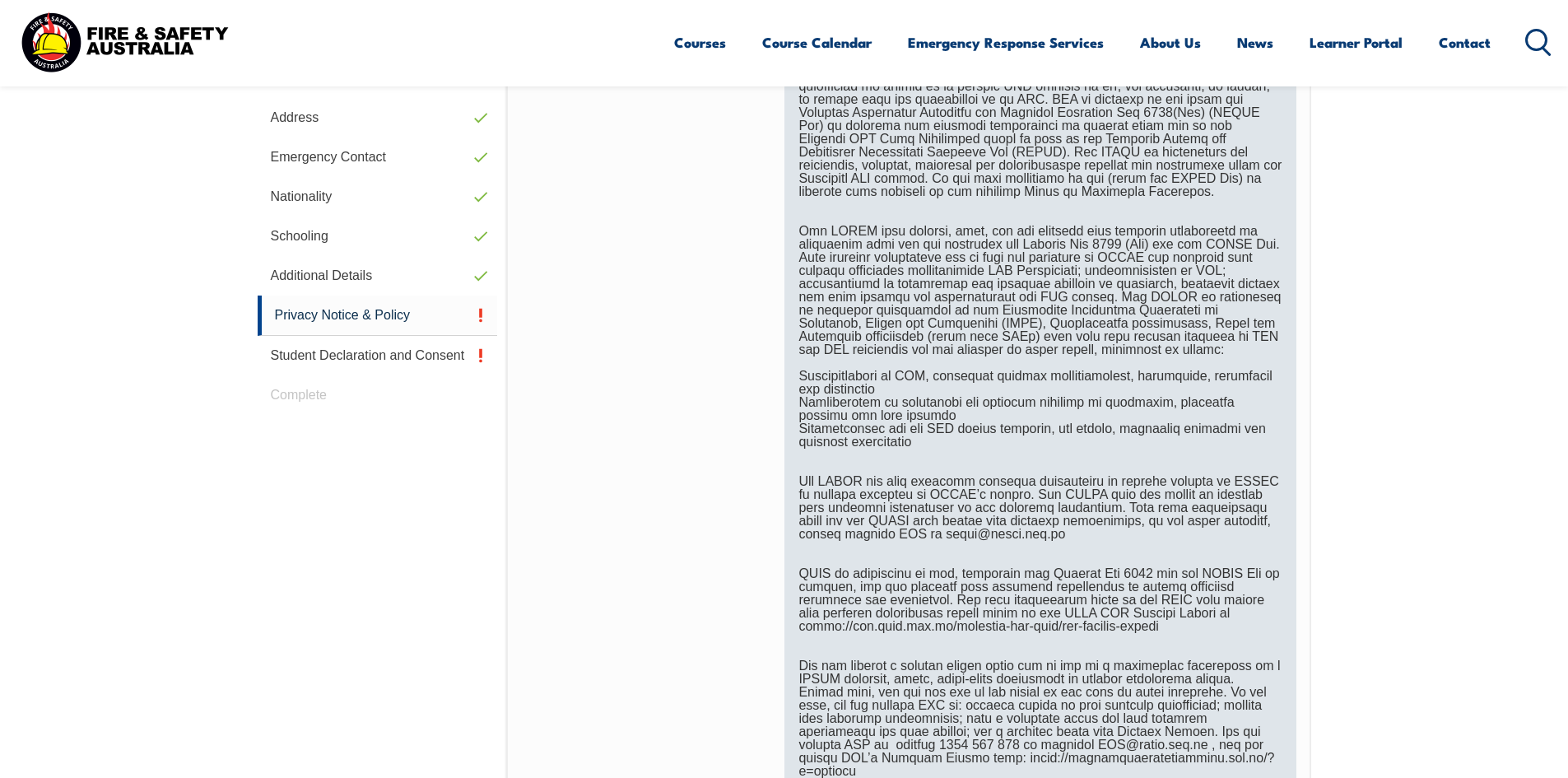
scroll to position [614, 0]
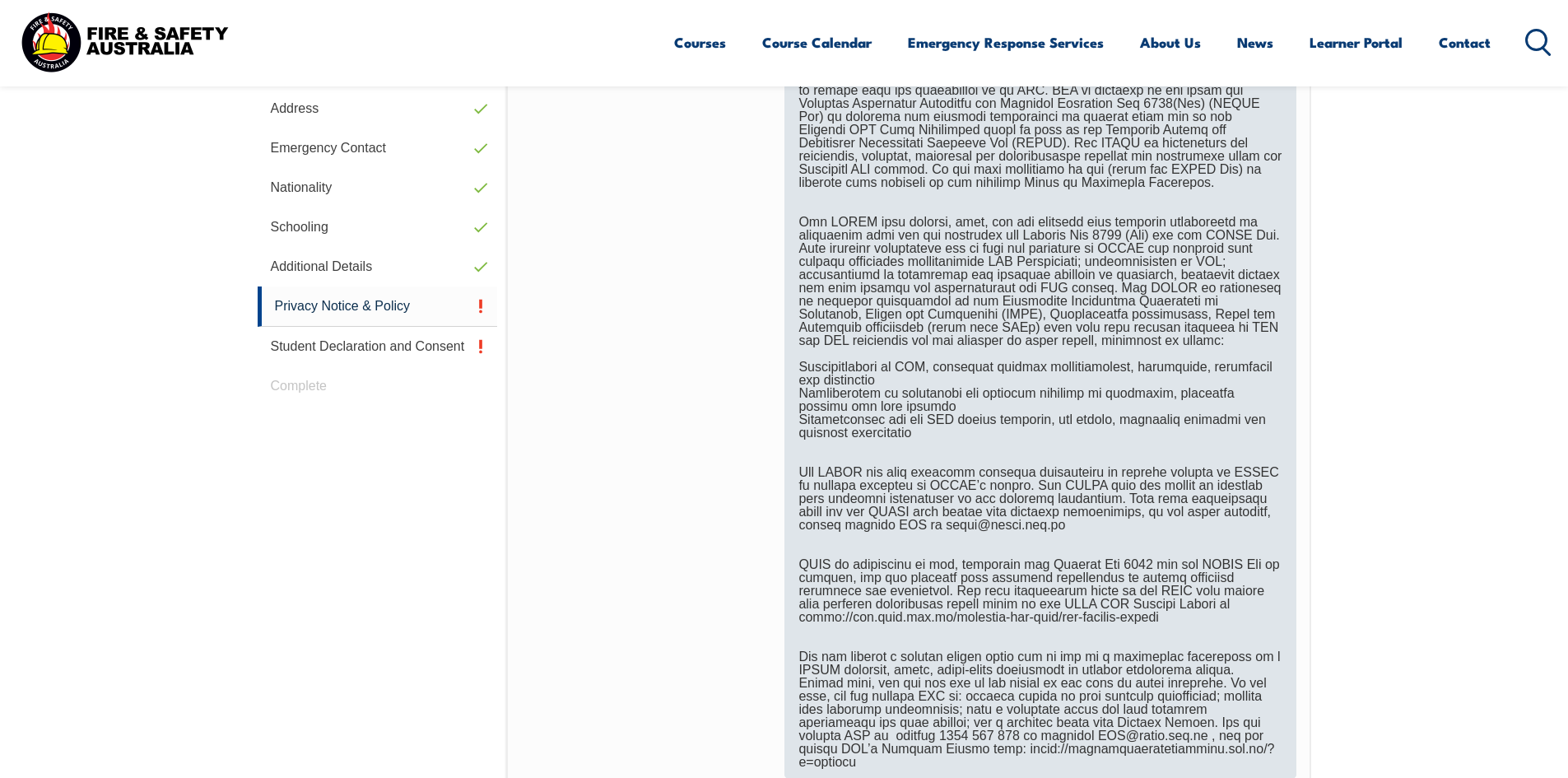
click at [1200, 540] on div at bounding box center [1040, 400] width 511 height 757
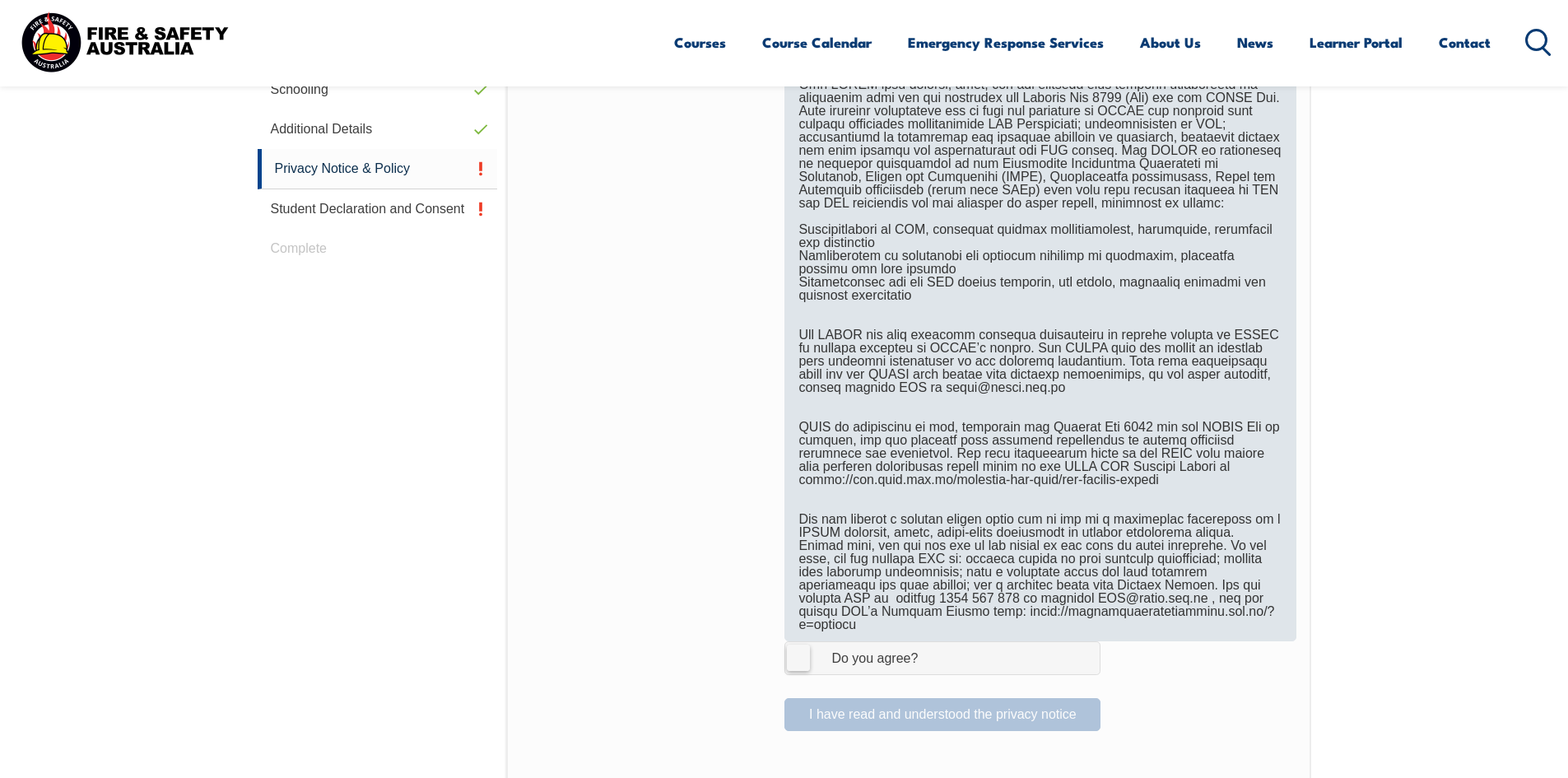
scroll to position [778, 0]
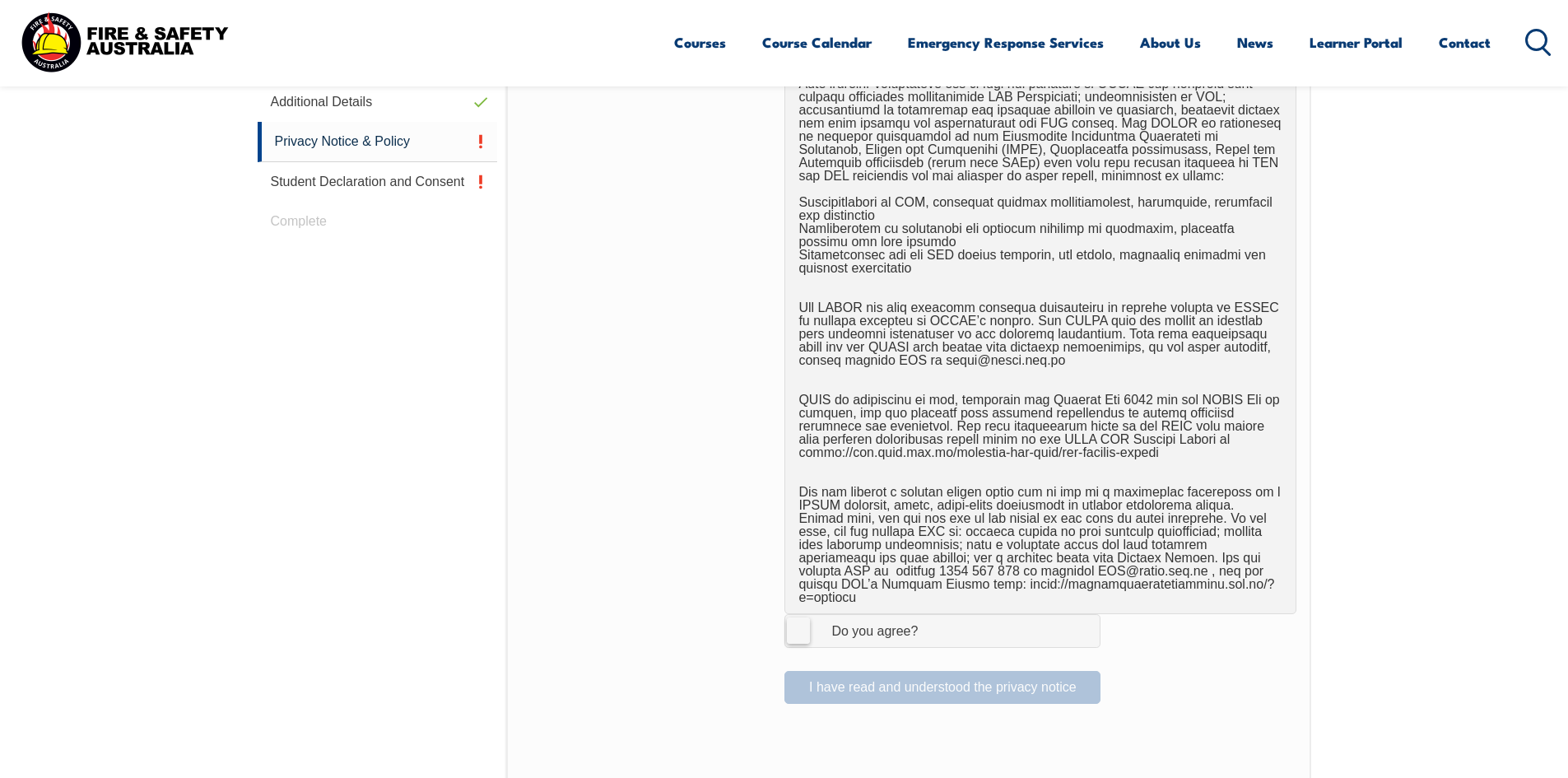
click at [802, 615] on label "I Agree Do you agree?" at bounding box center [942, 631] width 316 height 33
click at [931, 615] on input "I Agree Do you agree?" at bounding box center [945, 630] width 28 height 31
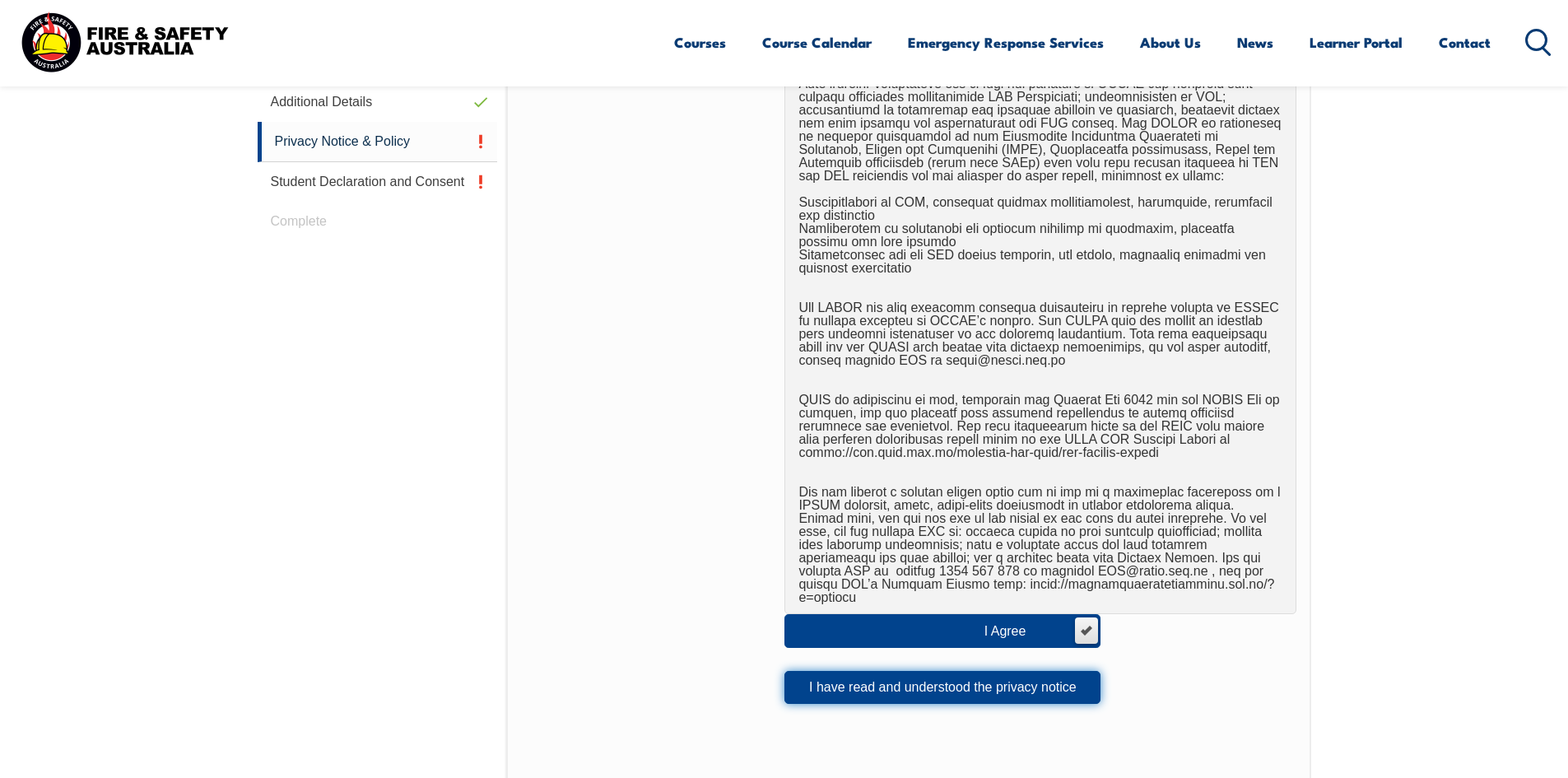
click at [924, 680] on button "I have read and understood the privacy notice" at bounding box center [942, 687] width 316 height 33
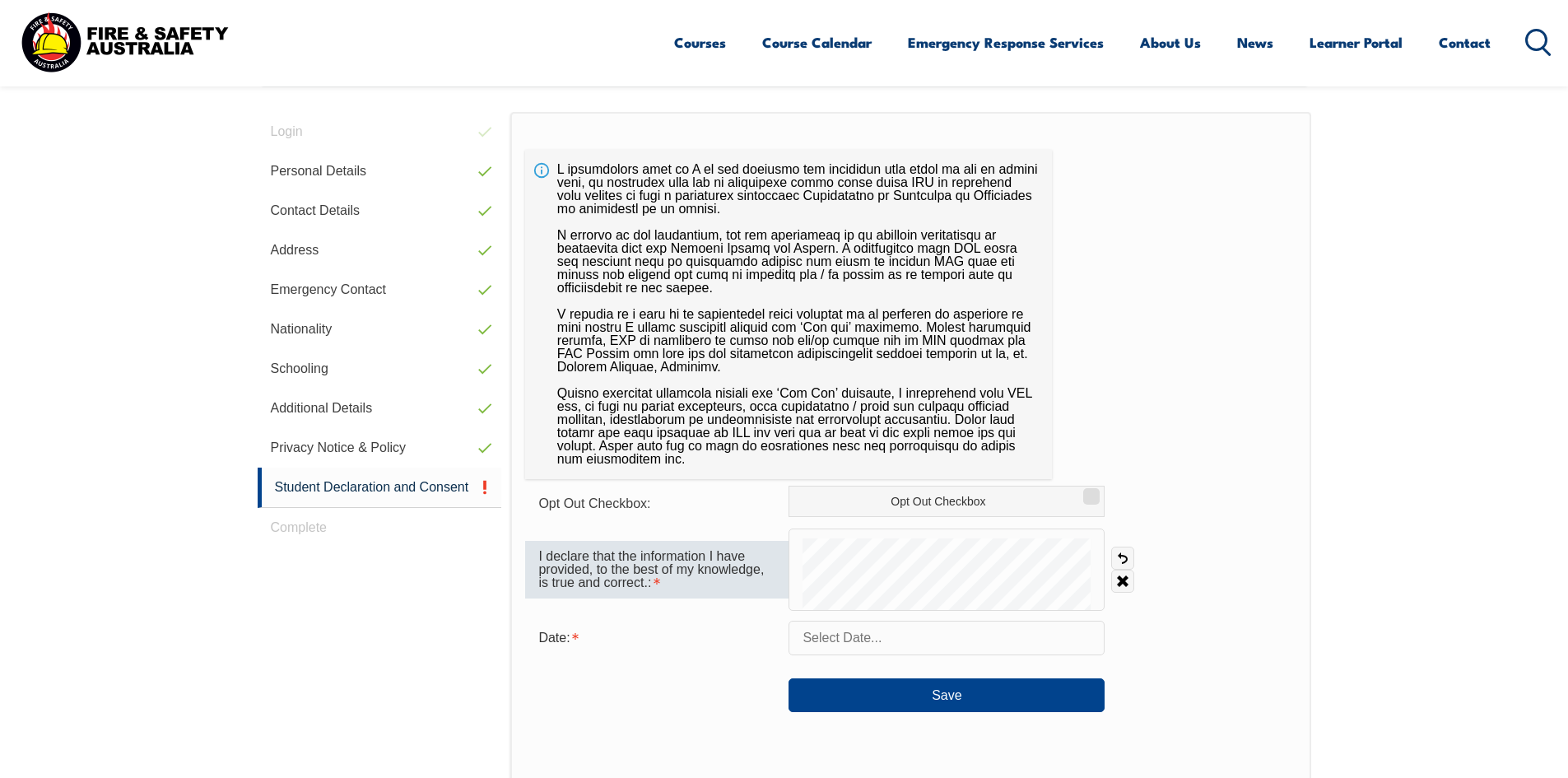
scroll to position [449, 0]
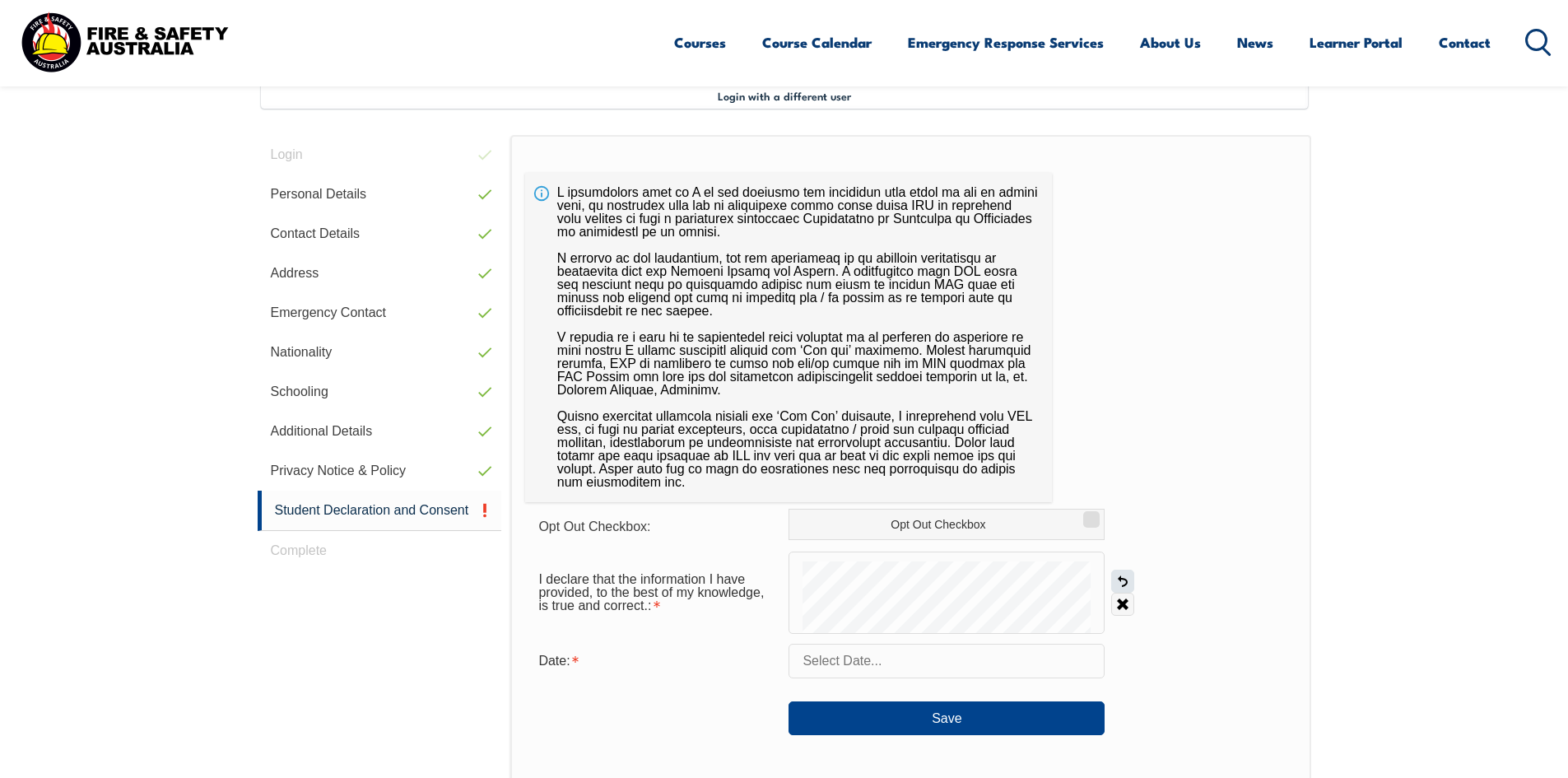
click at [1124, 582] on link "Undo" at bounding box center [1123, 581] width 23 height 23
click at [1123, 579] on link "Undo" at bounding box center [1123, 581] width 23 height 23
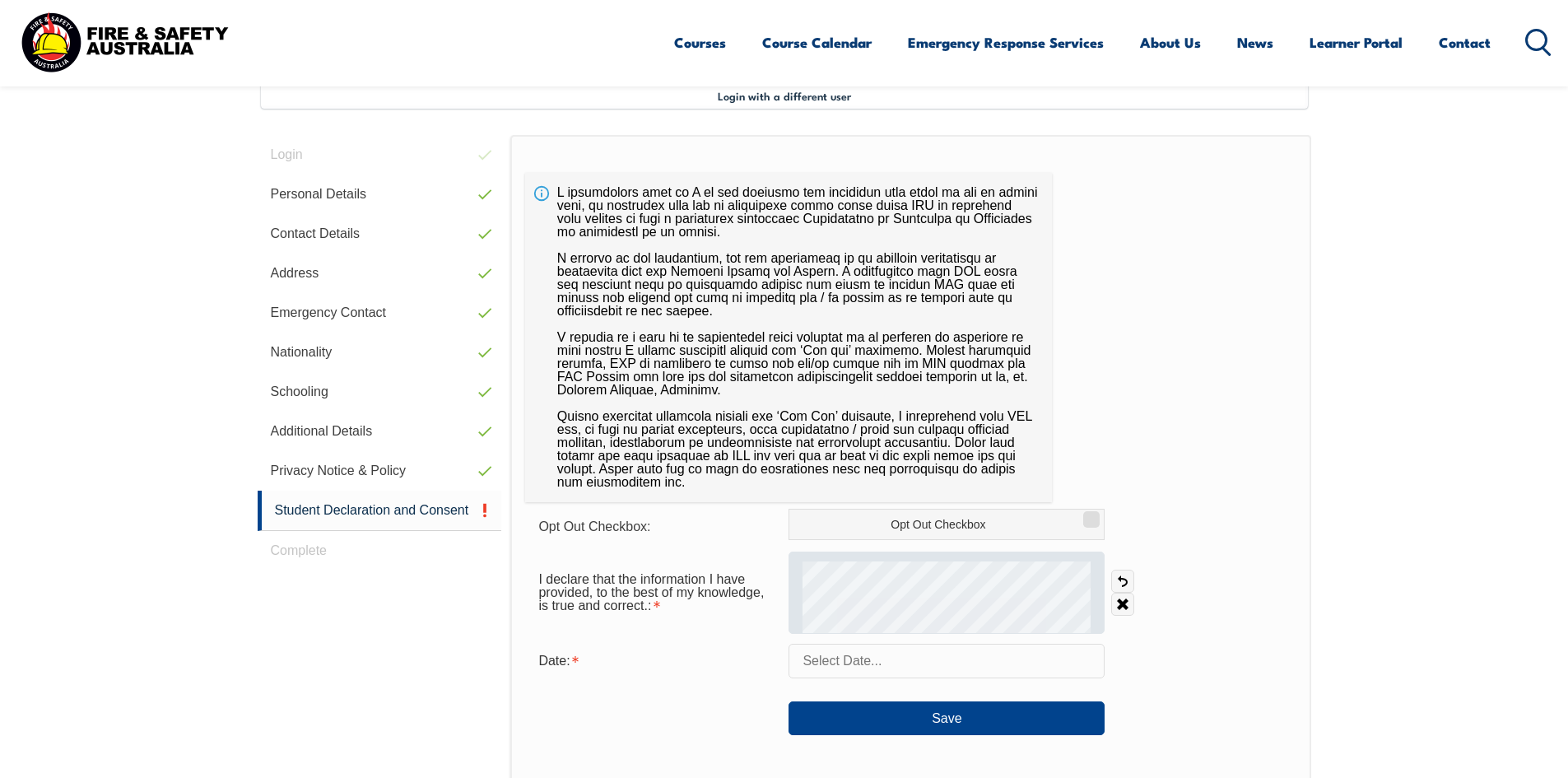
click at [882, 572] on div at bounding box center [947, 592] width 316 height 82
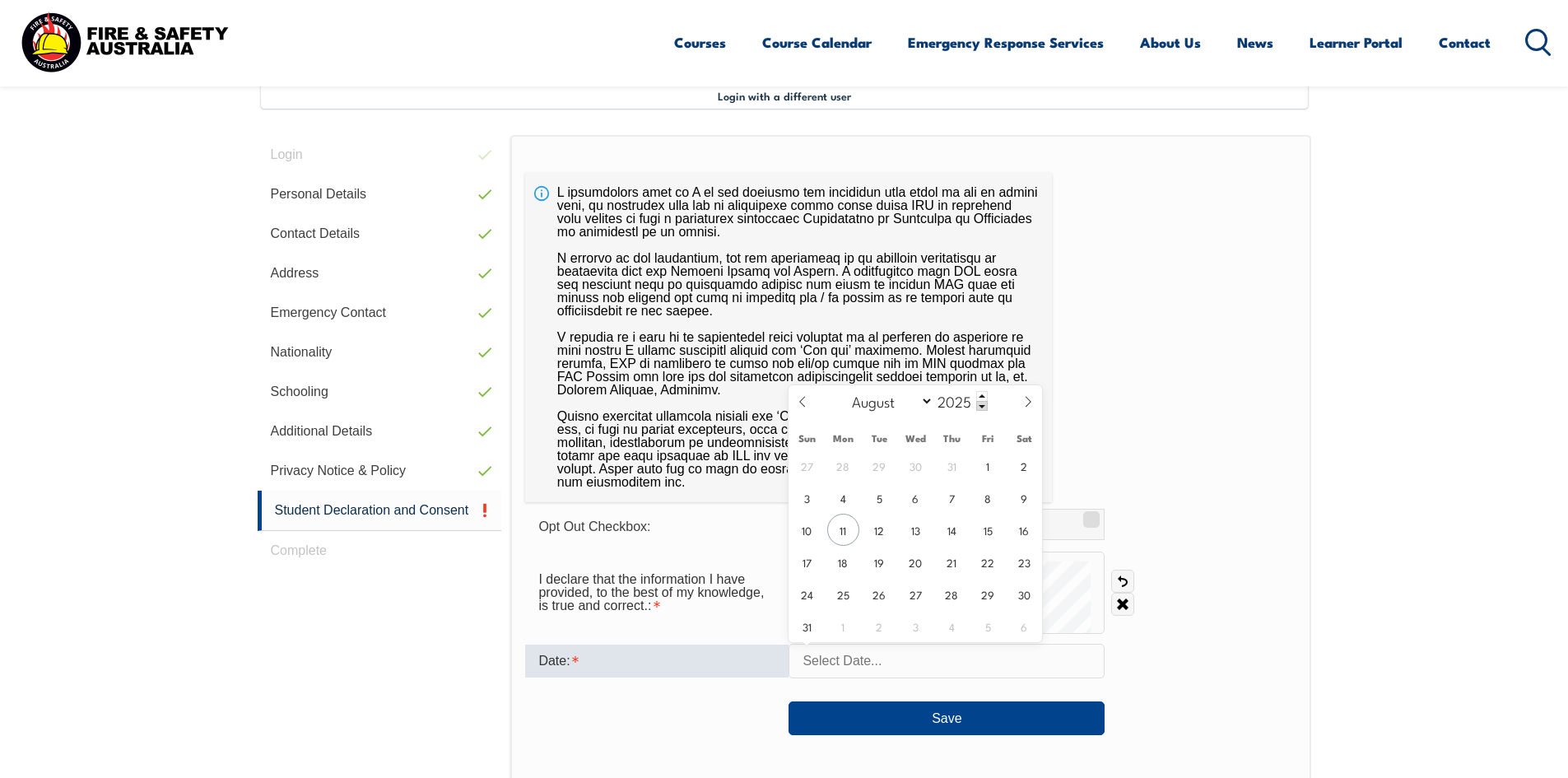
click at [885, 675] on input "text" at bounding box center [947, 661] width 316 height 35
click at [846, 535] on span "11" at bounding box center [843, 529] width 32 height 32
type input "August 11, 2025"
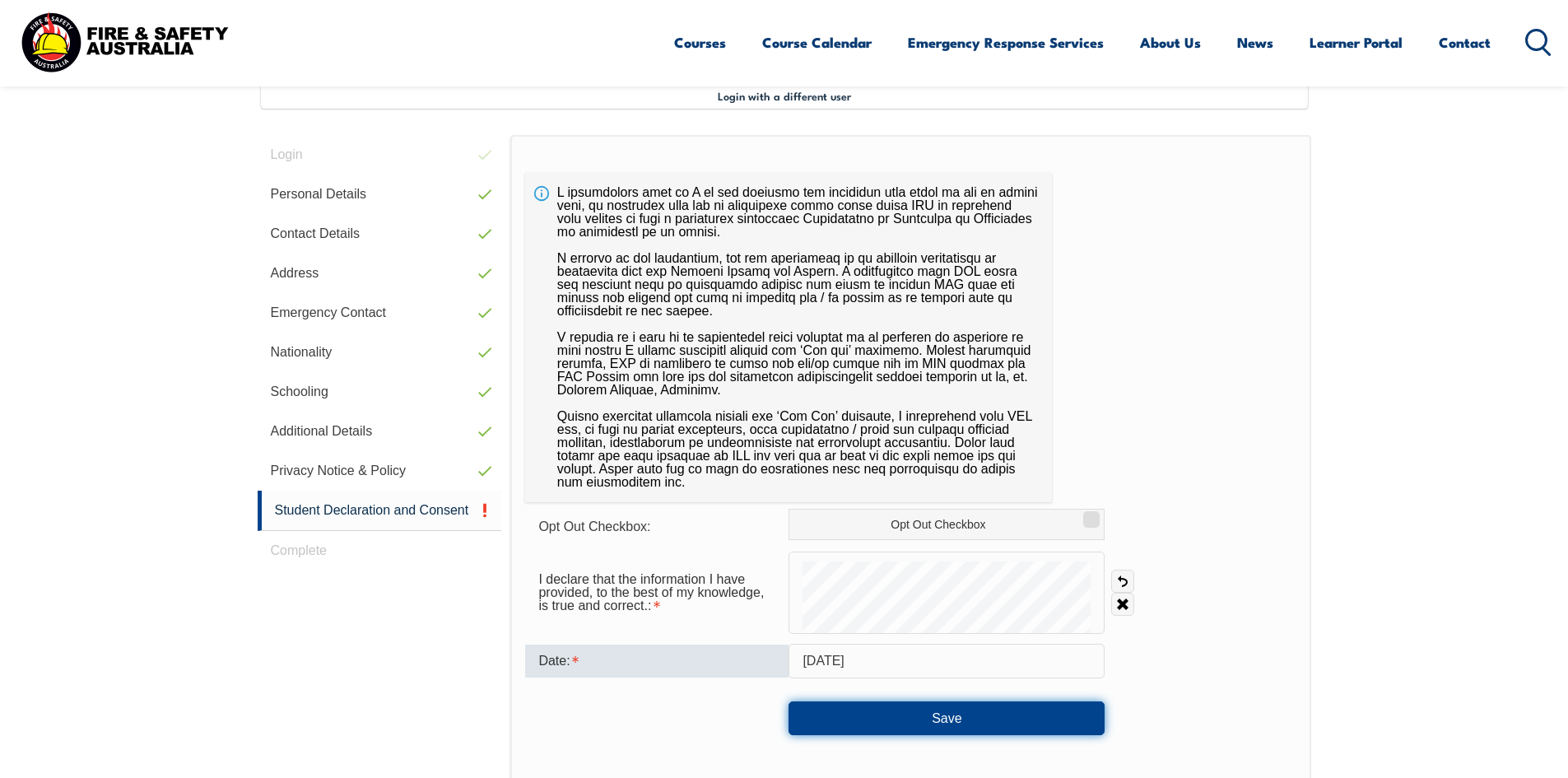
click at [959, 723] on button "Save" at bounding box center [947, 718] width 316 height 33
